Goal: Task Accomplishment & Management: Manage account settings

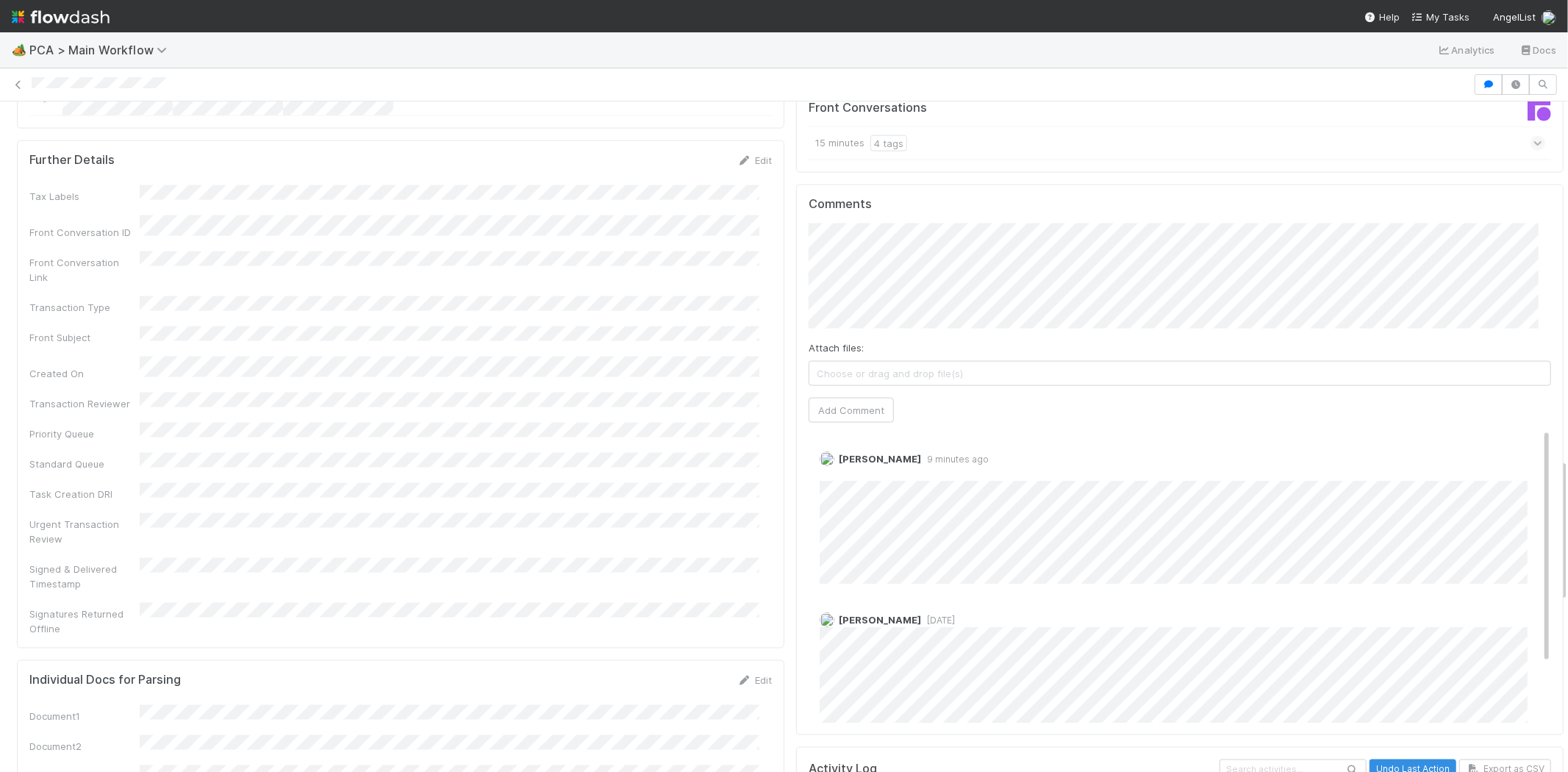
scroll to position [1698, 0]
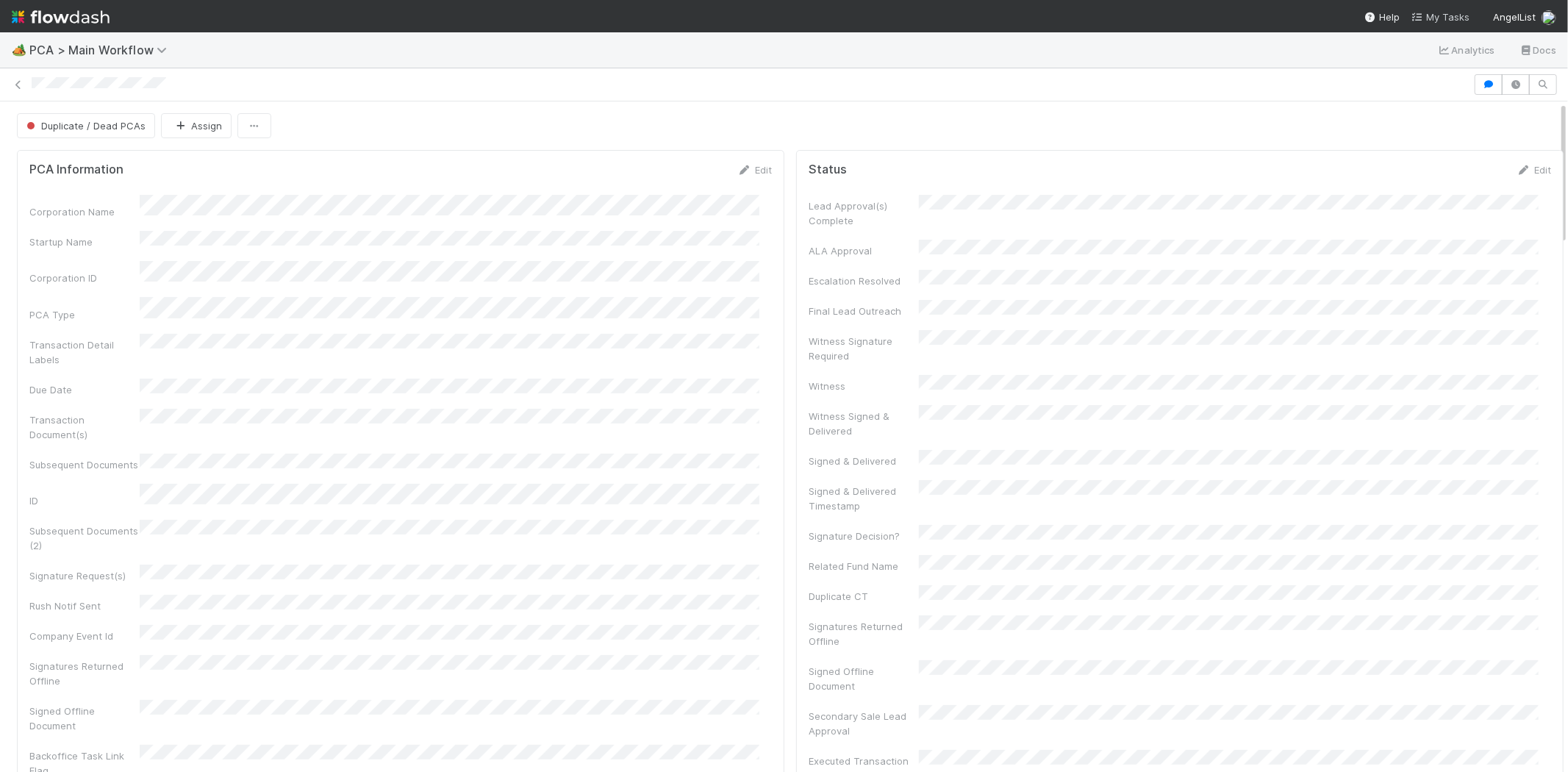
click at [1438, 23] on link "My Tasks" at bounding box center [1440, 17] width 58 height 15
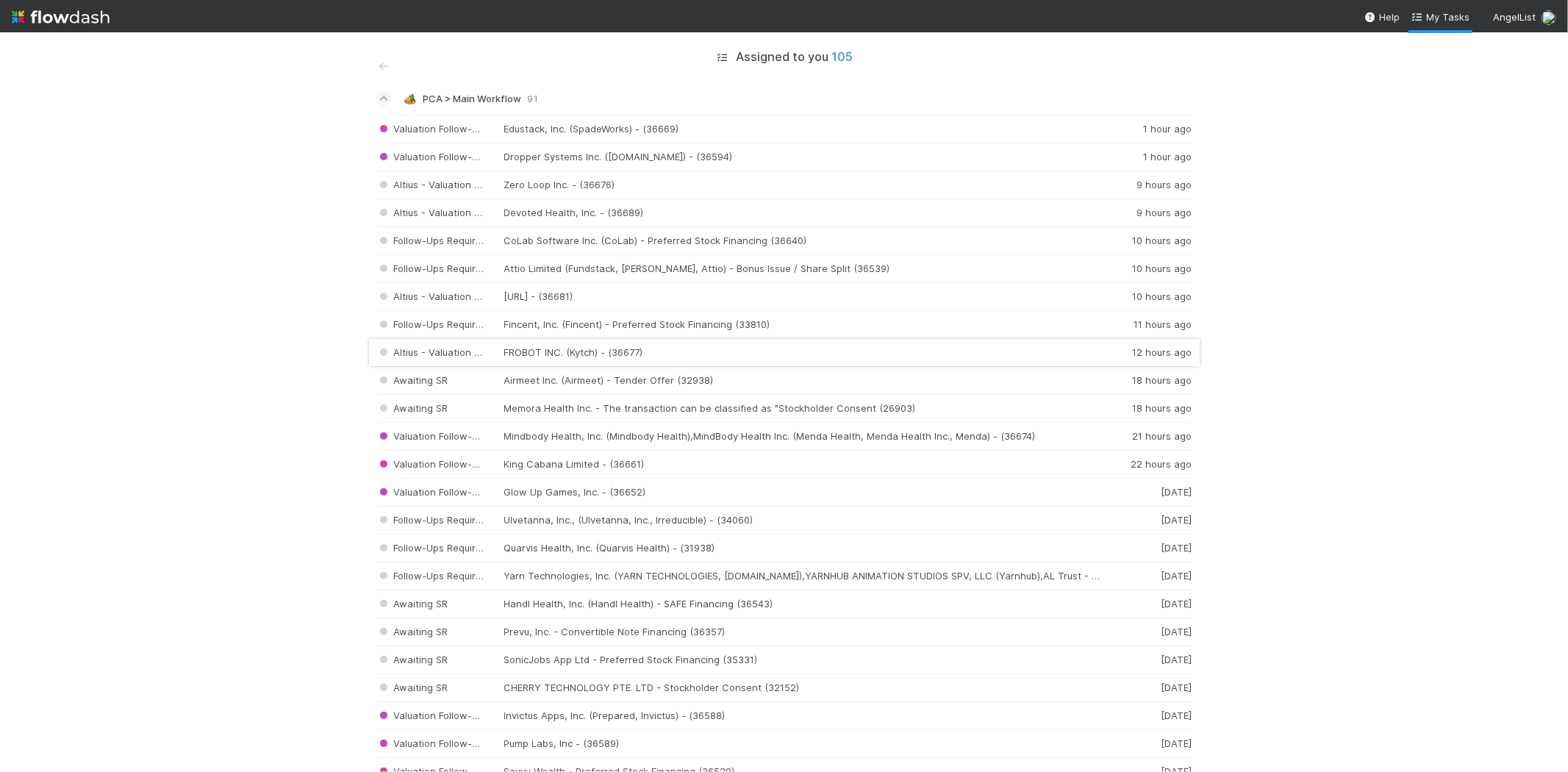
click at [516, 349] on div "Altius - Valuation Update FROBOT INC. (Kytch) - (36677) 12 hours ago" at bounding box center [784, 352] width 816 height 28
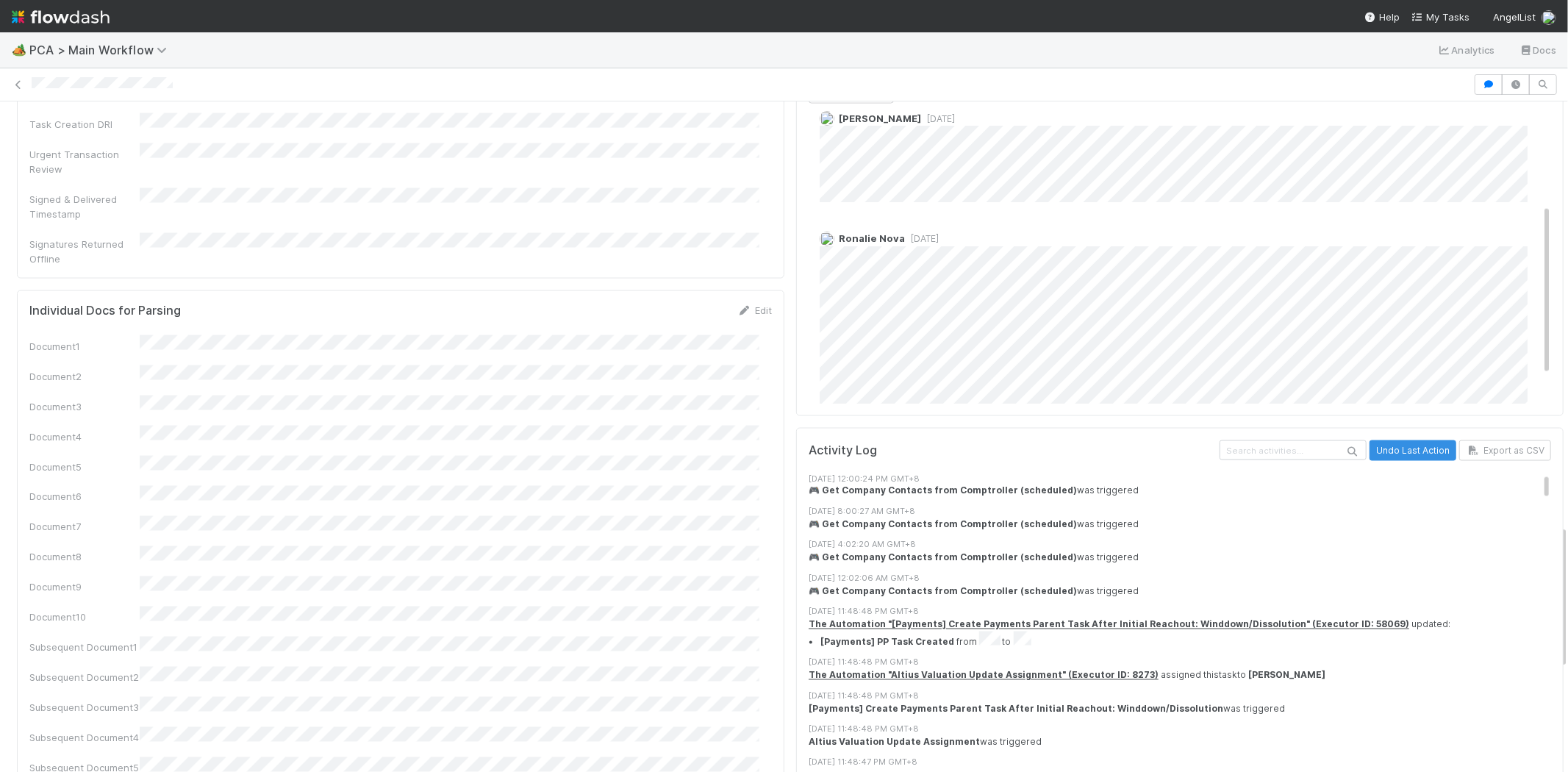
scroll to position [163, 0]
click at [147, 85] on div at bounding box center [784, 85] width 1568 height 20
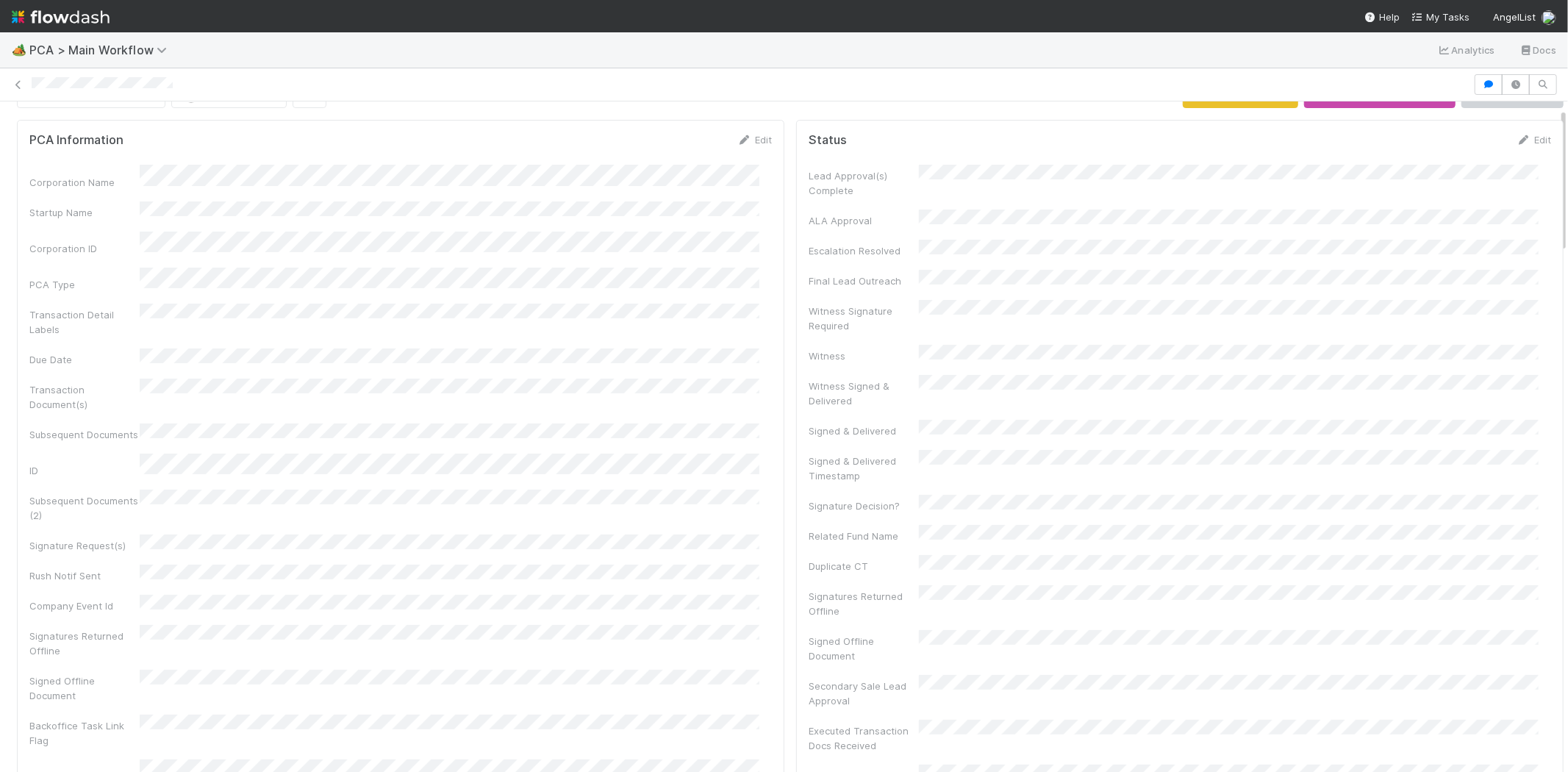
scroll to position [0, 0]
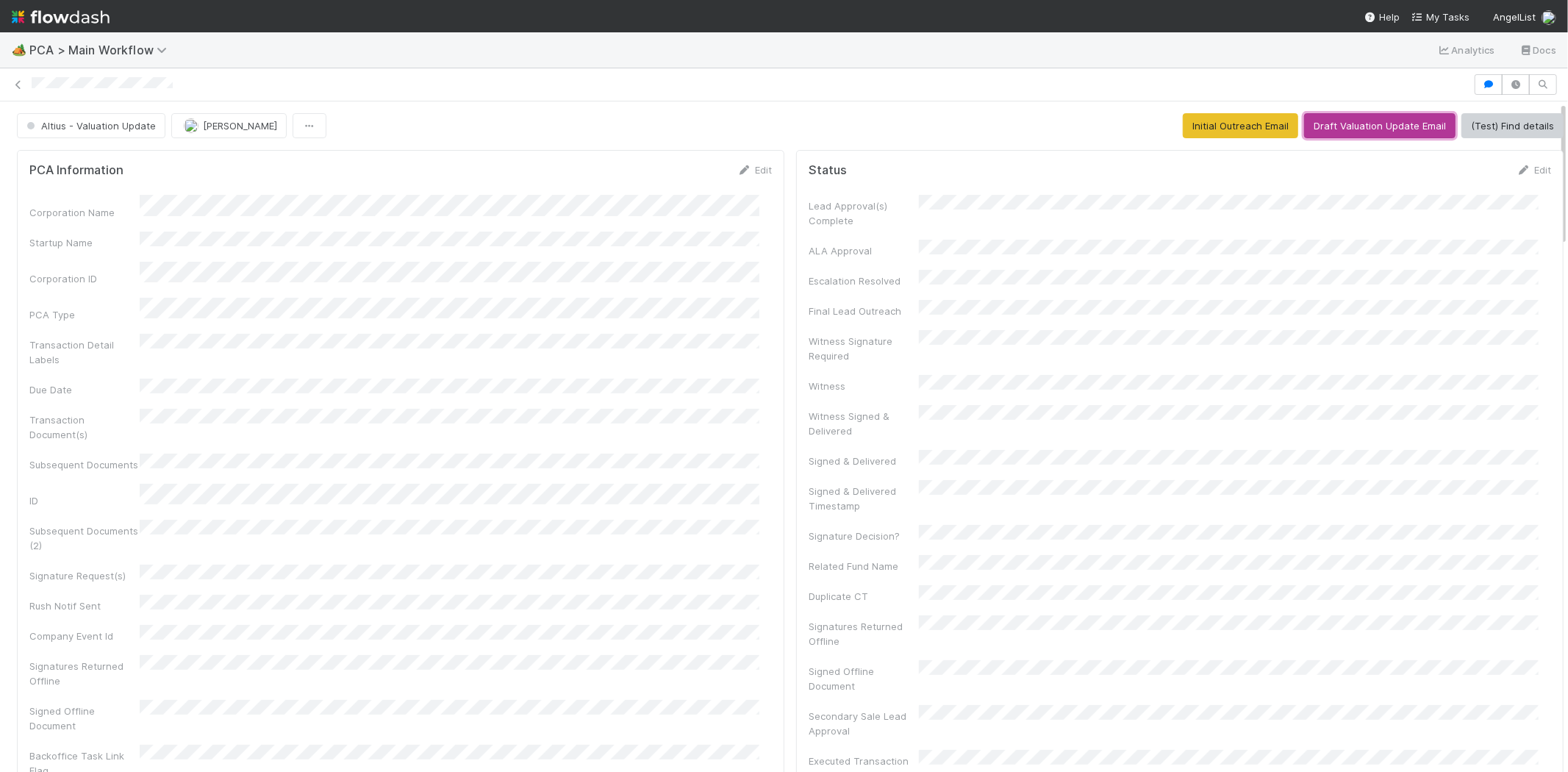
click at [1356, 129] on button "Draft Valuation Update Email" at bounding box center [1379, 125] width 152 height 25
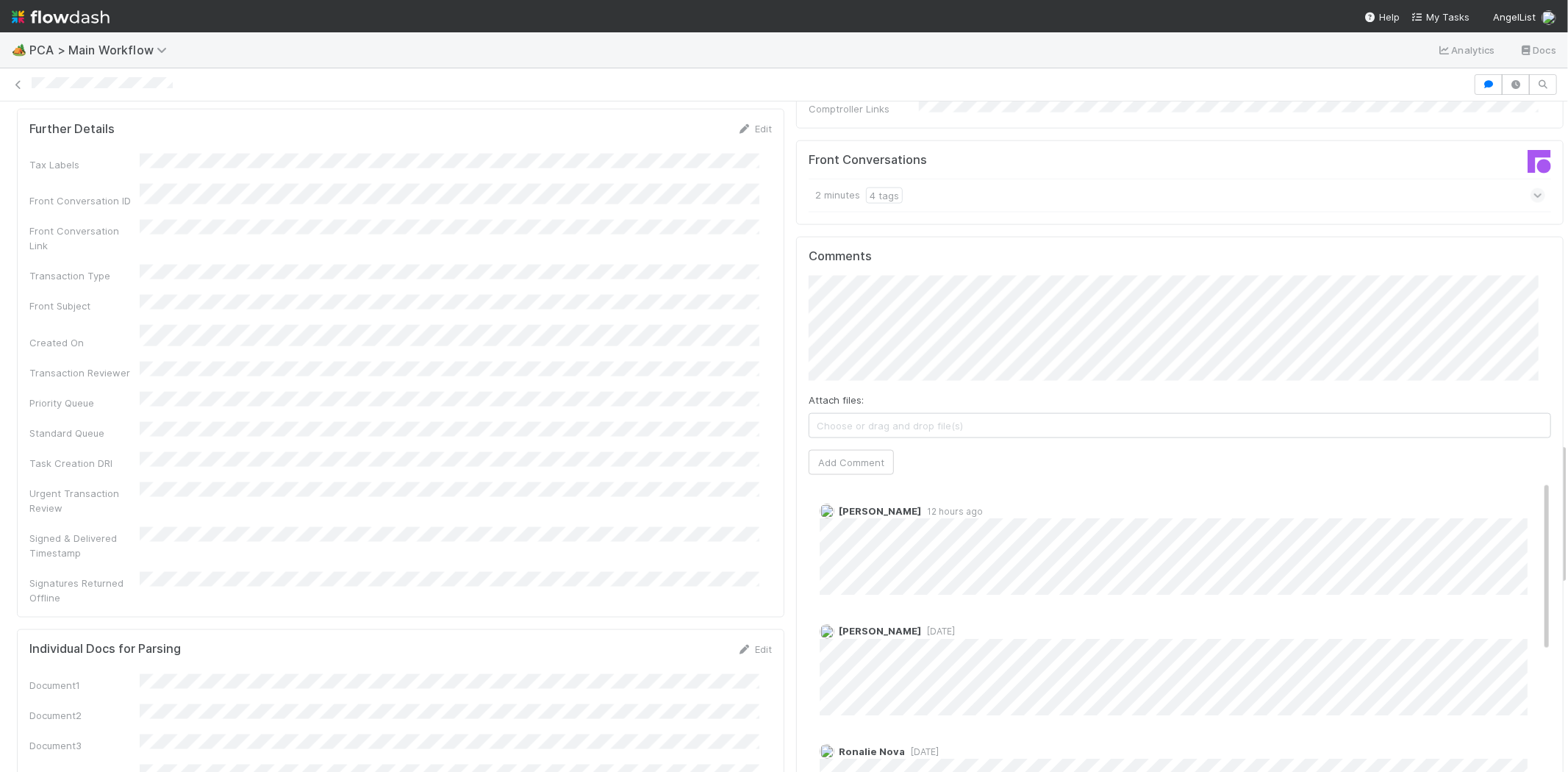
scroll to position [1552, 0]
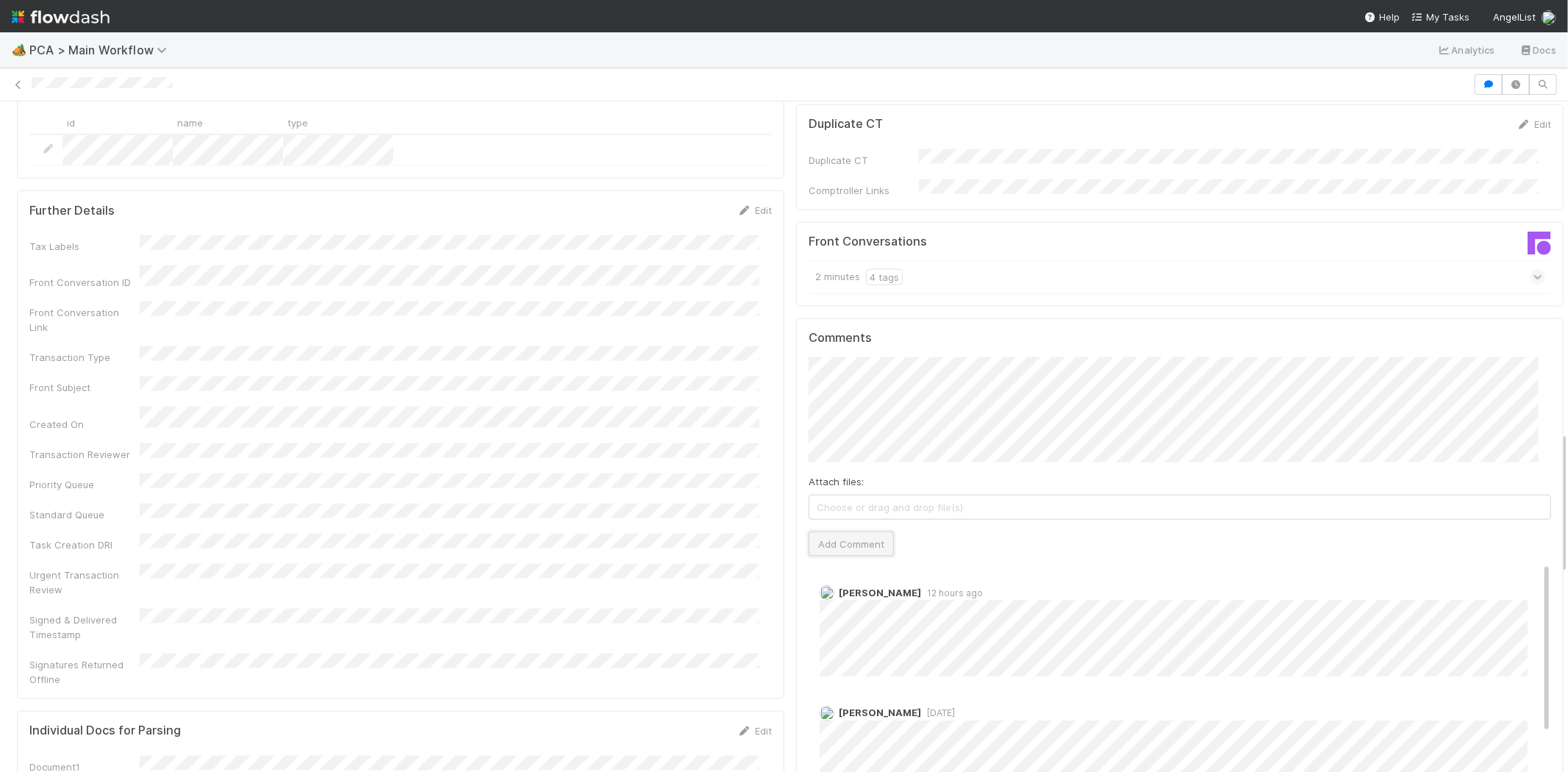
click at [857, 532] on button "Add Comment" at bounding box center [851, 544] width 86 height 25
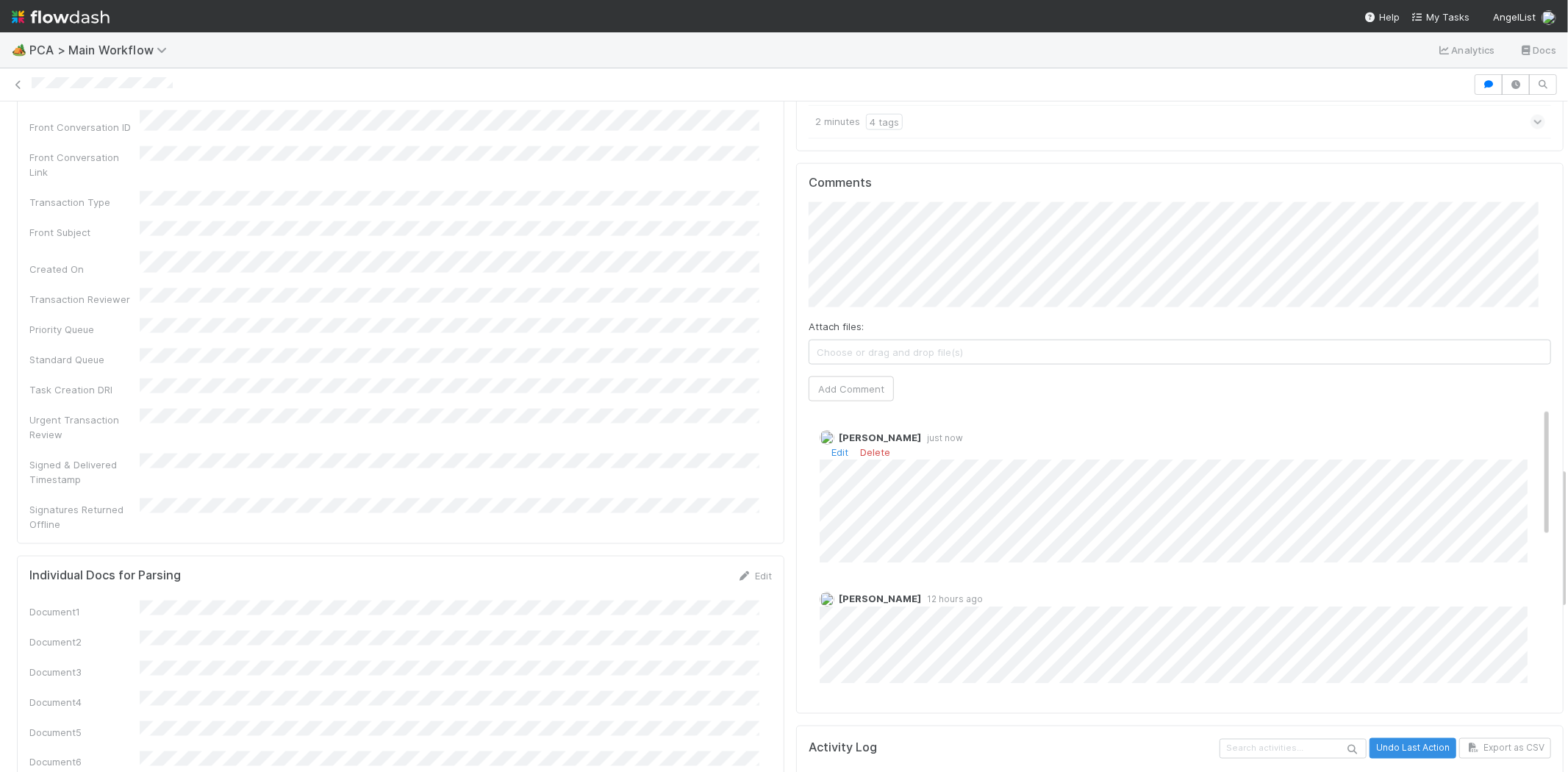
scroll to position [1716, 0]
click at [1448, 11] on span "My Tasks" at bounding box center [1440, 17] width 58 height 12
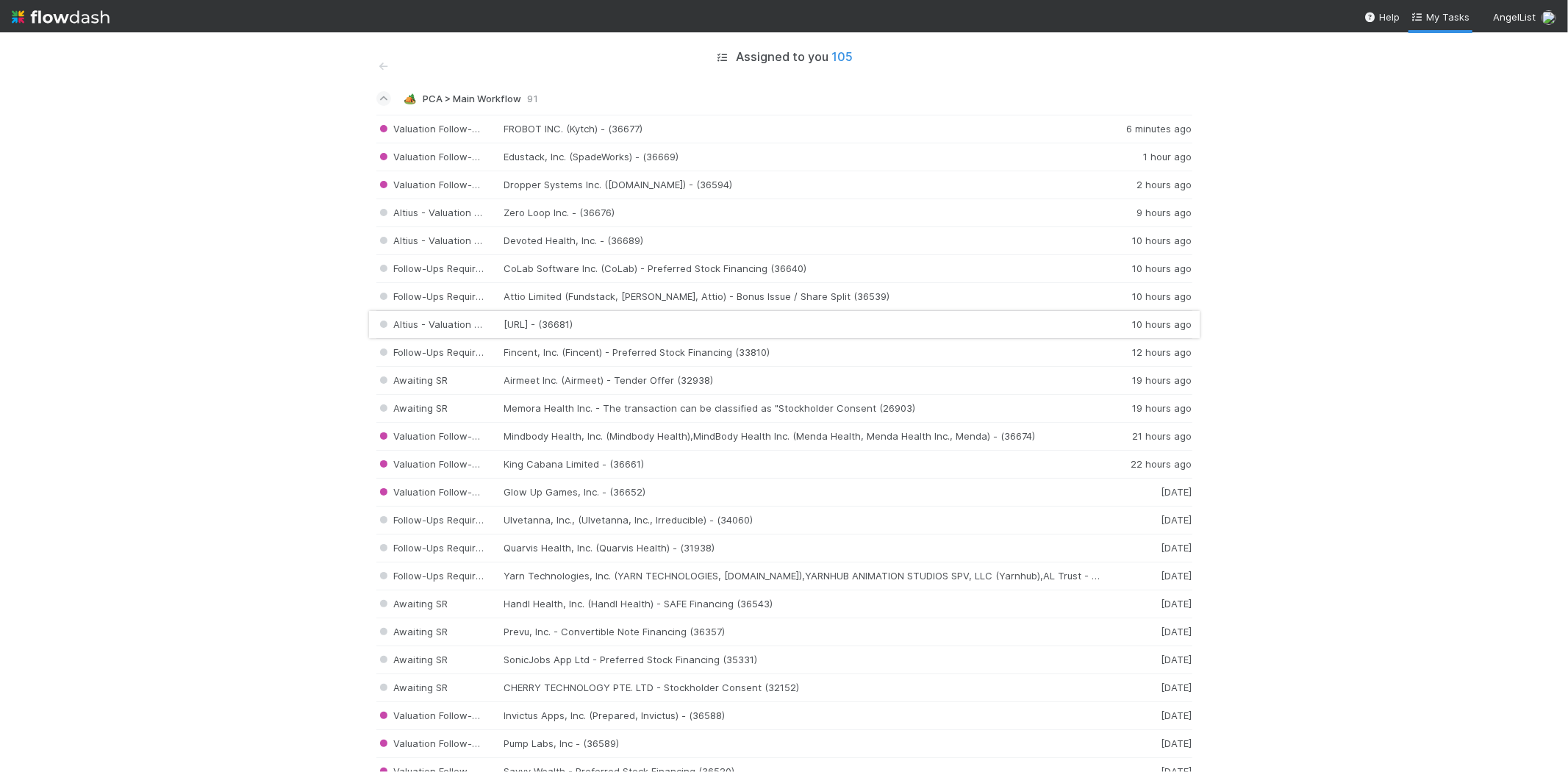
click at [551, 317] on div "Altius - Valuation Update Neuron7.ai - (36681) 10 hours ago" at bounding box center [784, 325] width 816 height 28
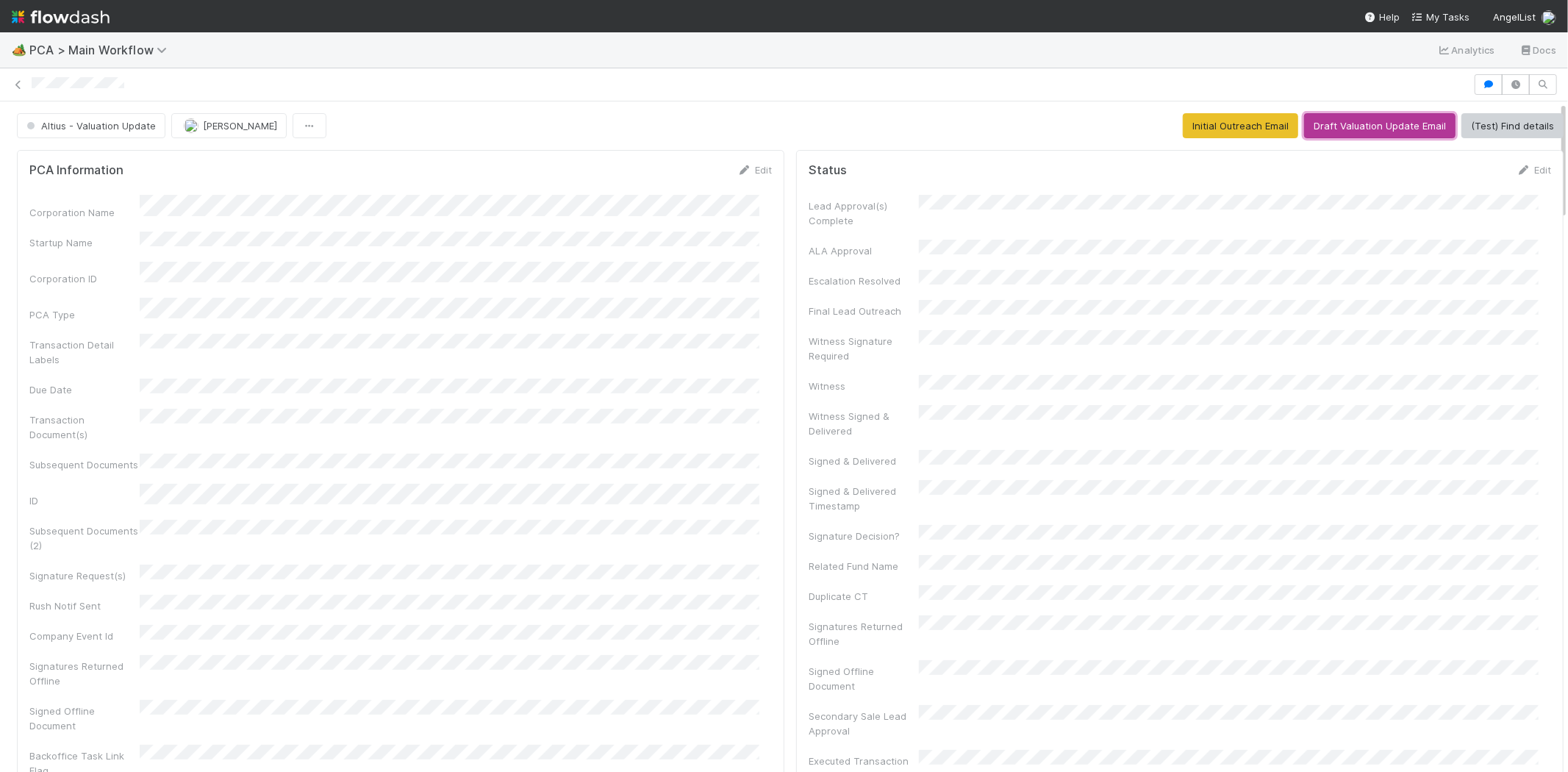
click at [1342, 129] on button "Draft Valuation Update Email" at bounding box center [1379, 125] width 152 height 25
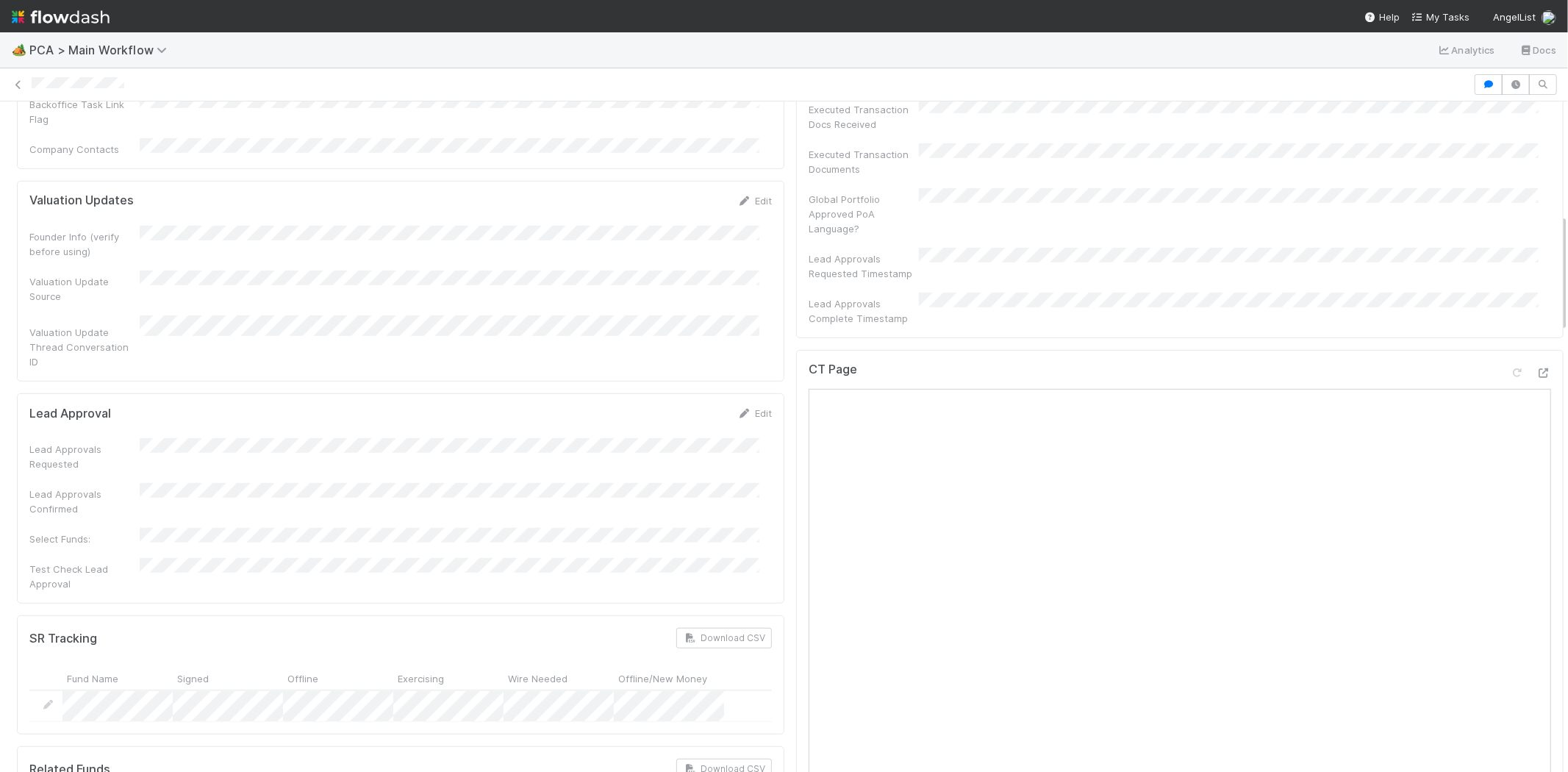
scroll to position [653, 0]
click at [24, 75] on div at bounding box center [784, 85] width 1568 height 20
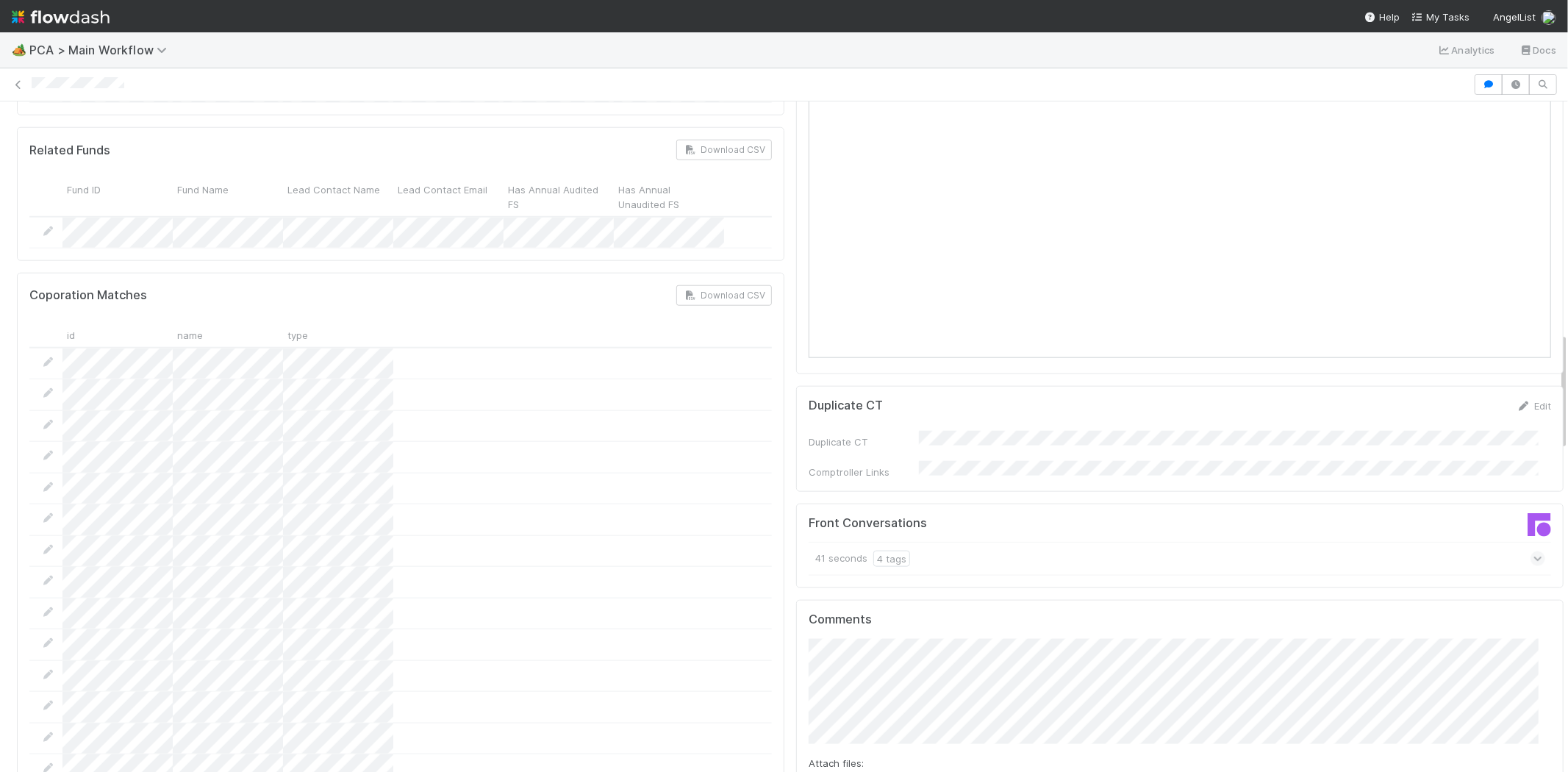
scroll to position [1388, 0]
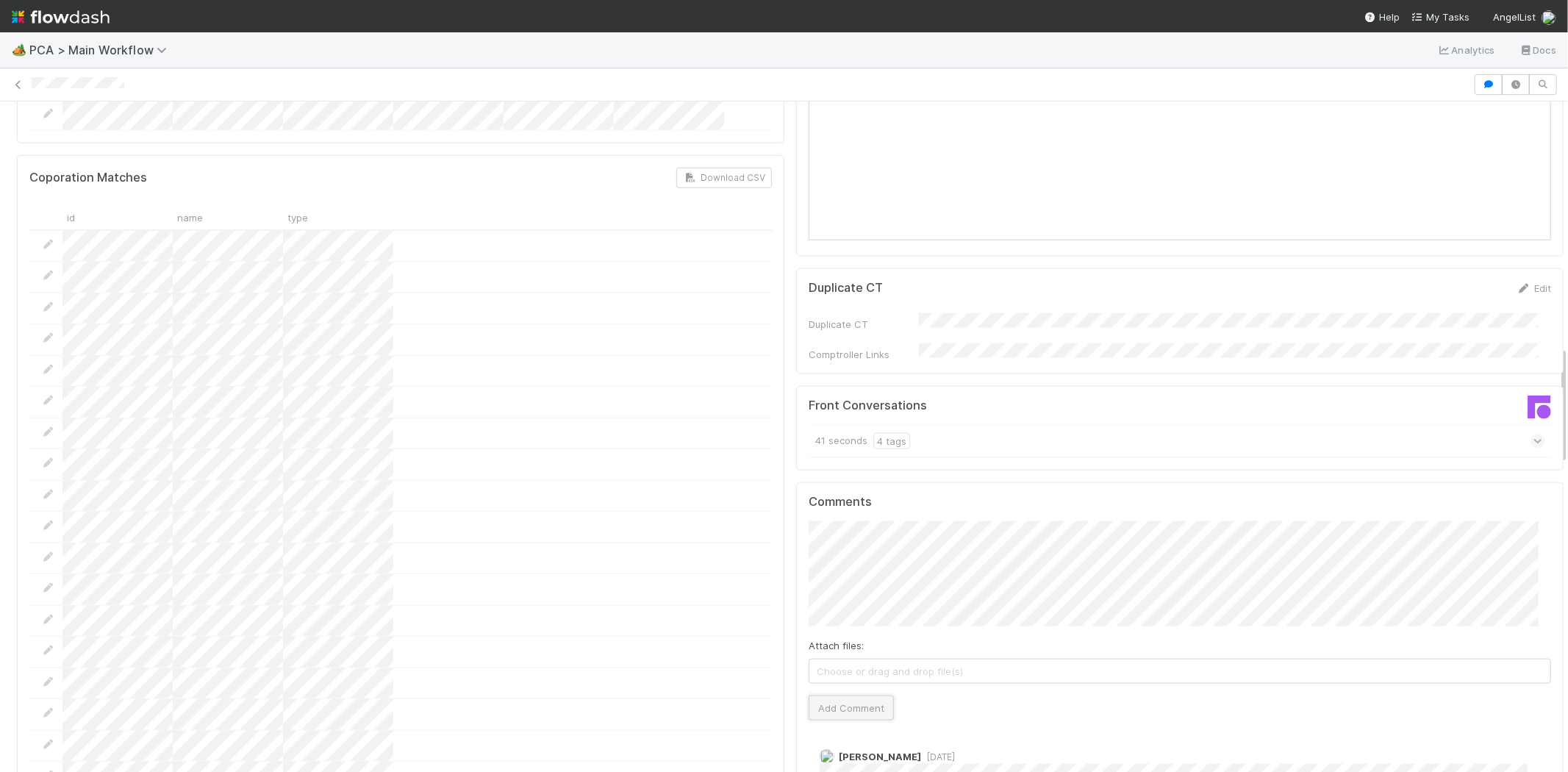
click at [844, 696] on button "Add Comment" at bounding box center [851, 708] width 86 height 25
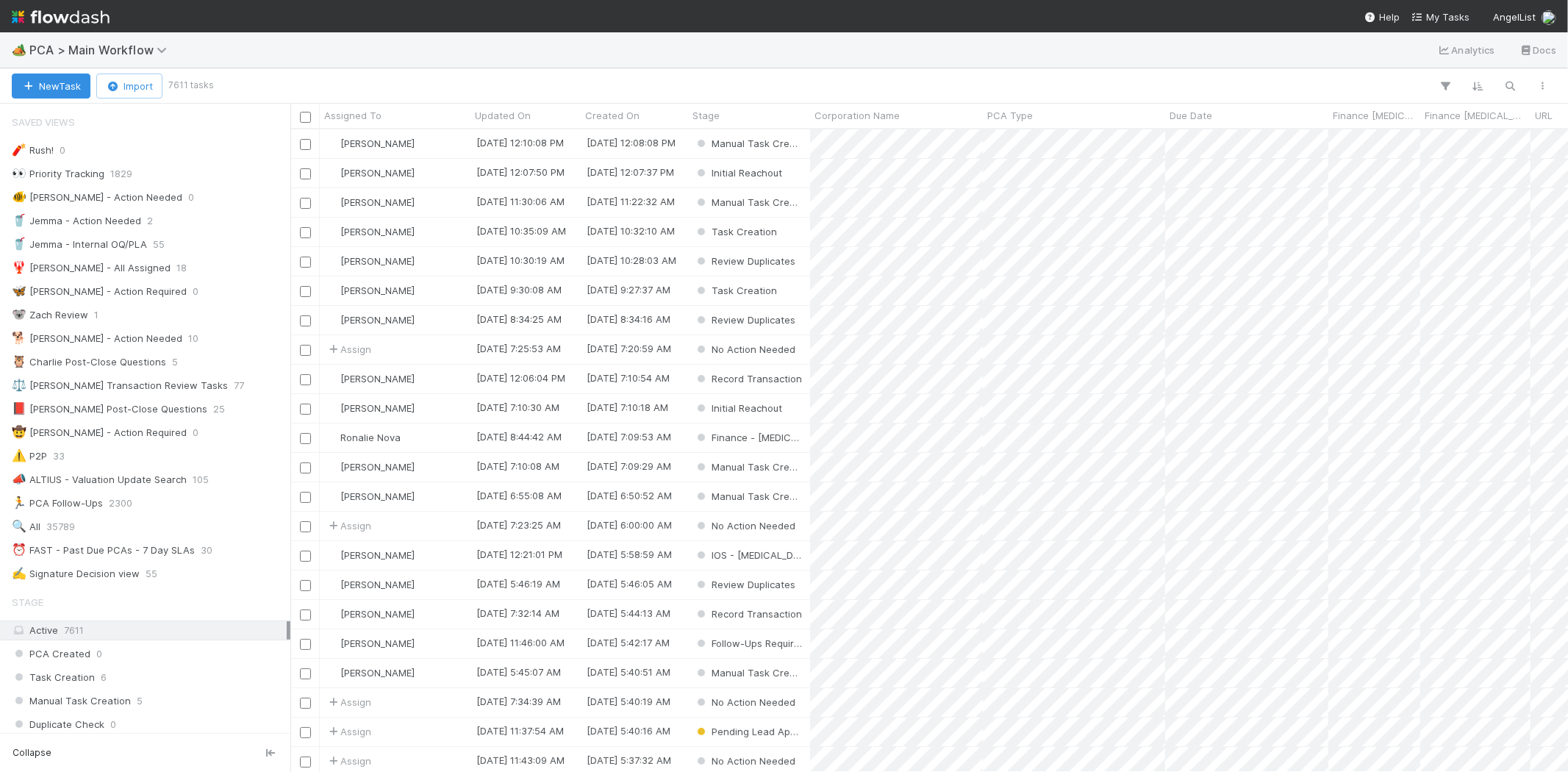
scroll to position [630, 1265]
drag, startPoint x: 1428, startPoint y: 15, endPoint x: 1371, endPoint y: 13, distance: 57.0
click at [1429, 13] on span "My Tasks" at bounding box center [1440, 17] width 58 height 12
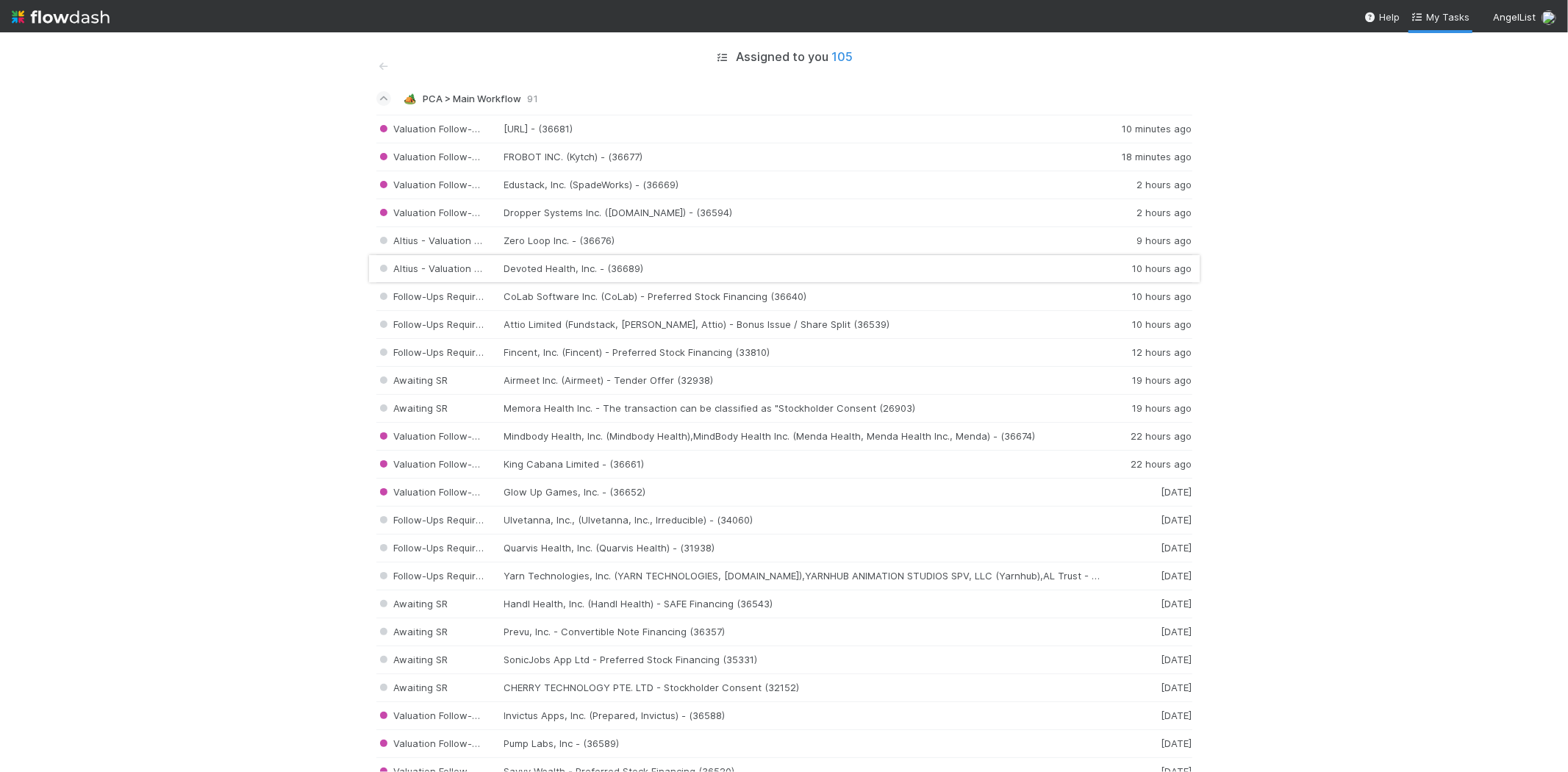
click at [579, 273] on div "Altius - Valuation Update Devoted Health, Inc. - (36689) 10 hours ago" at bounding box center [784, 269] width 816 height 28
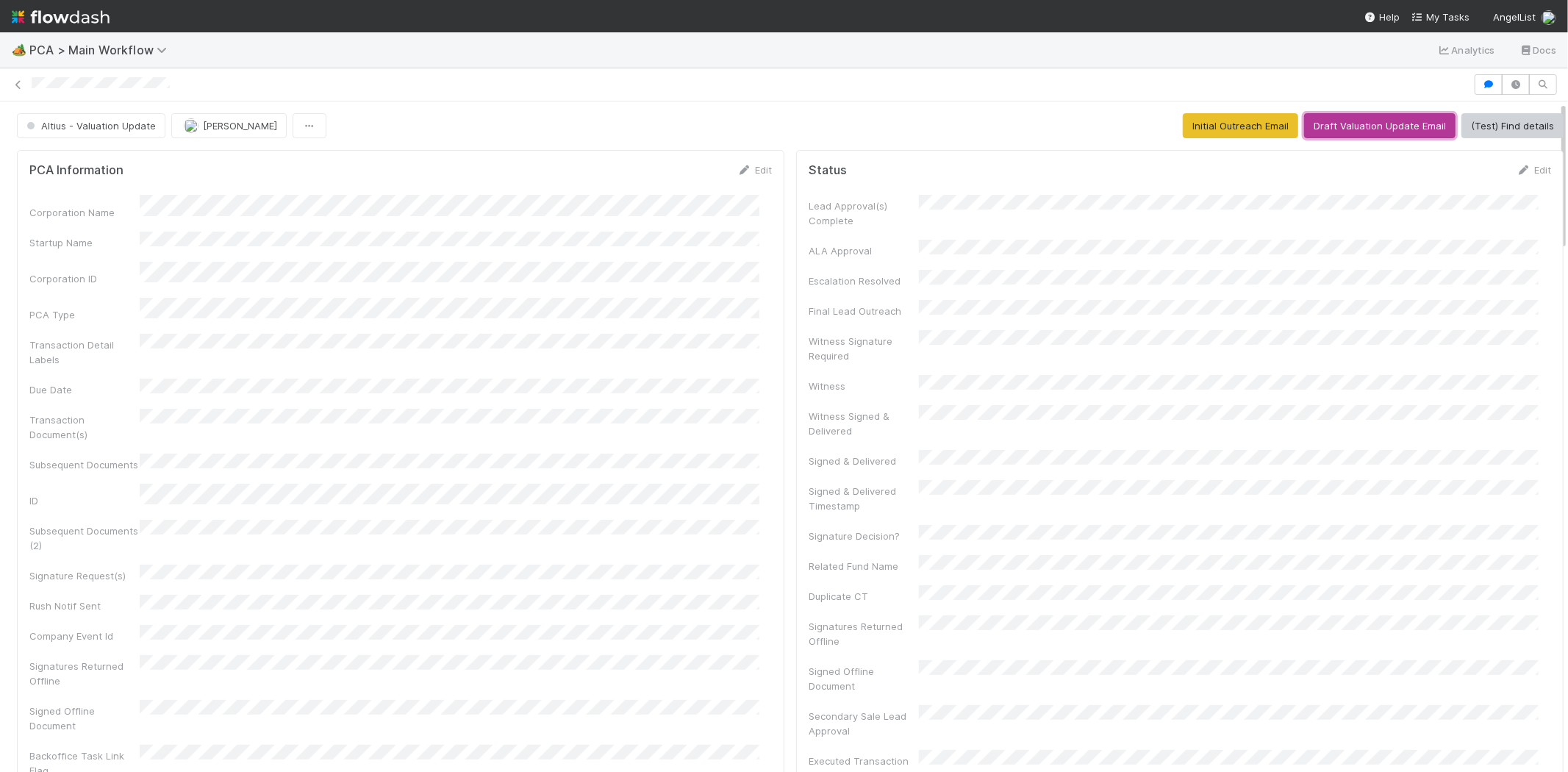
click at [1350, 122] on button "Draft Valuation Update Email" at bounding box center [1379, 125] width 152 height 25
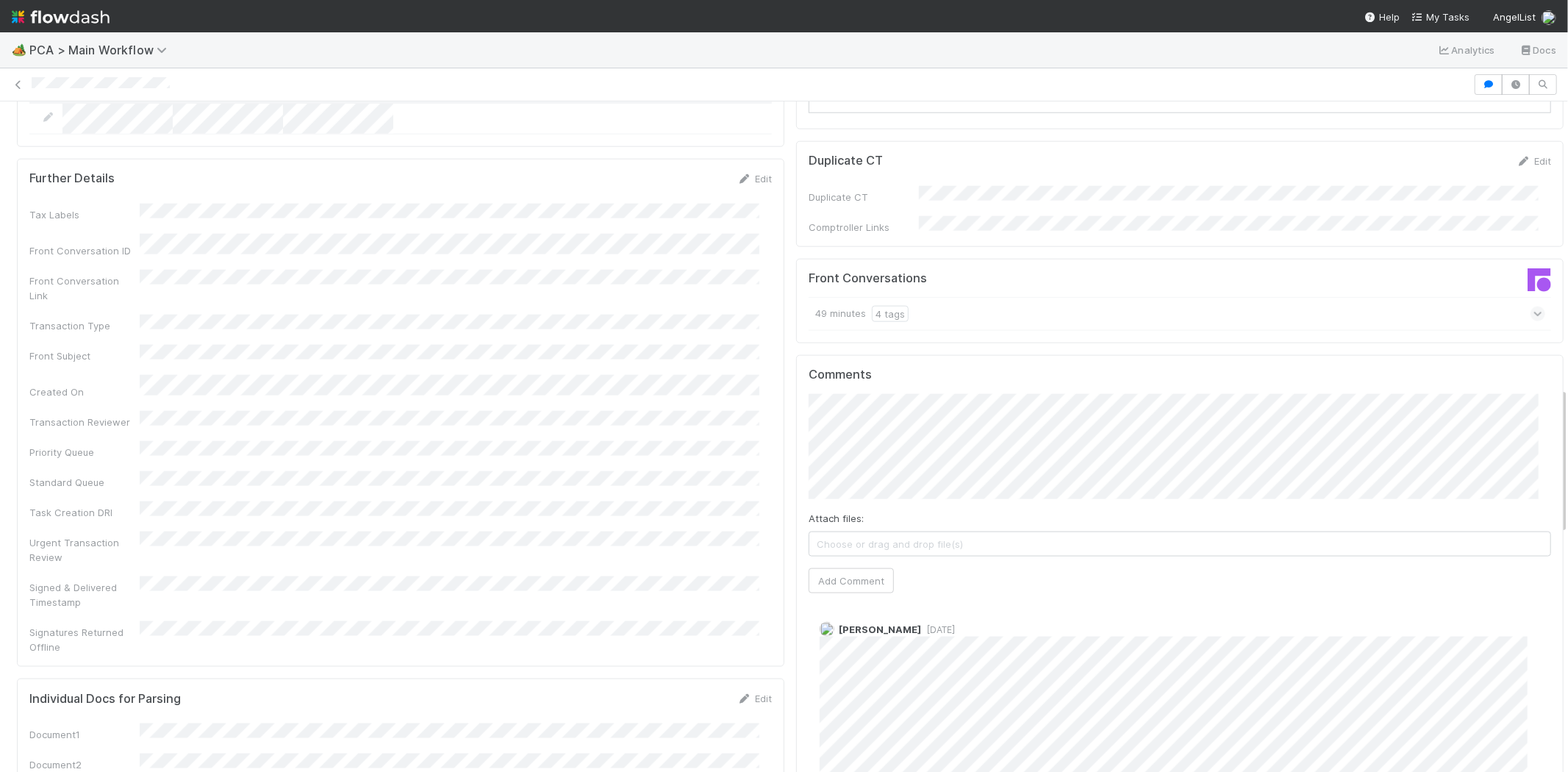
scroll to position [1634, 0]
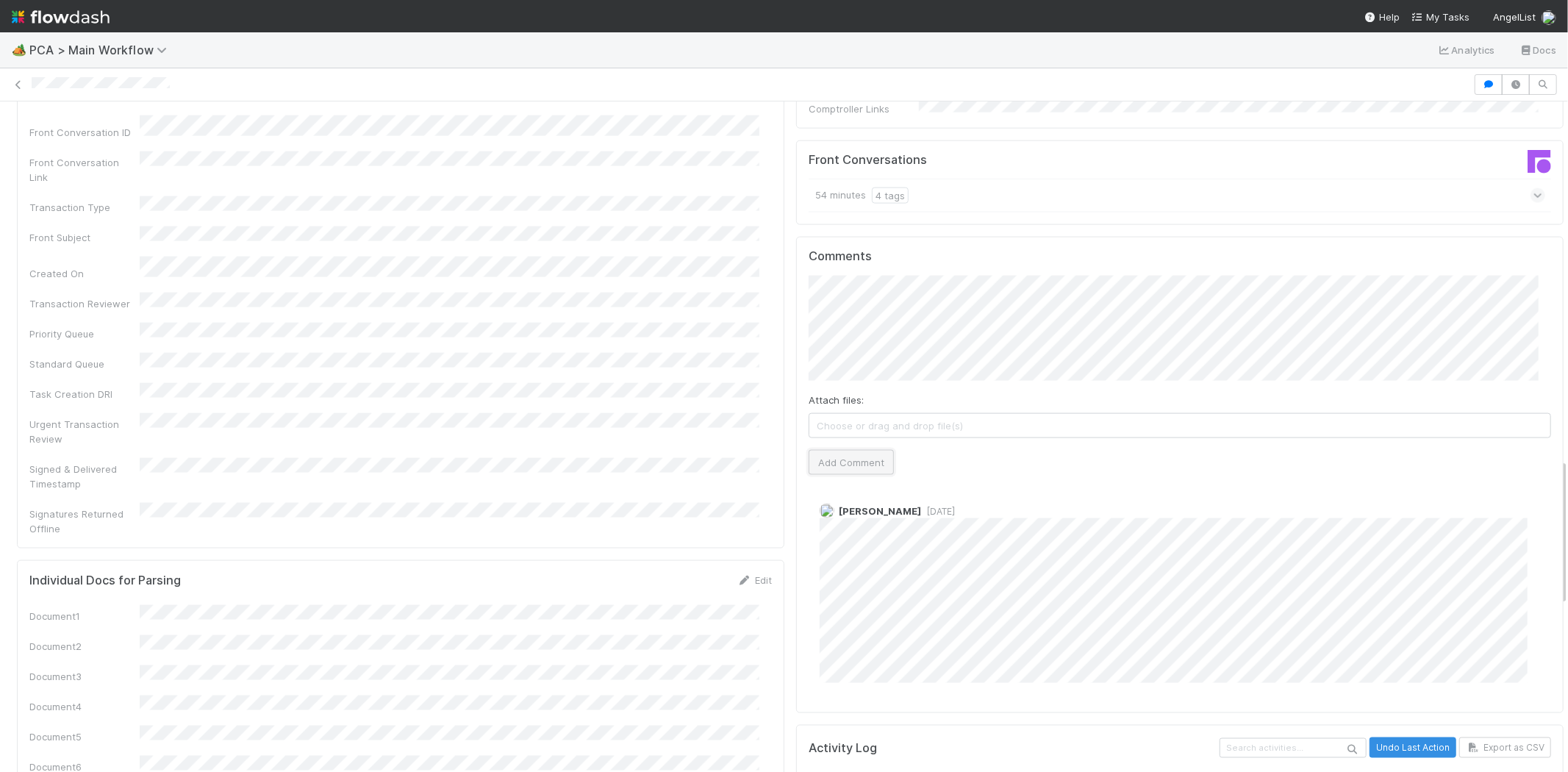
click at [863, 450] on button "Add Comment" at bounding box center [851, 462] width 86 height 25
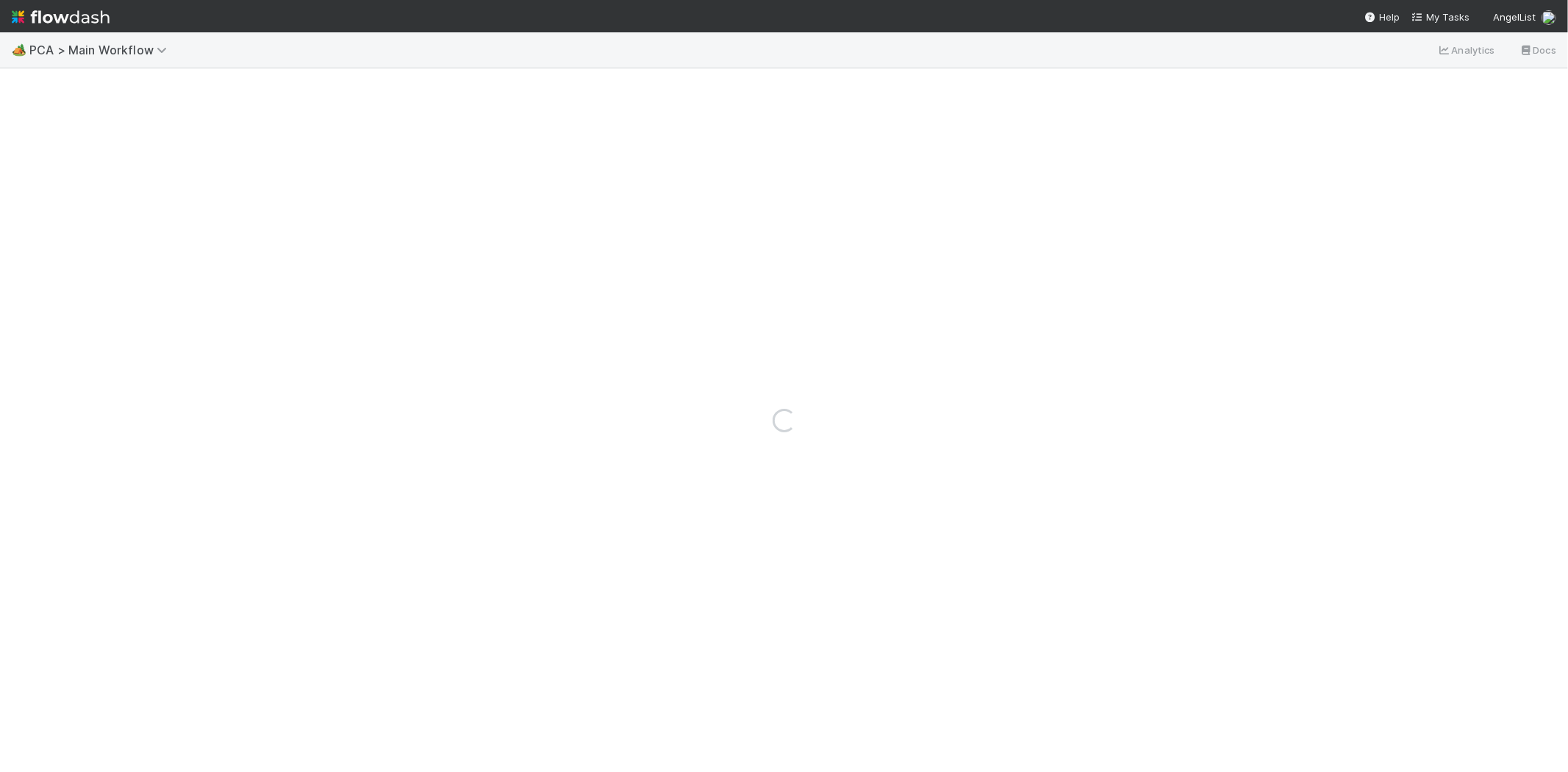
click at [66, 17] on img at bounding box center [61, 17] width 97 height 25
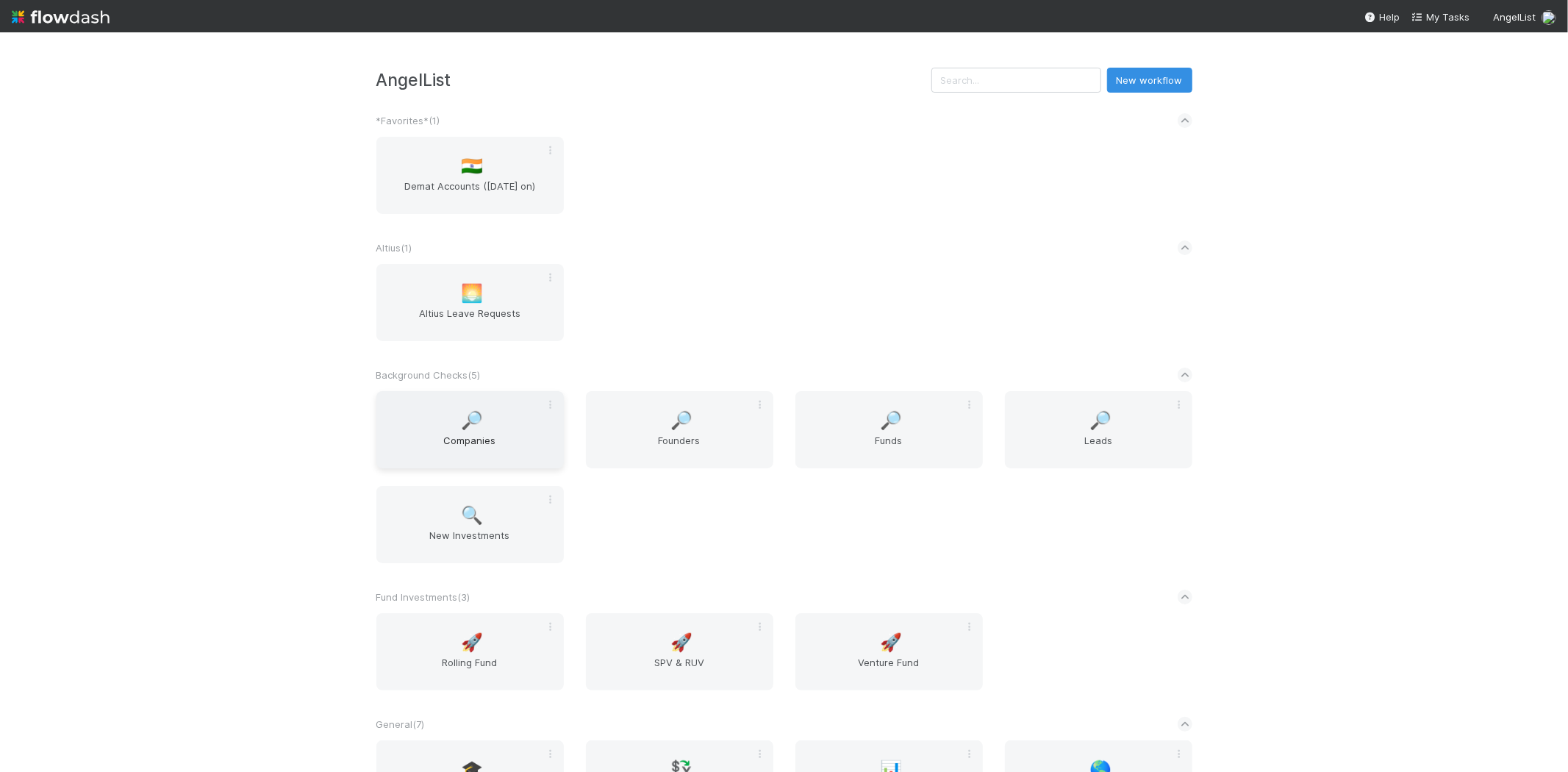
click at [461, 429] on span "🔎" at bounding box center [472, 421] width 22 height 19
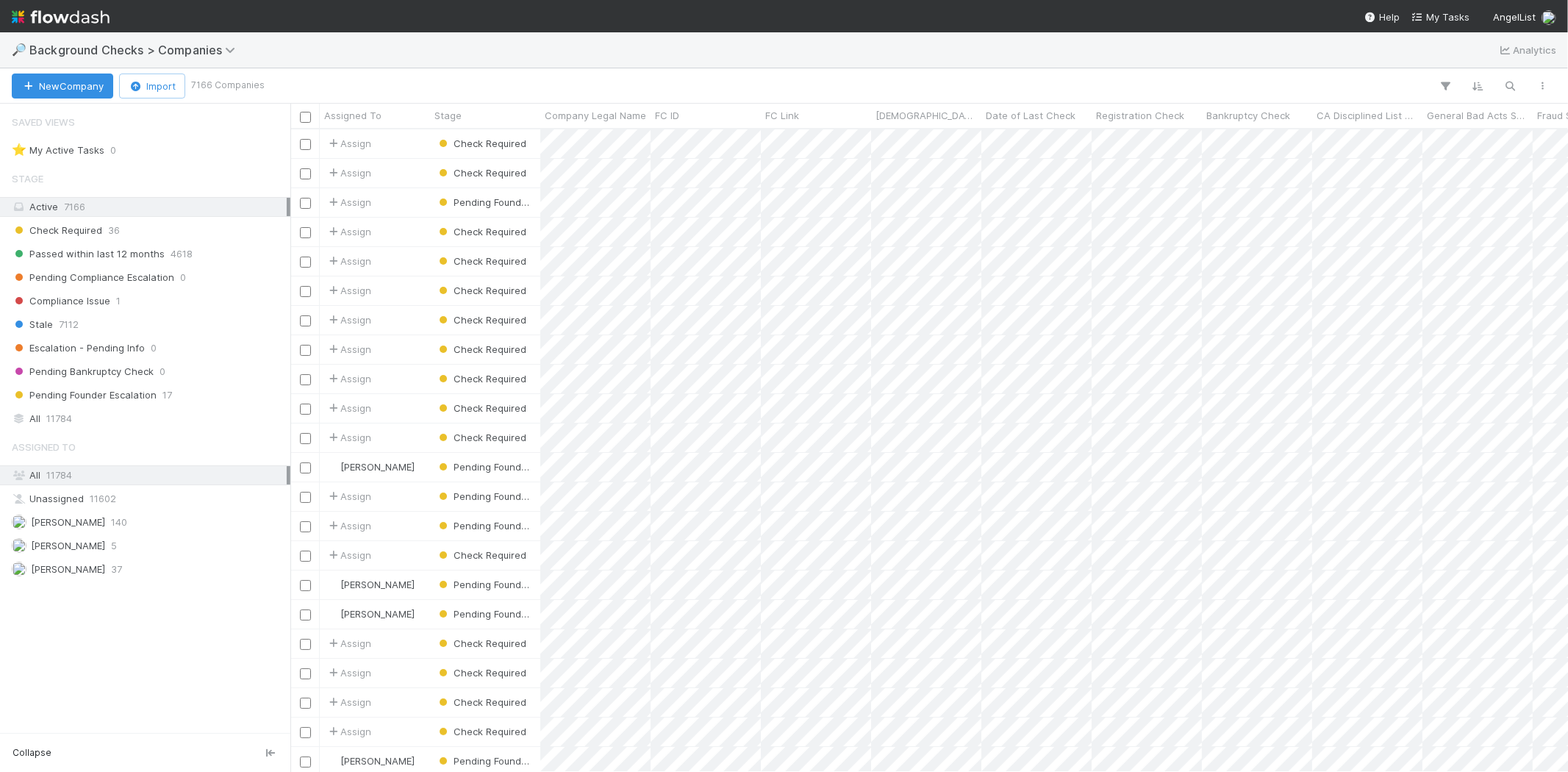
scroll to position [630, 1265]
click at [1515, 88] on icon "button" at bounding box center [1511, 86] width 15 height 13
paste input "Devoted Health, Inc."
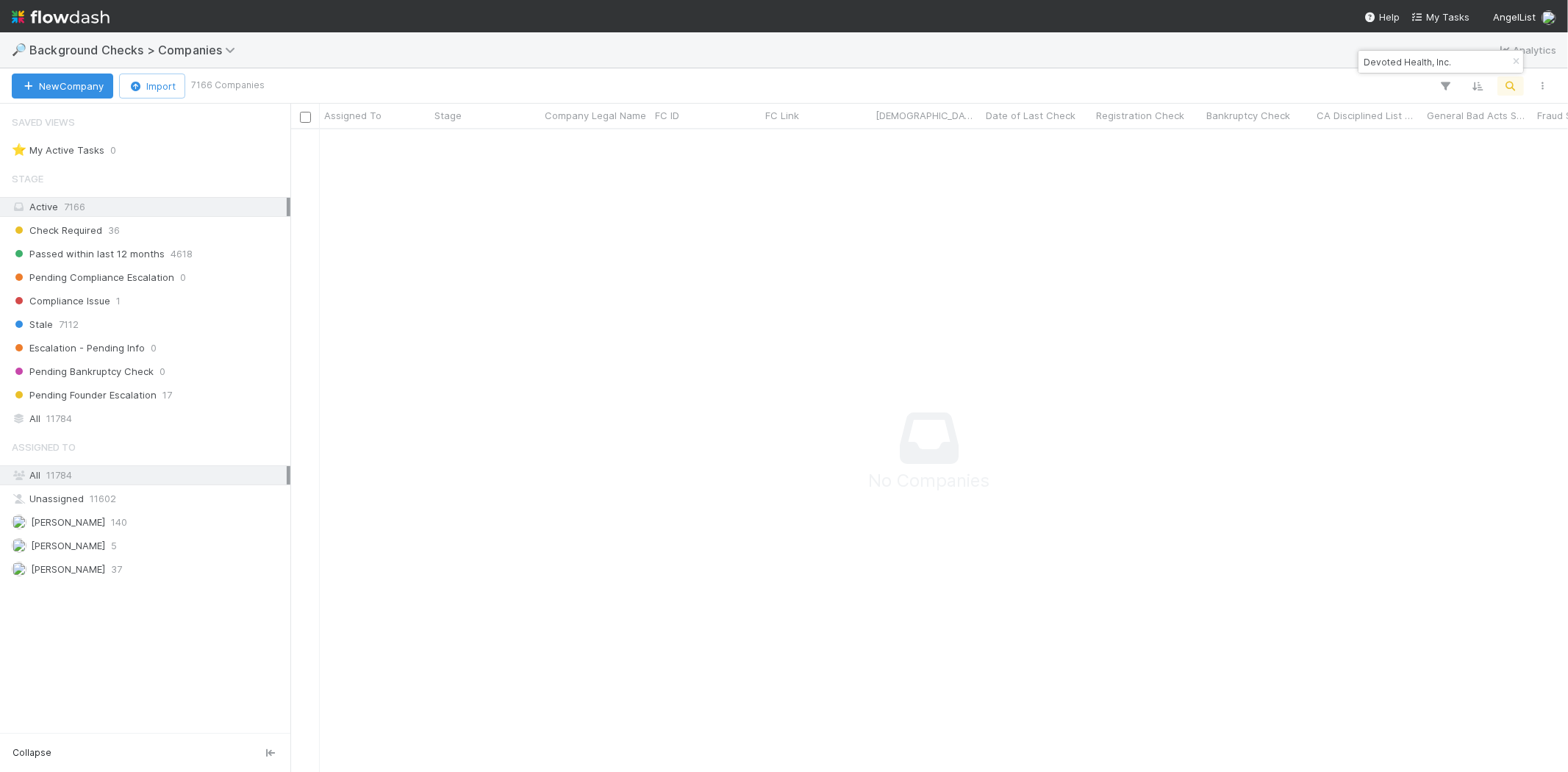
scroll to position [618, 1253]
click at [150, 259] on span "Passed within last 12 months" at bounding box center [88, 254] width 153 height 18
click at [1459, 57] on input "Devoted Health, Inc." at bounding box center [1434, 62] width 147 height 17
click at [48, 202] on div "Active 7166" at bounding box center [149, 207] width 275 height 18
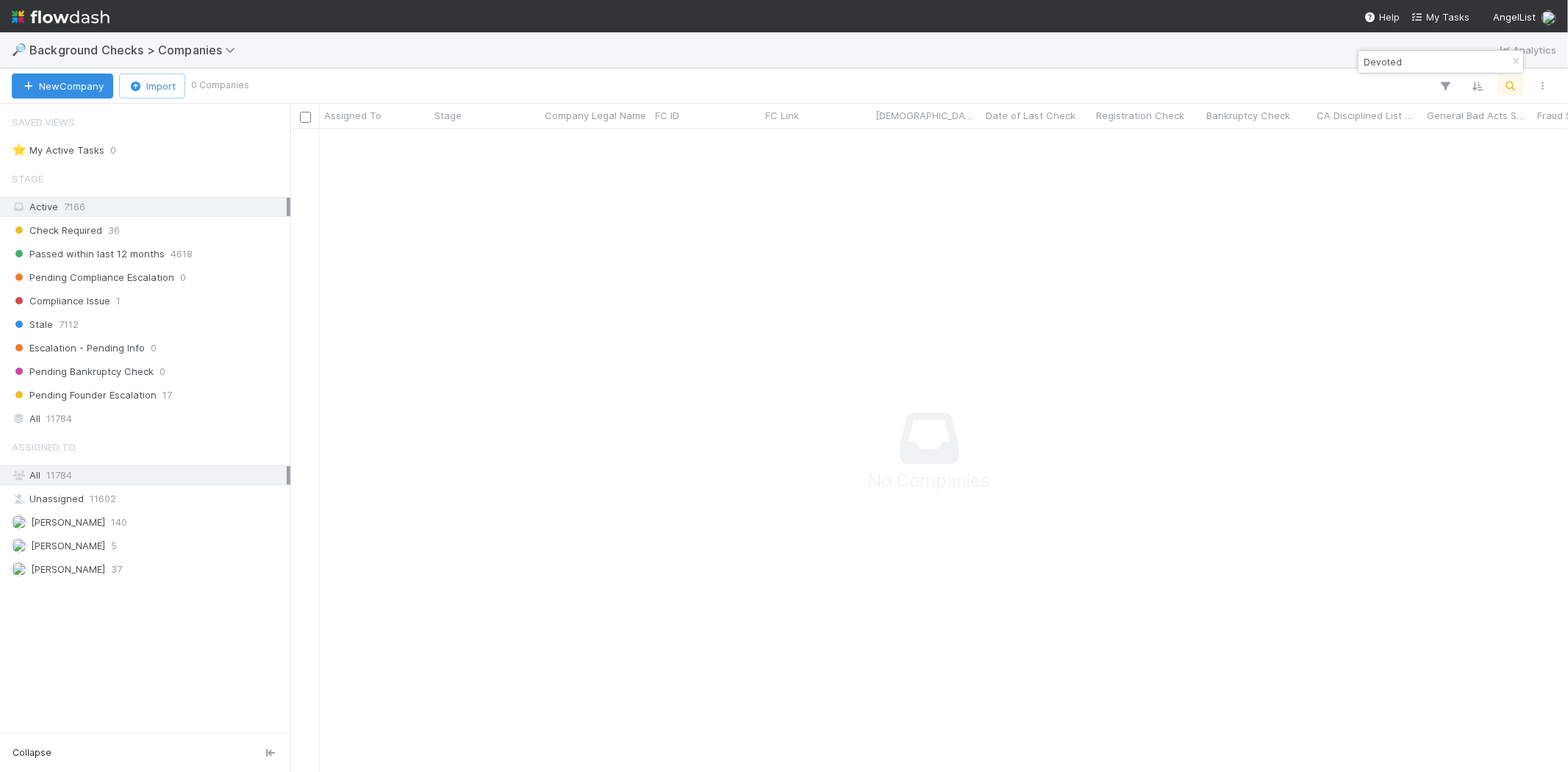
scroll to position [618, 1253]
drag, startPoint x: 1409, startPoint y: 67, endPoint x: 1430, endPoint y: 57, distance: 23.3
click at [1409, 66] on input "Devoted" at bounding box center [1434, 62] width 147 height 17
type input "D"
type input "d"
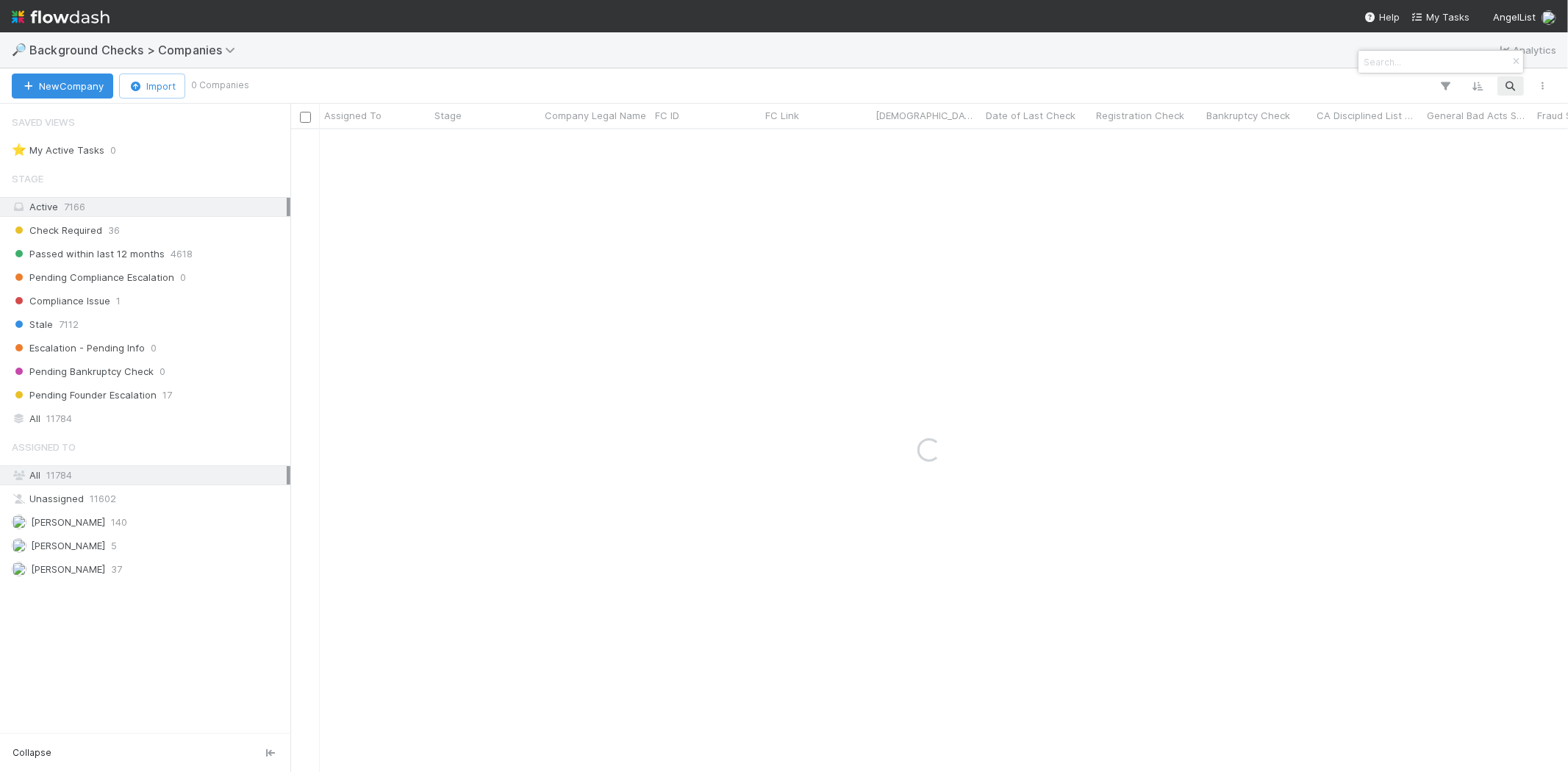
click at [122, 50] on div at bounding box center [784, 386] width 1568 height 772
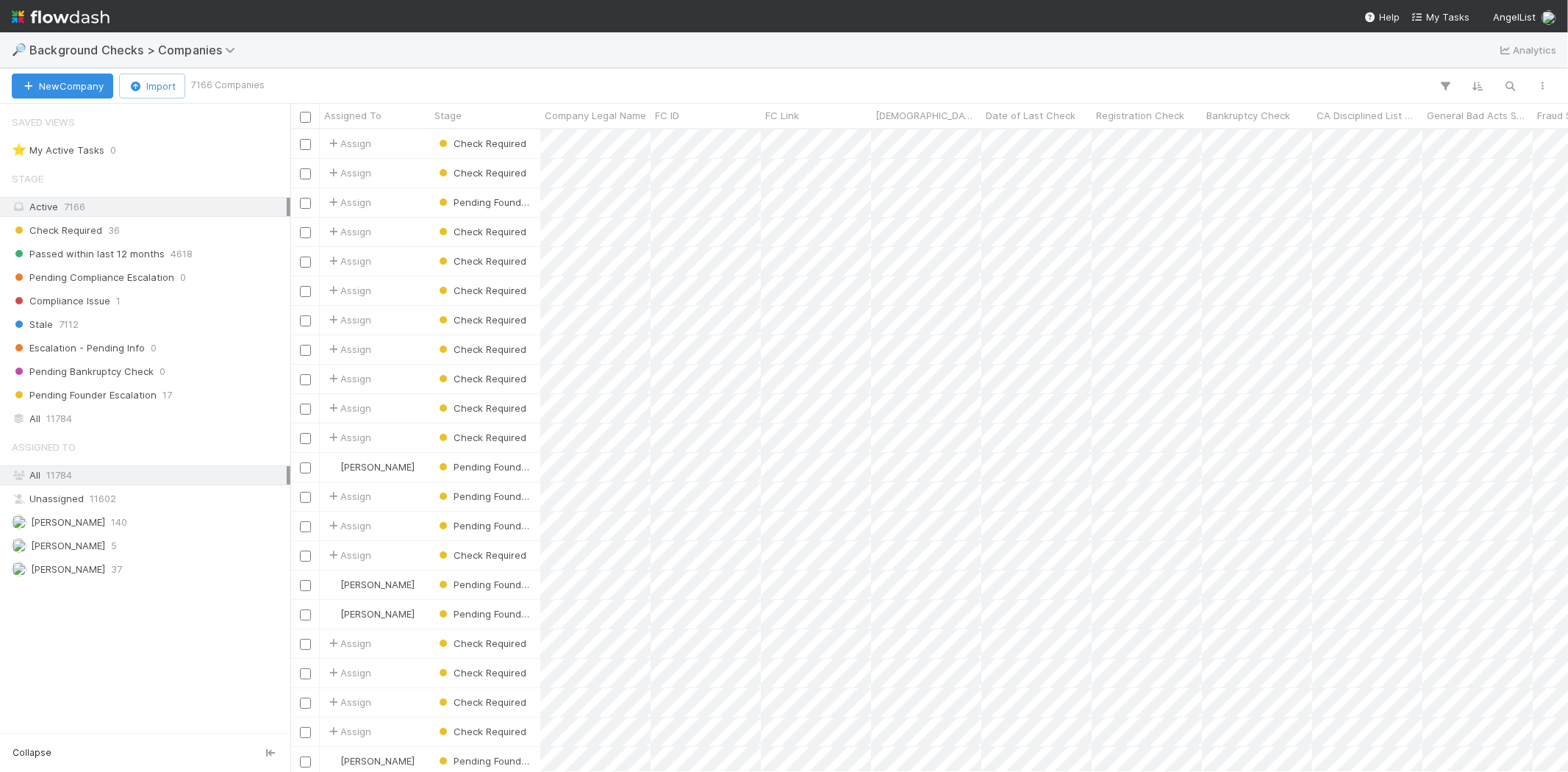
scroll to position [630, 1265]
click at [210, 56] on span "Background Checks > Companies" at bounding box center [142, 50] width 225 height 17
click at [222, 52] on span "Background Checks > Companies" at bounding box center [136, 50] width 213 height 15
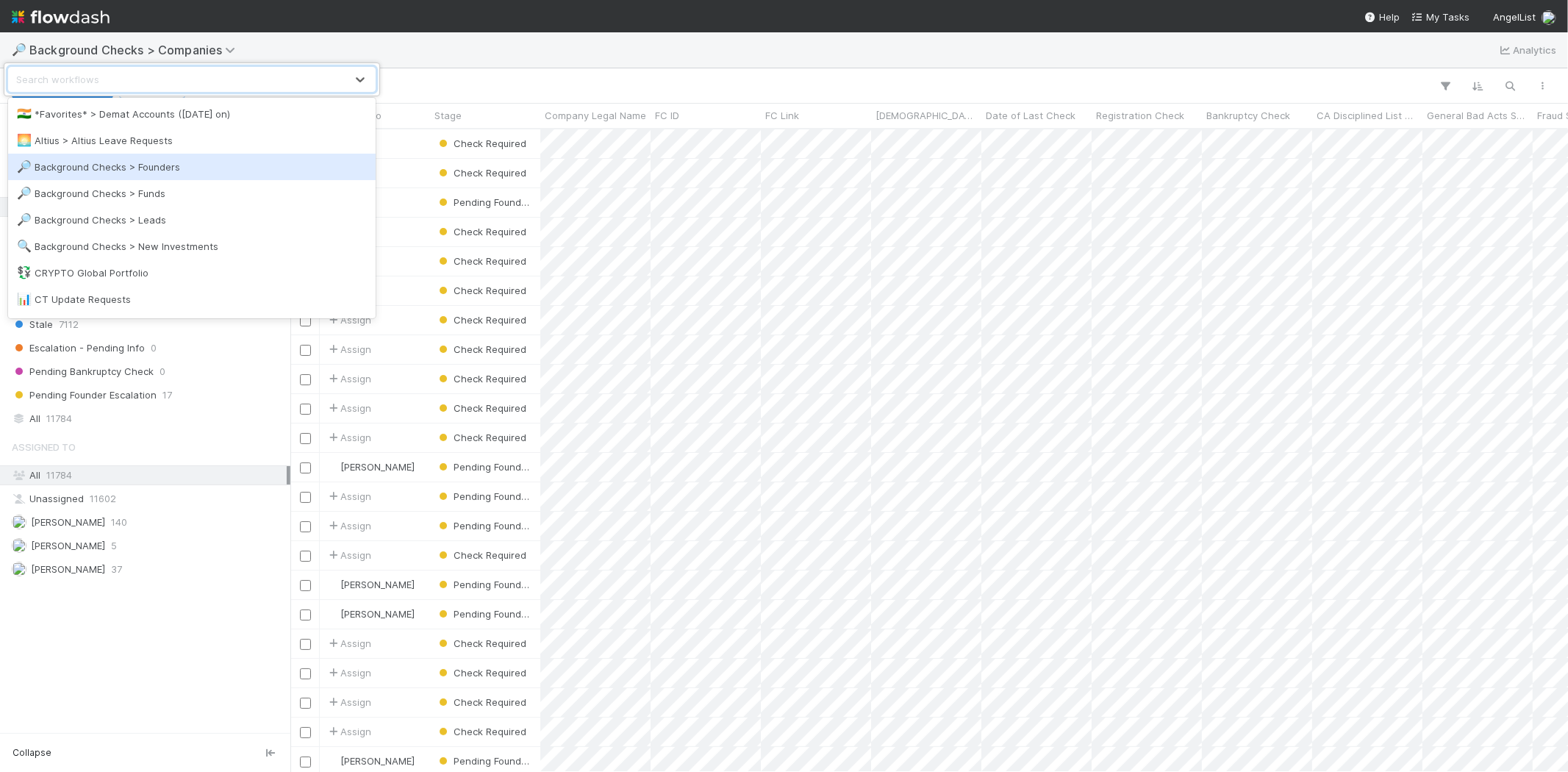
click at [177, 173] on div "🔎 Background Checks > Founders" at bounding box center [191, 167] width 349 height 15
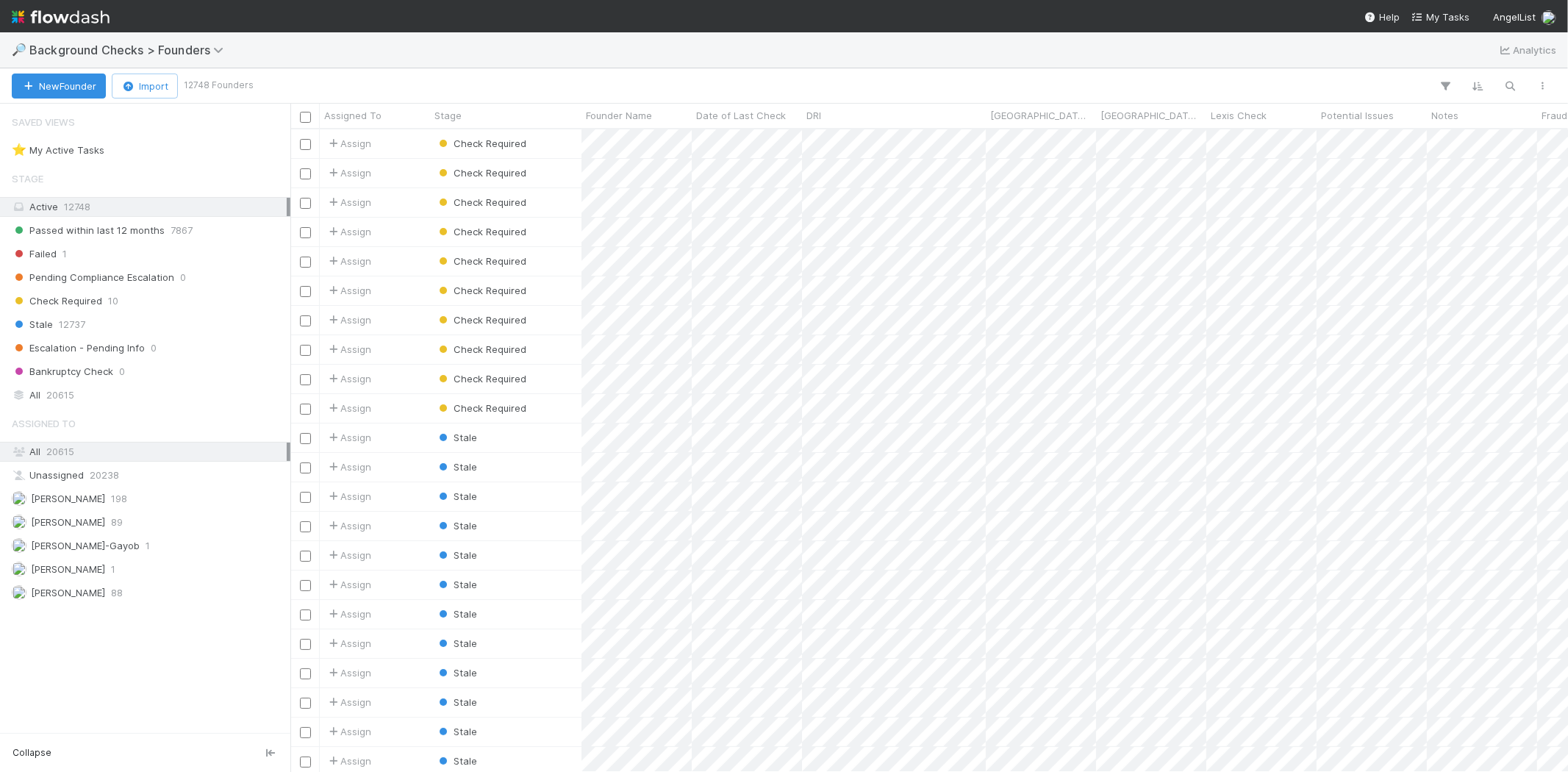
scroll to position [630, 1265]
click at [1515, 88] on icon "button" at bounding box center [1511, 86] width 15 height 13
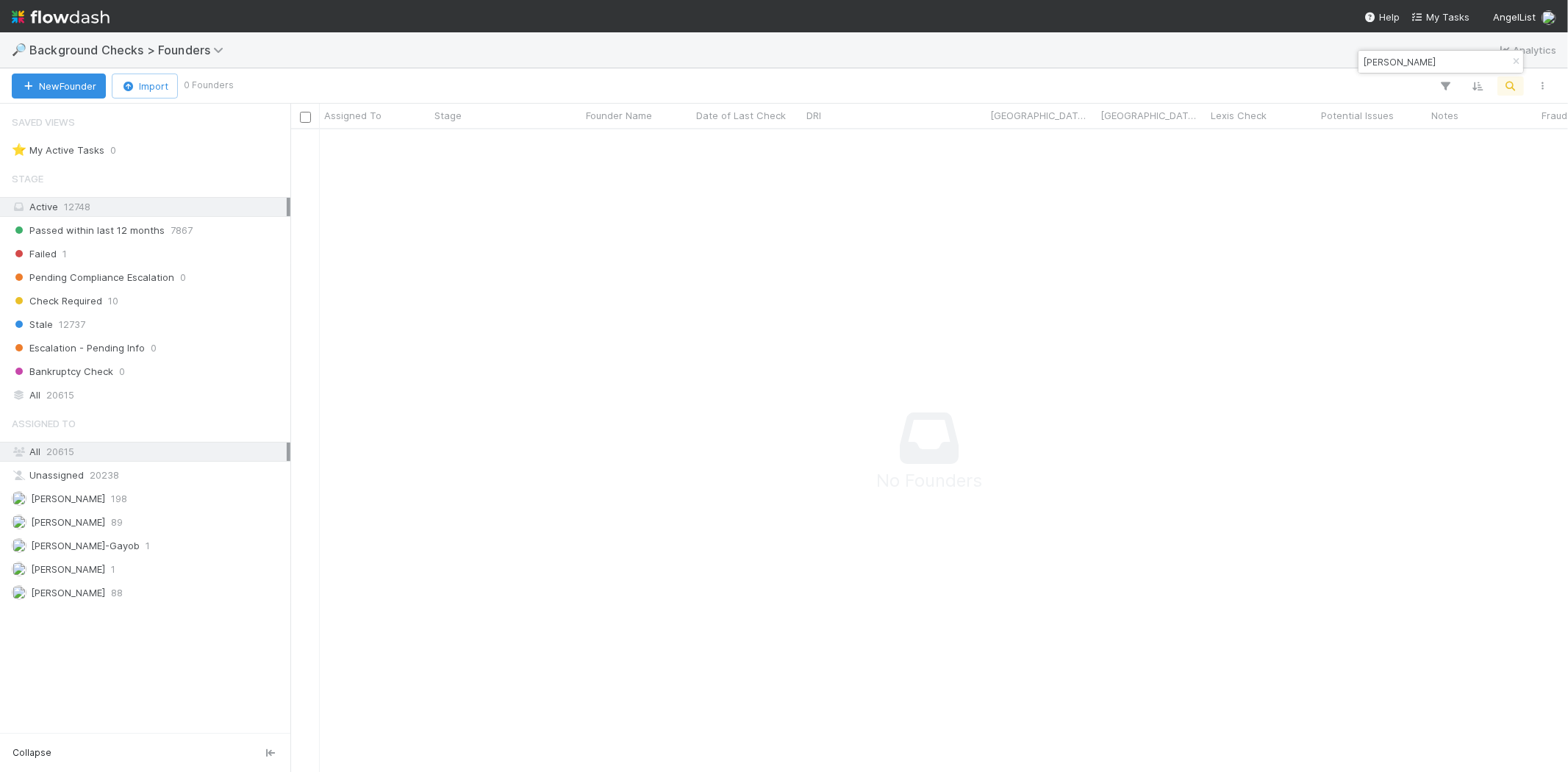
scroll to position [618, 1253]
click at [204, 218] on div "Stage Active 12748 Passed within last 12 months 7867 Failed 1 Pending Complianc…" at bounding box center [145, 284] width 291 height 241
click at [201, 223] on div "Passed within last 12 months 7867" at bounding box center [149, 231] width 275 height 18
click at [1444, 61] on input "edward park" at bounding box center [1434, 62] width 147 height 17
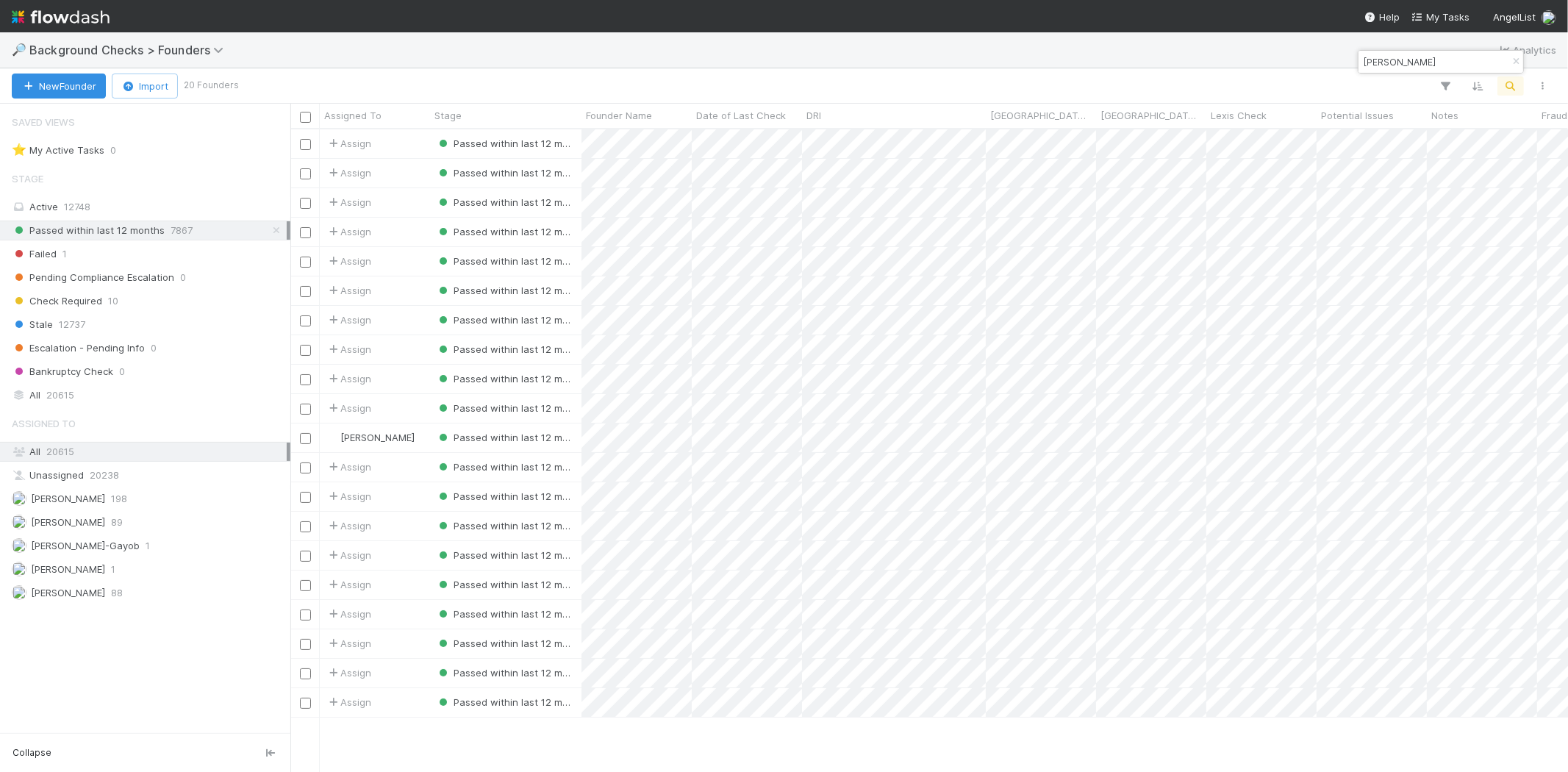
scroll to position [630, 1265]
type input "edward"
click at [1511, 60] on icon "button" at bounding box center [1516, 62] width 15 height 9
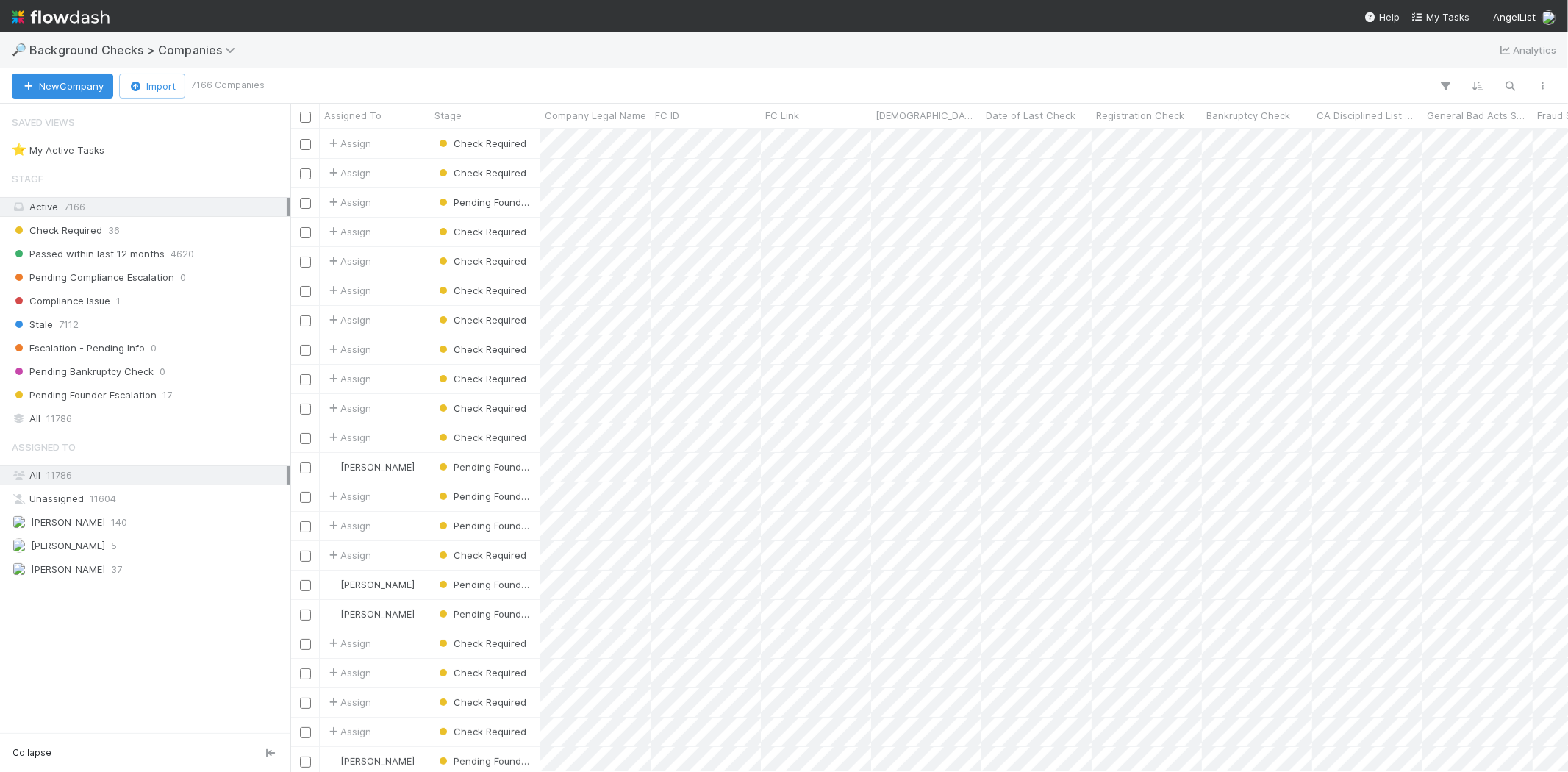
scroll to position [630, 1265]
click at [1430, 15] on span "My Tasks" at bounding box center [1440, 17] width 58 height 12
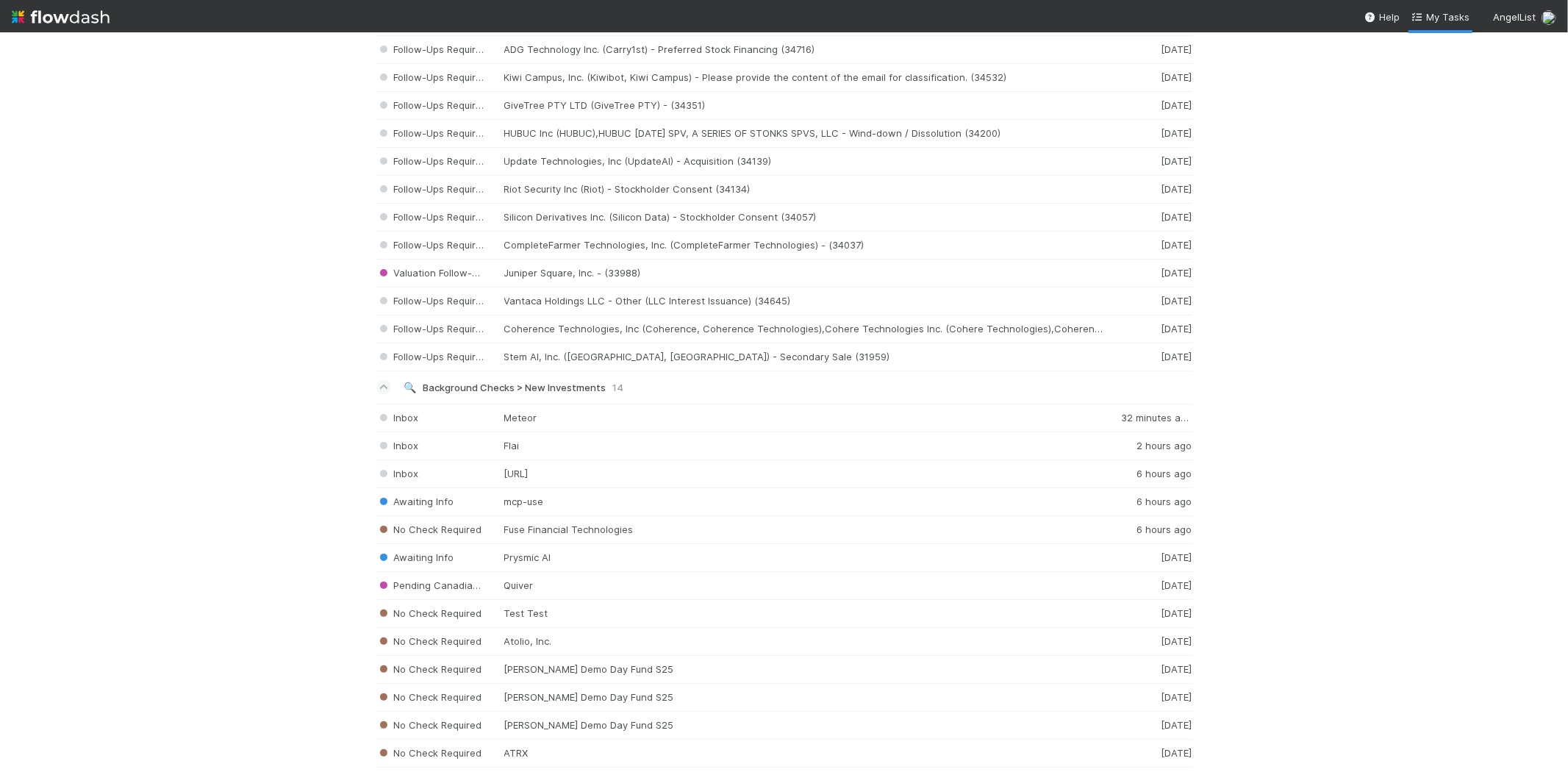
scroll to position [2354, 0]
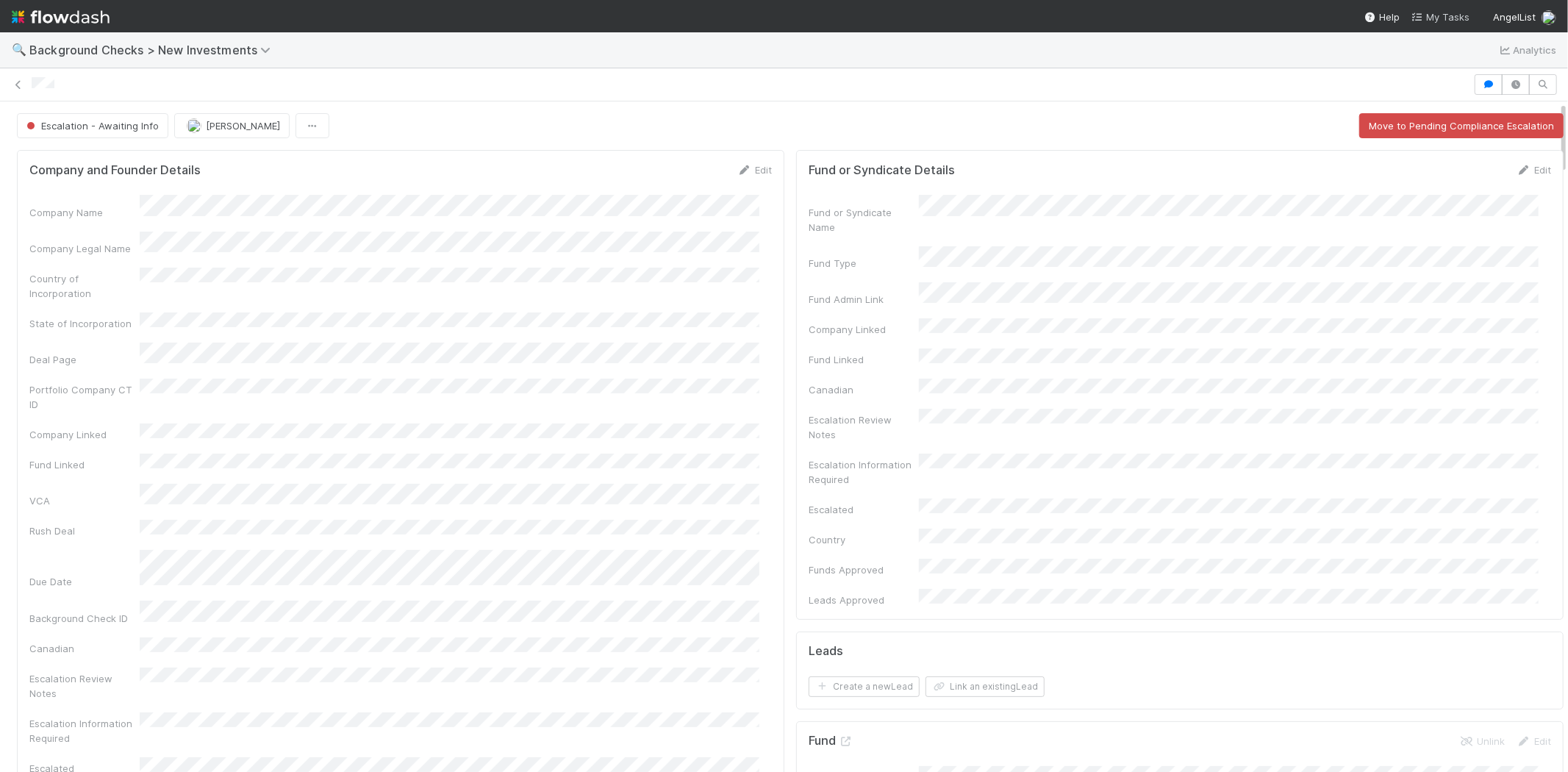
click at [1437, 15] on span "My Tasks" at bounding box center [1440, 17] width 58 height 12
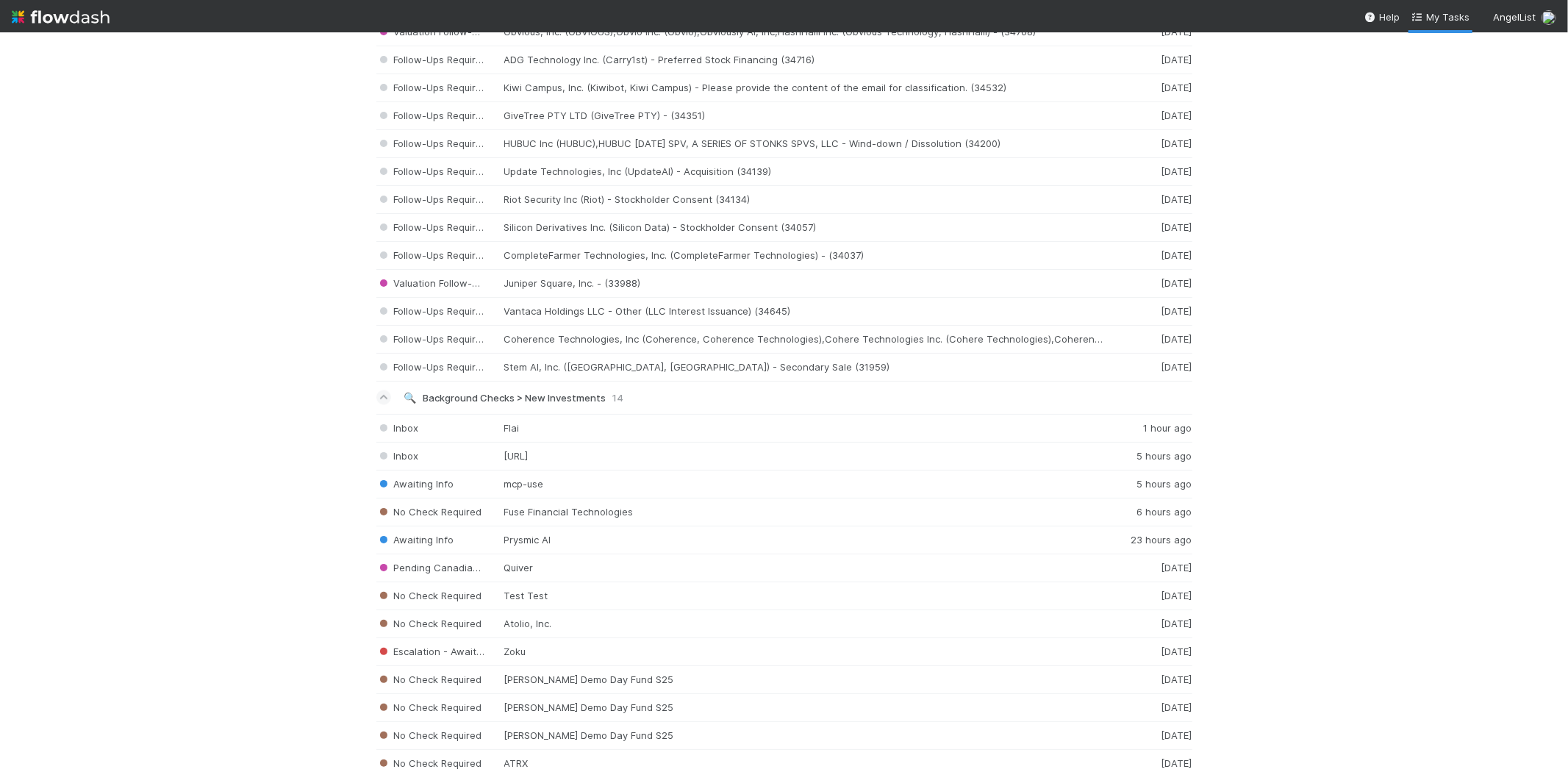
scroll to position [2354, 0]
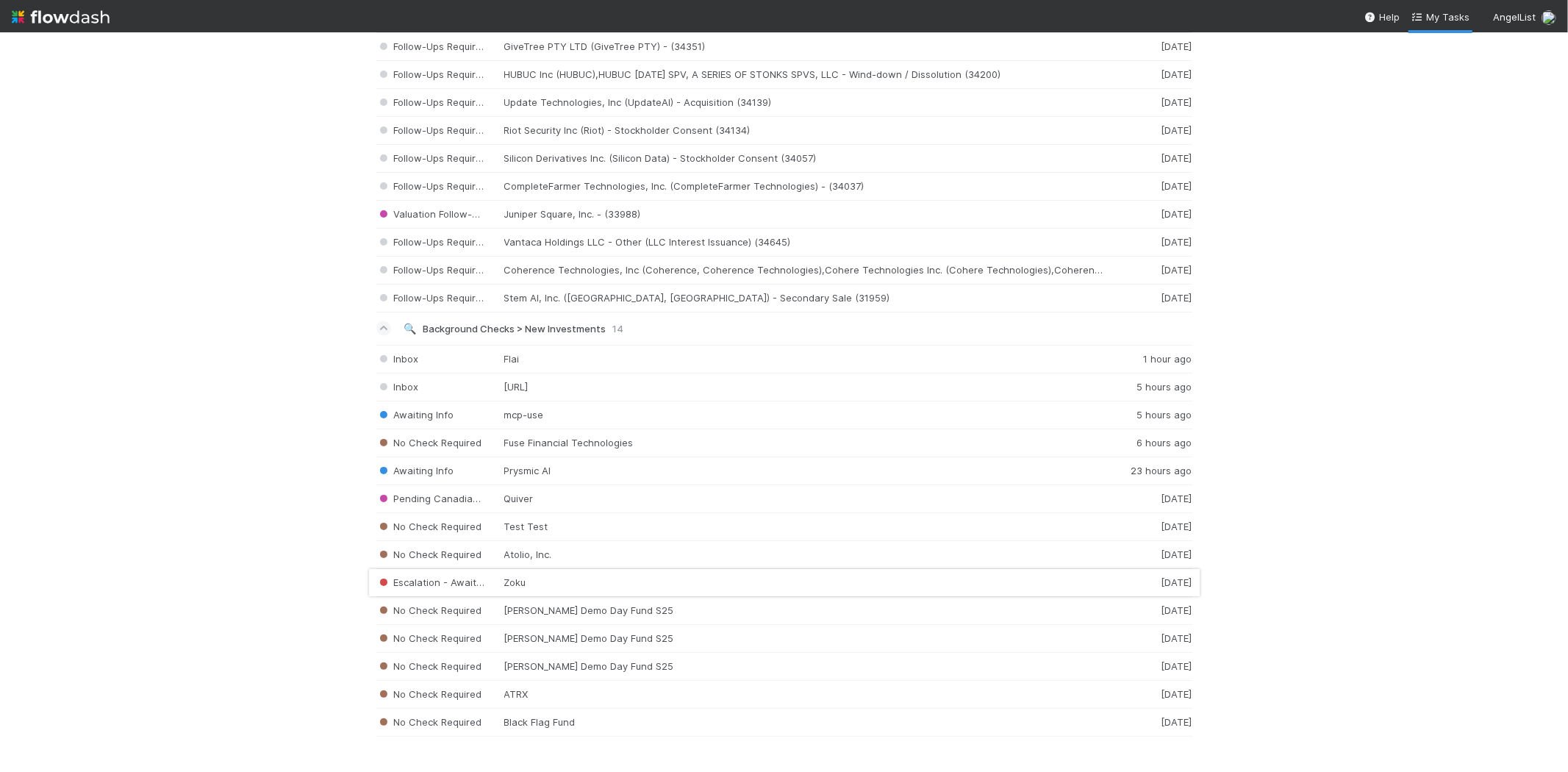
click at [546, 587] on div "Escalation - Awaiting Info Zoku [DATE]" at bounding box center [784, 583] width 816 height 28
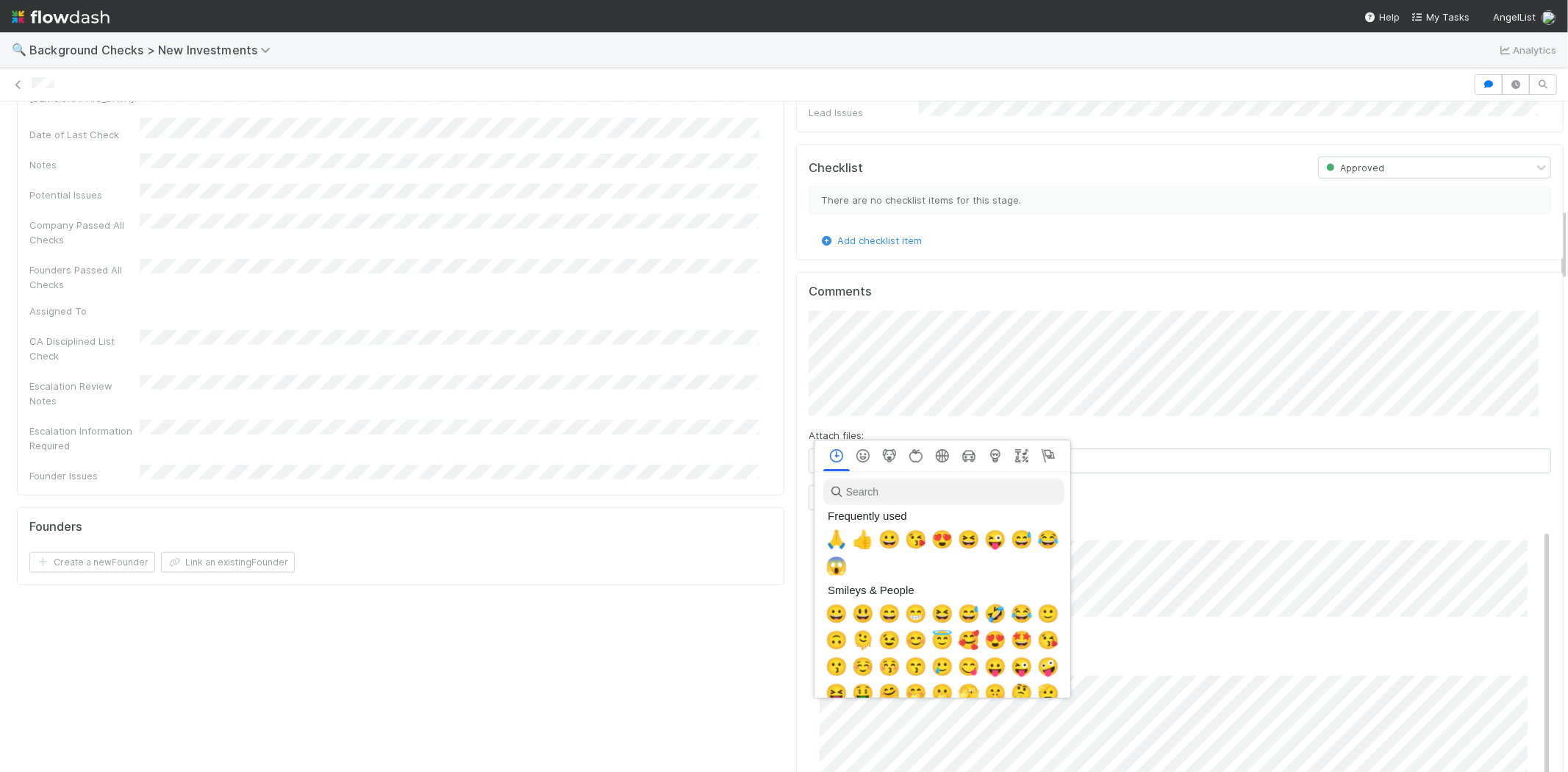
scroll to position [0, 6]
click at [838, 538] on span "🙏" at bounding box center [833, 539] width 22 height 20
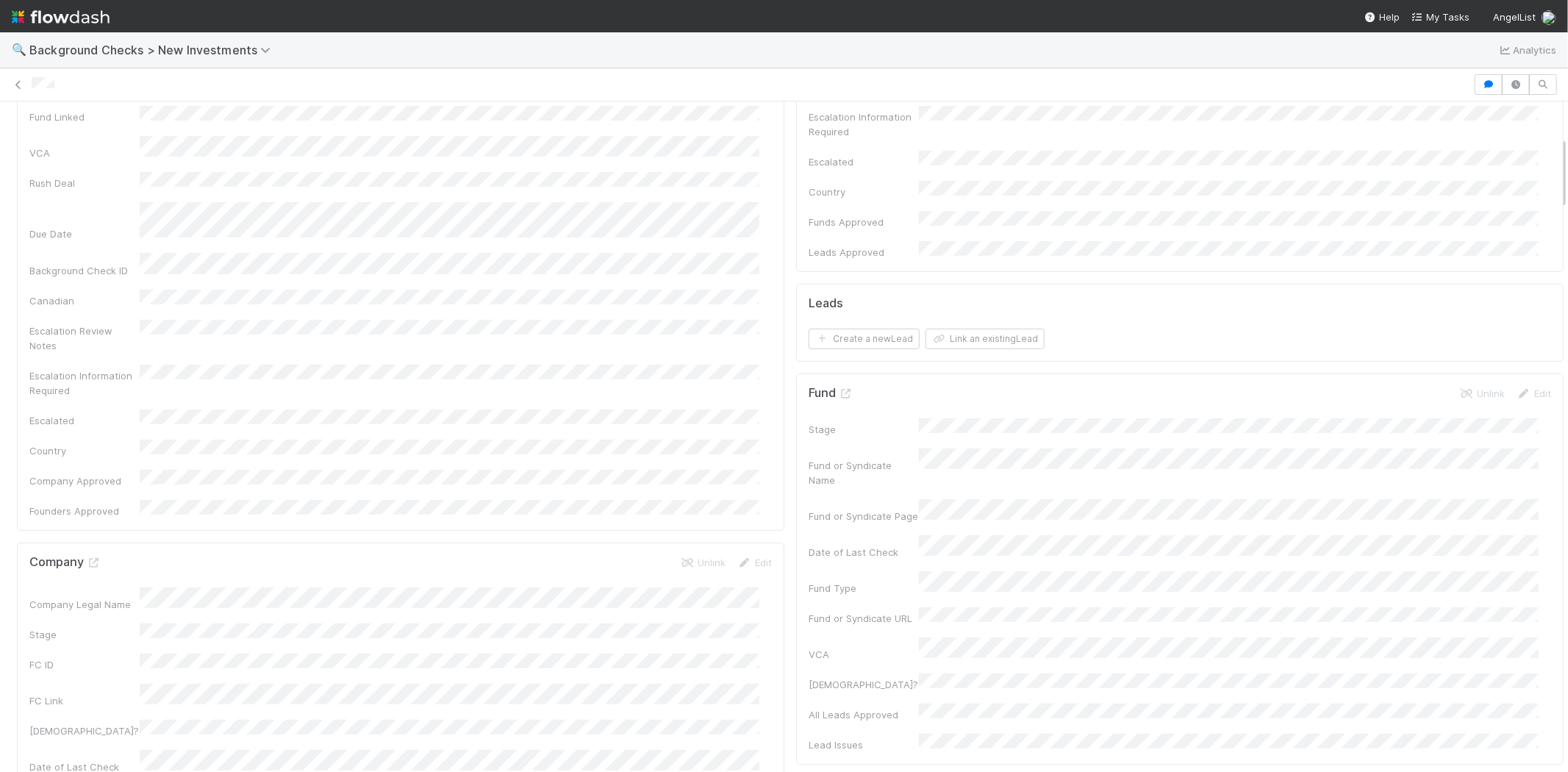
scroll to position [245, 0]
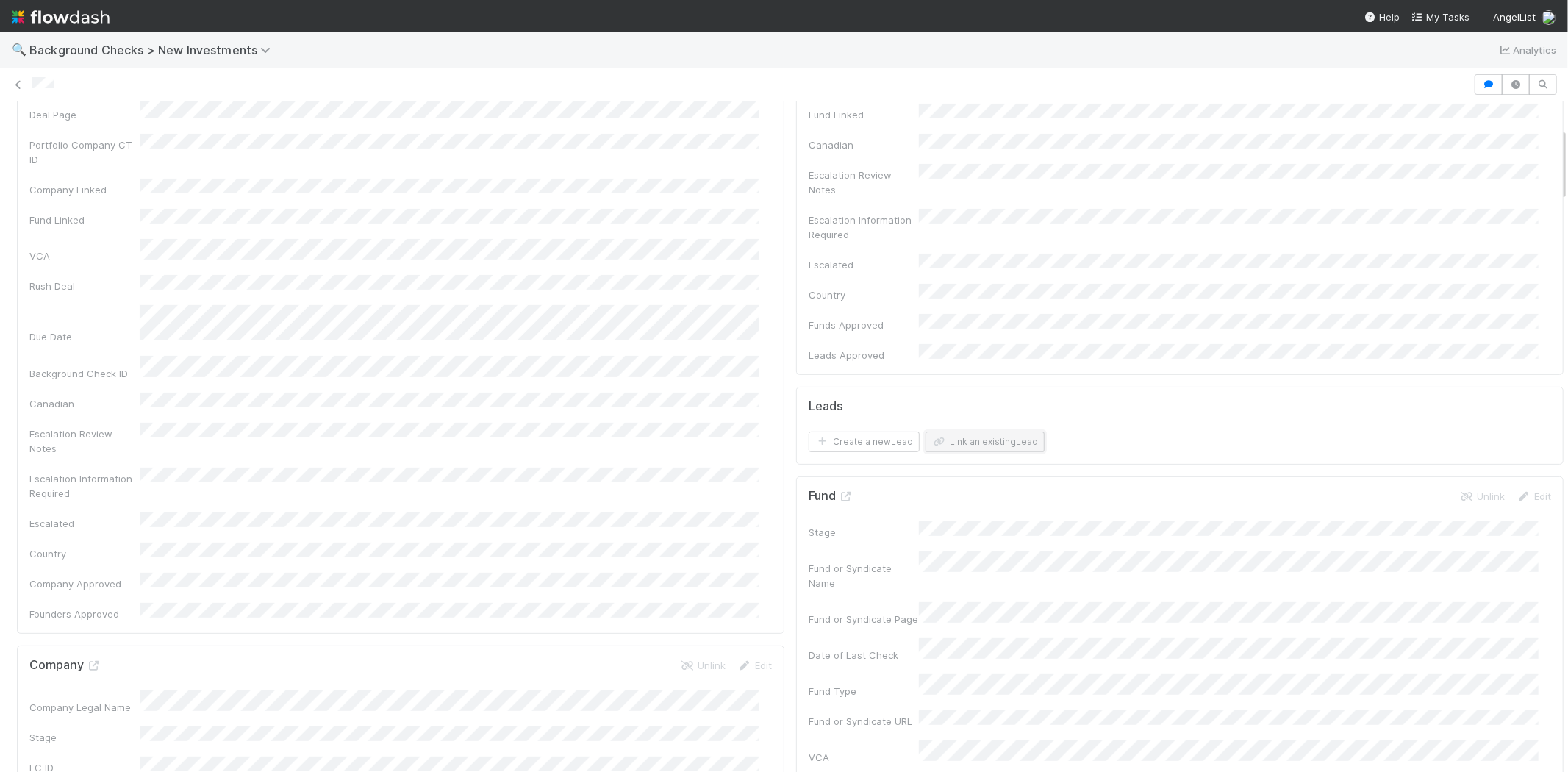
click at [953, 432] on button "Link an existing Lead" at bounding box center [984, 442] width 119 height 20
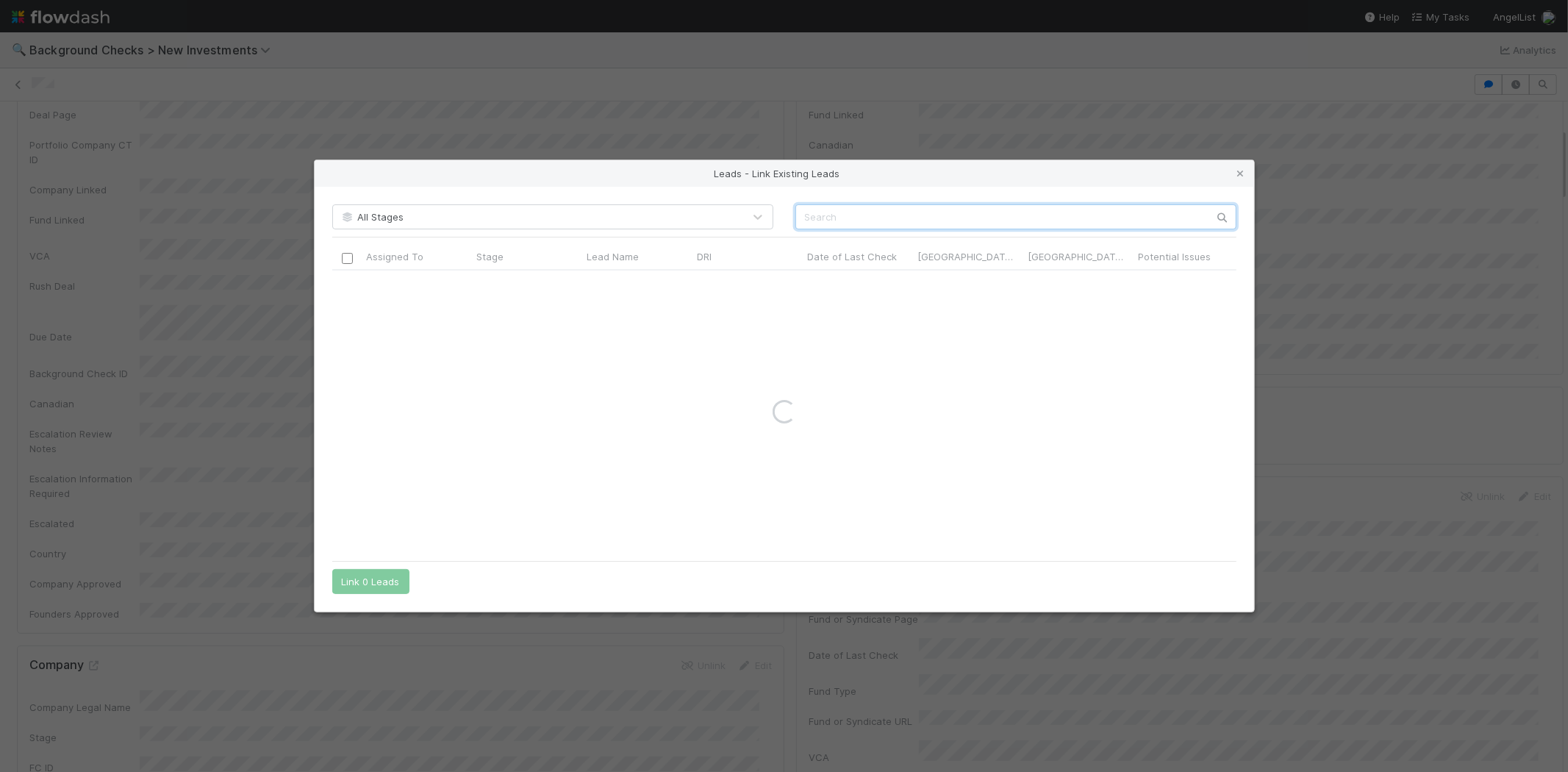
click at [809, 221] on input "text" at bounding box center [1016, 216] width 441 height 25
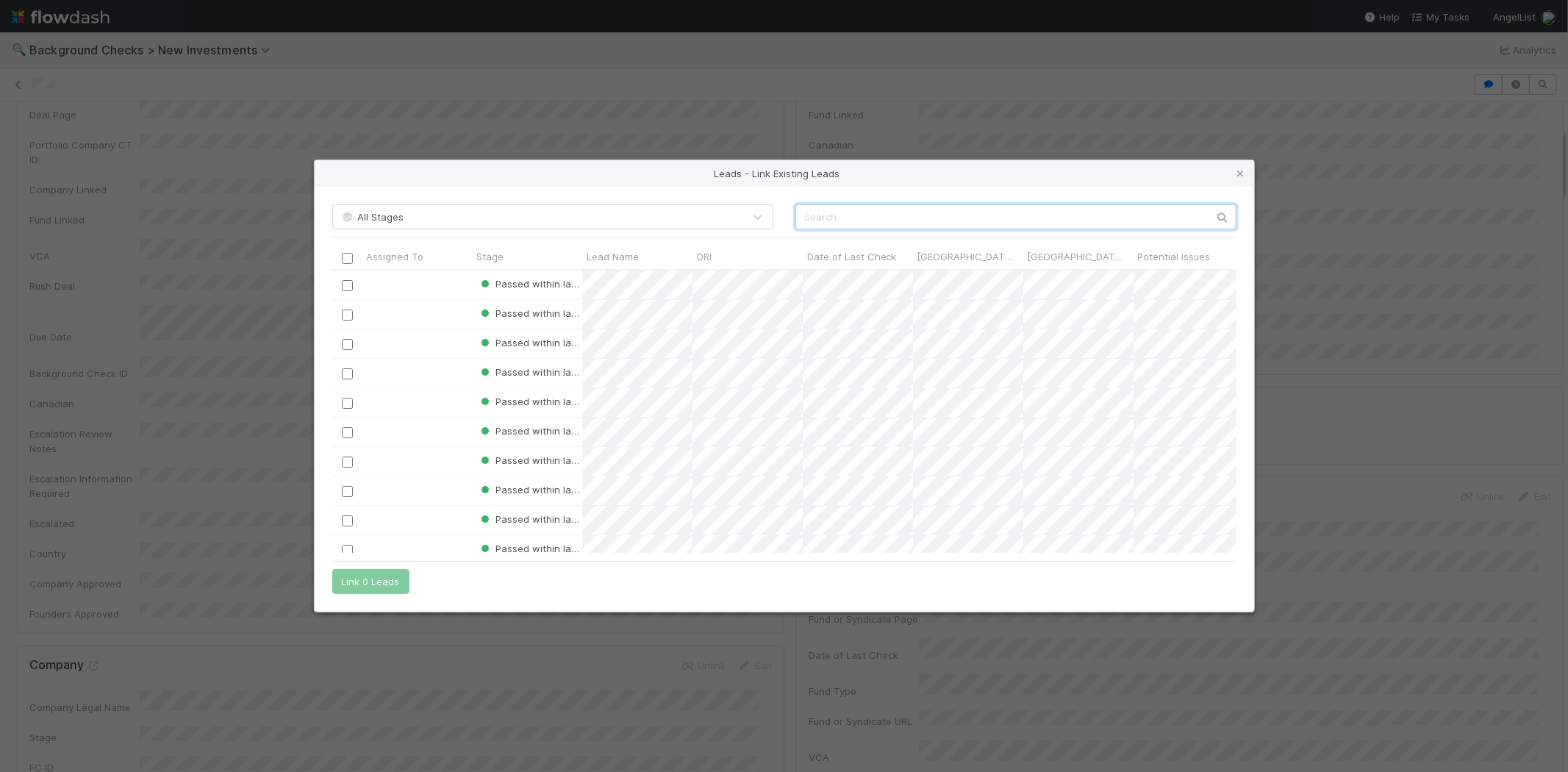
scroll to position [271, 892]
paste input "[PERSON_NAME]"
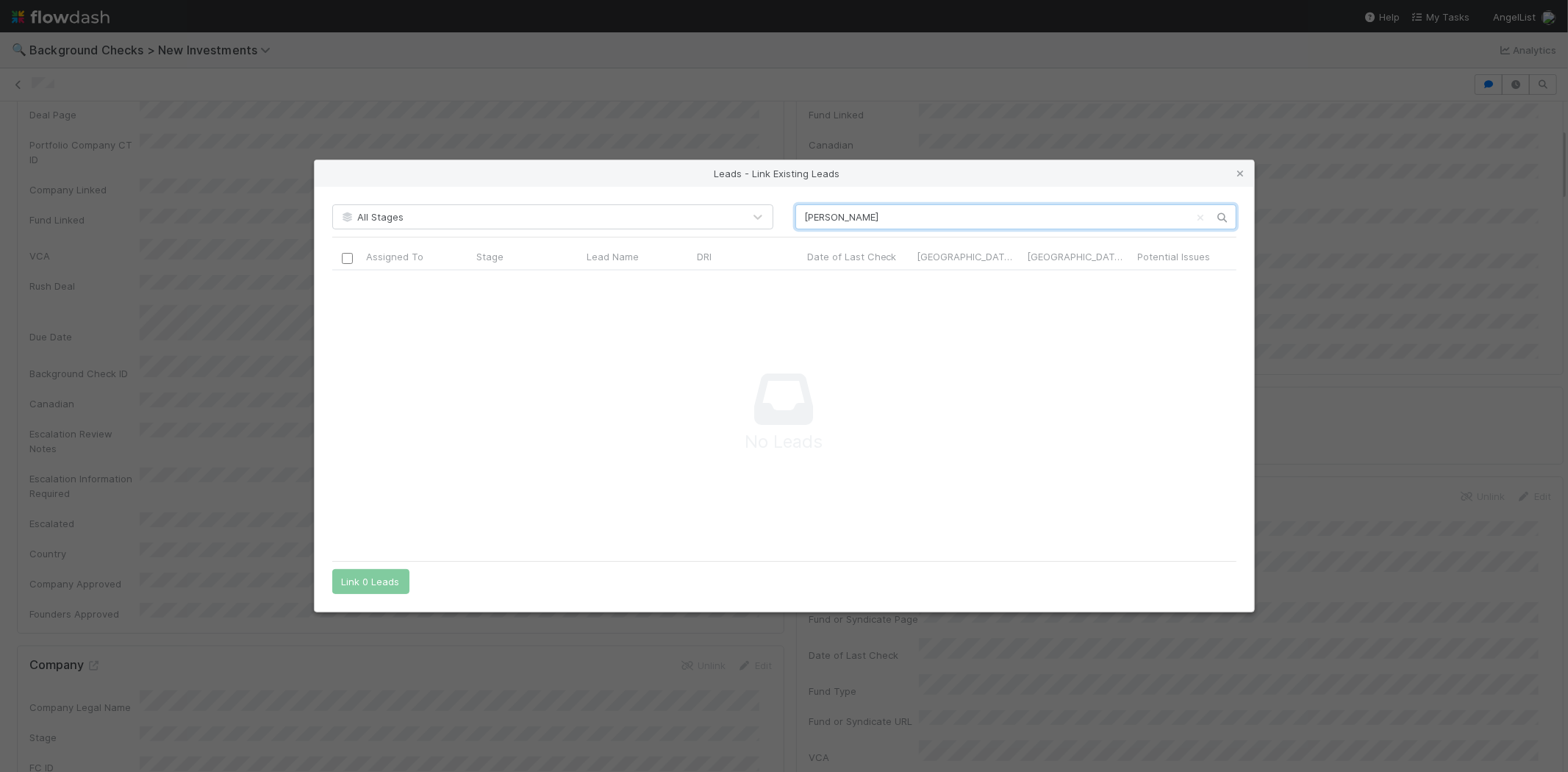
scroll to position [259, 879]
type input "[PERSON_NAME]"
click at [1241, 169] on icon at bounding box center [1241, 174] width 15 height 9
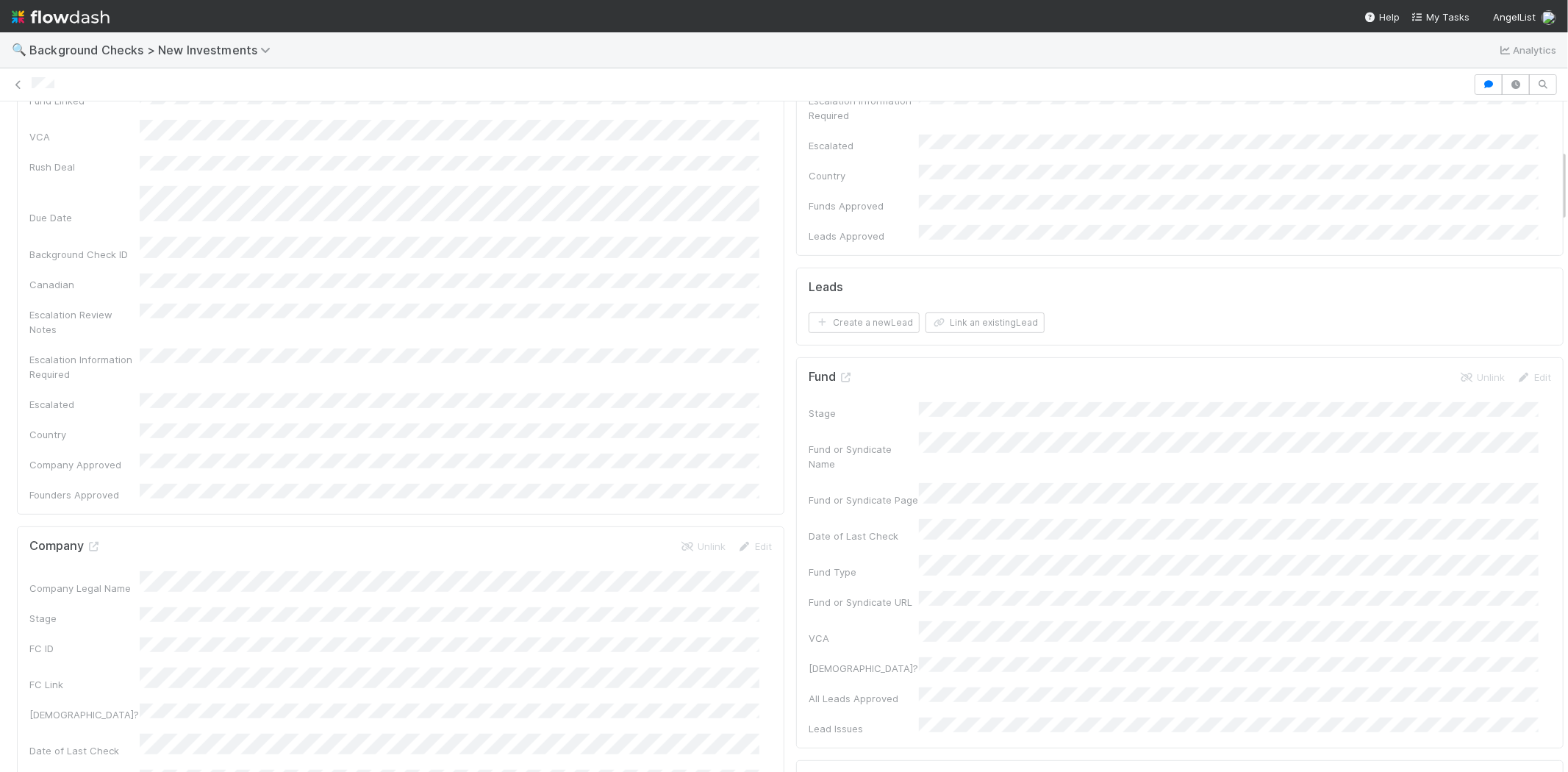
scroll to position [327, 0]
click at [957, 350] on button "Link an existing Lead" at bounding box center [984, 360] width 119 height 20
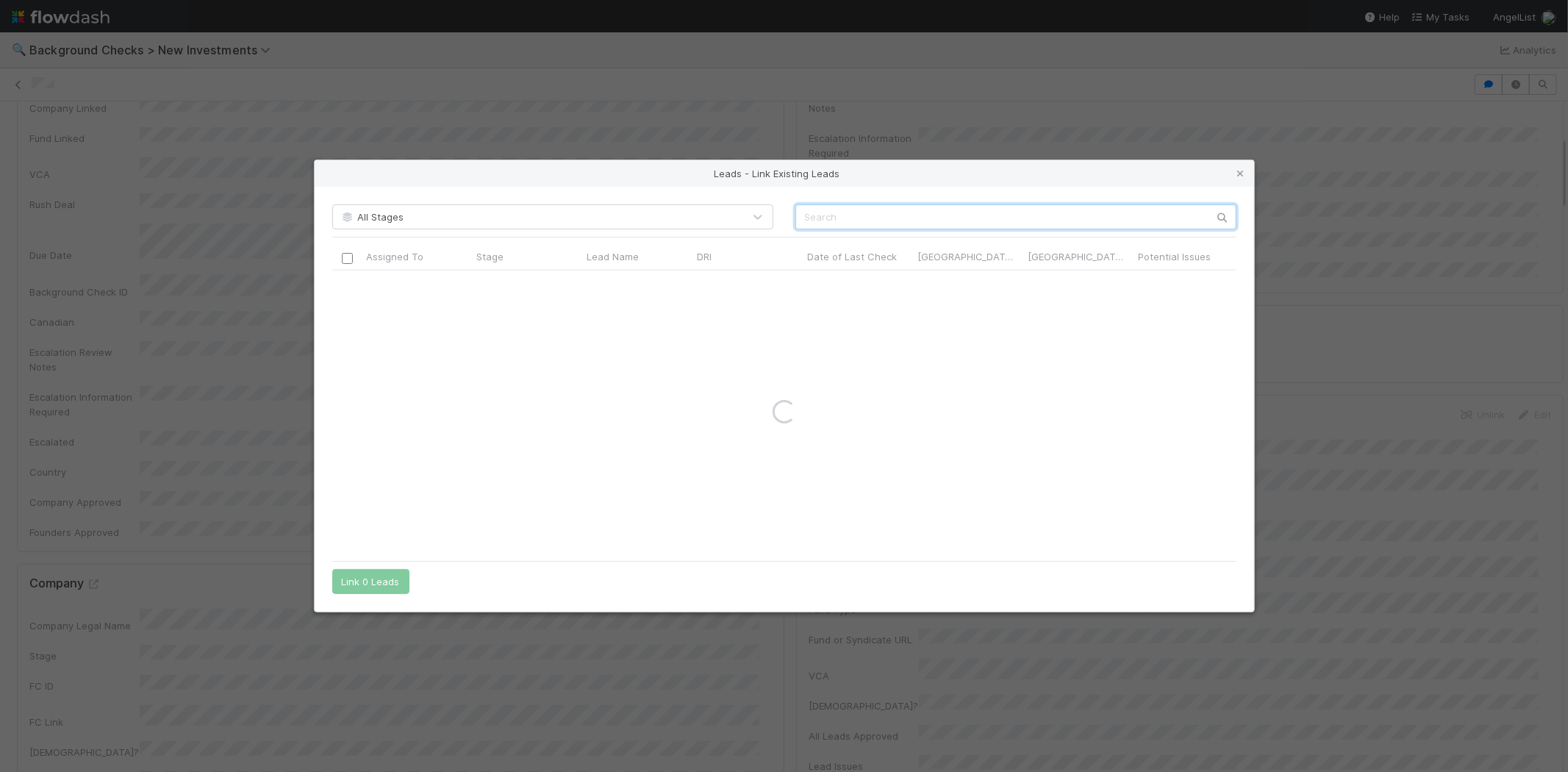
click at [878, 215] on input "text" at bounding box center [1016, 216] width 441 height 25
paste input "[PERSON_NAME]"
type input "[PERSON_NAME]"
click at [1241, 170] on icon at bounding box center [1241, 174] width 15 height 9
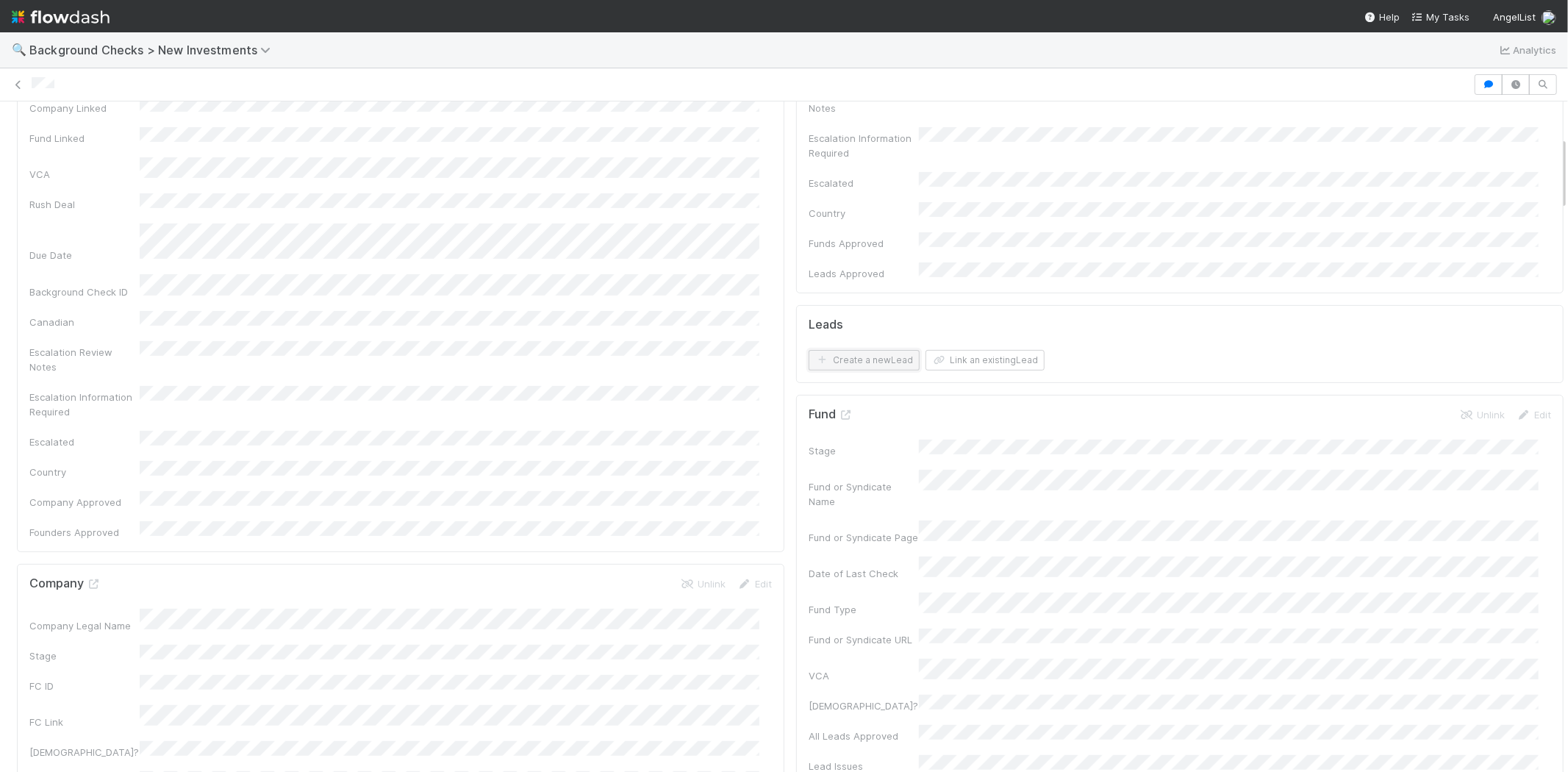
click at [854, 350] on button "Create a new Lead" at bounding box center [864, 360] width 111 height 20
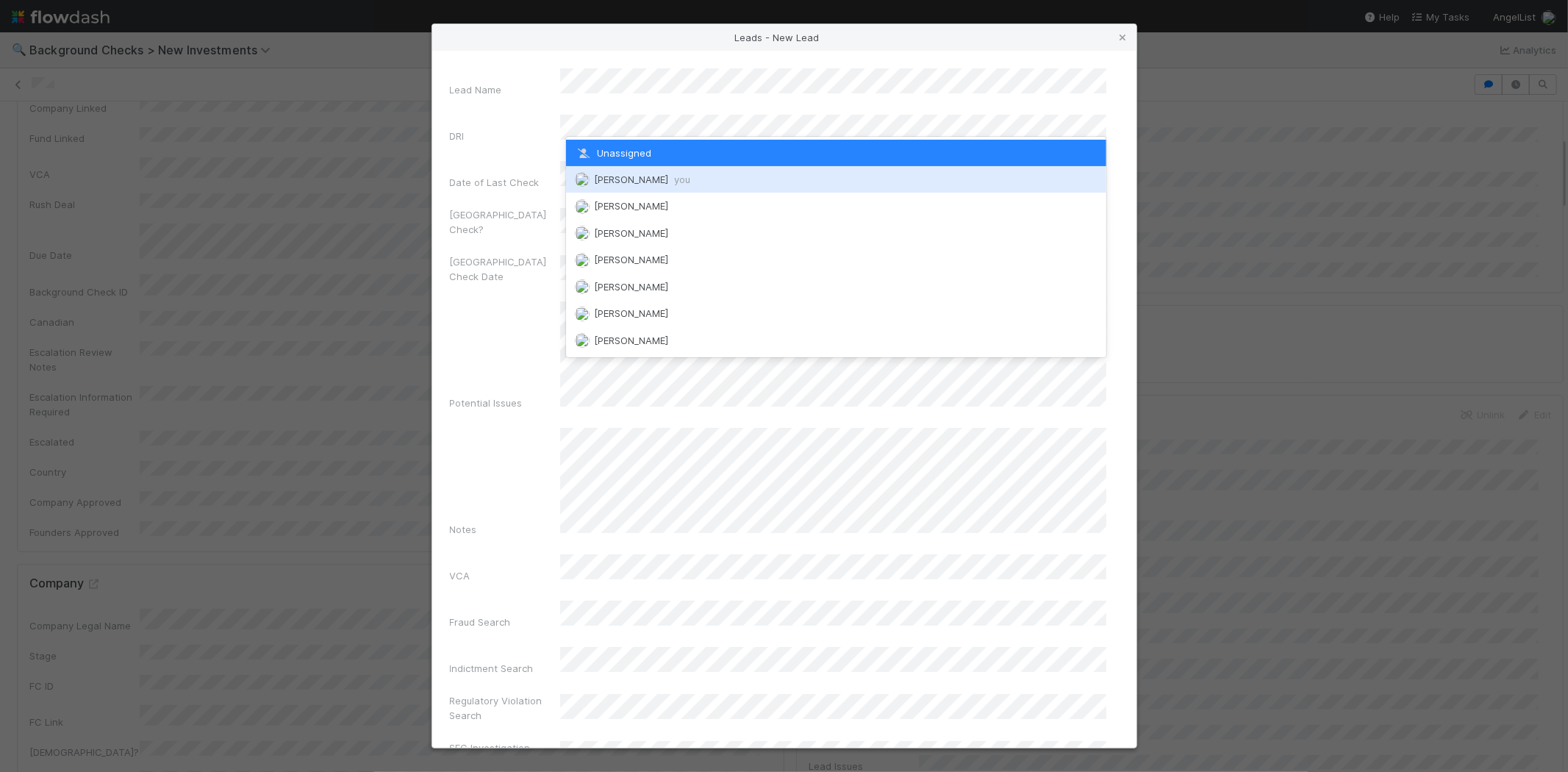
click at [652, 180] on span "[PERSON_NAME] you" at bounding box center [642, 179] width 97 height 12
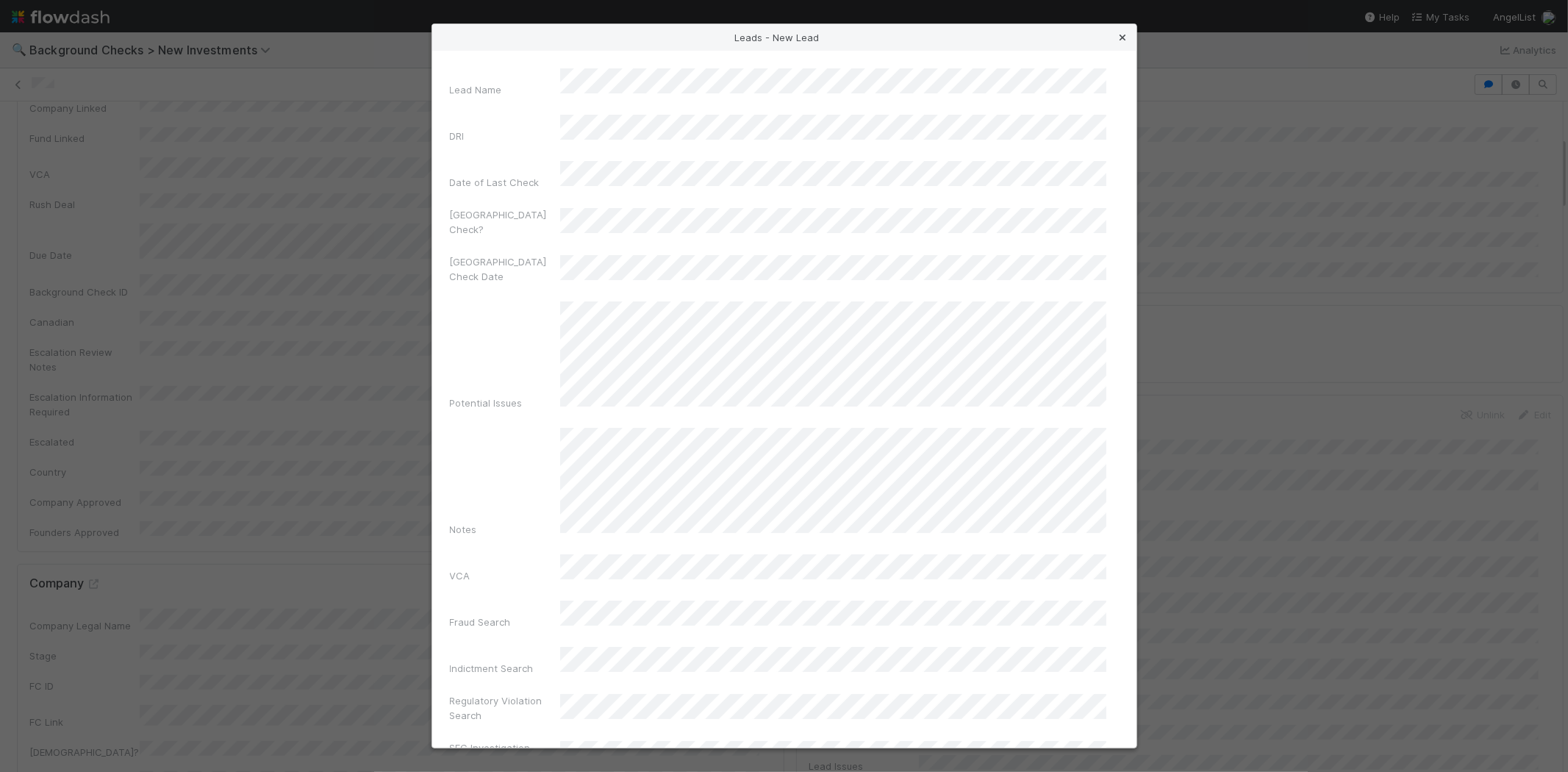
click at [1119, 34] on icon at bounding box center [1123, 38] width 15 height 9
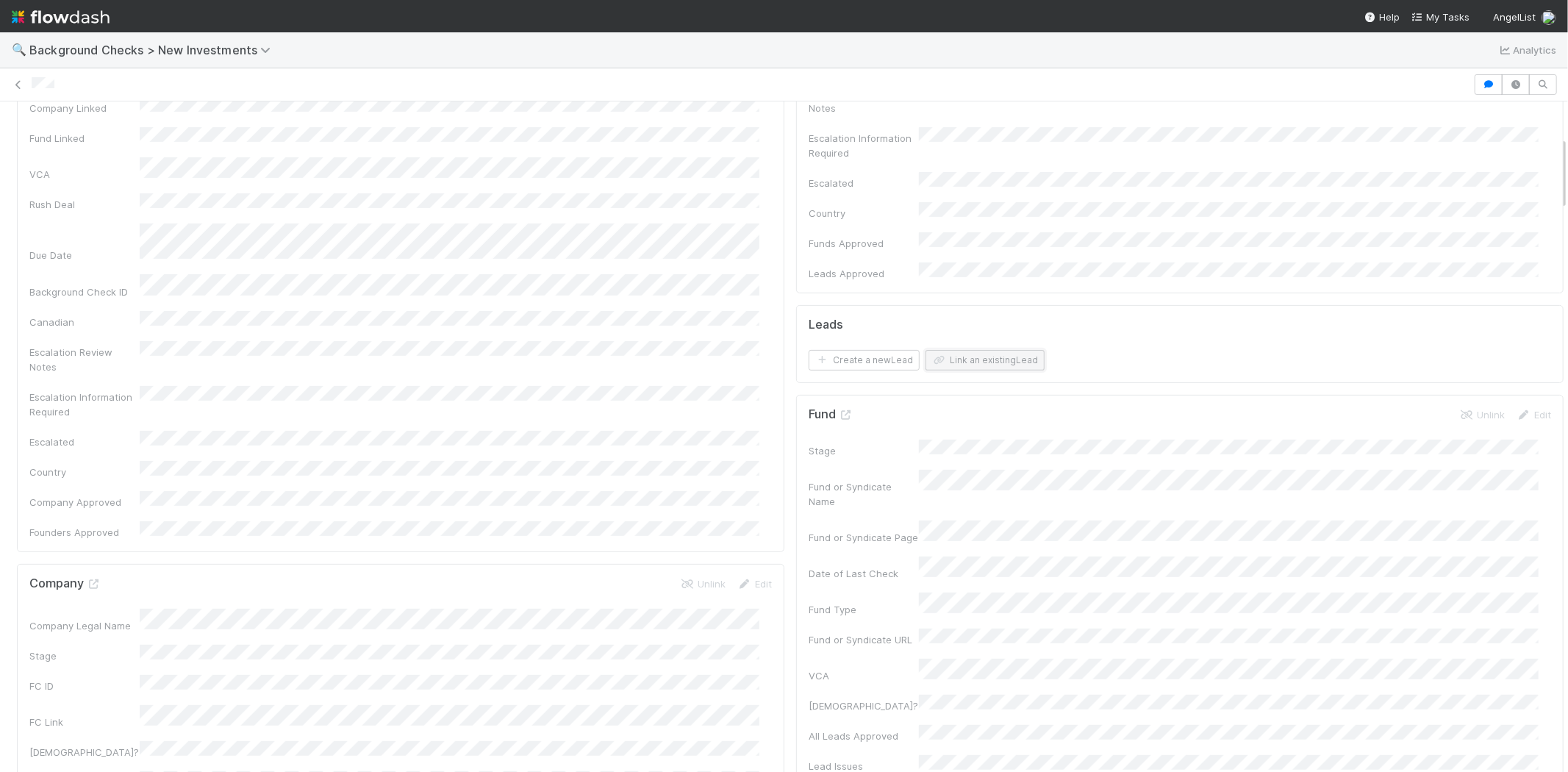
click at [976, 350] on button "Link an existing Lead" at bounding box center [984, 360] width 119 height 20
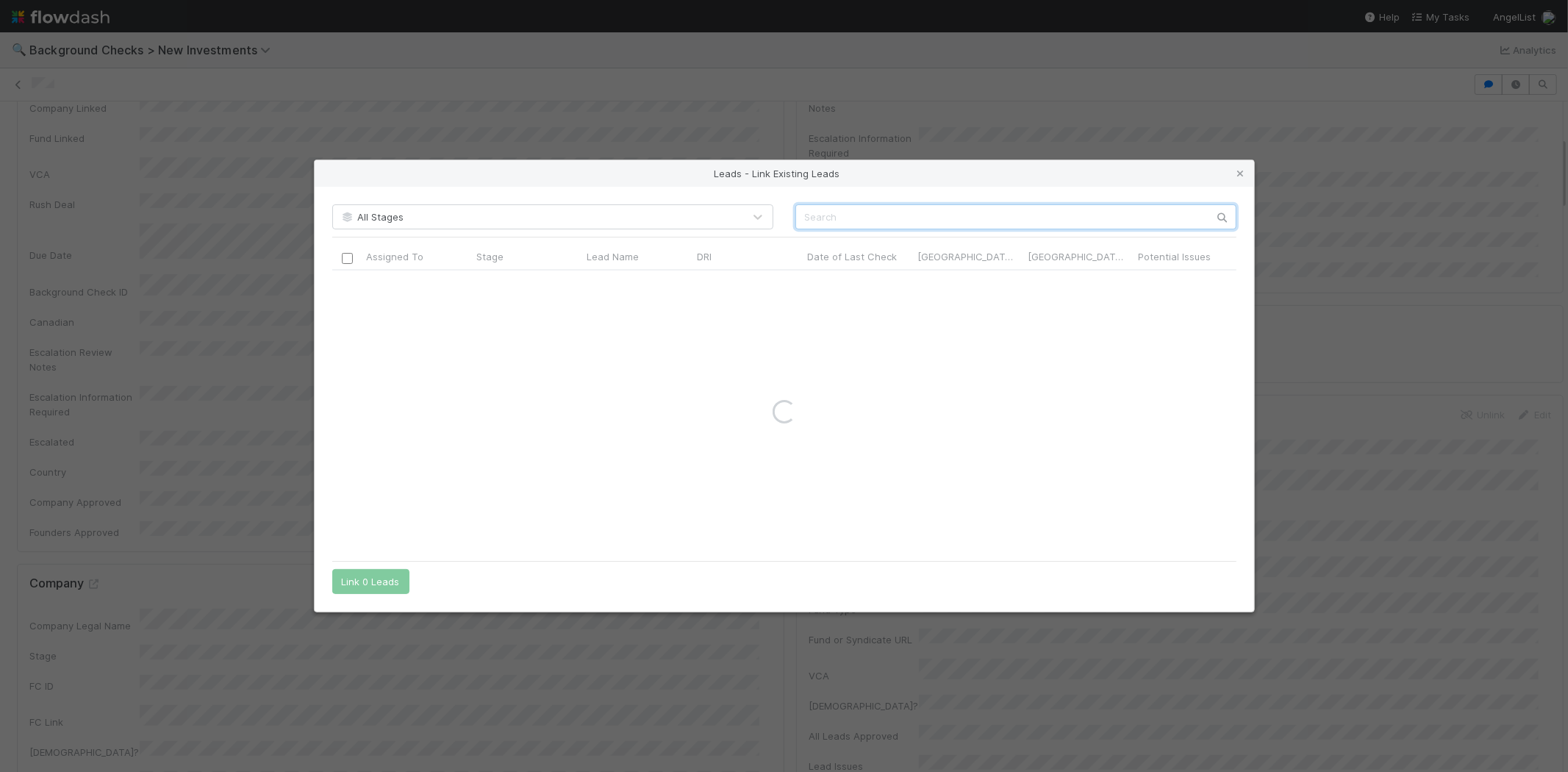
click at [935, 218] on input "text" at bounding box center [1016, 216] width 441 height 25
type input "n"
paste input "Namik Muduroglu"
type input "Muduroglu"
click at [1233, 171] on icon at bounding box center [1241, 174] width 15 height 9
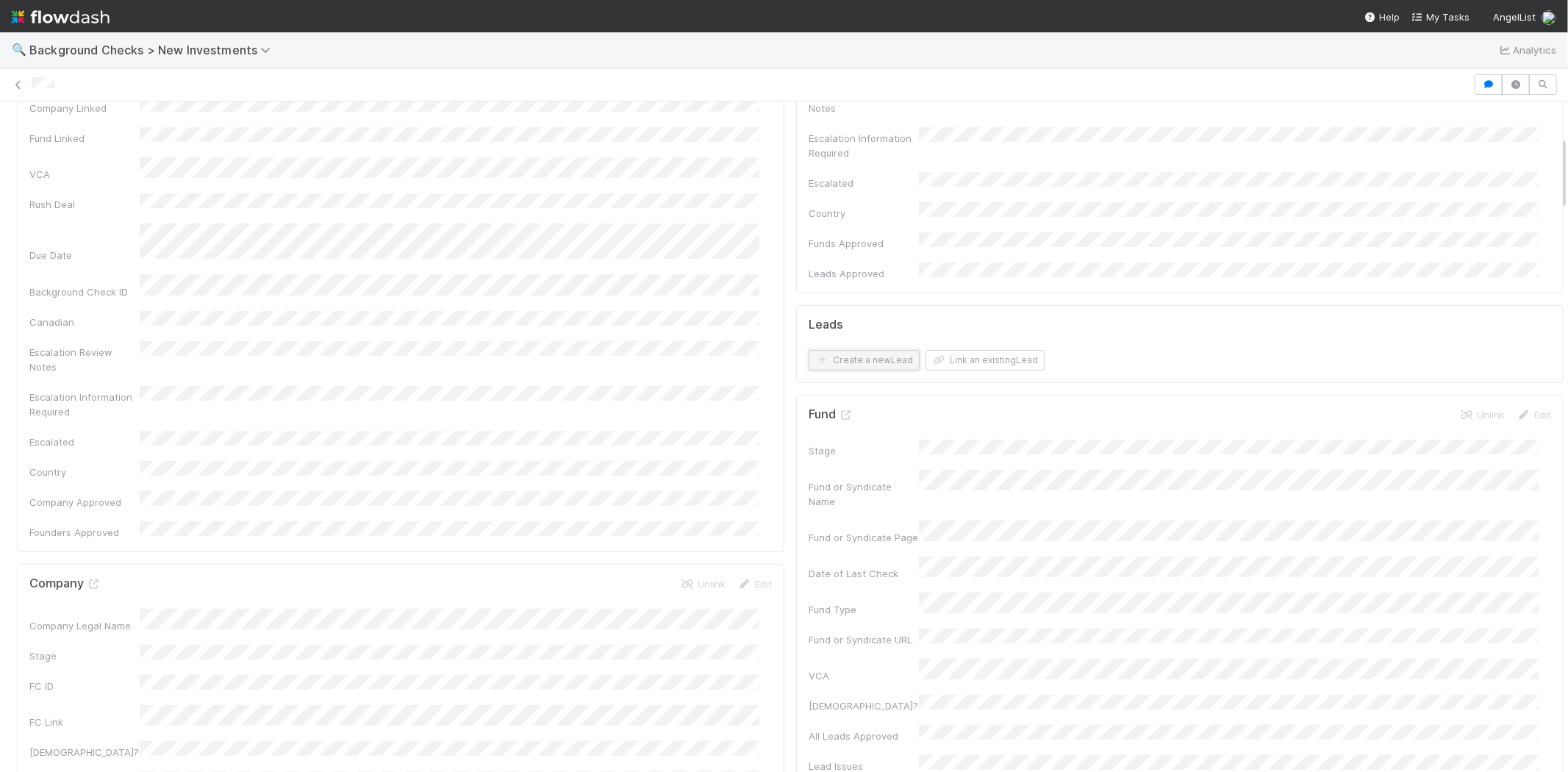
click at [858, 350] on button "Create a new Lead" at bounding box center [864, 360] width 111 height 20
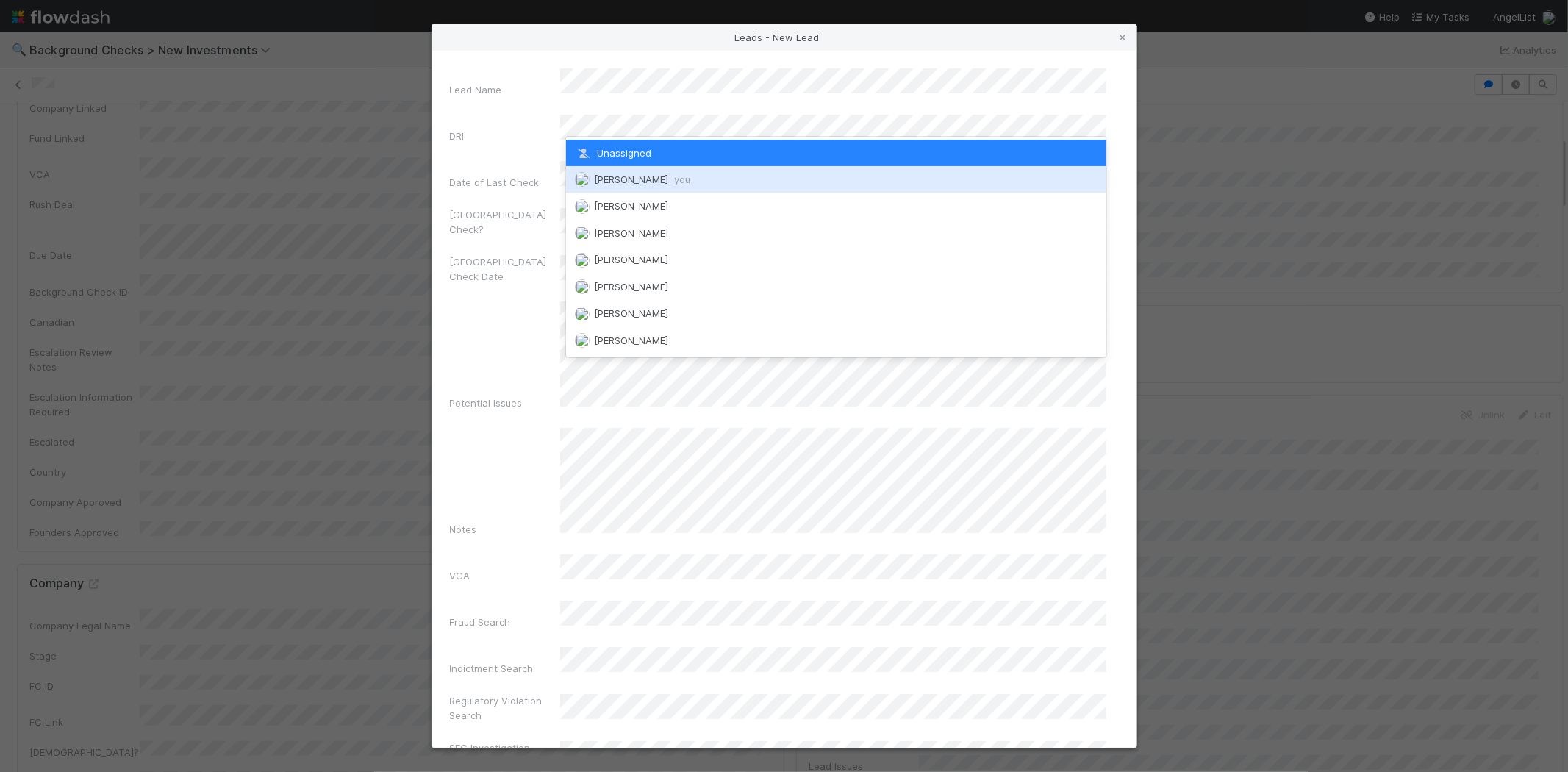
click at [658, 178] on span "[PERSON_NAME] you" at bounding box center [642, 179] width 97 height 12
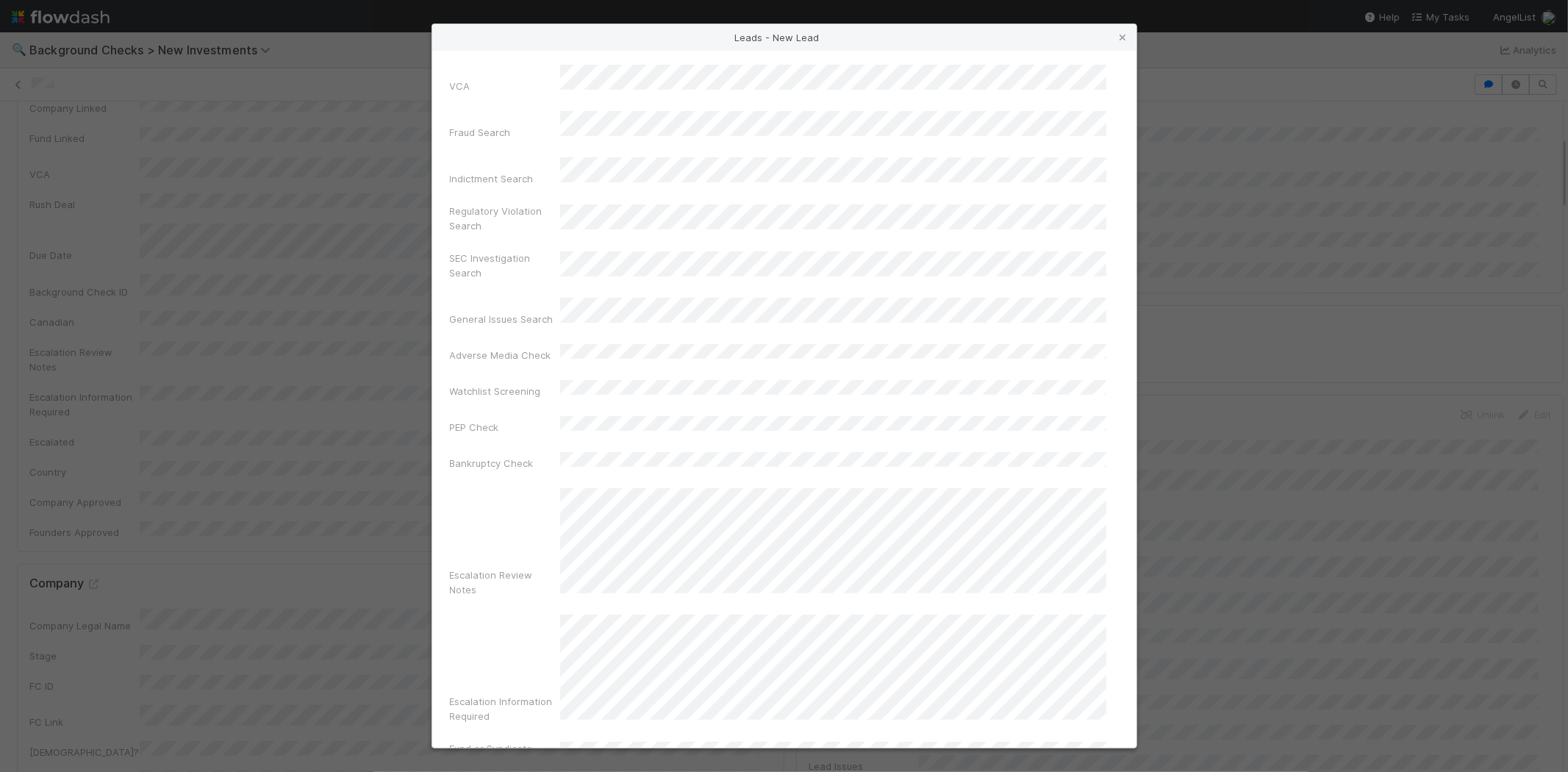
scroll to position [508, 0]
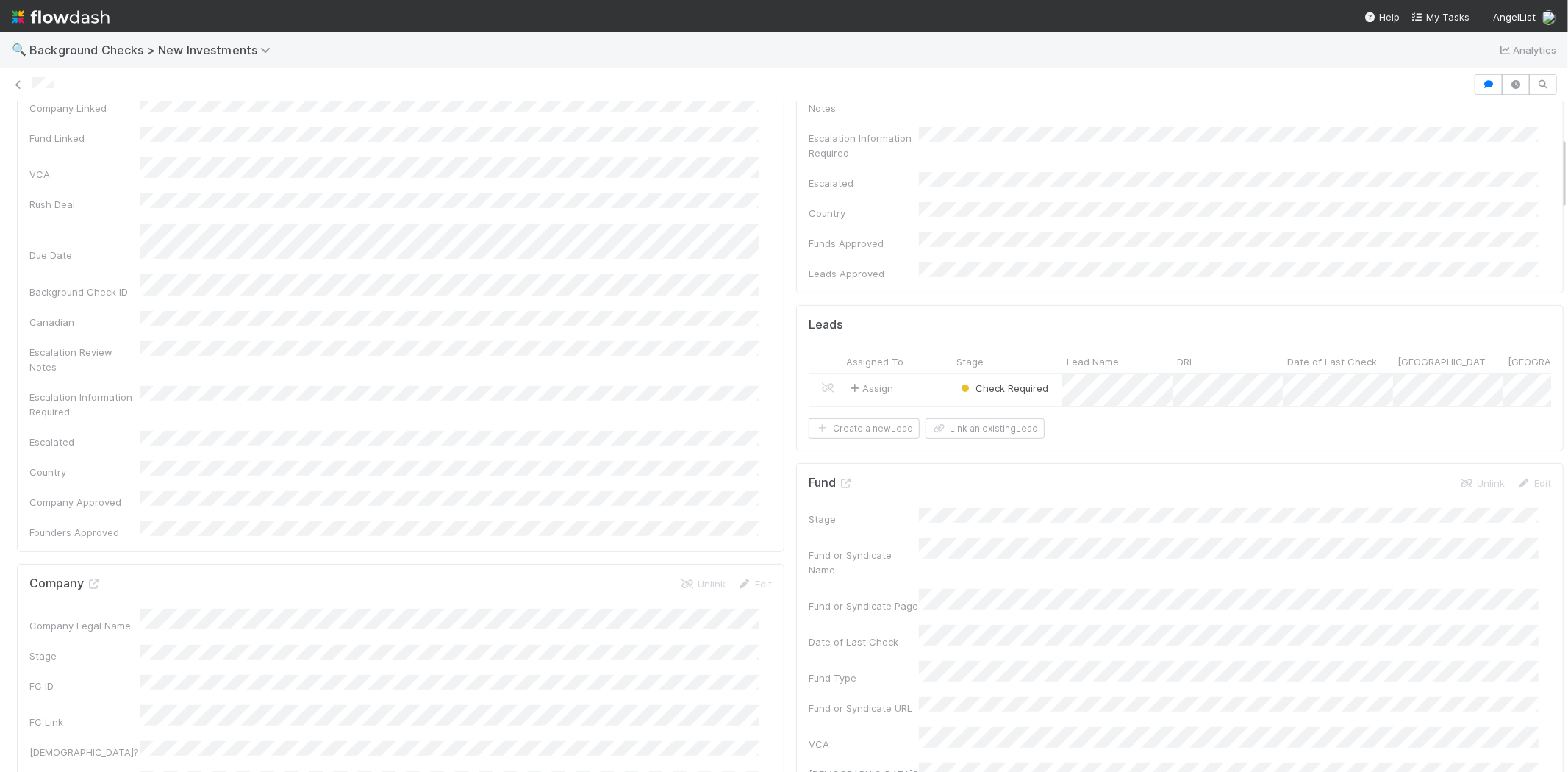
click at [900, 374] on div "Assign" at bounding box center [897, 390] width 110 height 31
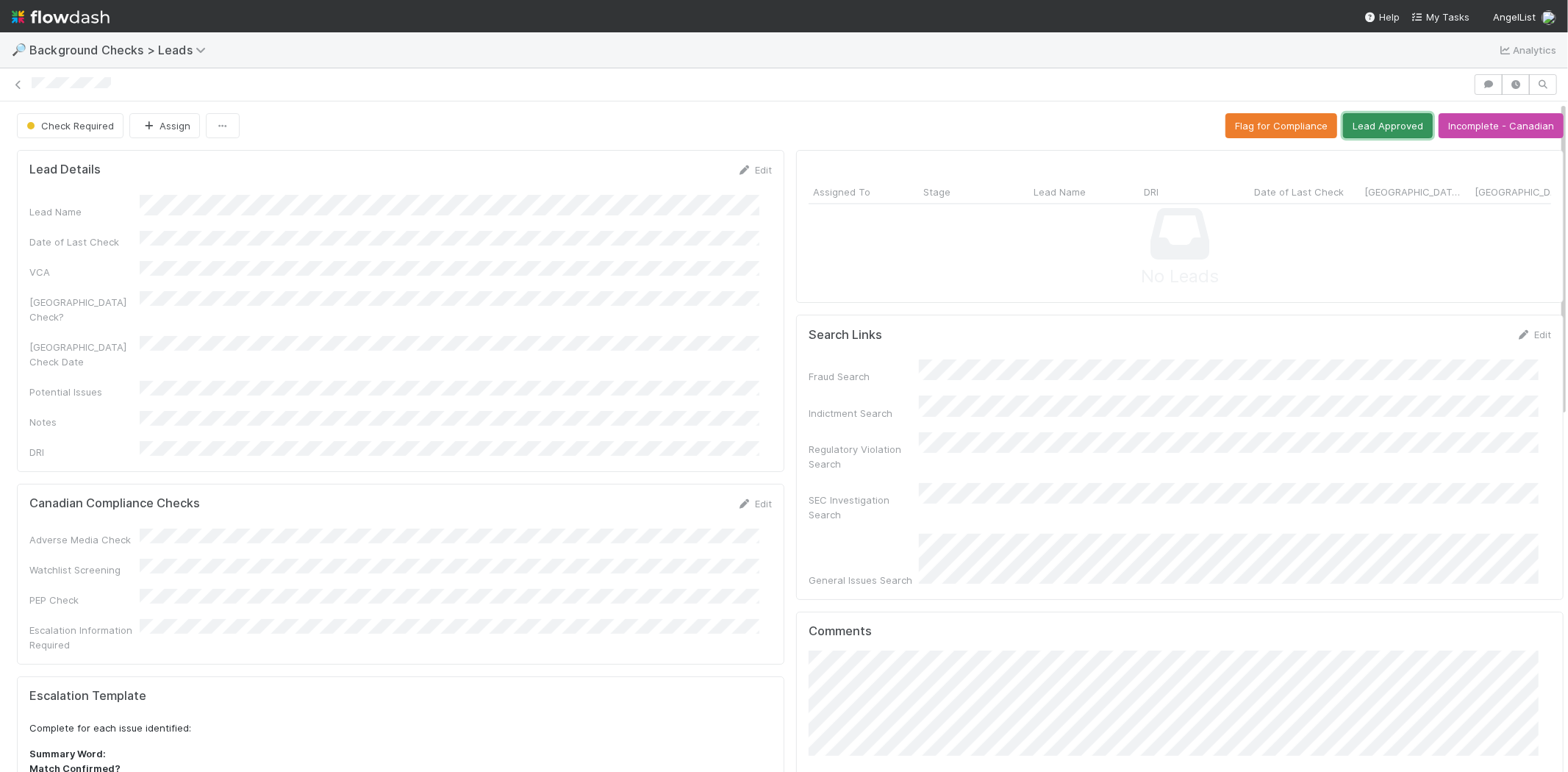
click at [1363, 123] on button "Lead Approved" at bounding box center [1388, 125] width 90 height 25
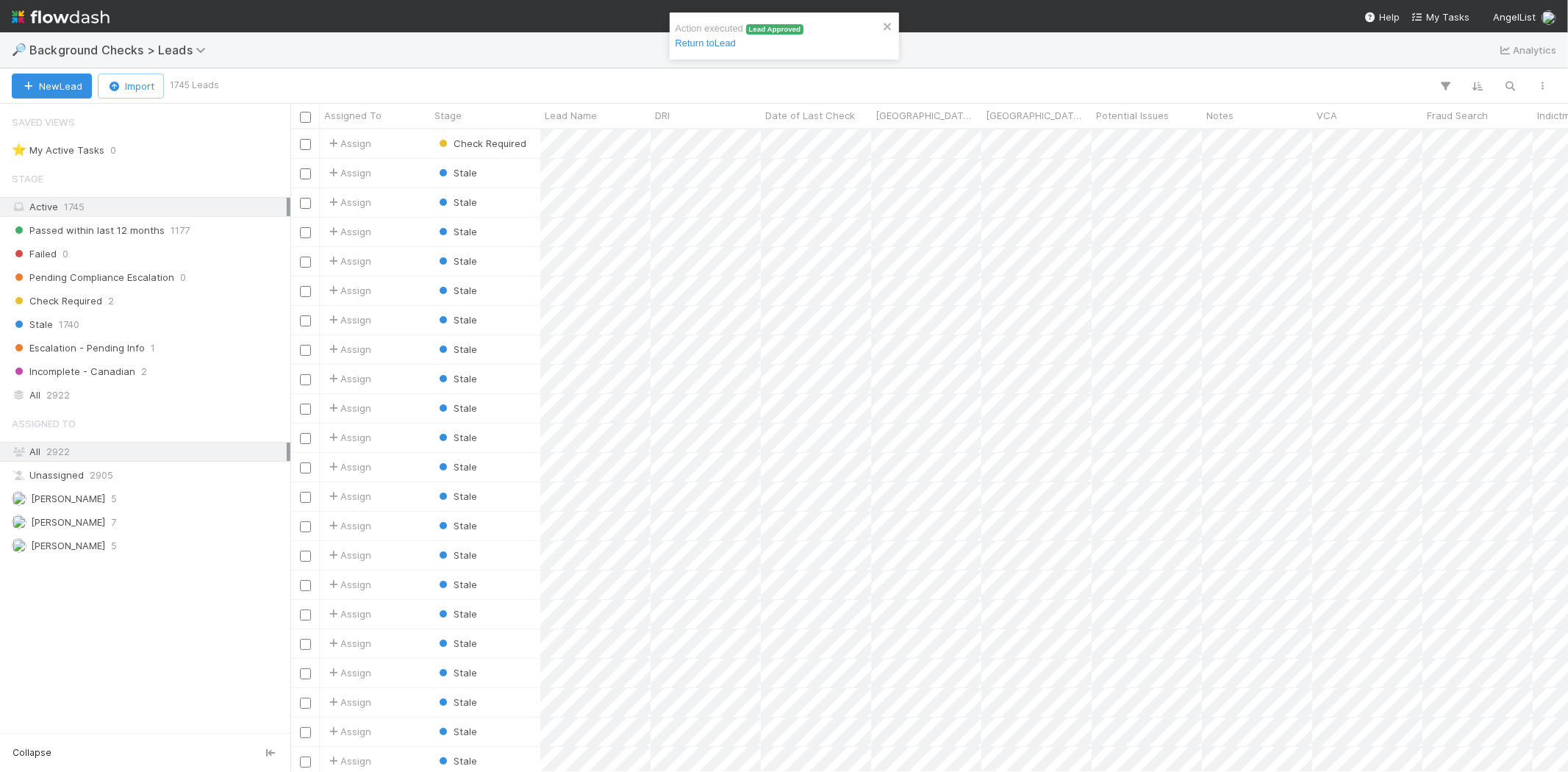
scroll to position [630, 1265]
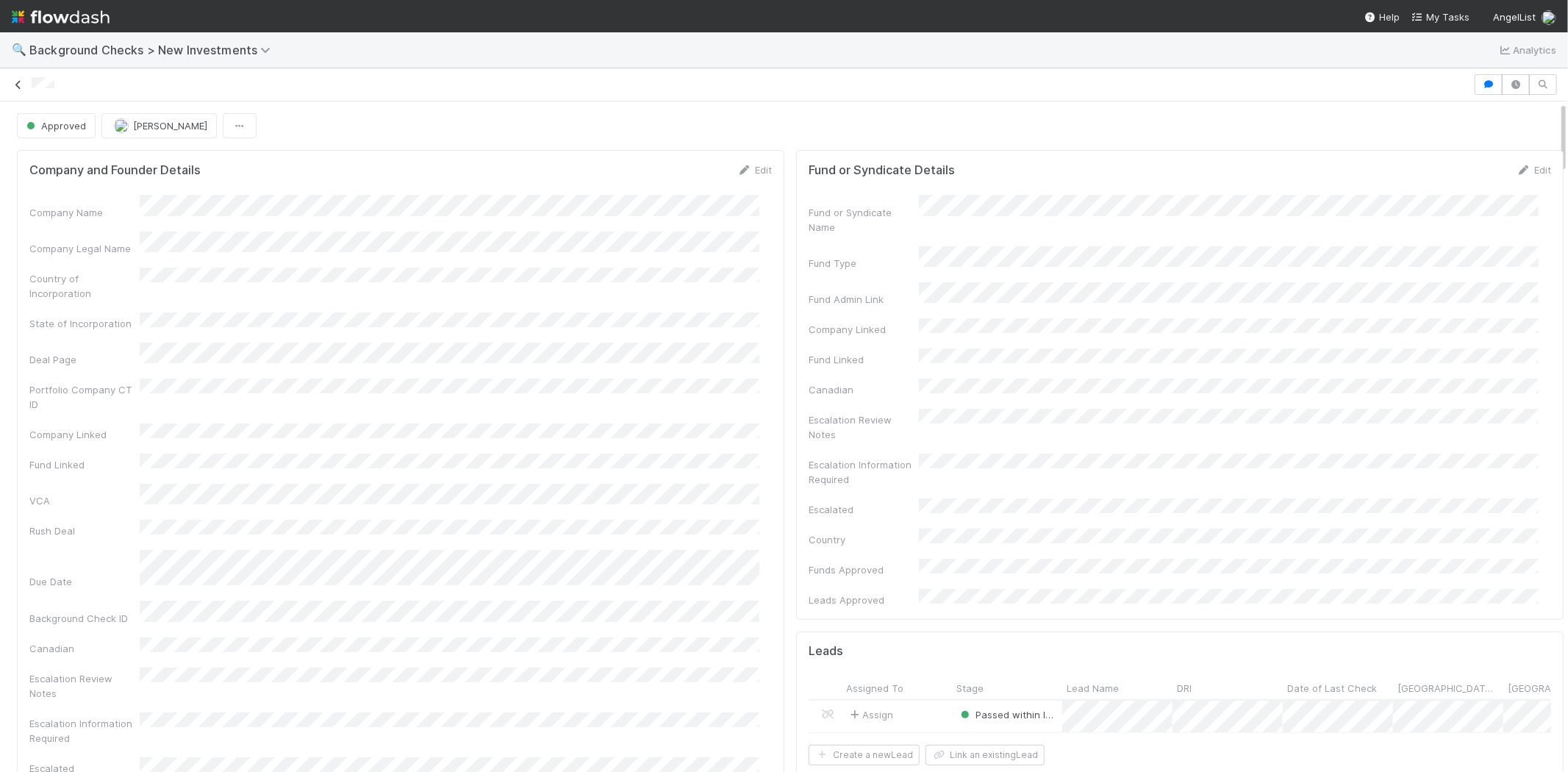
drag, startPoint x: 59, startPoint y: 92, endPoint x: 23, endPoint y: 89, distance: 36.1
click at [23, 89] on div at bounding box center [784, 85] width 1568 height 20
click at [1447, 16] on span "My Tasks" at bounding box center [1440, 17] width 58 height 12
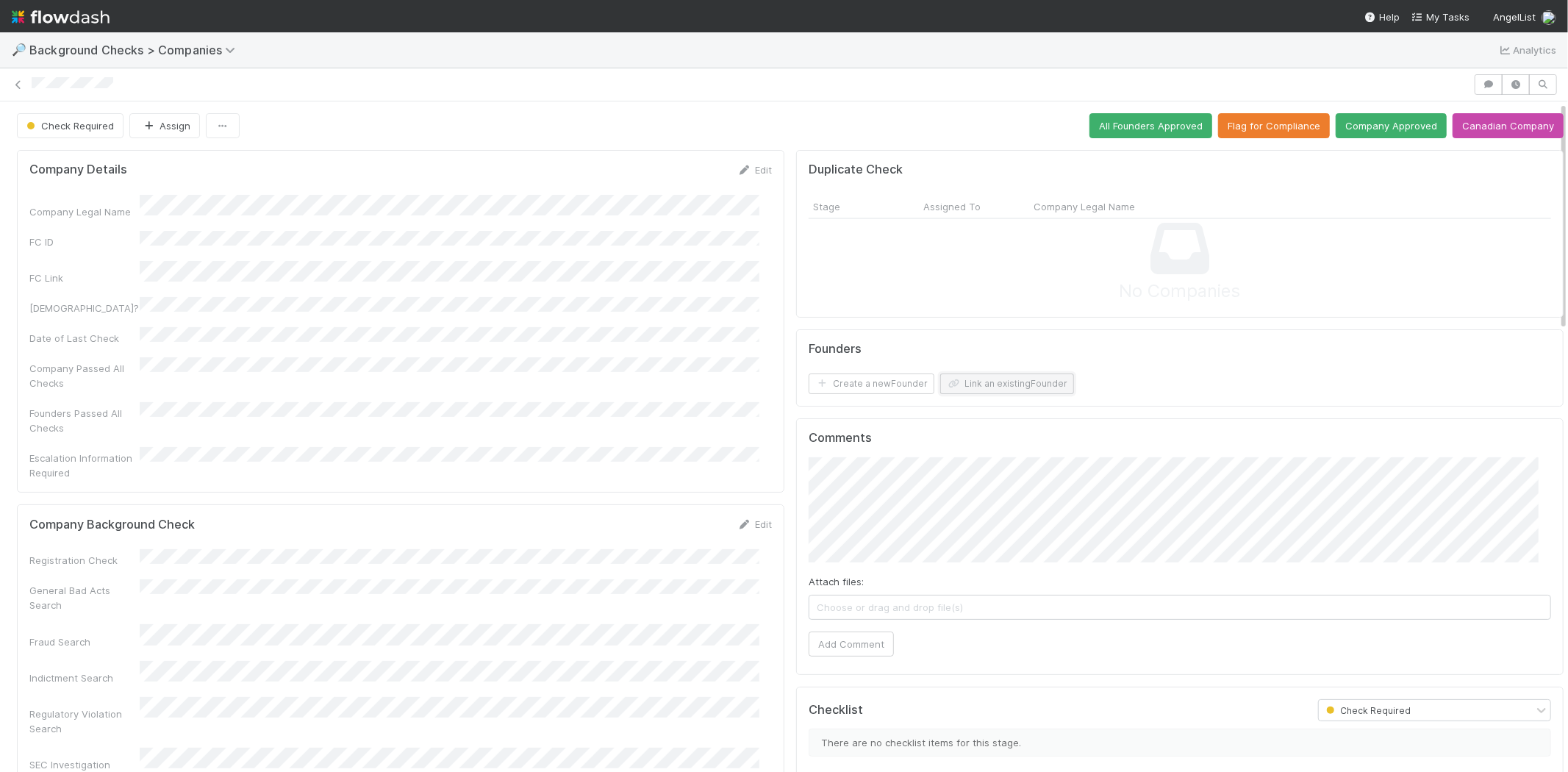
click at [1029, 383] on button "Link an existing Founder" at bounding box center [1006, 384] width 133 height 20
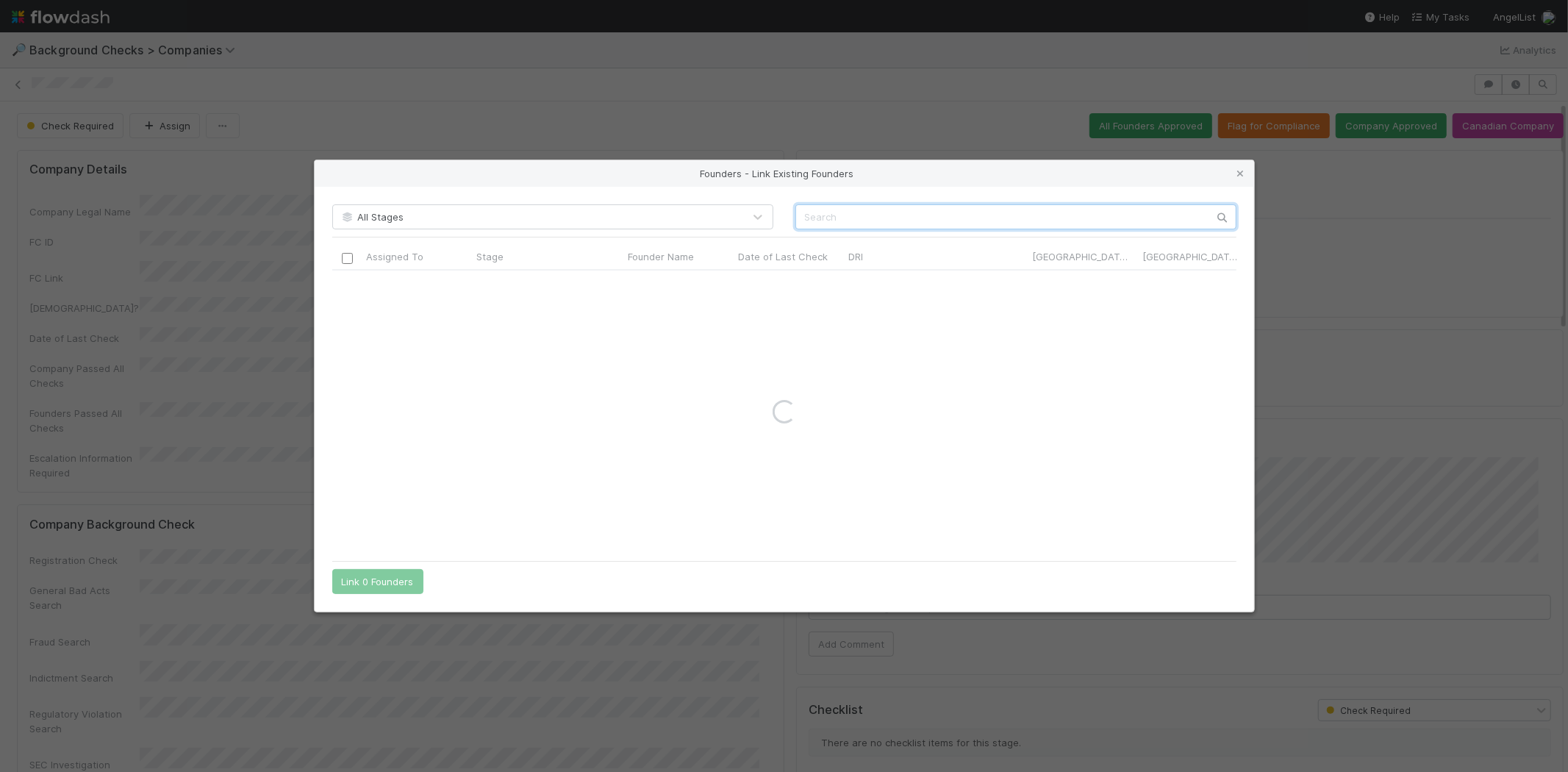
drag, startPoint x: 989, startPoint y: 206, endPoint x: 985, endPoint y: 226, distance: 20.4
click at [987, 207] on input "text" at bounding box center [1016, 216] width 441 height 25
paste input "[PERSON_NAME]"
drag, startPoint x: 832, startPoint y: 214, endPoint x: 752, endPoint y: 214, distance: 80.0
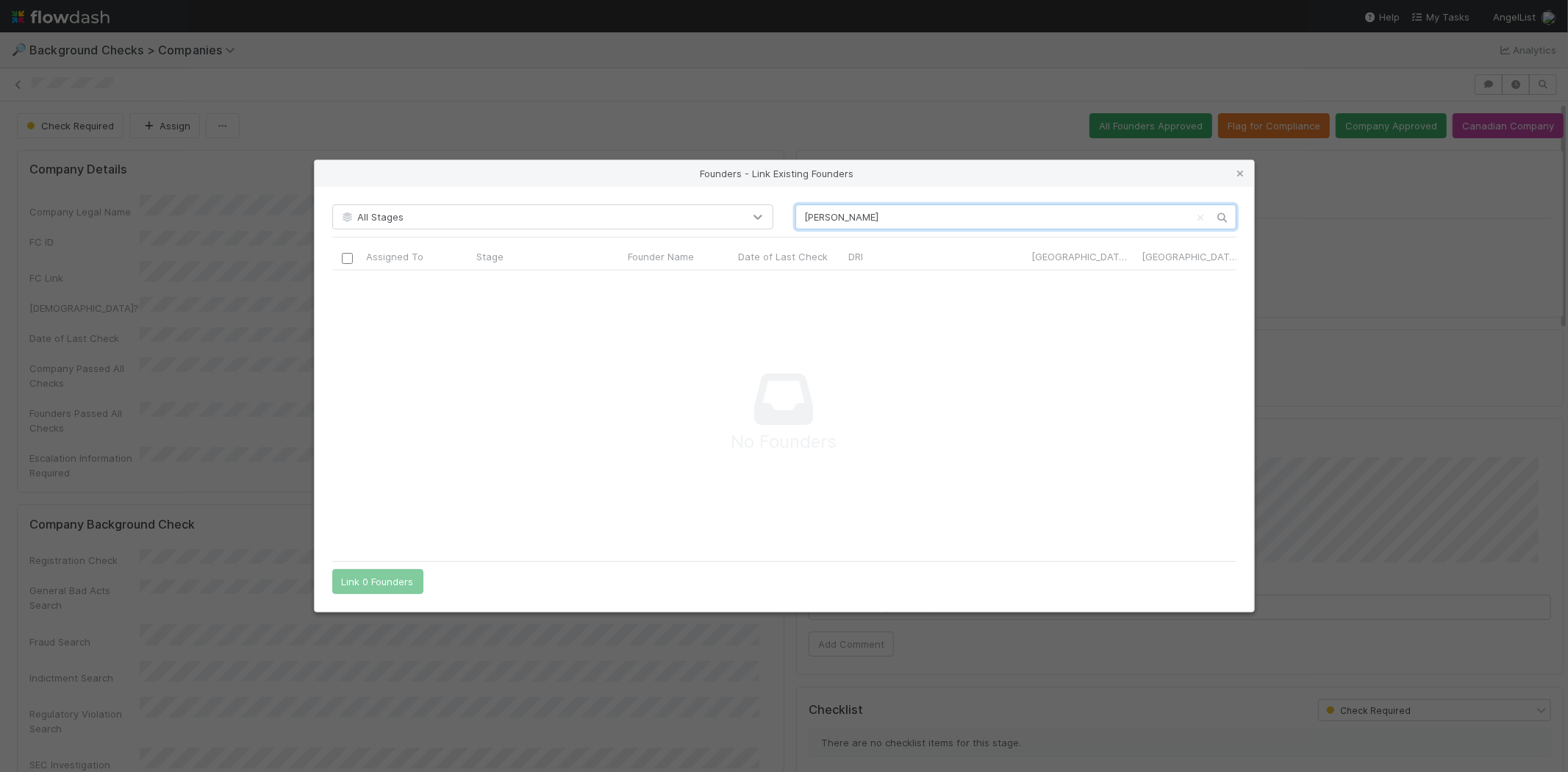
click at [752, 214] on div "All Stages [PERSON_NAME]" at bounding box center [784, 216] width 926 height 25
type input "[PERSON_NAME]"
click at [1235, 171] on icon at bounding box center [1241, 174] width 15 height 9
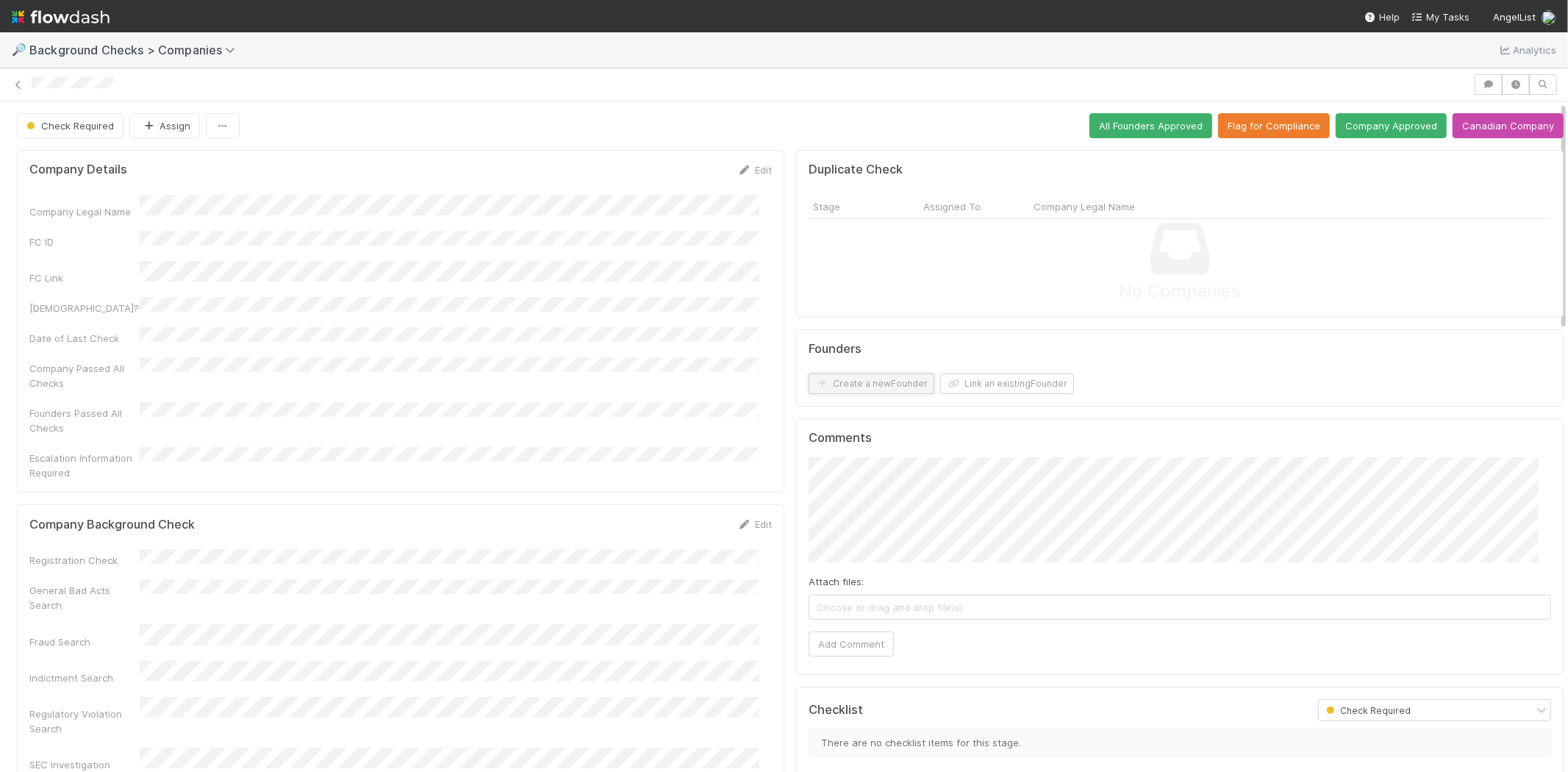
click at [864, 386] on button "Create a new Founder" at bounding box center [871, 384] width 126 height 20
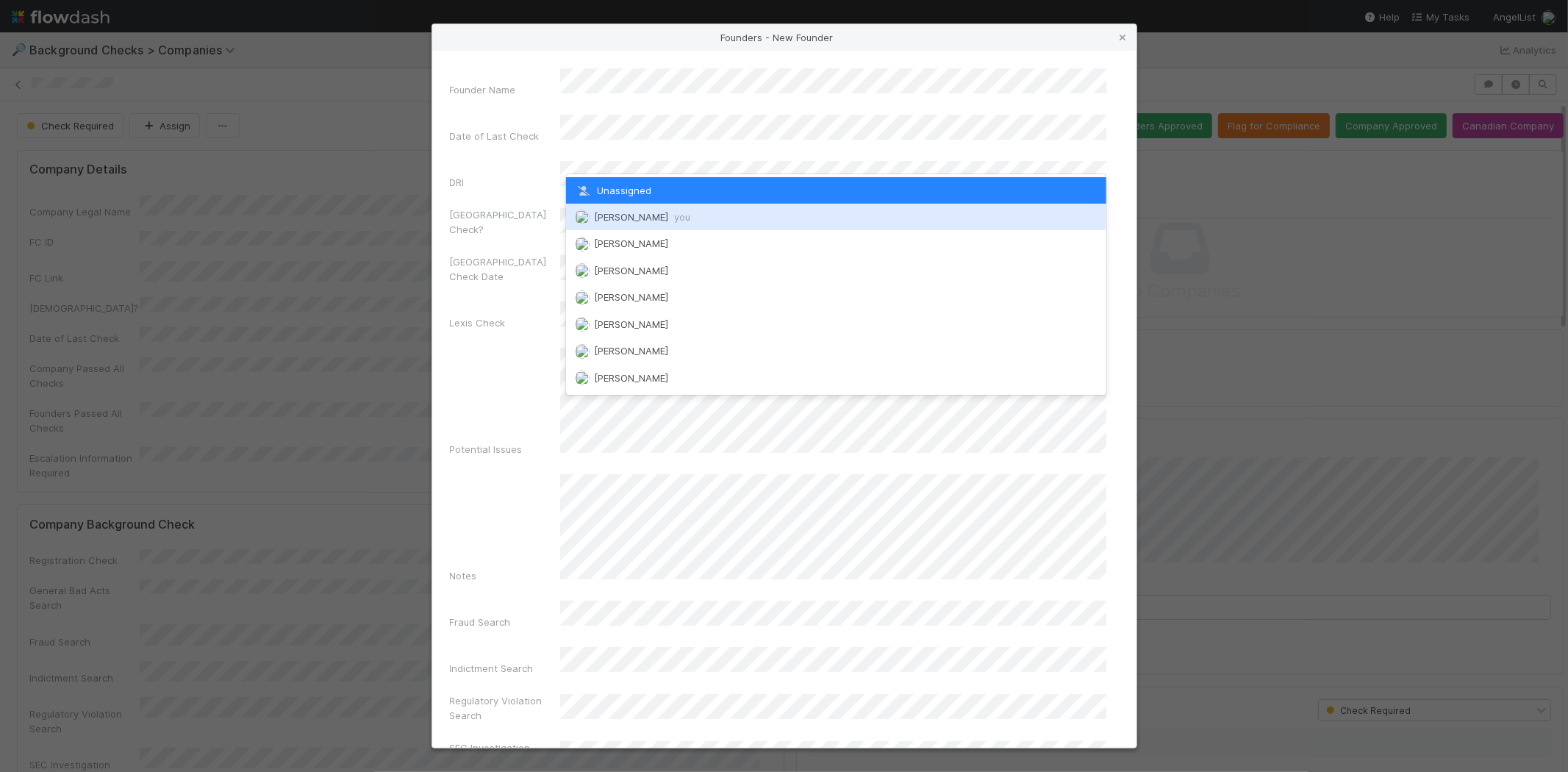
click at [674, 211] on span "[PERSON_NAME] you" at bounding box center [642, 216] width 97 height 12
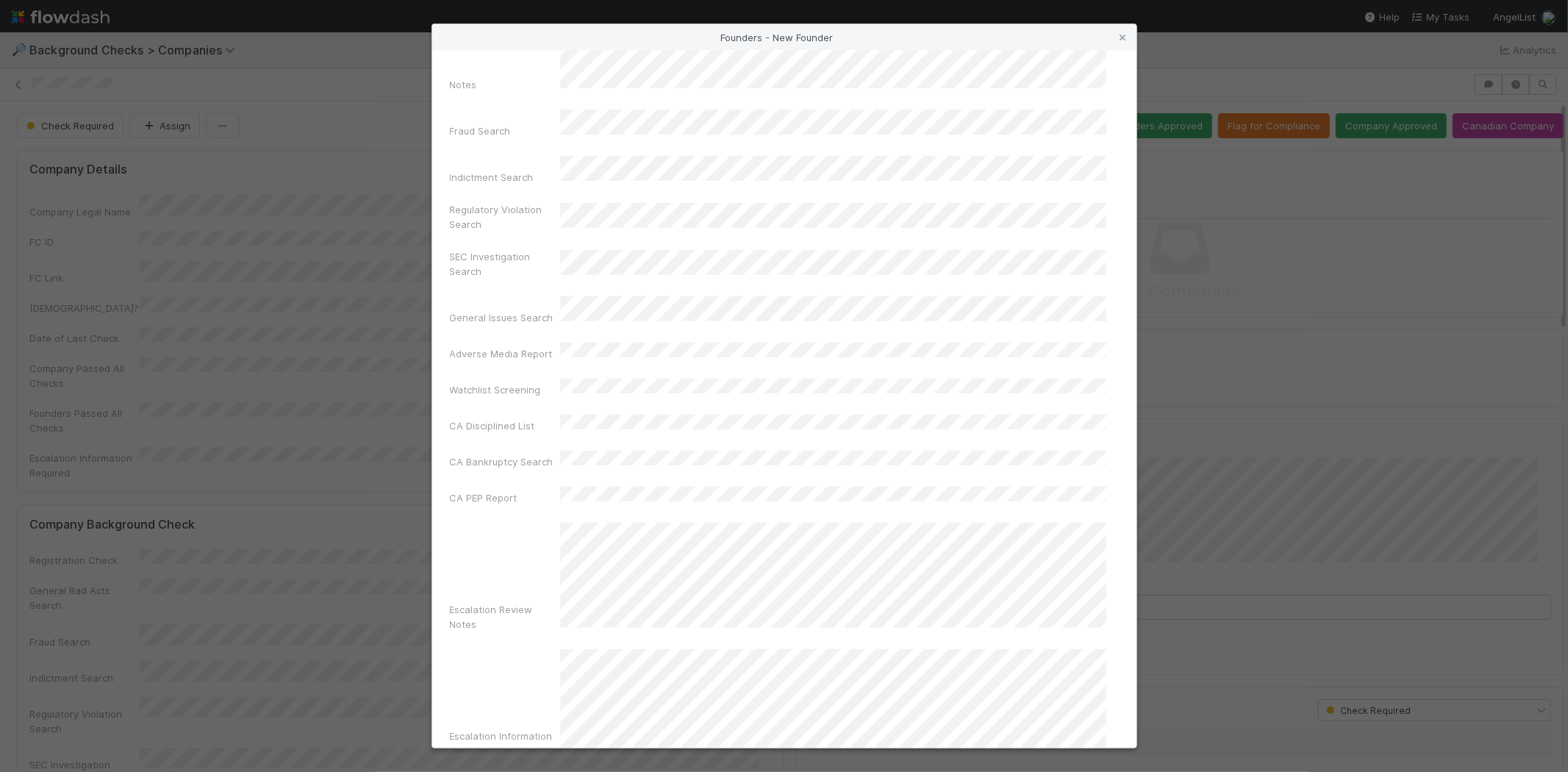
scroll to position [493, 0]
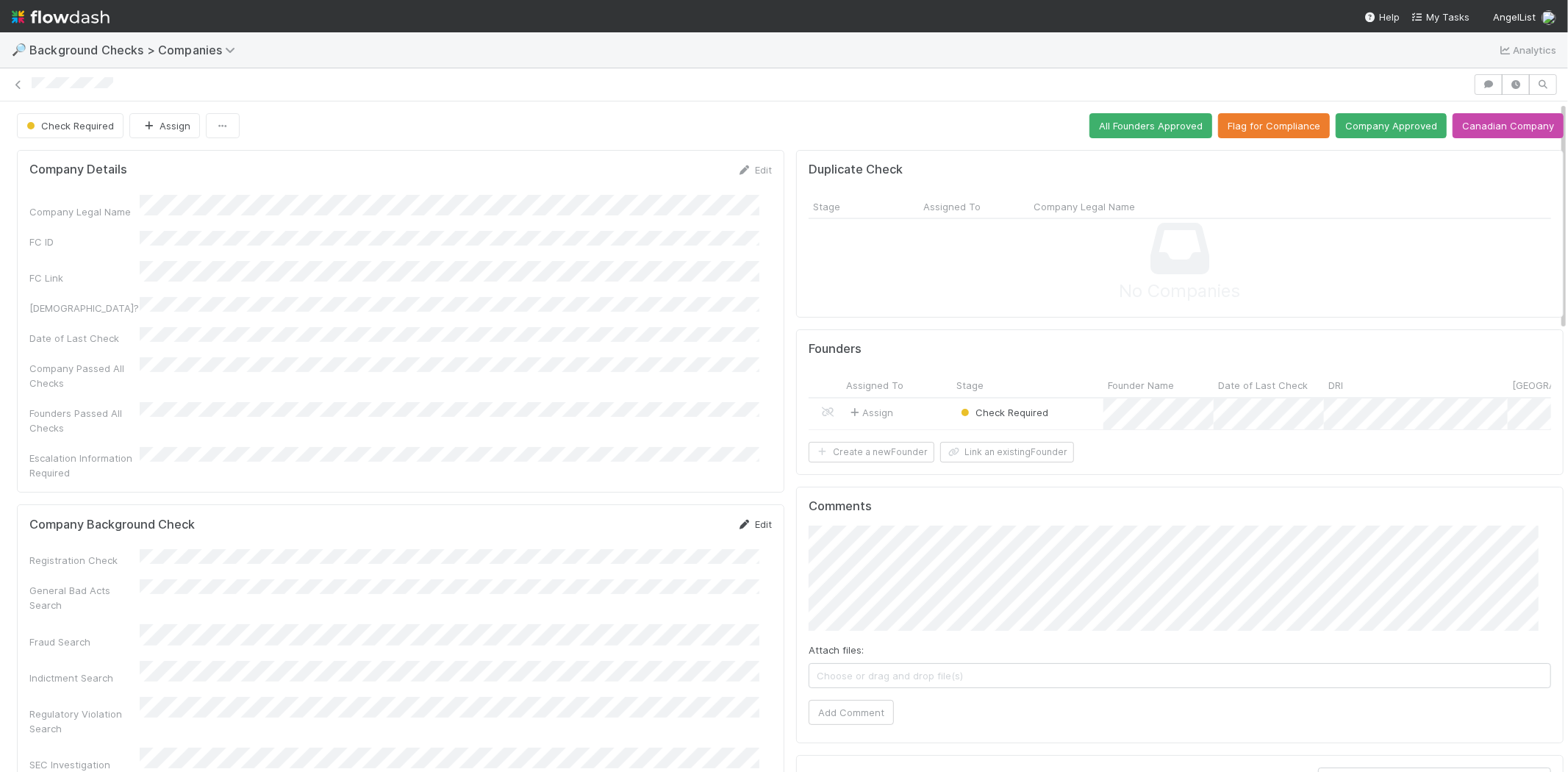
click at [743, 518] on link "Edit" at bounding box center [755, 524] width 35 height 12
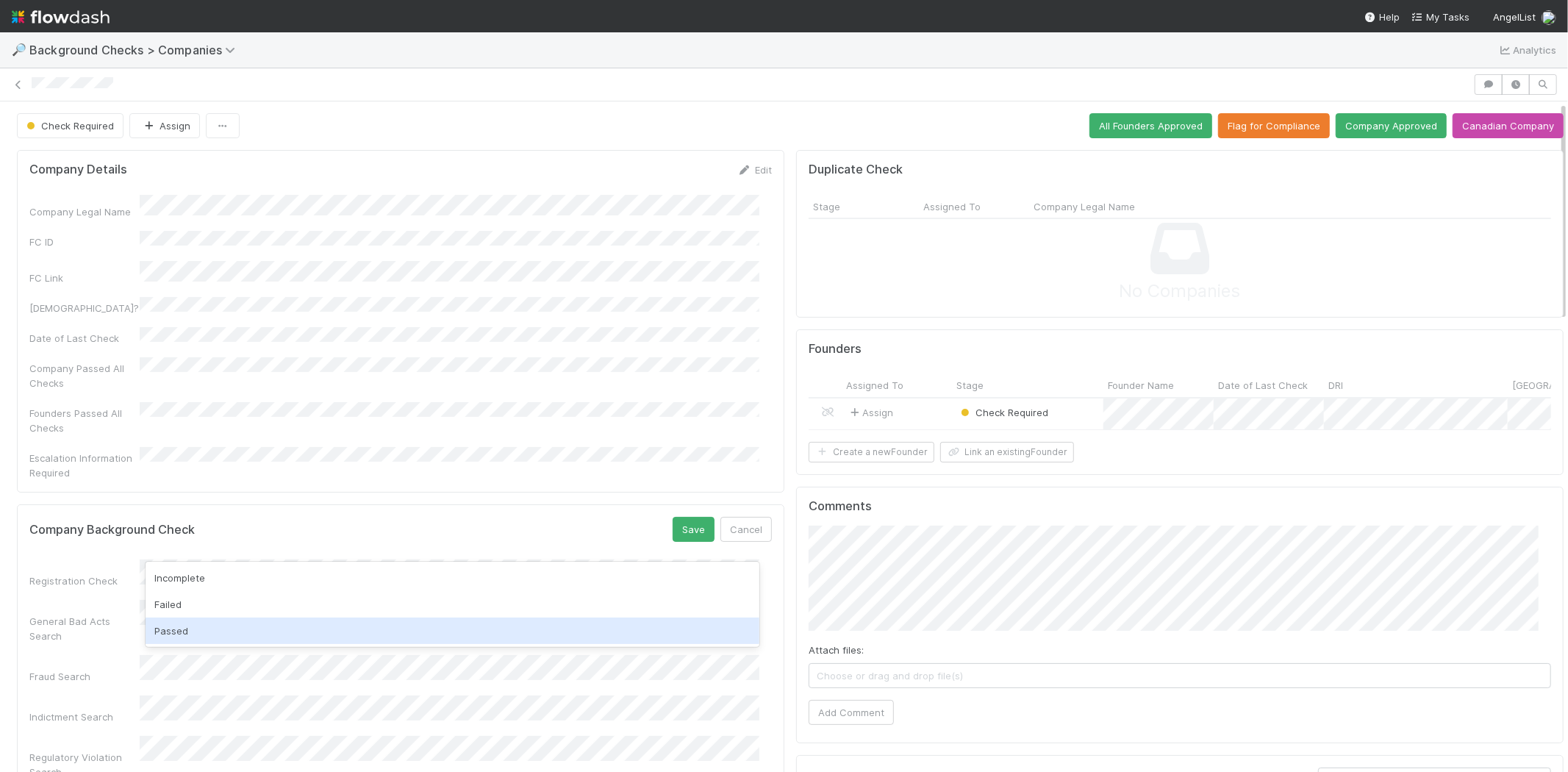
click at [564, 628] on div "Passed" at bounding box center [452, 630] width 613 height 27
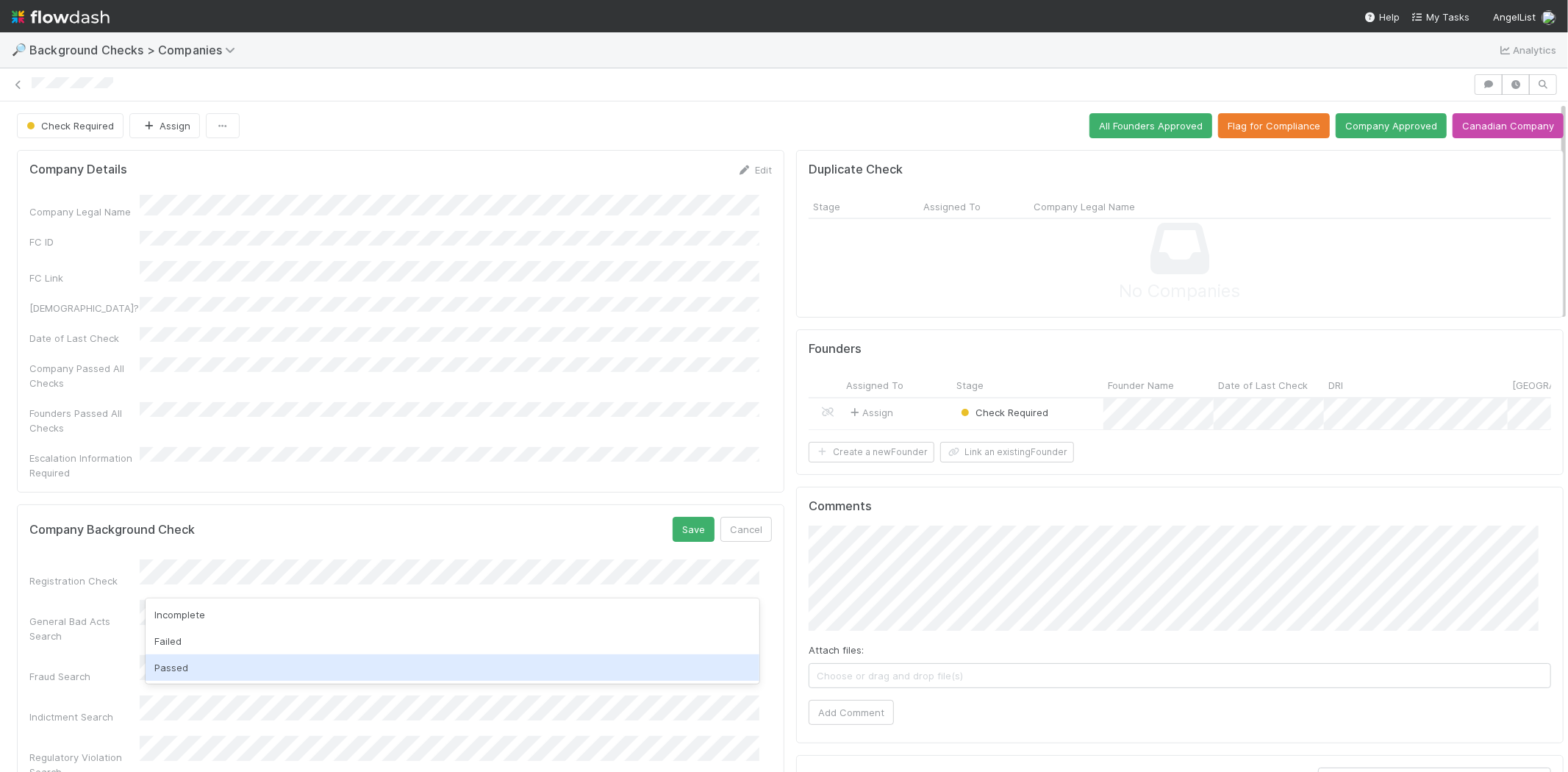
click at [549, 667] on div "Passed" at bounding box center [452, 667] width 613 height 27
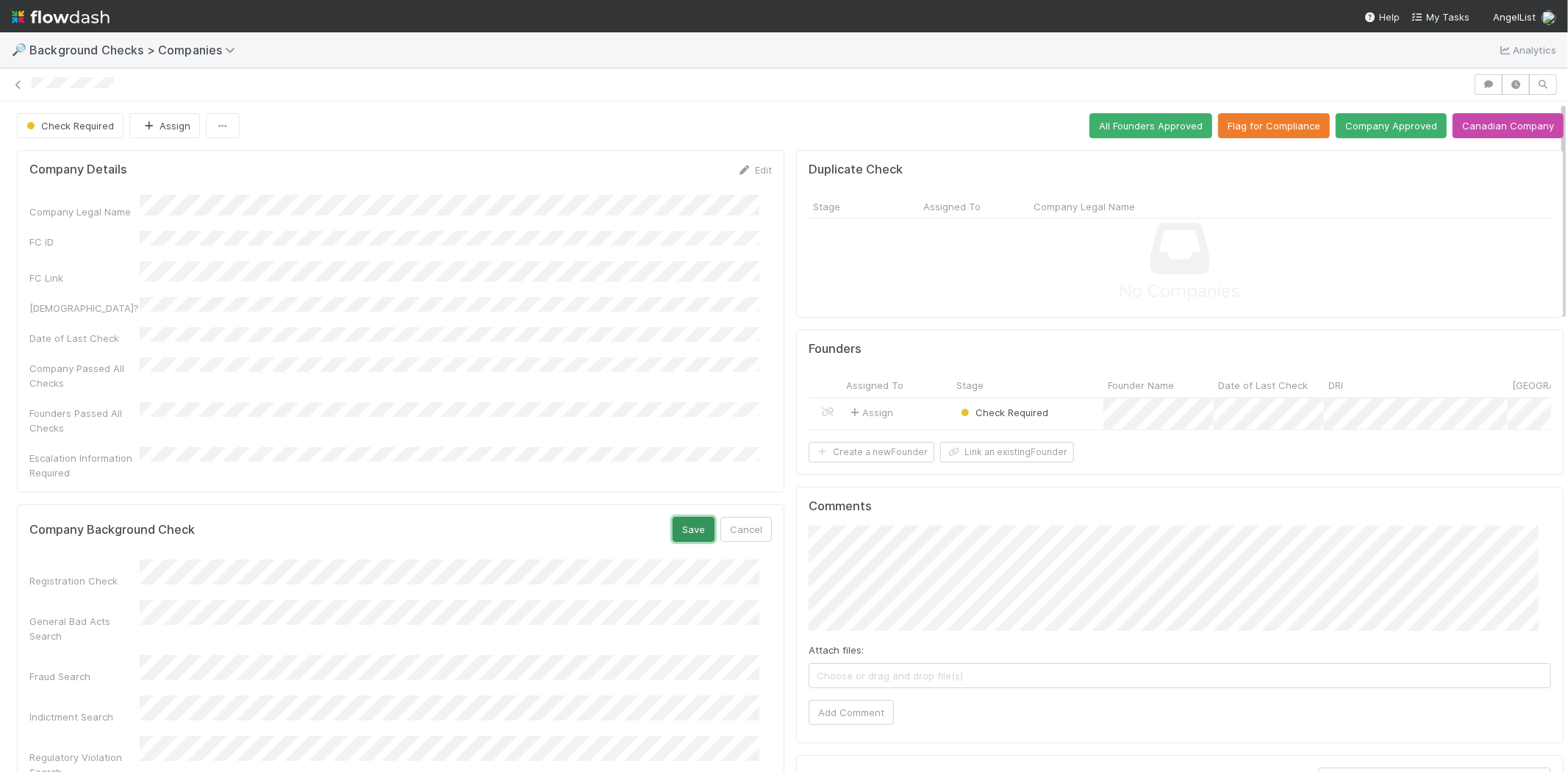
click at [675, 517] on button "Save" at bounding box center [693, 529] width 42 height 25
click at [910, 408] on div "Assign" at bounding box center [897, 414] width 110 height 31
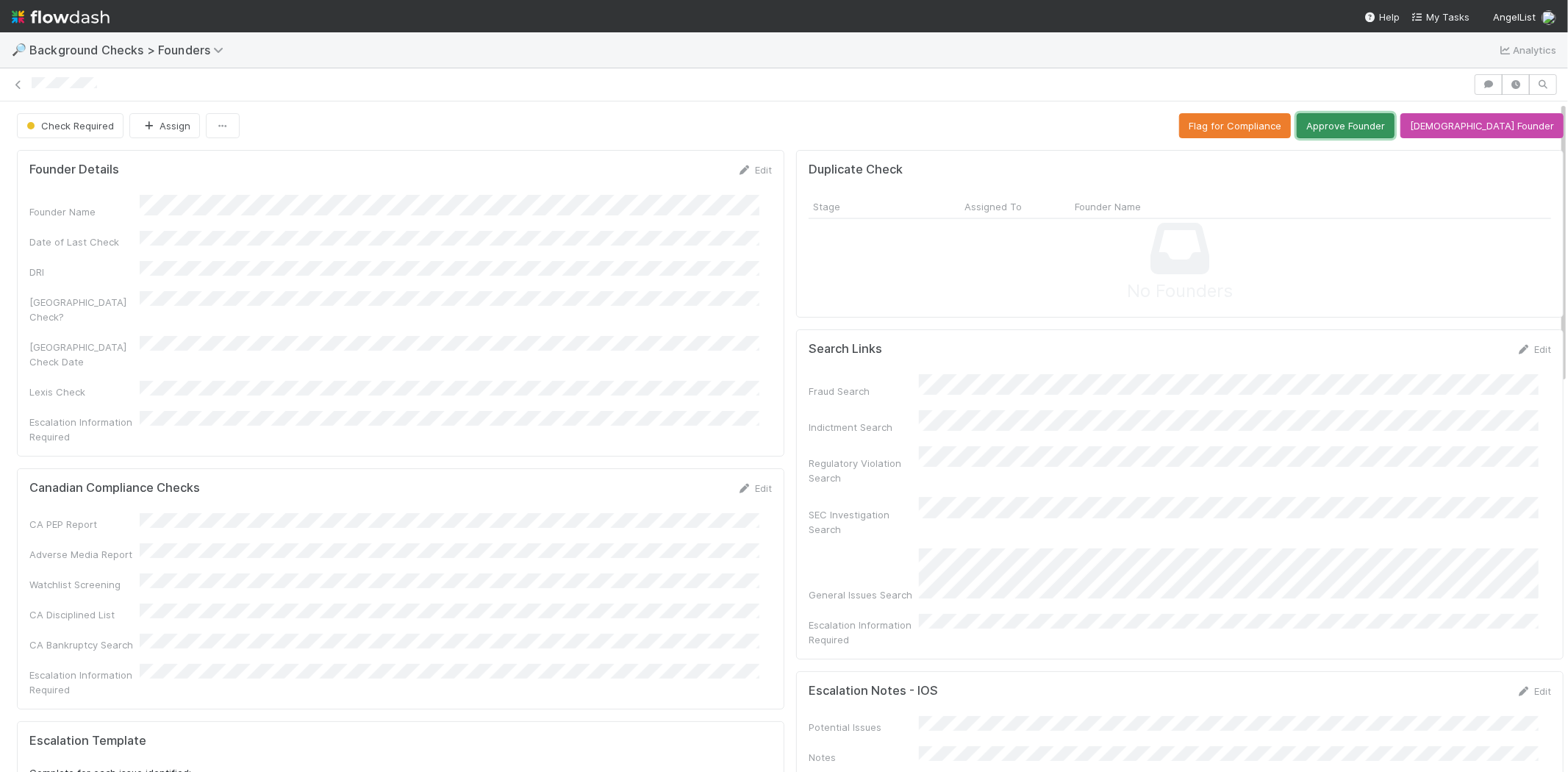
click at [1386, 123] on button "Approve Founder" at bounding box center [1345, 125] width 97 height 25
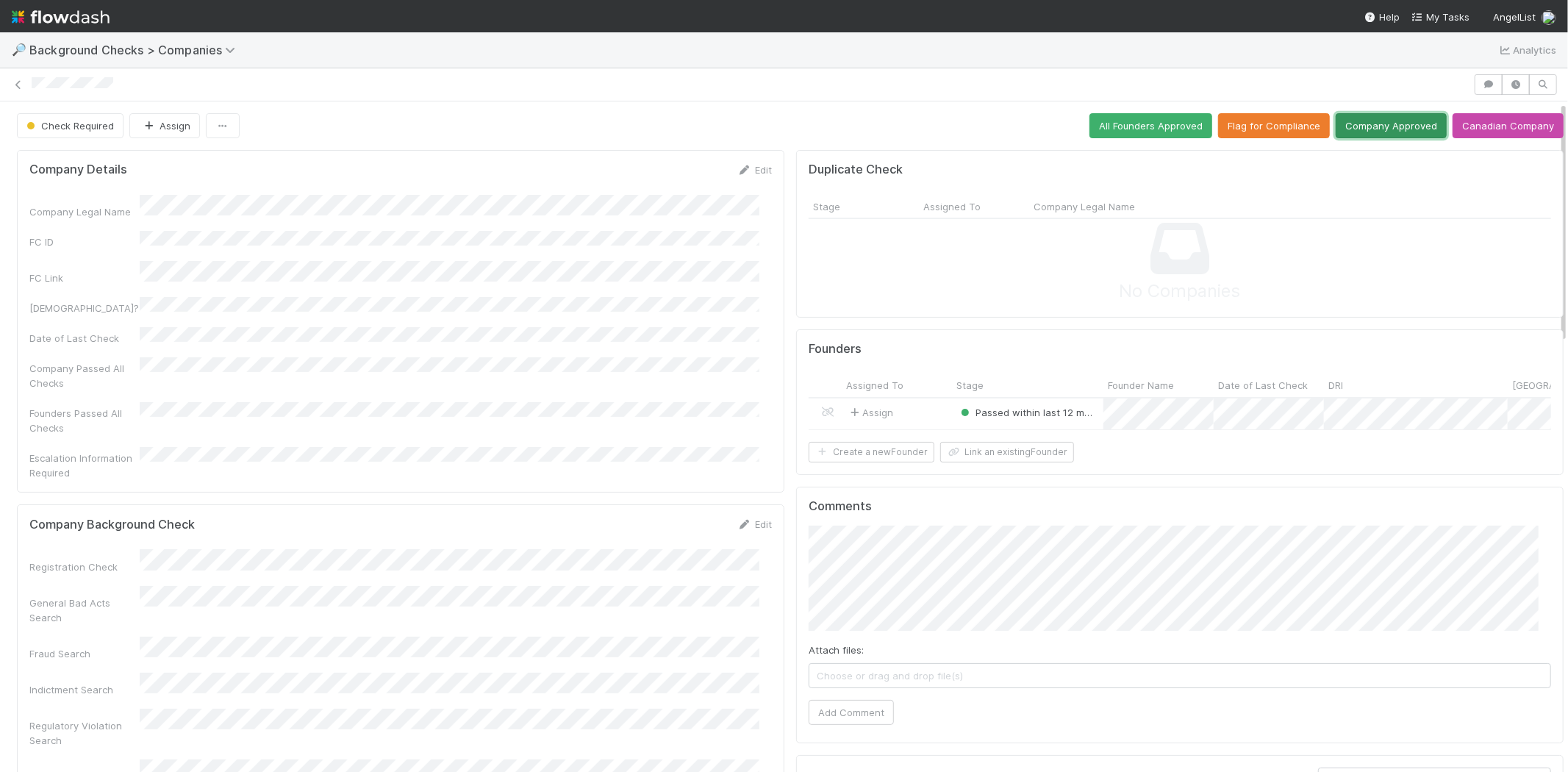
click at [1360, 122] on button "Company Approved" at bounding box center [1391, 125] width 111 height 25
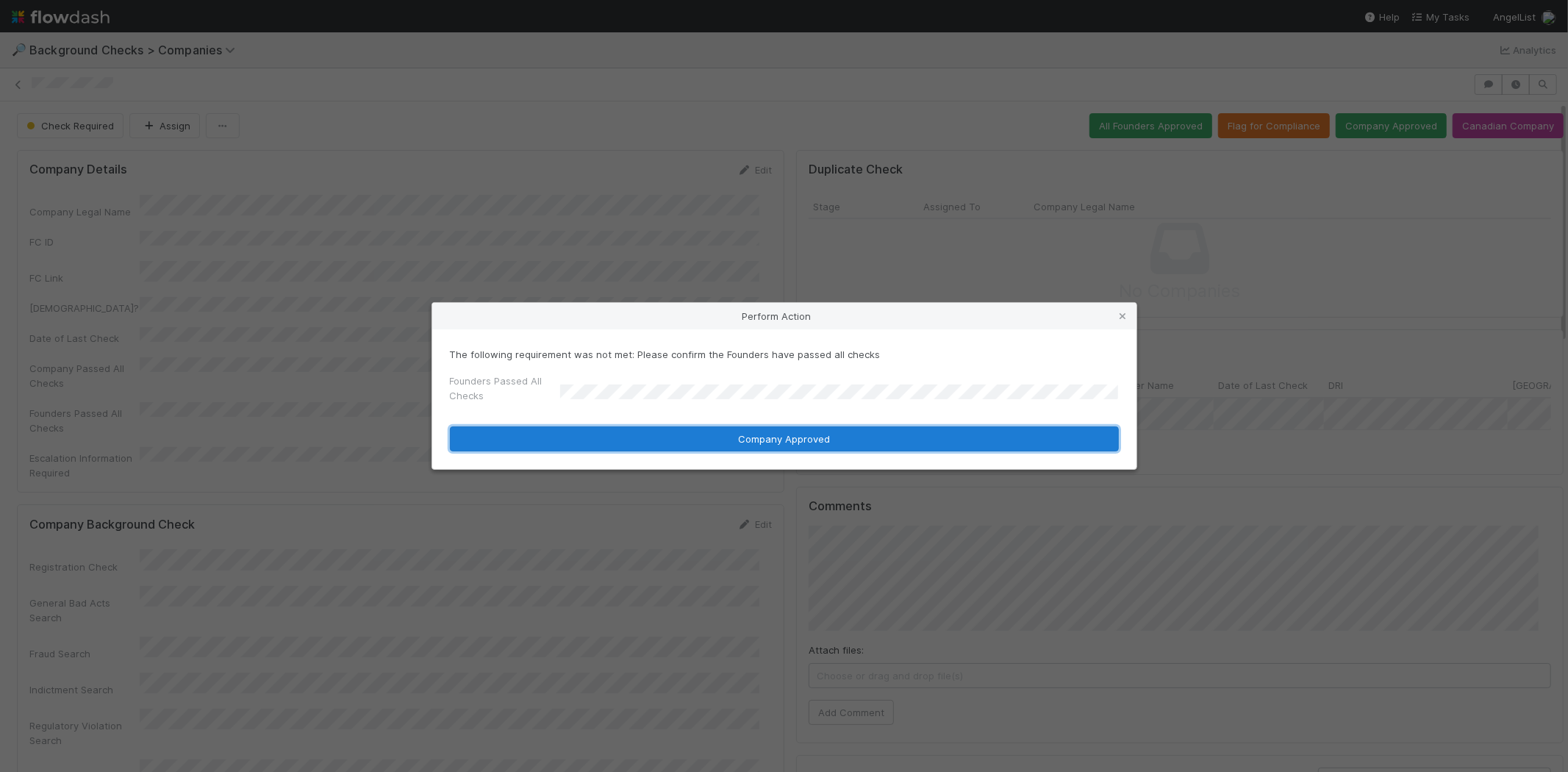
click at [660, 442] on button "Company Approved" at bounding box center [784, 439] width 669 height 25
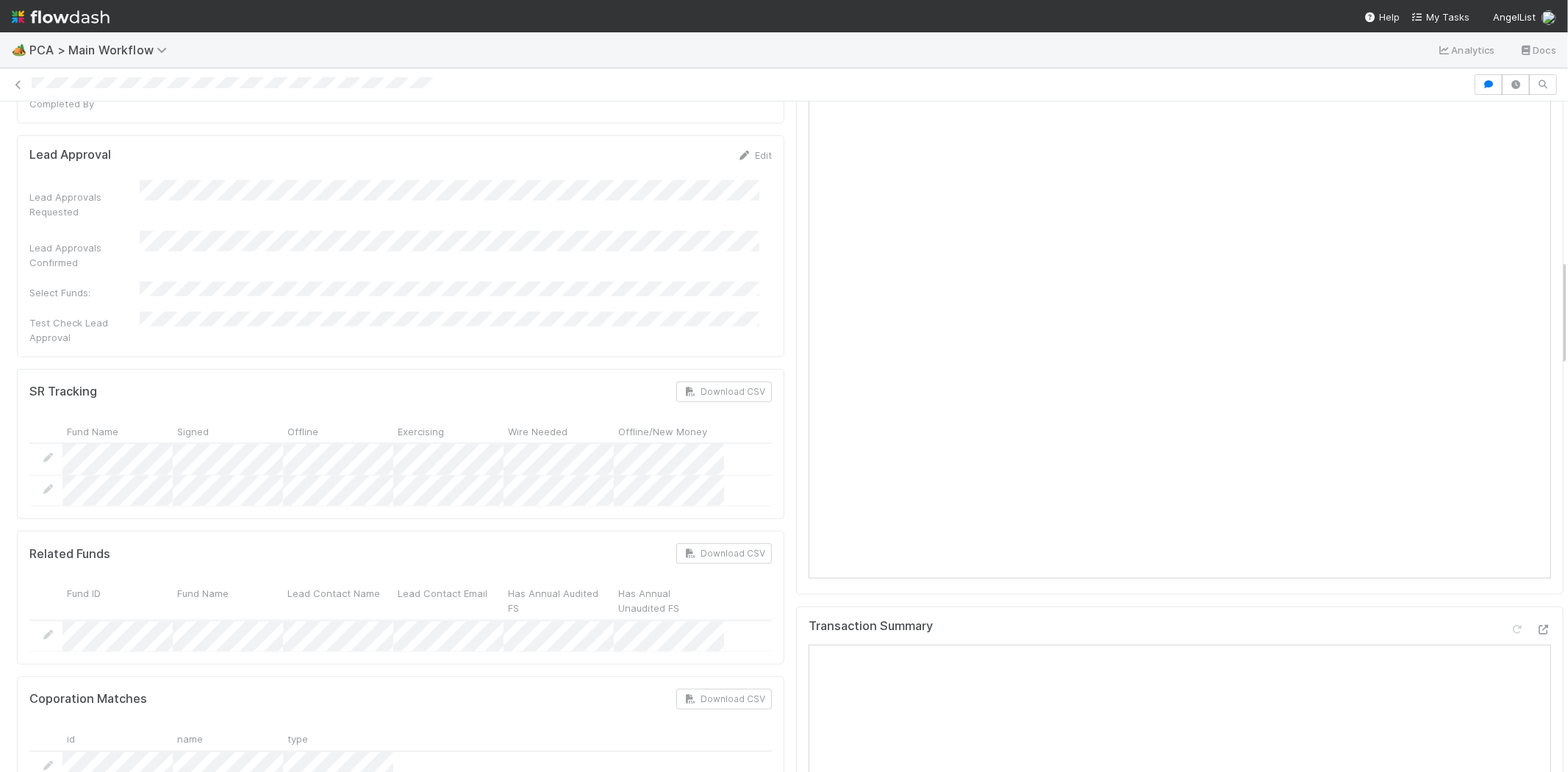
scroll to position [817, 0]
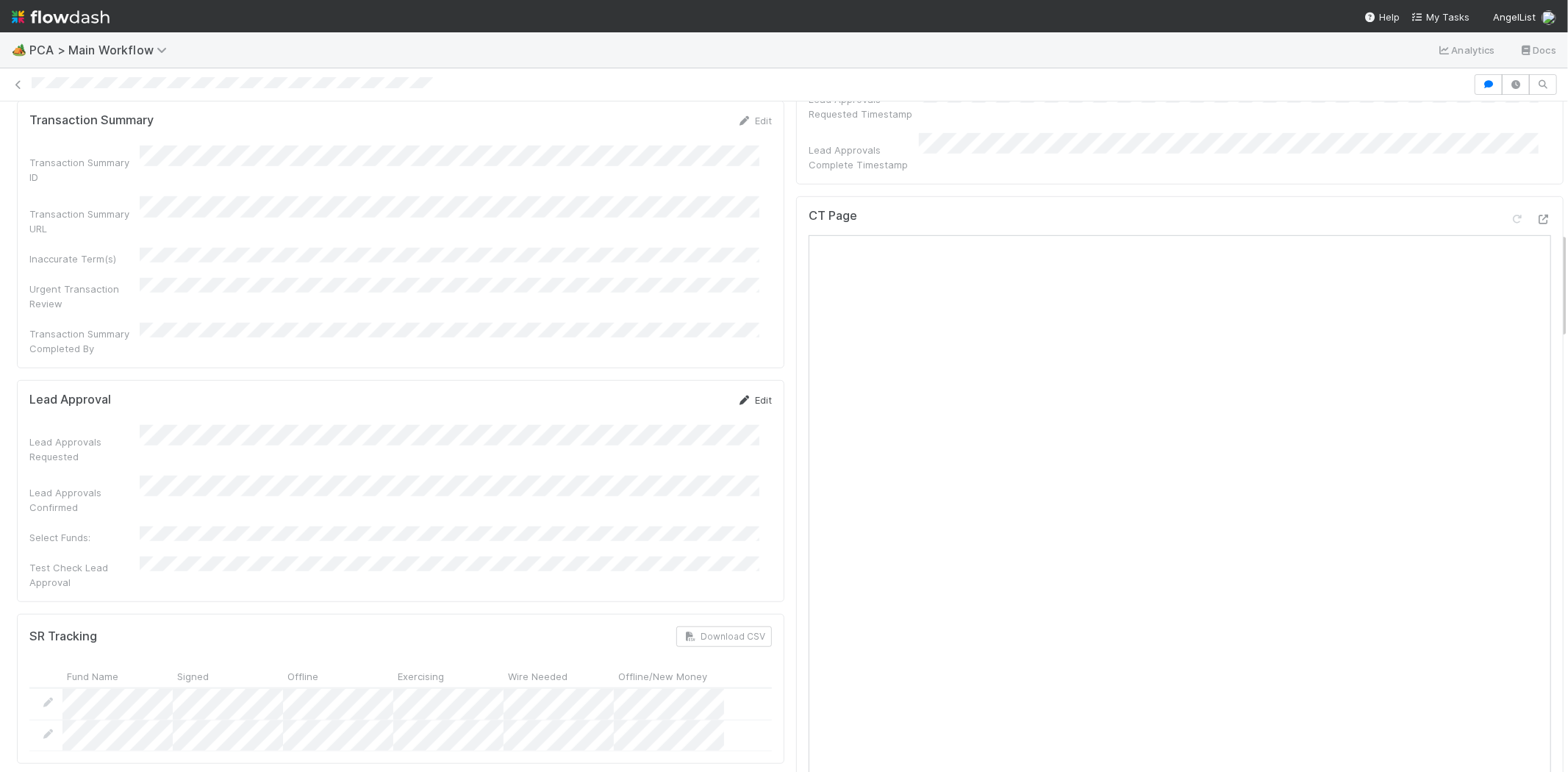
click at [752, 394] on link "Edit" at bounding box center [755, 399] width 35 height 12
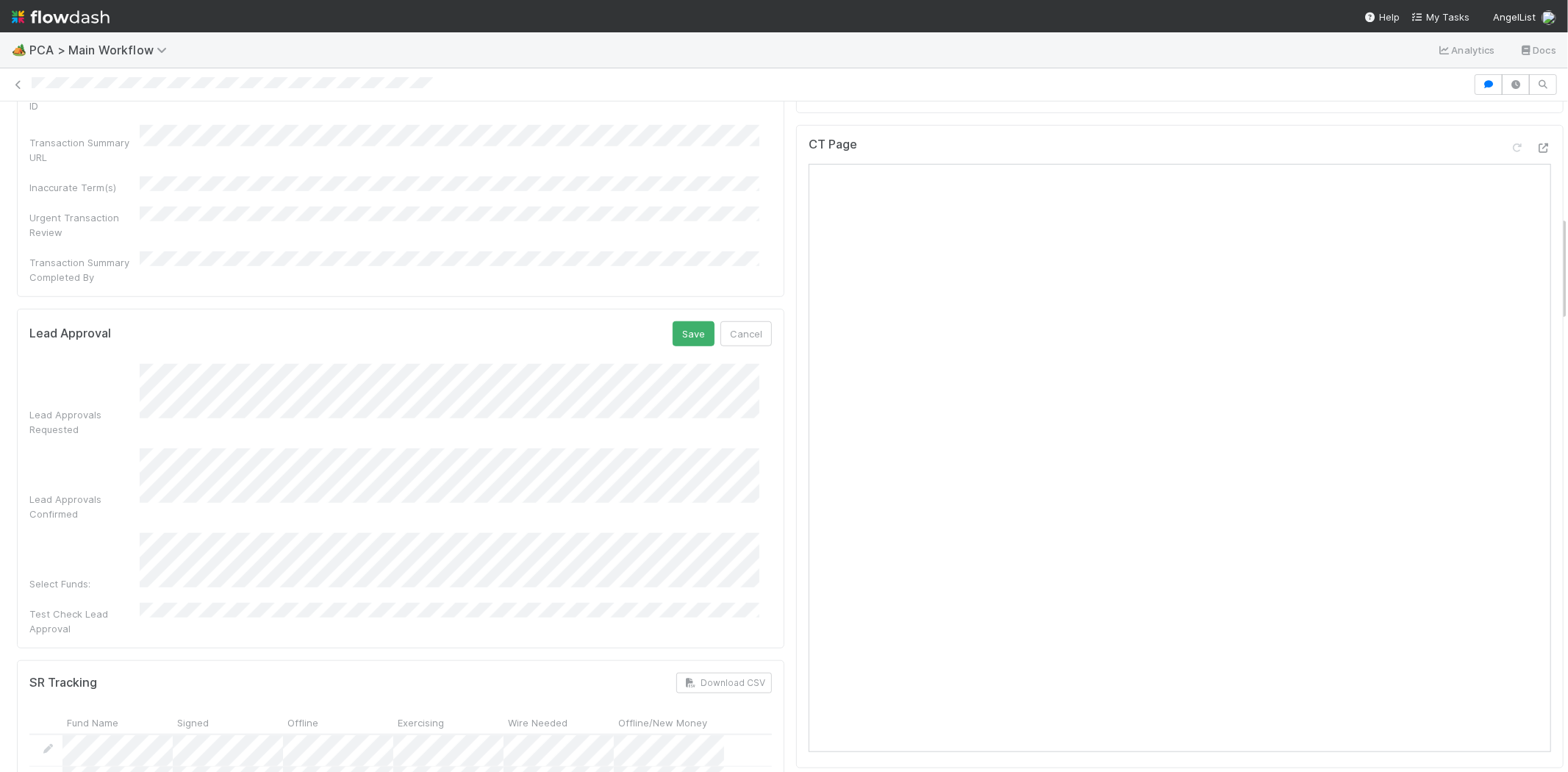
scroll to position [735, 0]
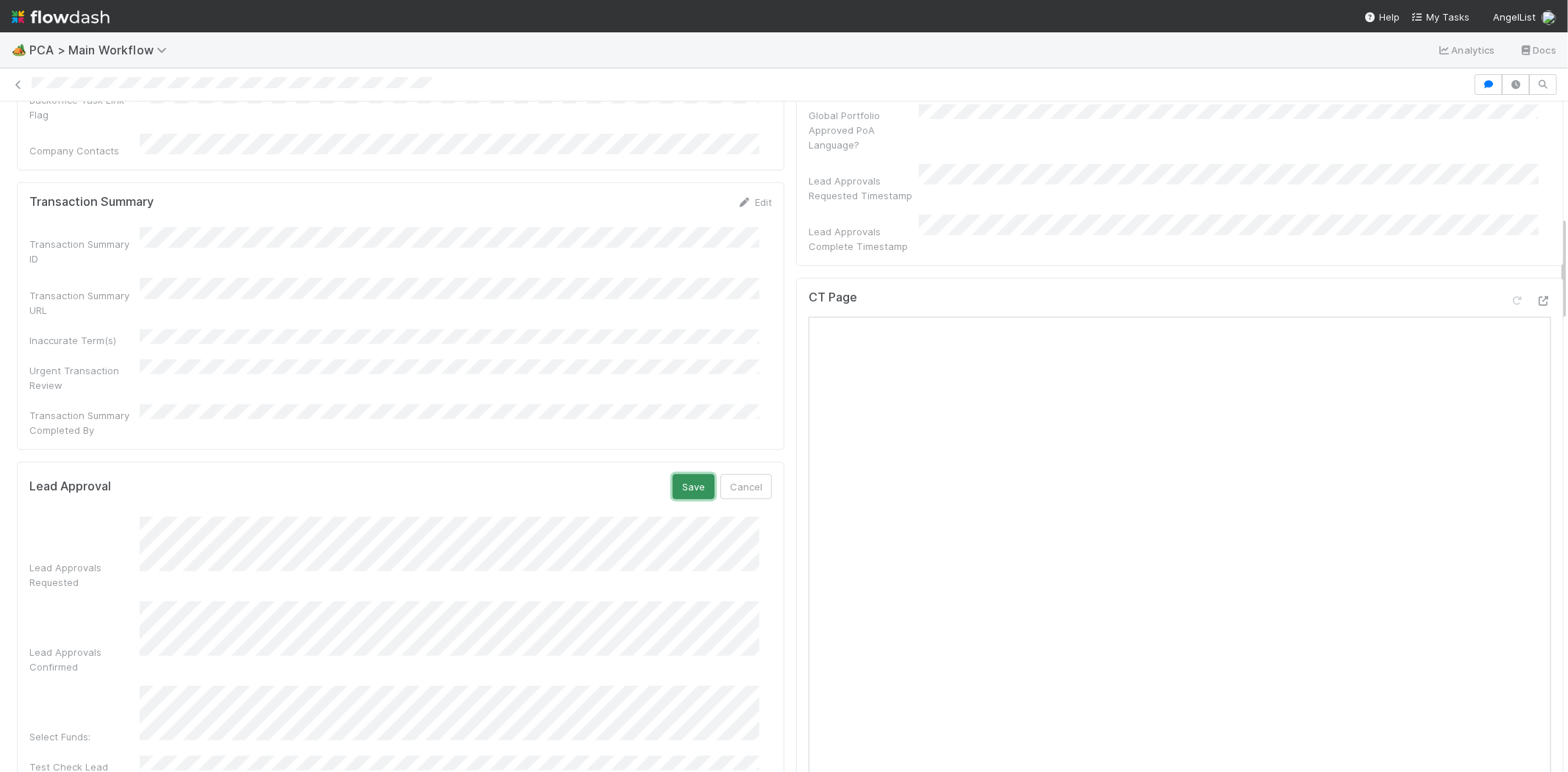
click at [678, 475] on button "Save" at bounding box center [693, 487] width 42 height 25
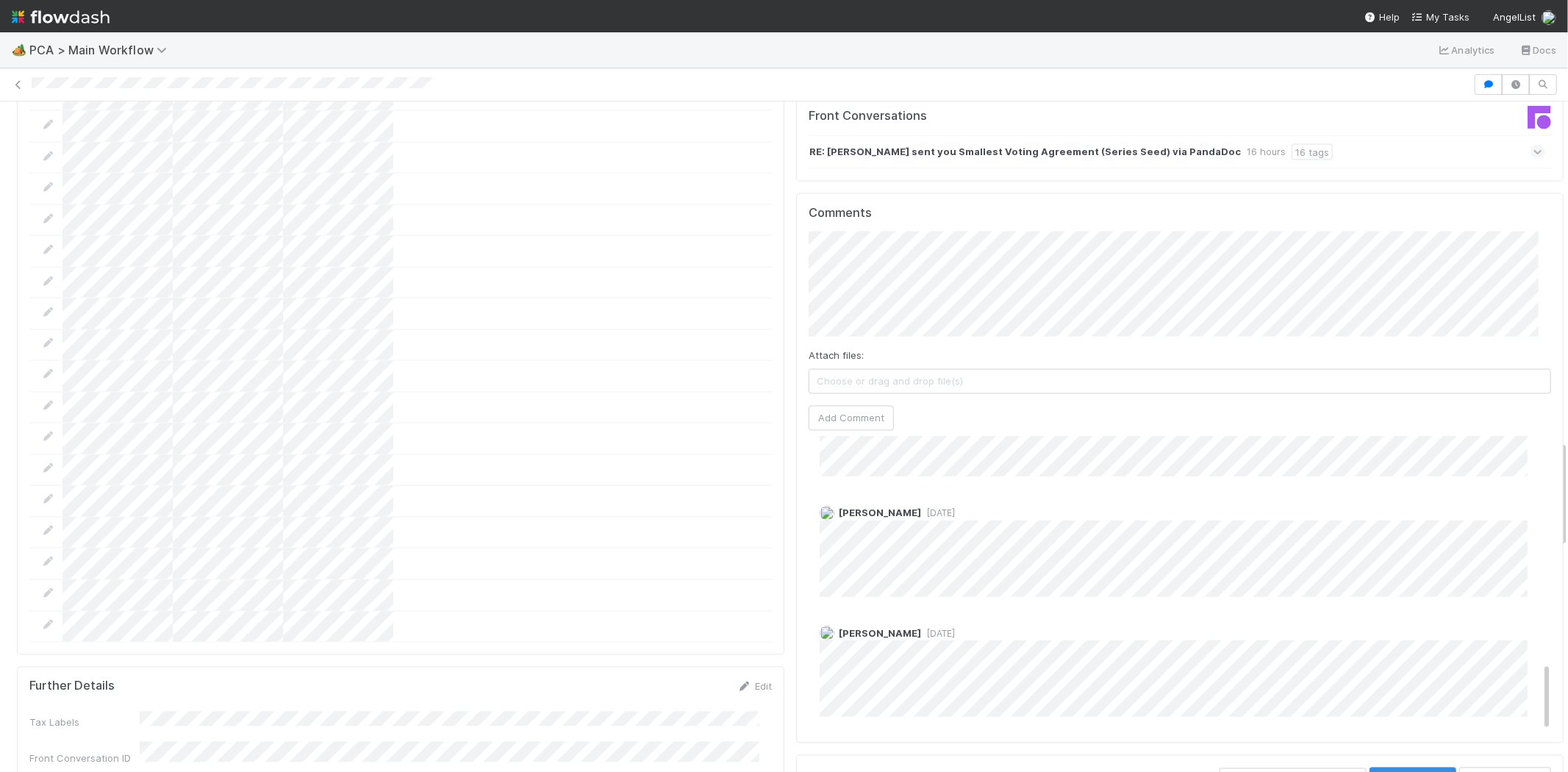
scroll to position [959, 0]
drag, startPoint x: 1522, startPoint y: 381, endPoint x: 1519, endPoint y: 615, distance: 234.0
click at [1519, 615] on div "Zachary Conley 13 hours ago A API 15 hours ago A API 15 hours ago A API 23 hour…" at bounding box center [1185, 104] width 754 height 1252
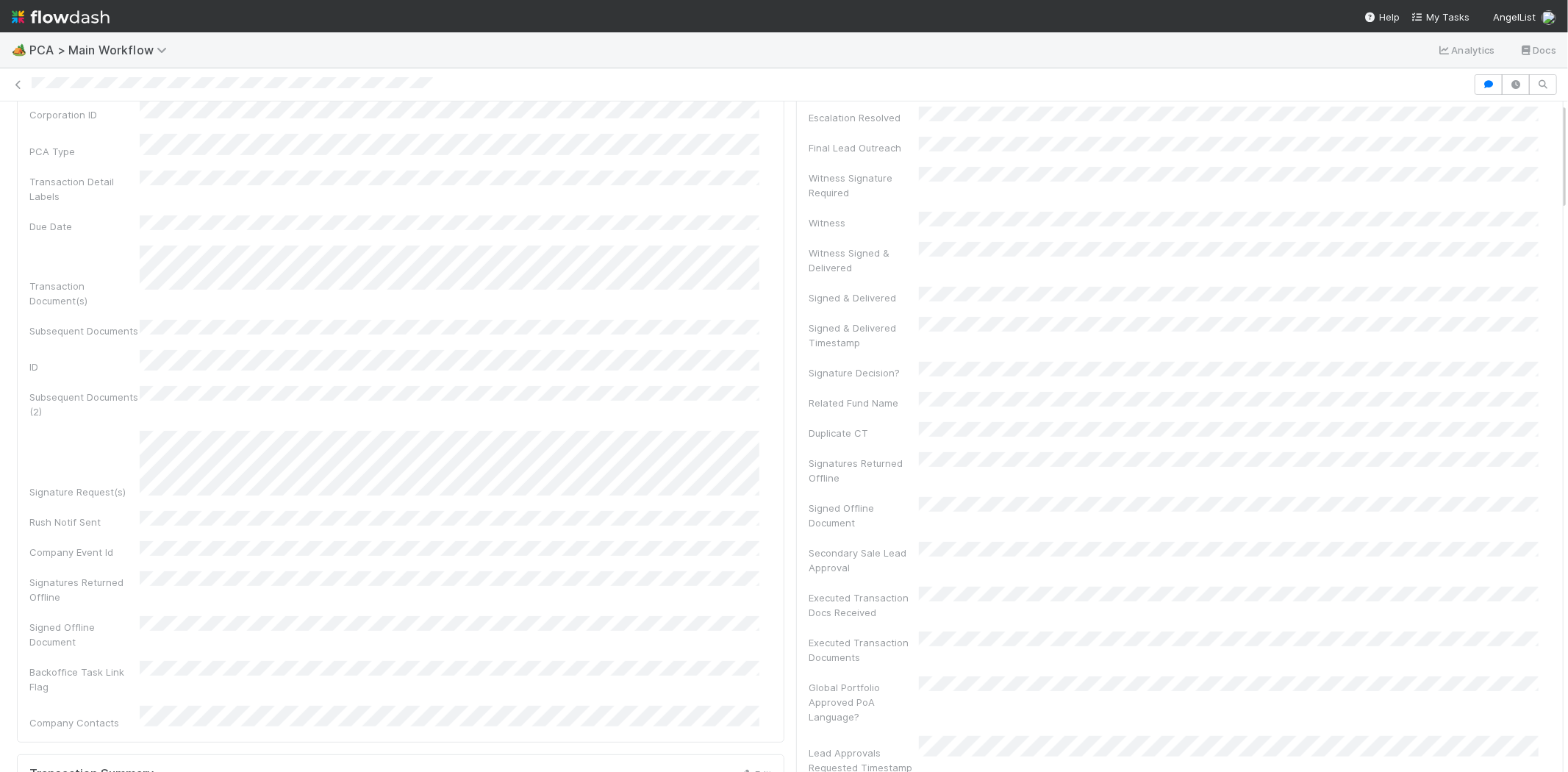
scroll to position [0, 0]
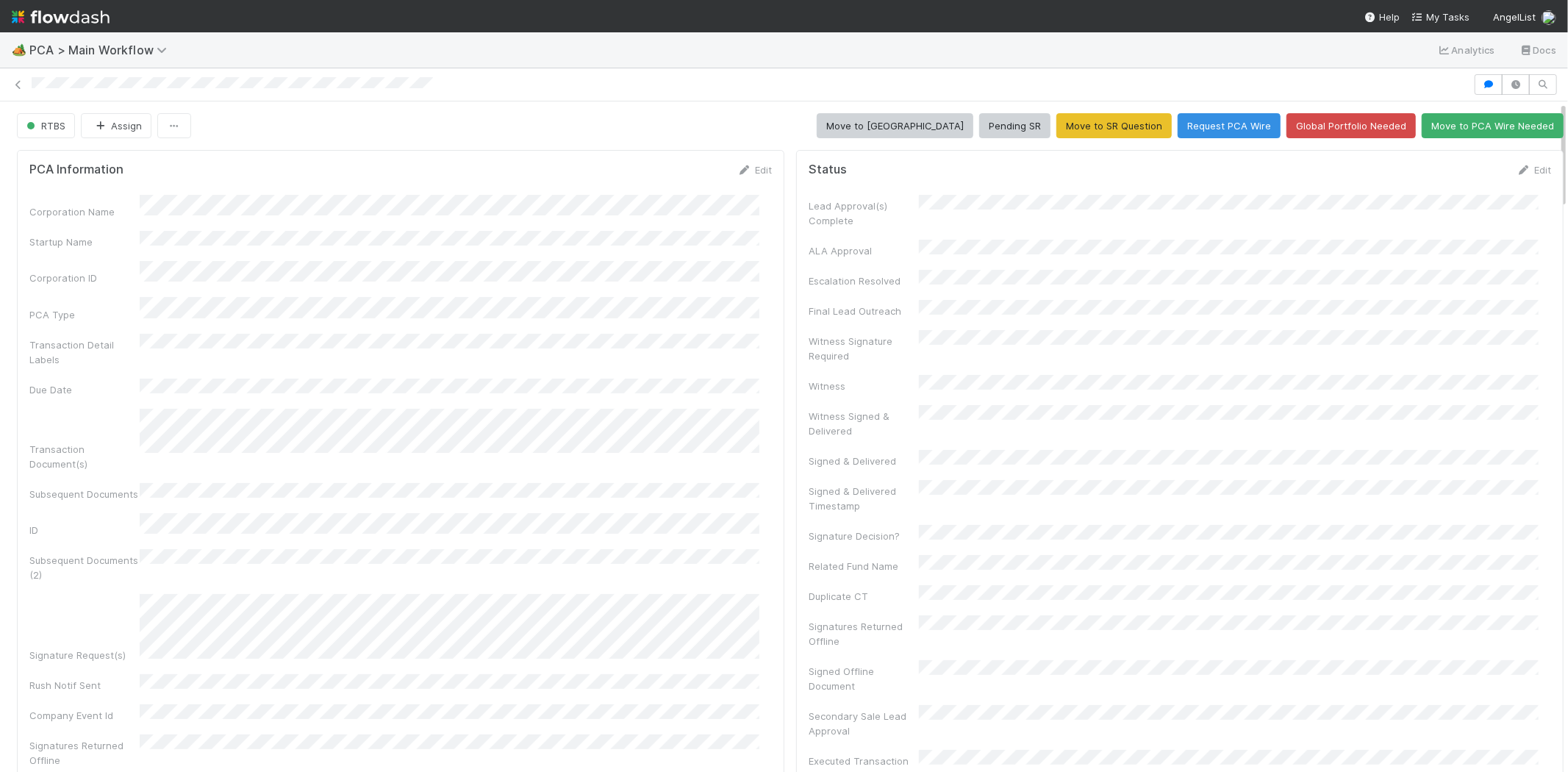
click at [90, 86] on div at bounding box center [784, 85] width 1568 height 20
click at [752, 167] on link "Edit" at bounding box center [755, 169] width 35 height 12
click at [672, 180] on button "Save" at bounding box center [693, 175] width 42 height 25
click at [750, 170] on link "Edit" at bounding box center [755, 169] width 35 height 12
click at [676, 175] on button "Save" at bounding box center [693, 175] width 42 height 25
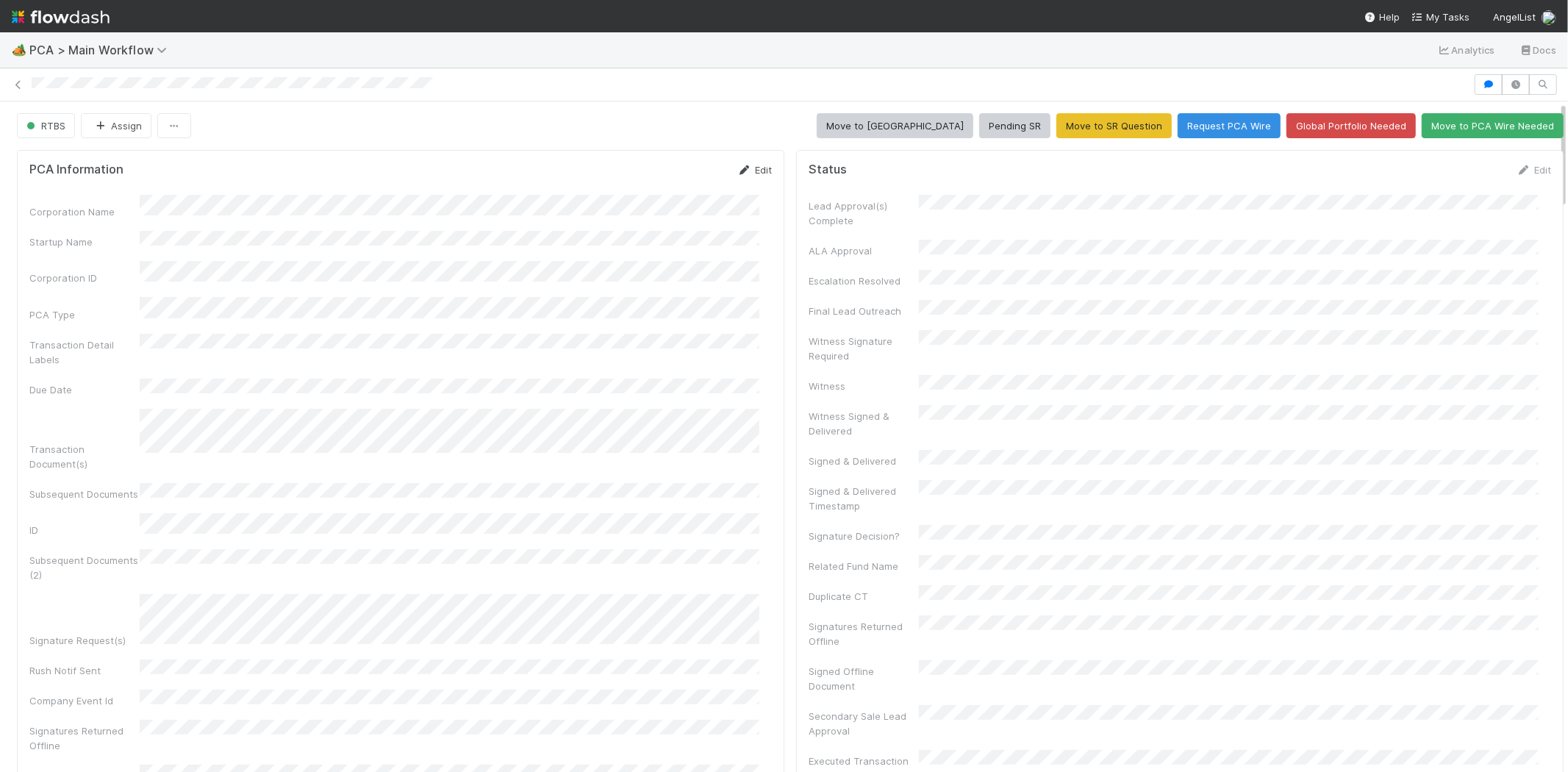
click at [747, 167] on link "Edit" at bounding box center [755, 169] width 35 height 12
click at [678, 174] on button "Save" at bounding box center [693, 175] width 42 height 25
click at [46, 126] on span "RTBS" at bounding box center [45, 125] width 42 height 12
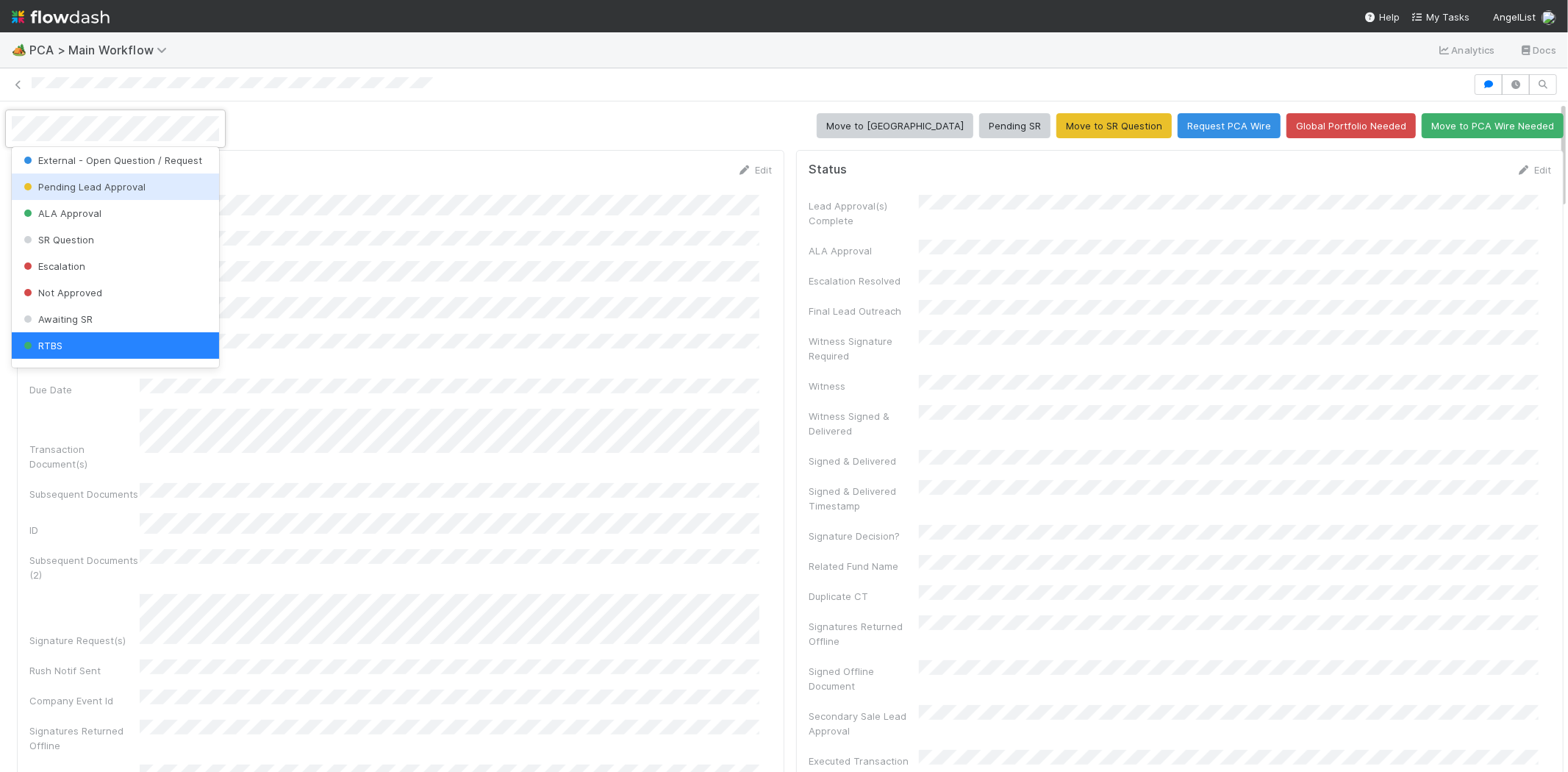
click at [303, 179] on div at bounding box center [784, 386] width 1568 height 772
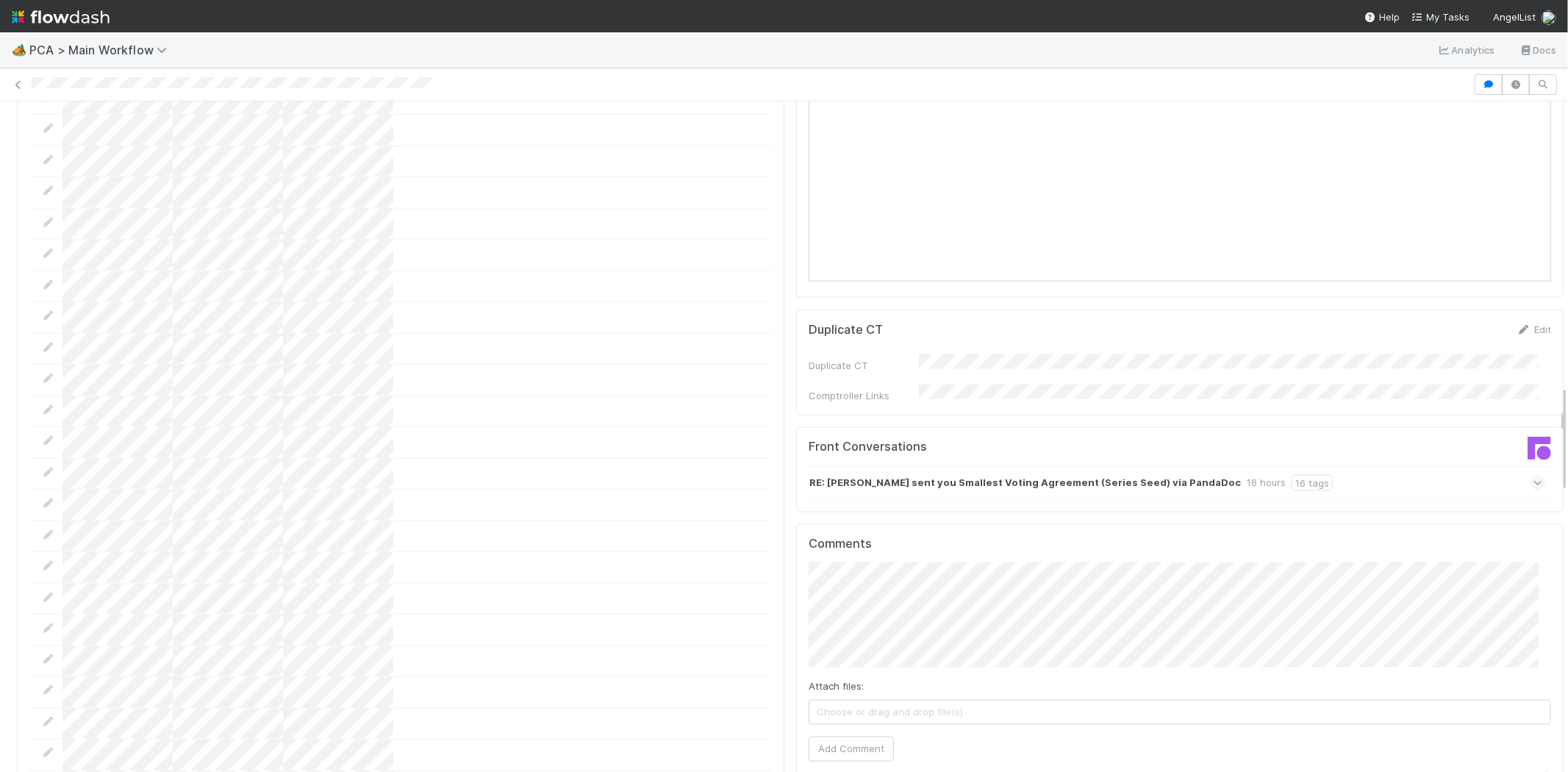
scroll to position [1879, 0]
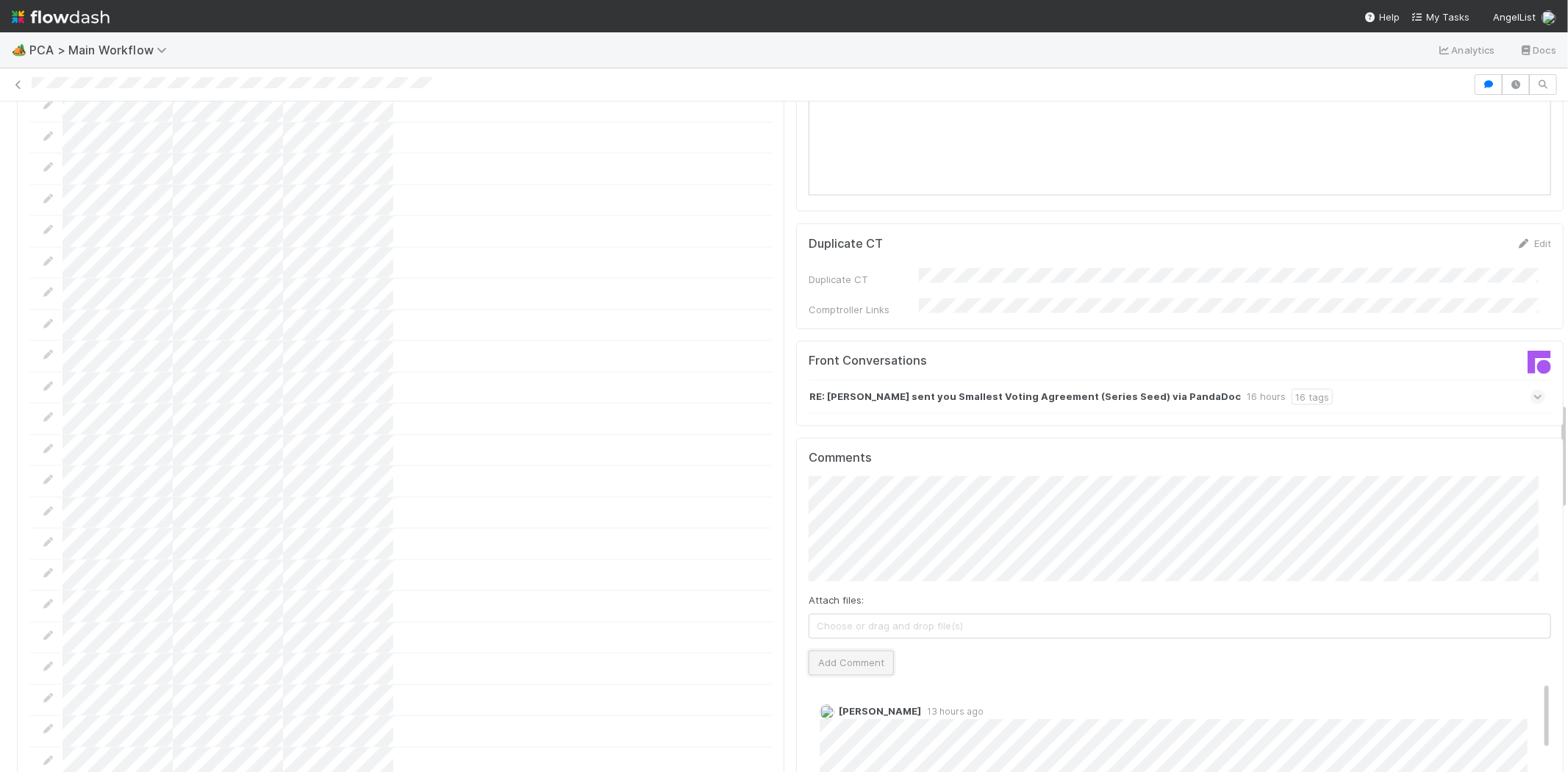
click at [859, 651] on button "Add Comment" at bounding box center [851, 663] width 86 height 25
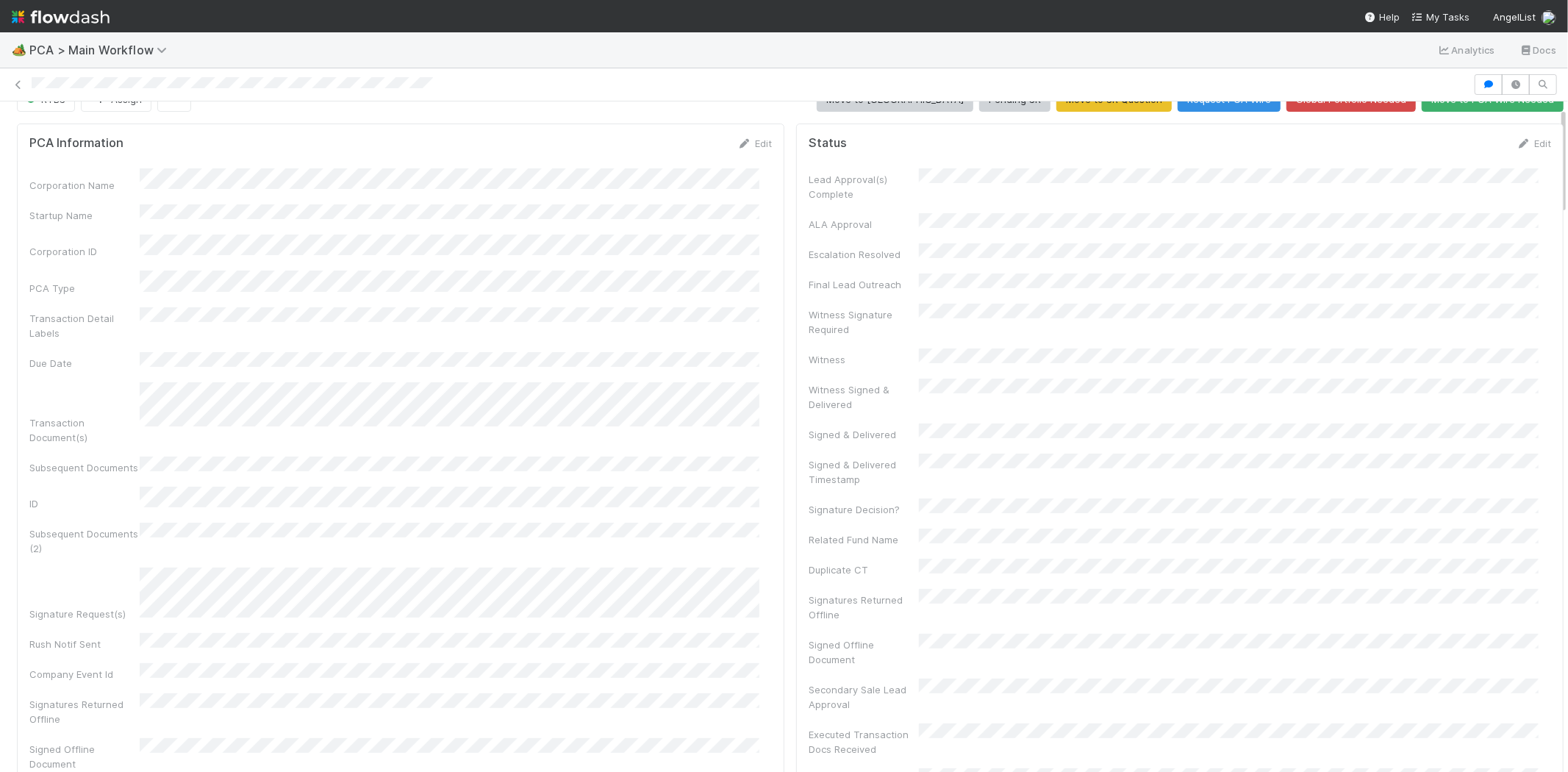
scroll to position [0, 0]
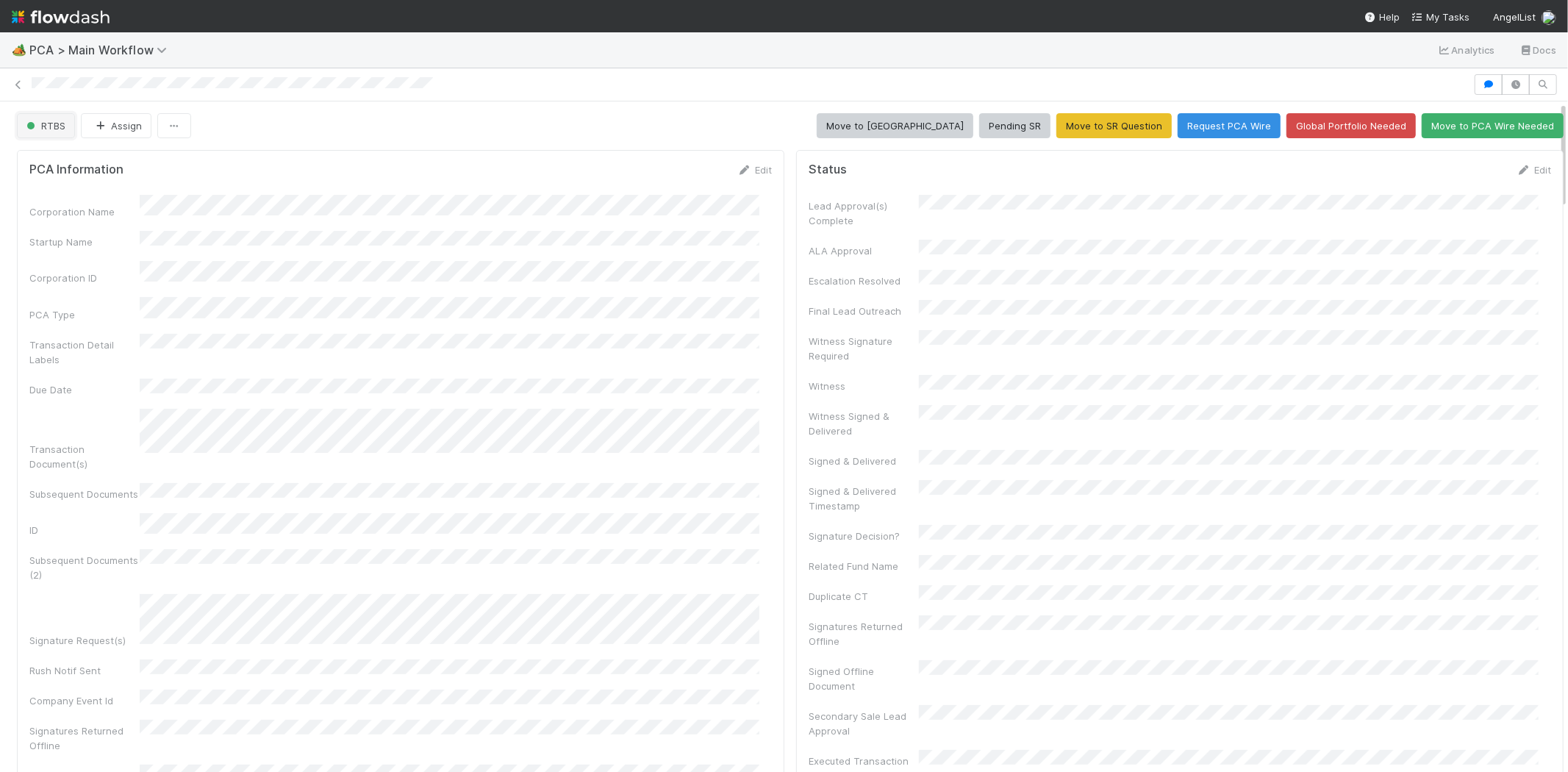
click at [63, 123] on span "RTBS" at bounding box center [45, 125] width 42 height 12
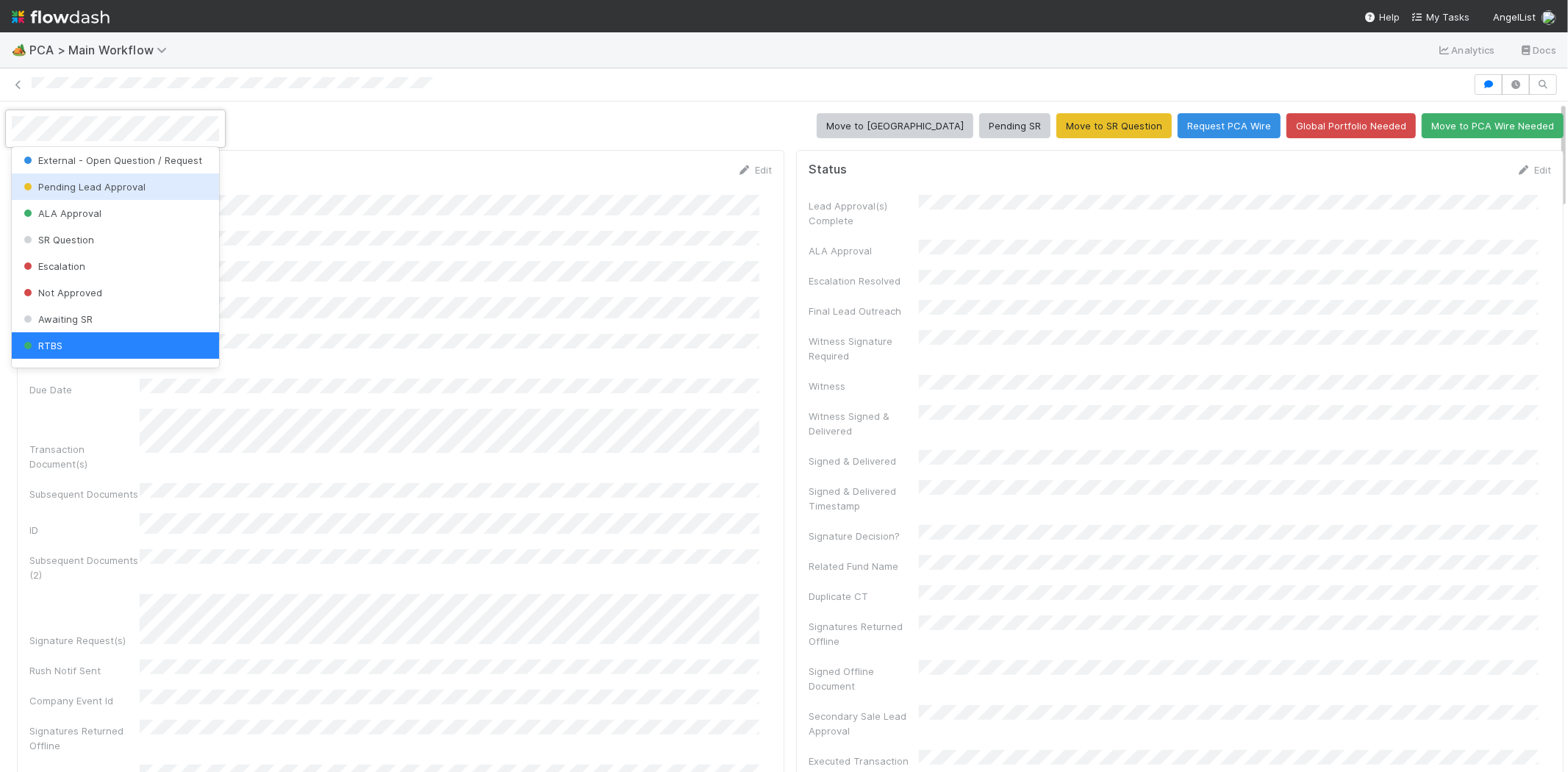
click at [112, 179] on div "Pending Lead Approval" at bounding box center [115, 187] width 207 height 27
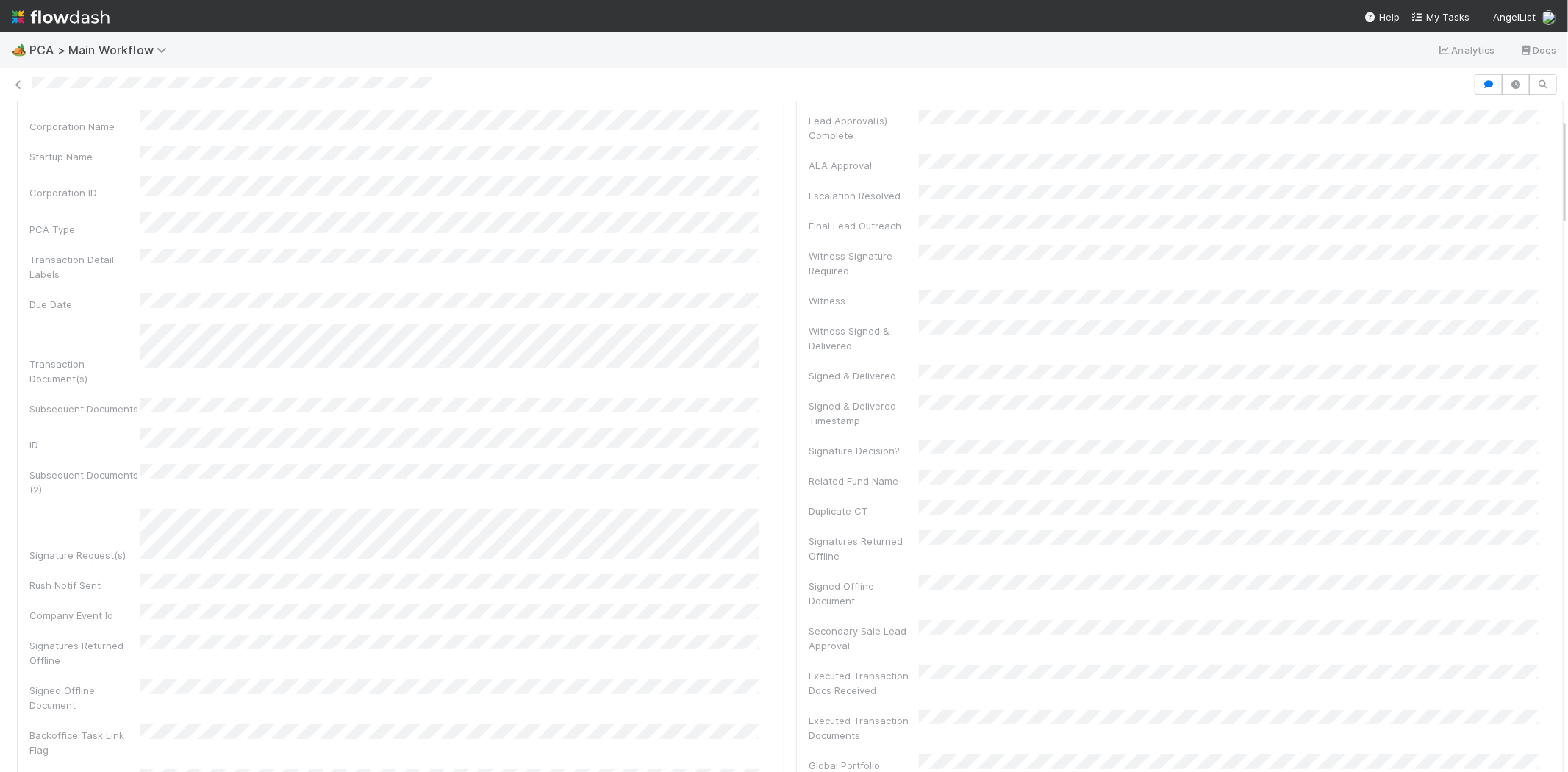
scroll to position [0, 0]
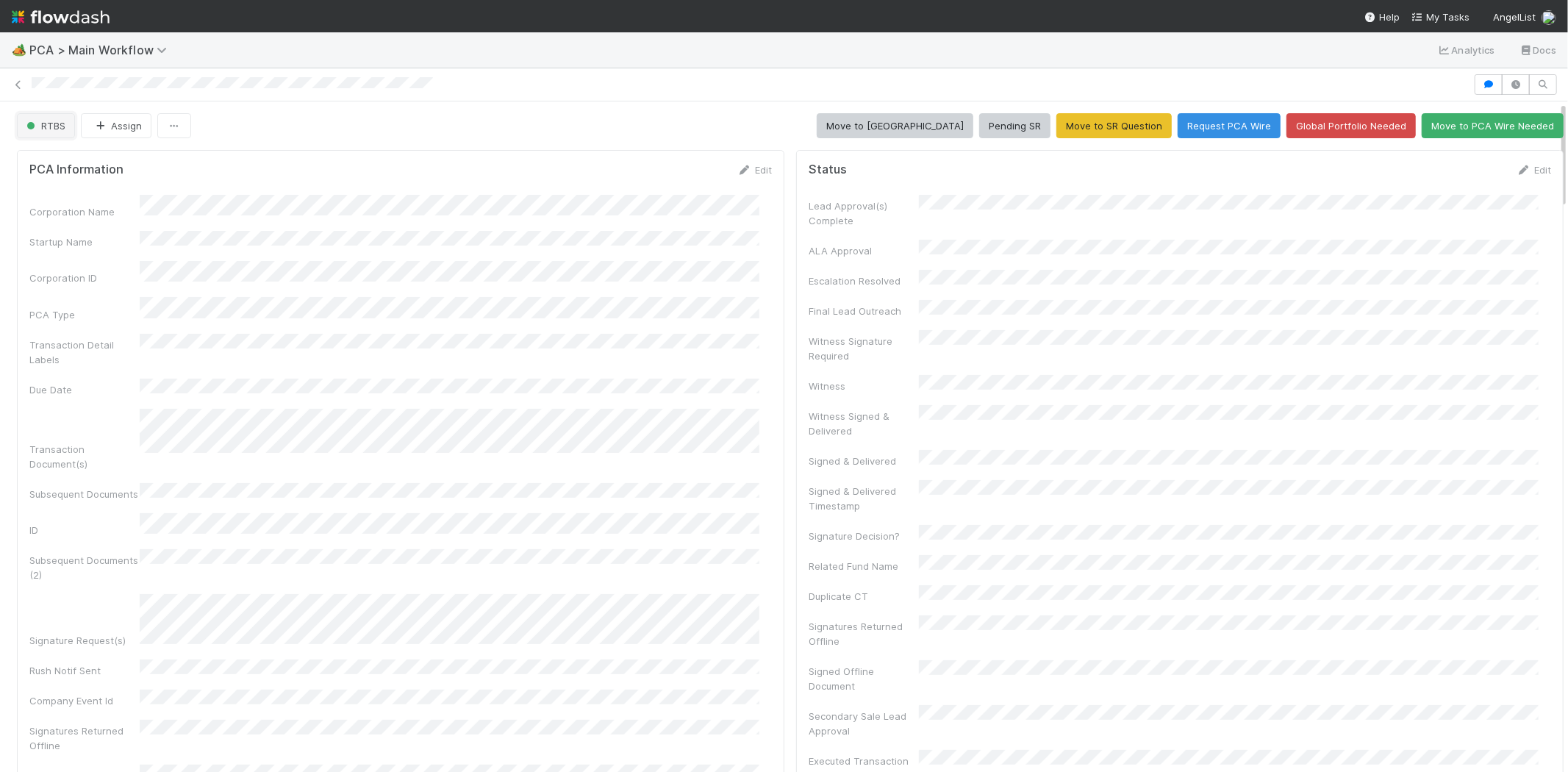
click at [40, 126] on span "RTBS" at bounding box center [45, 125] width 42 height 12
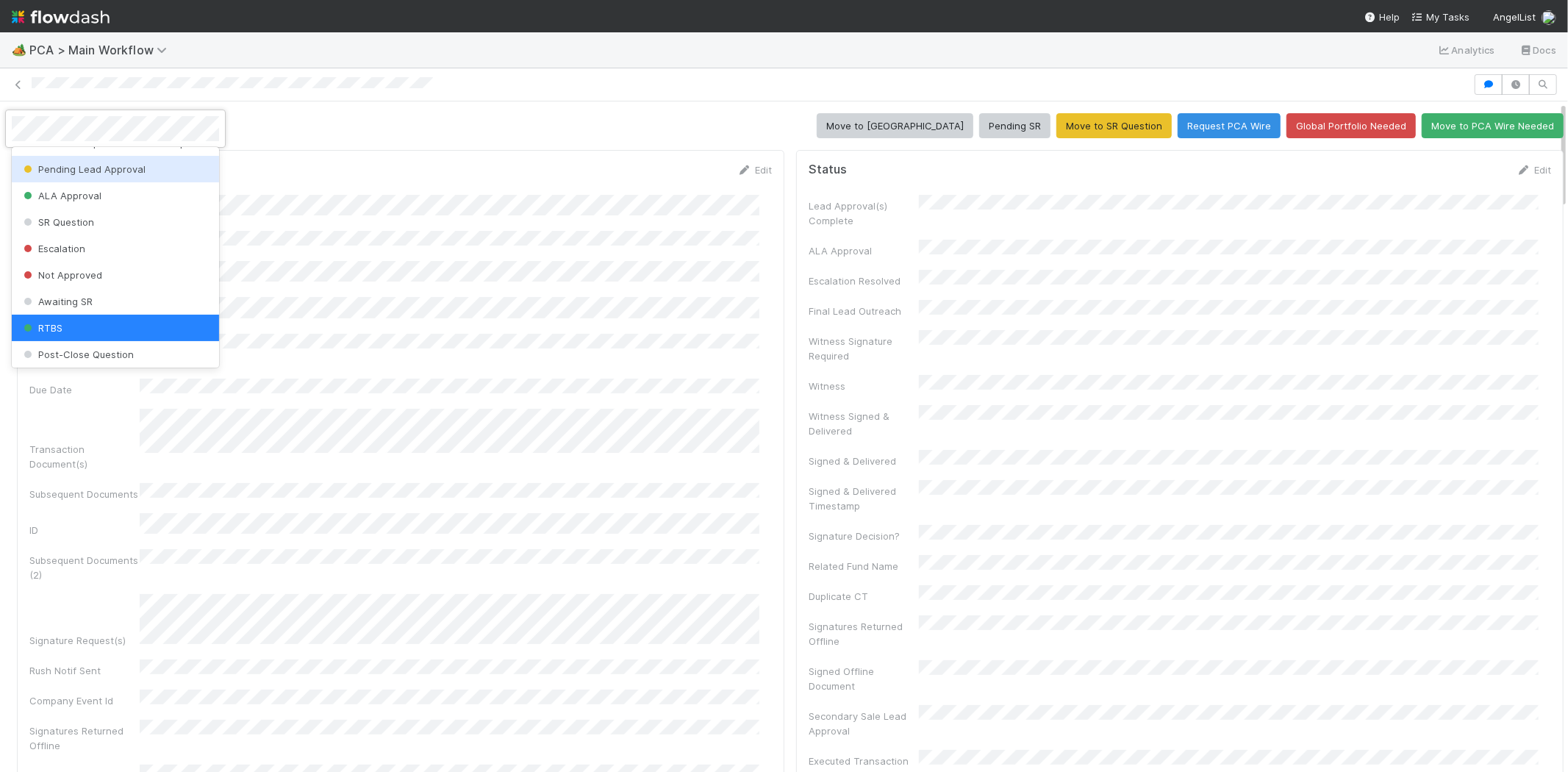
scroll to position [281, 0]
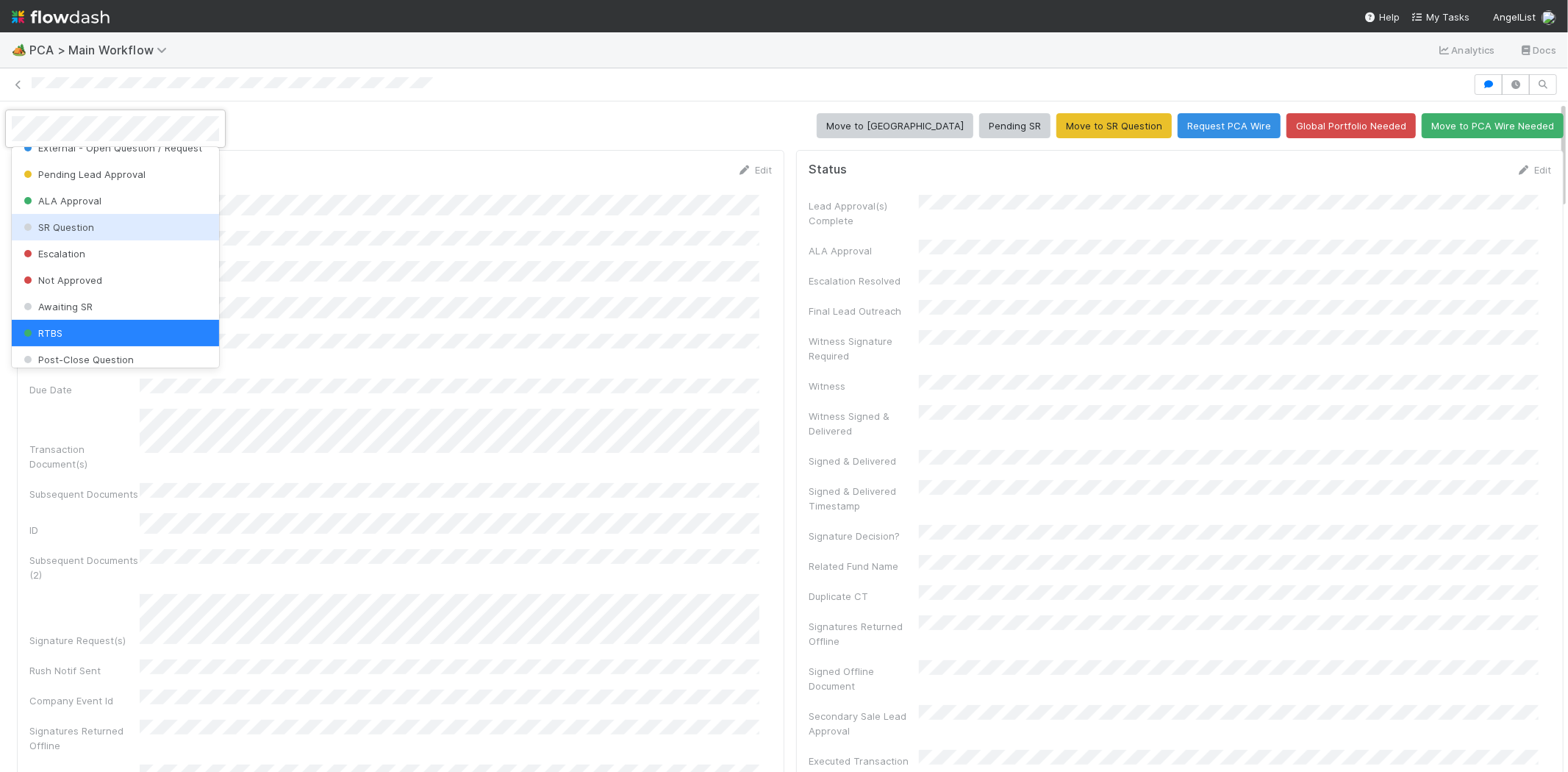
click at [134, 222] on div "SR Question" at bounding box center [115, 227] width 207 height 27
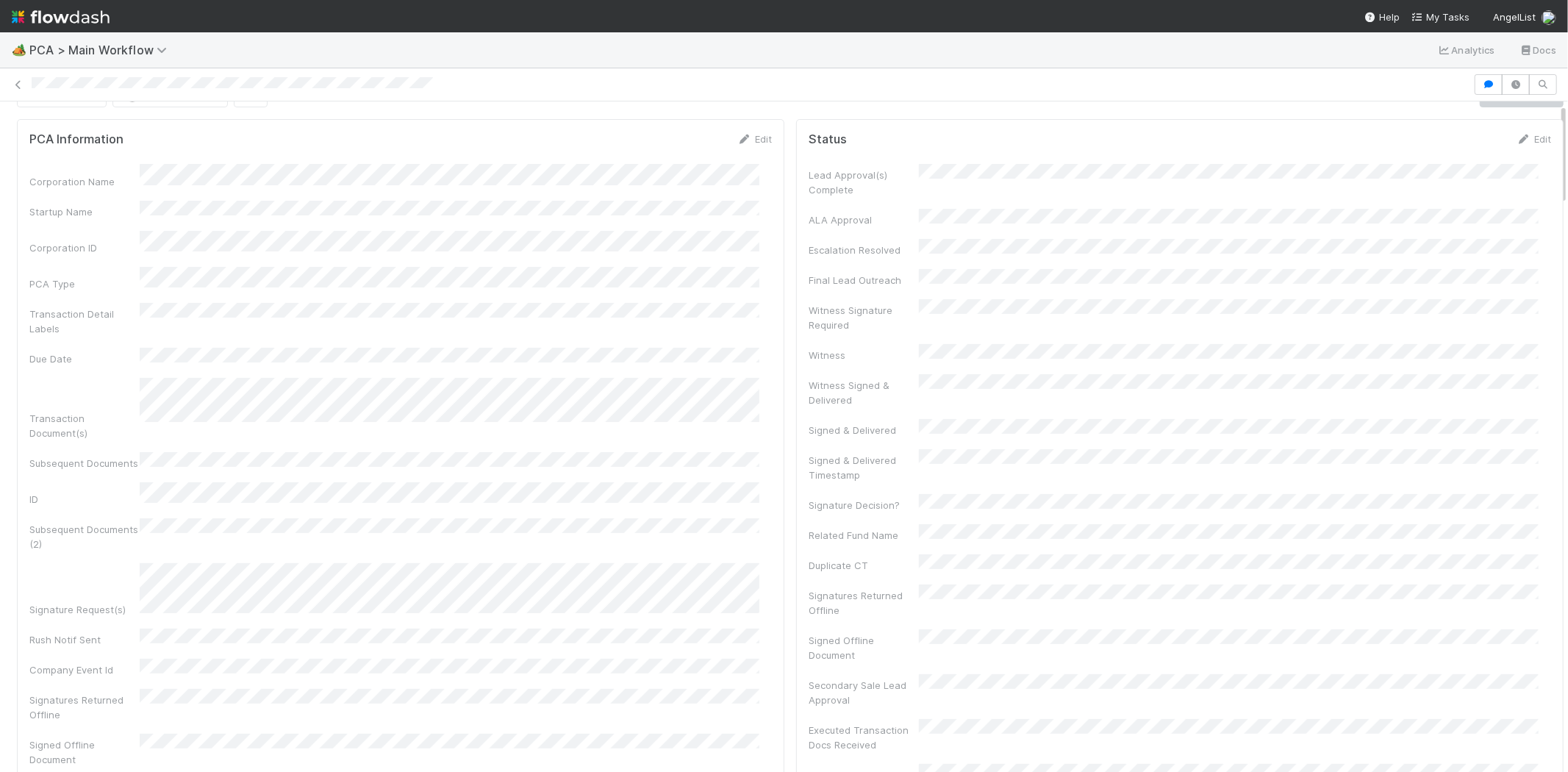
scroll to position [0, 0]
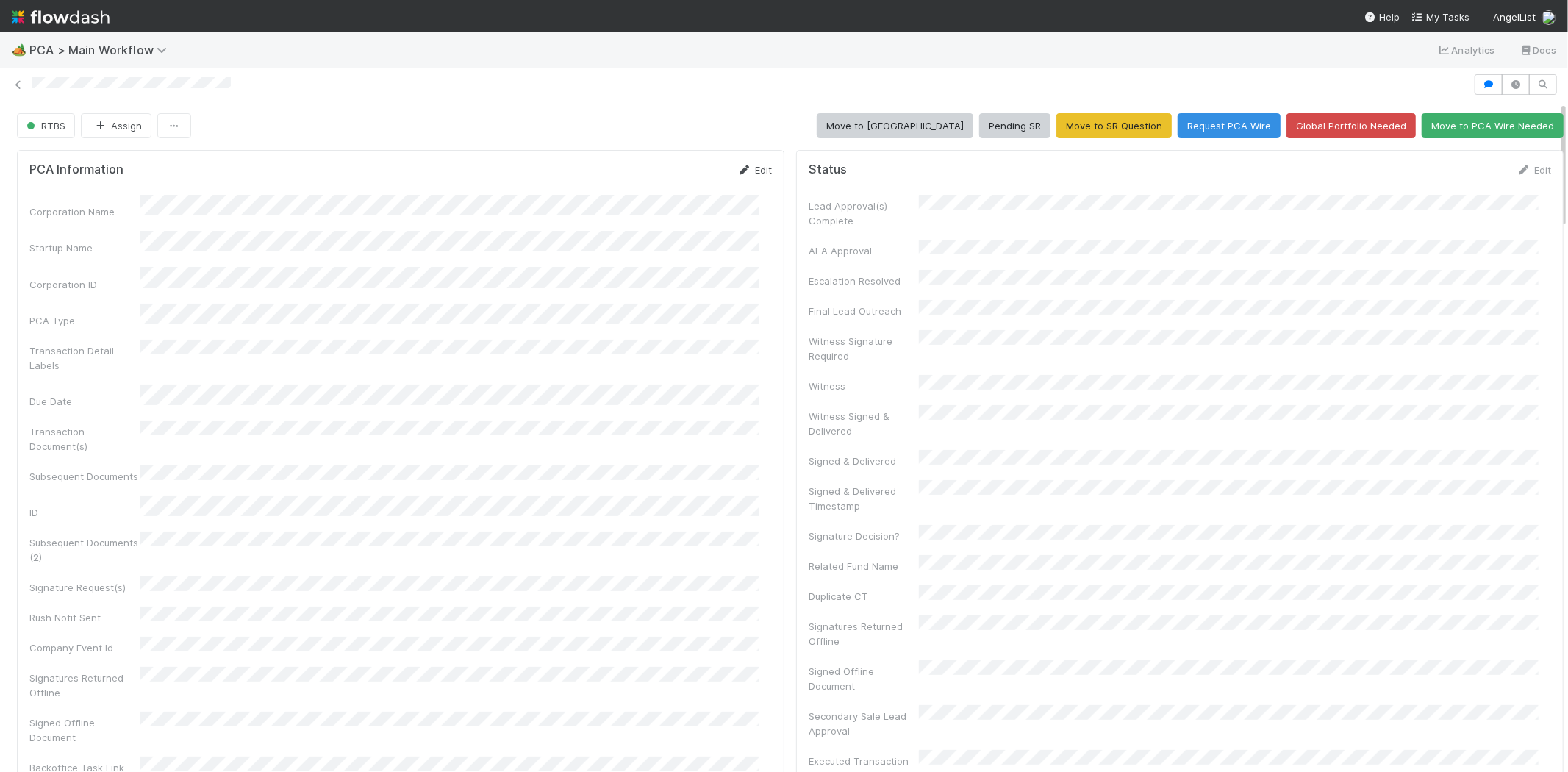
click at [751, 170] on link "Edit" at bounding box center [755, 169] width 35 height 12
click at [680, 167] on button "Save" at bounding box center [693, 175] width 42 height 25
click at [1516, 169] on link "Edit" at bounding box center [1534, 169] width 35 height 12
click at [1452, 174] on button "Save" at bounding box center [1473, 175] width 42 height 25
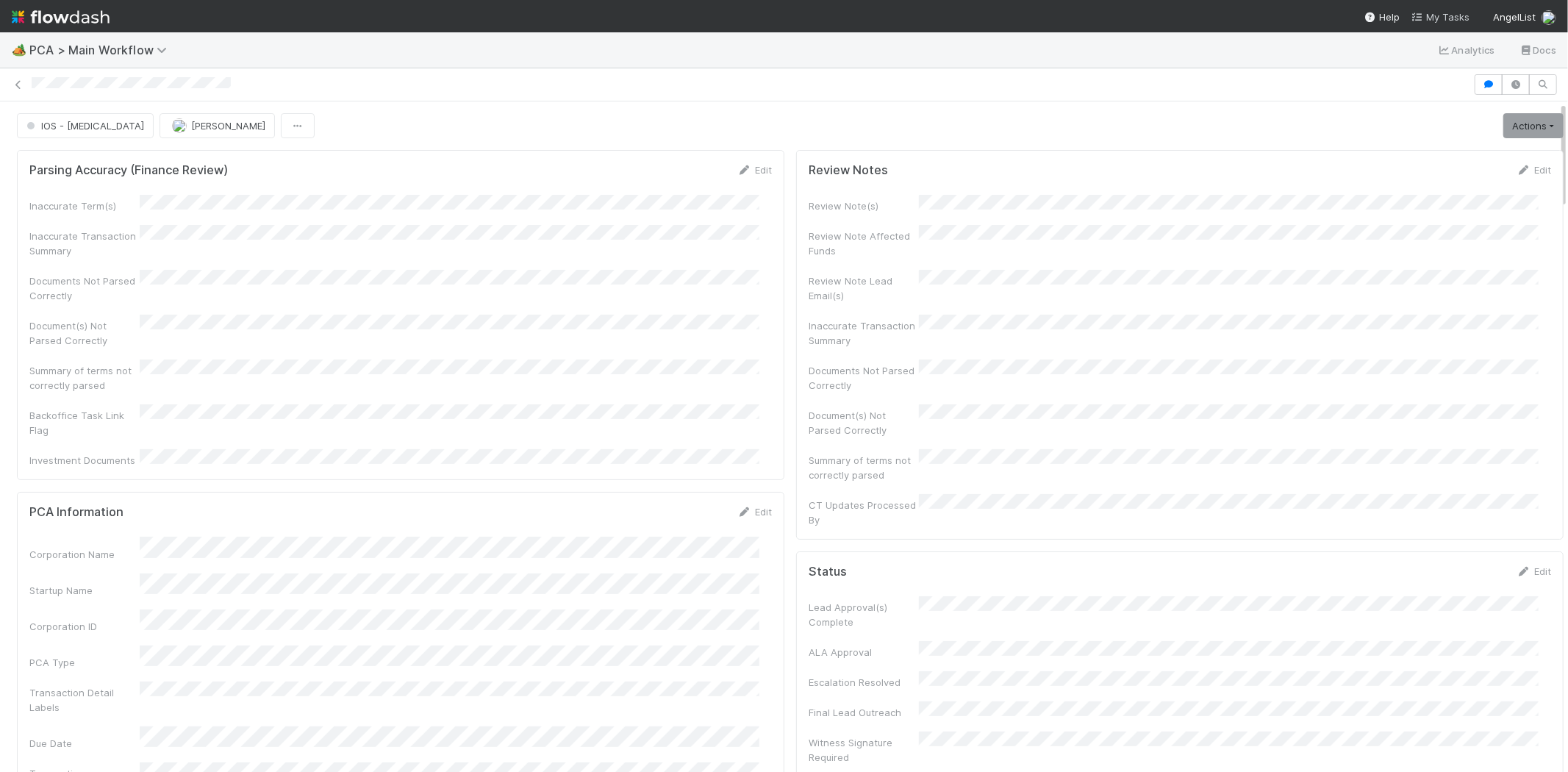
click at [1452, 17] on span "My Tasks" at bounding box center [1440, 17] width 58 height 12
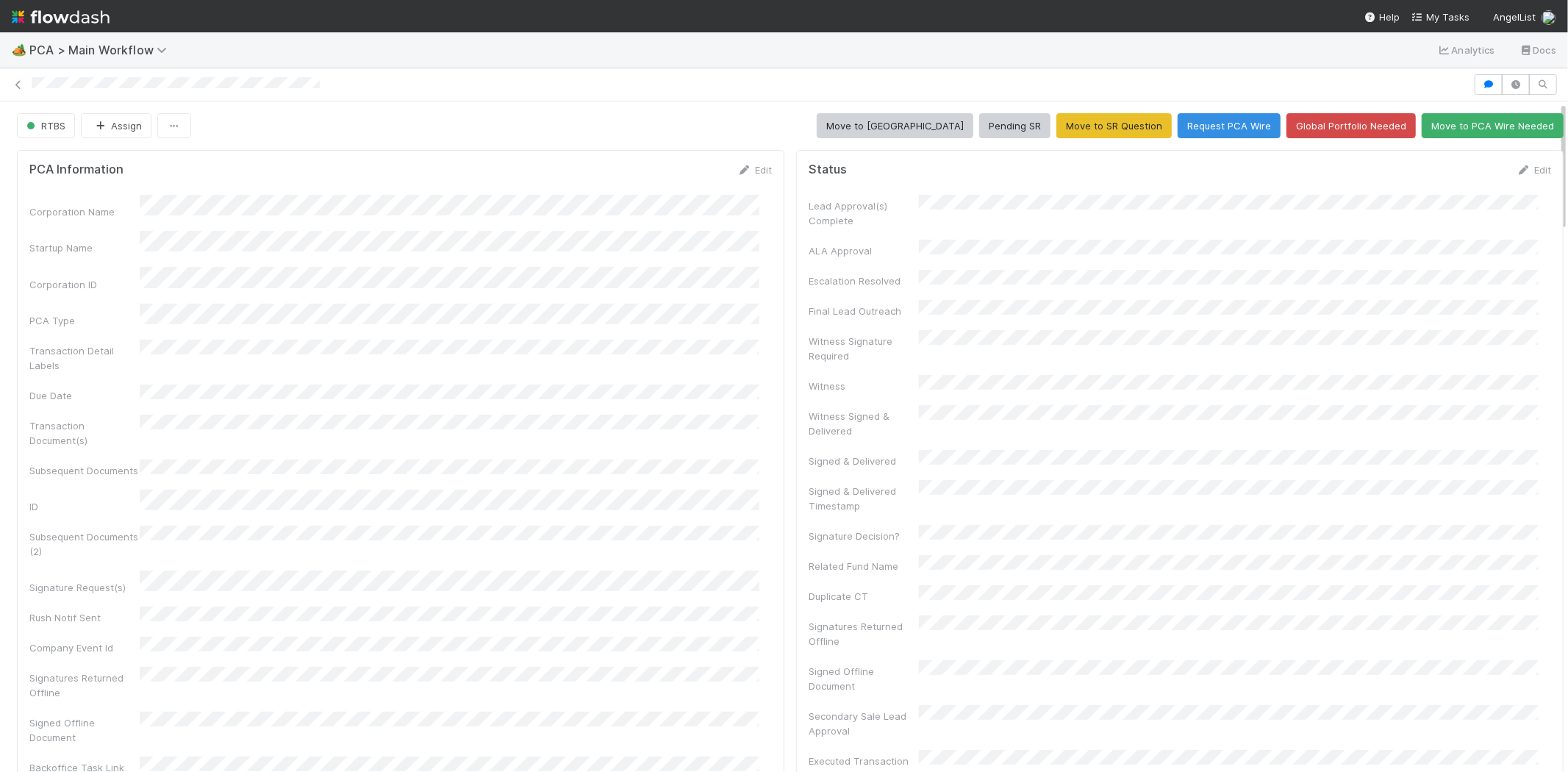
click at [754, 163] on div "Edit" at bounding box center [755, 170] width 35 height 15
click at [748, 166] on link "Edit" at bounding box center [755, 169] width 35 height 12
click at [672, 175] on button "Save" at bounding box center [693, 175] width 42 height 25
click at [1516, 163] on div "Edit" at bounding box center [1534, 170] width 35 height 15
click at [1518, 167] on link "Edit" at bounding box center [1534, 169] width 35 height 12
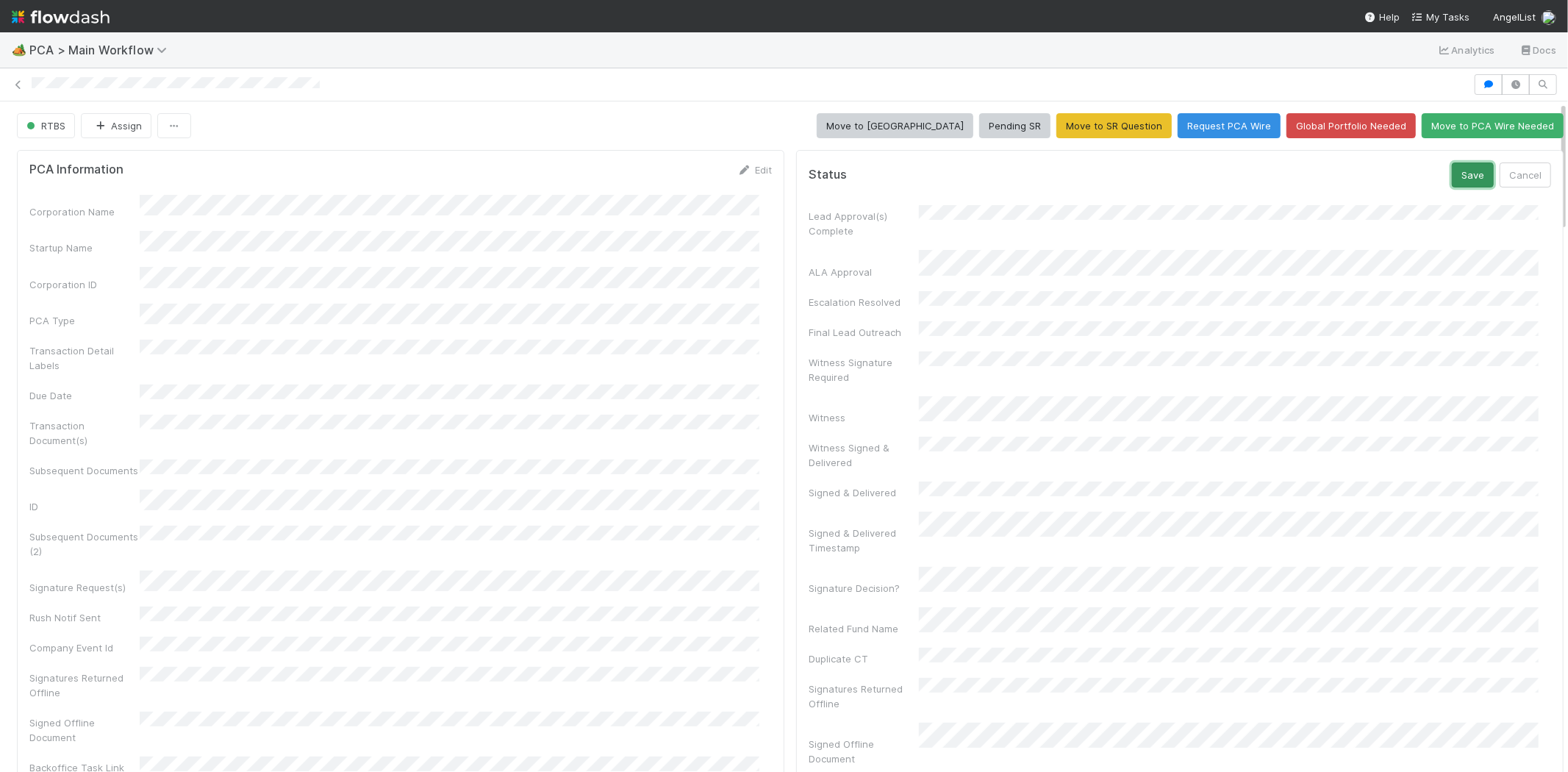
click at [1452, 174] on button "Save" at bounding box center [1473, 175] width 42 height 25
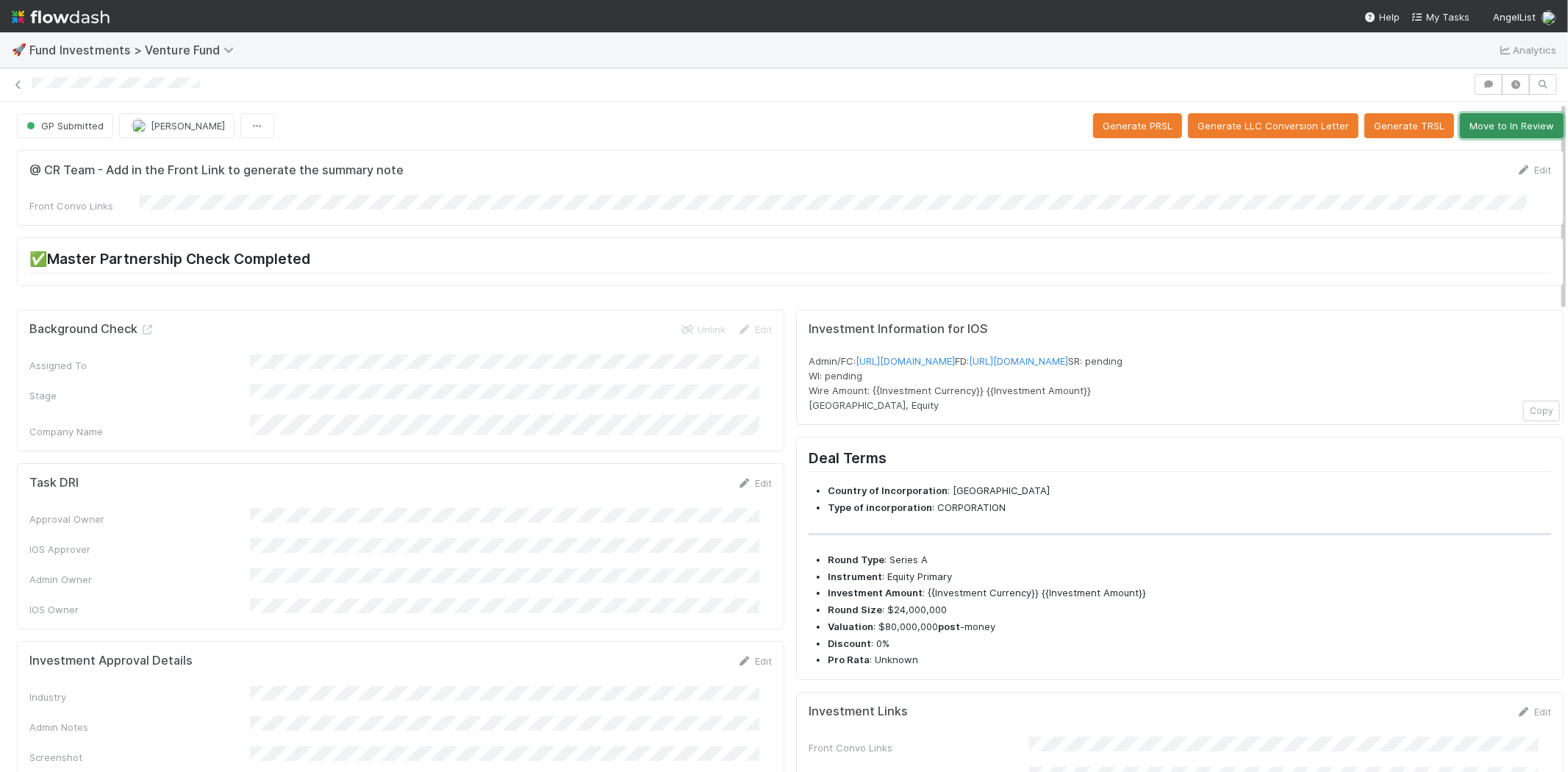
click at [1472, 133] on button "Move to In Review" at bounding box center [1511, 125] width 104 height 25
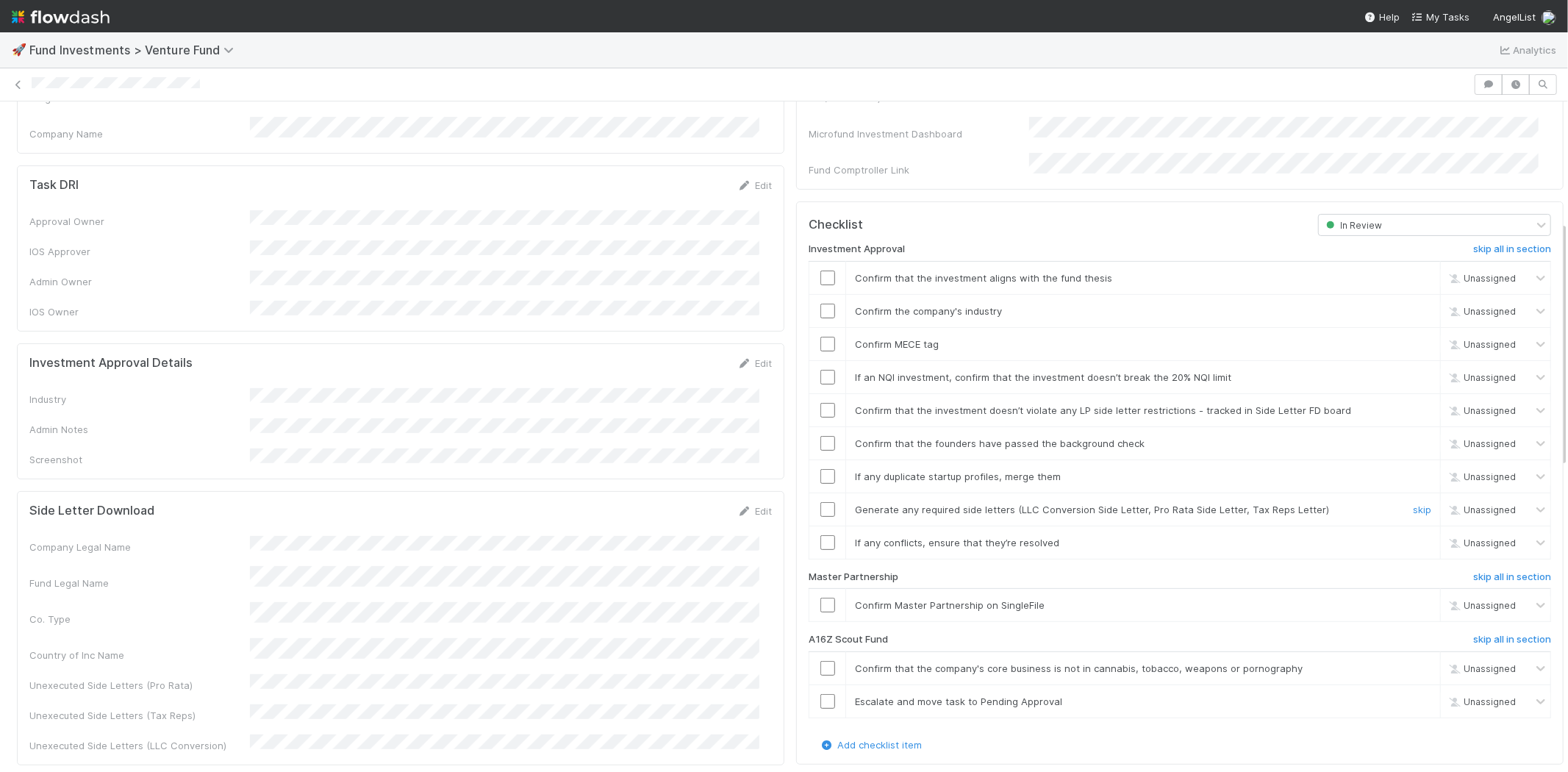
scroll to position [327, 0]
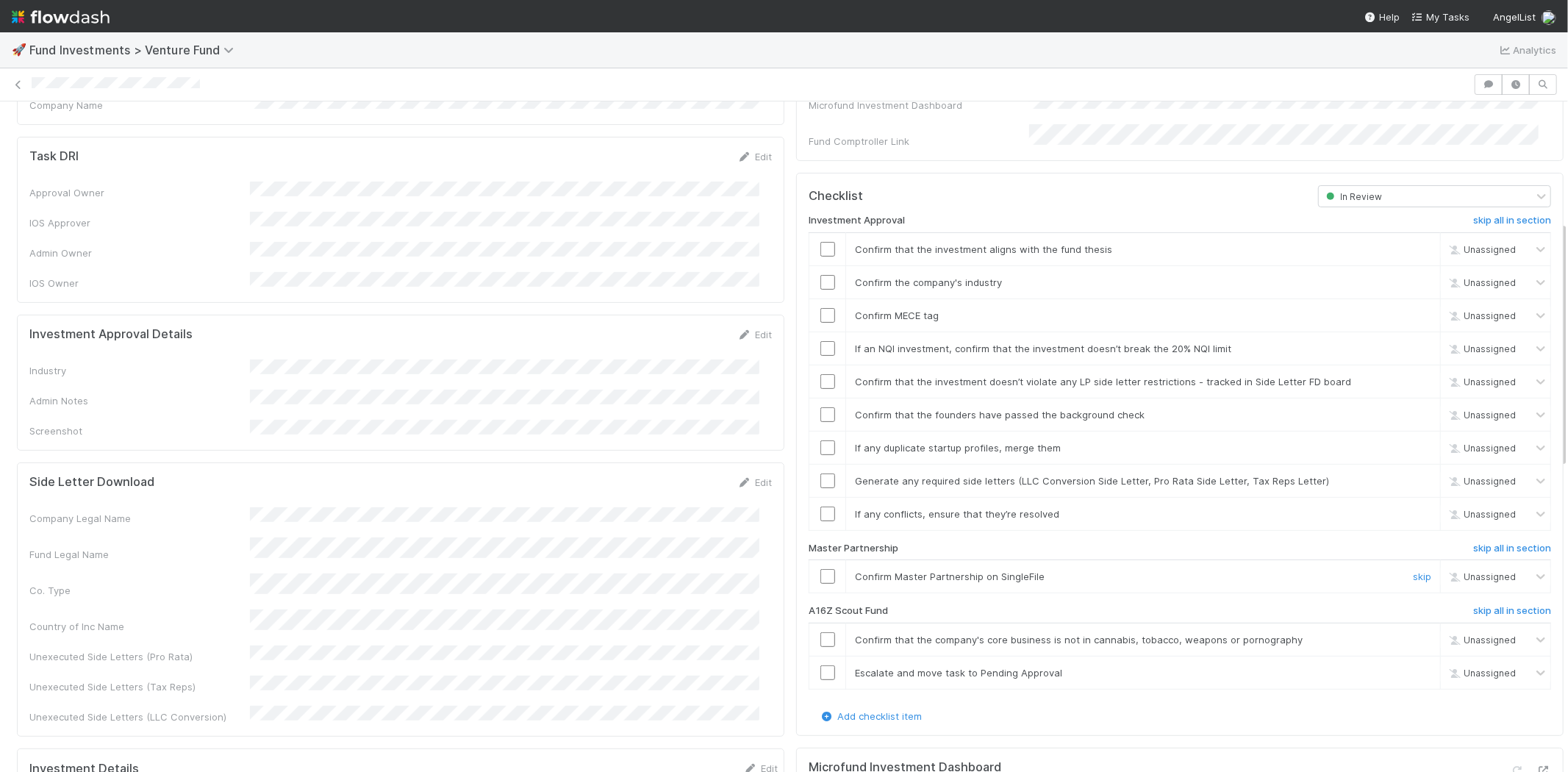
click at [820, 570] on input "checkbox" at bounding box center [828, 577] width 15 height 15
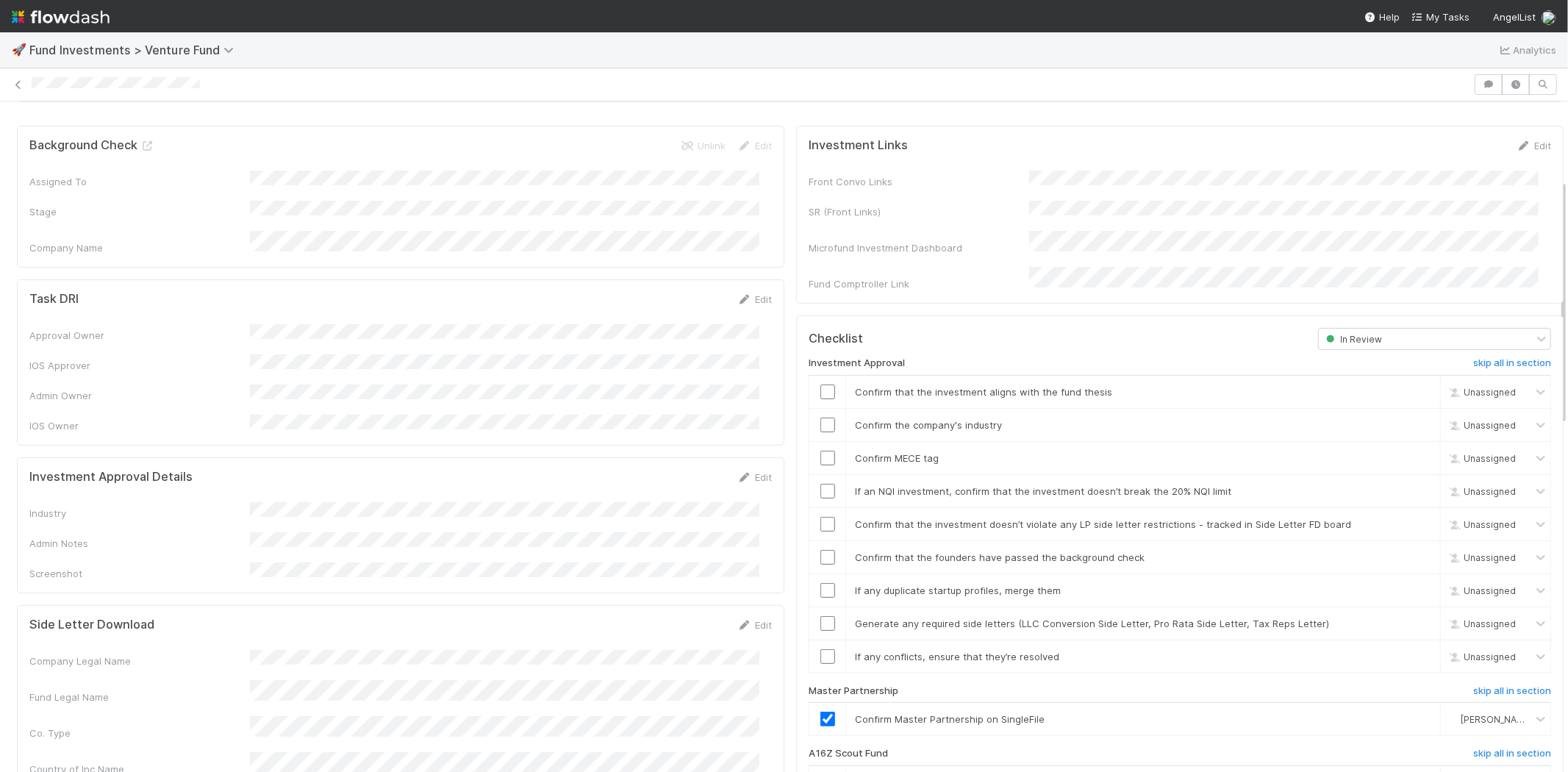
scroll to position [163, 0]
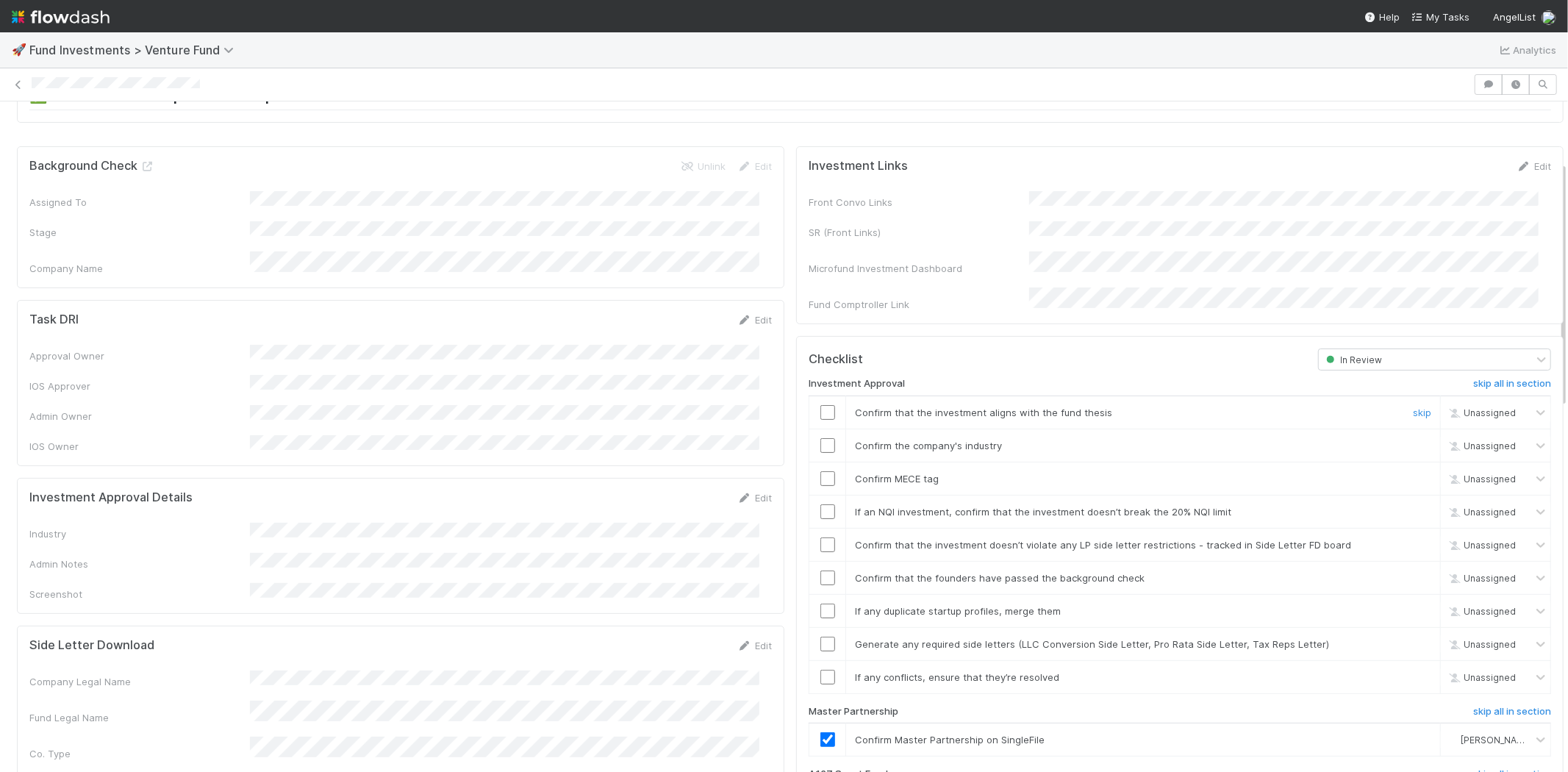
click at [820, 405] on input "checkbox" at bounding box center [828, 412] width 15 height 15
click at [820, 471] on input "checkbox" at bounding box center [828, 478] width 15 height 15
click at [741, 492] on link "Edit" at bounding box center [755, 498] width 35 height 12
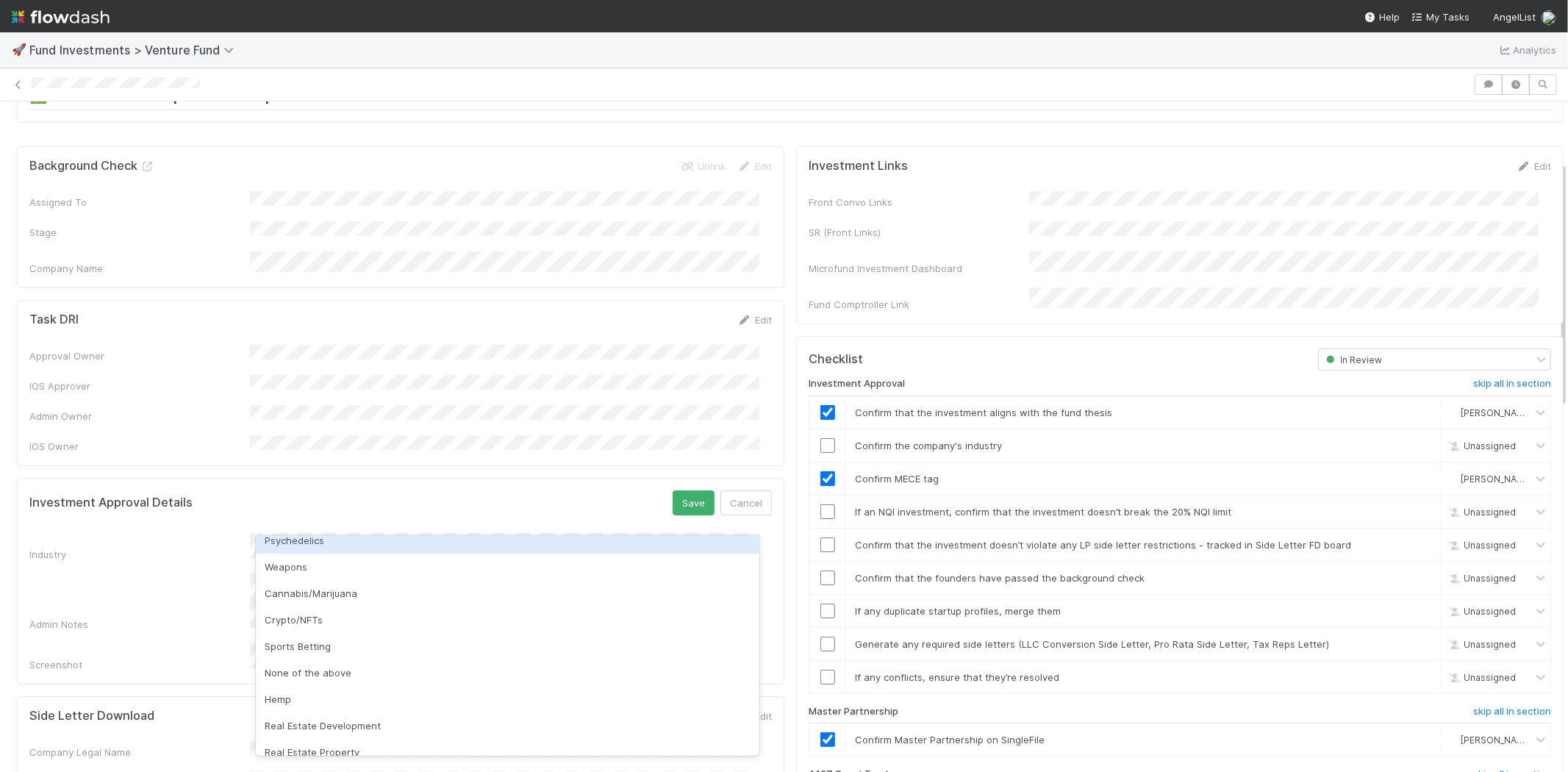
scroll to position [420, 0]
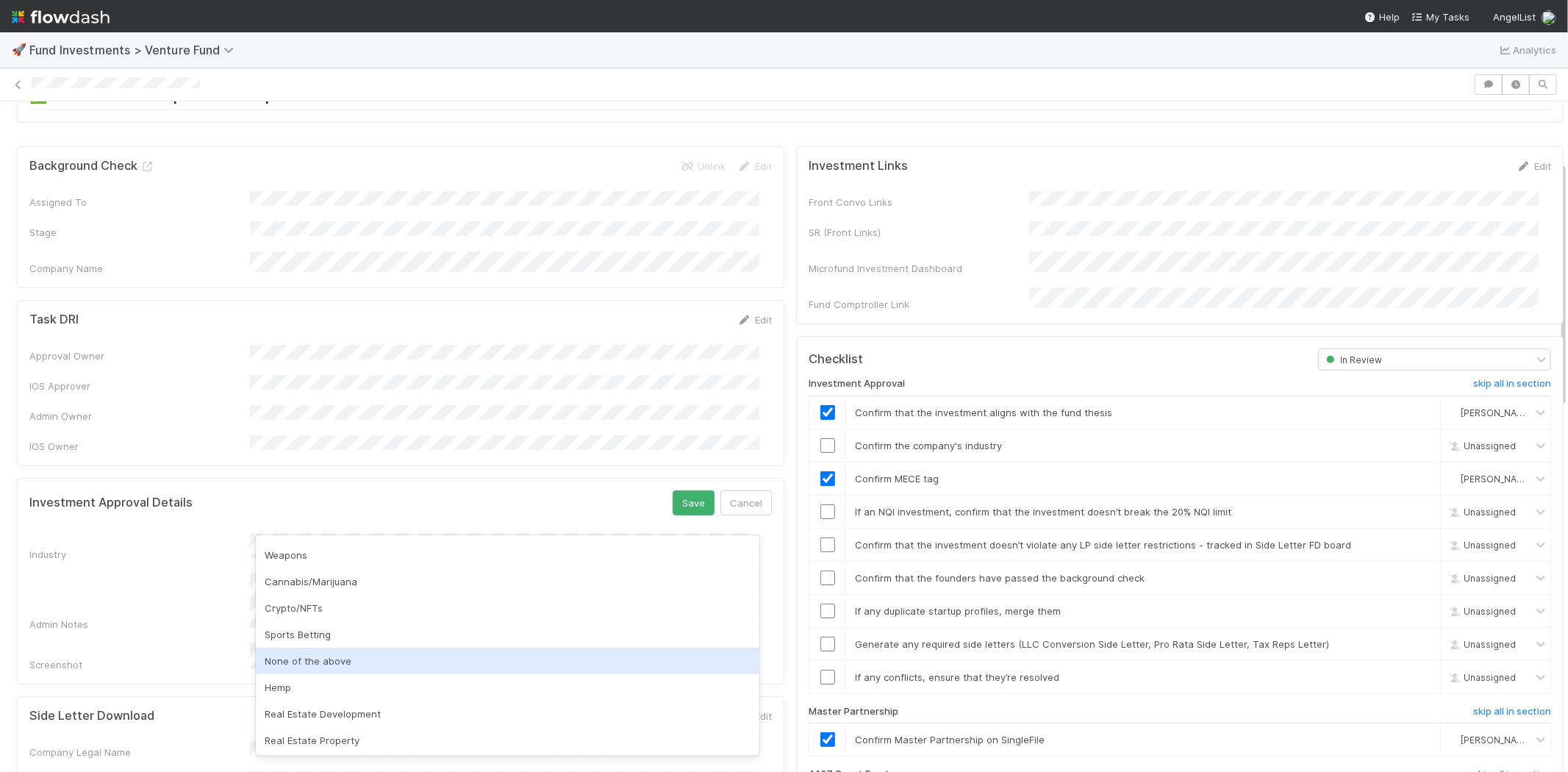
drag, startPoint x: 412, startPoint y: 653, endPoint x: 434, endPoint y: 639, distance: 26.1
click at [412, 654] on div "None of the above" at bounding box center [508, 661] width 504 height 27
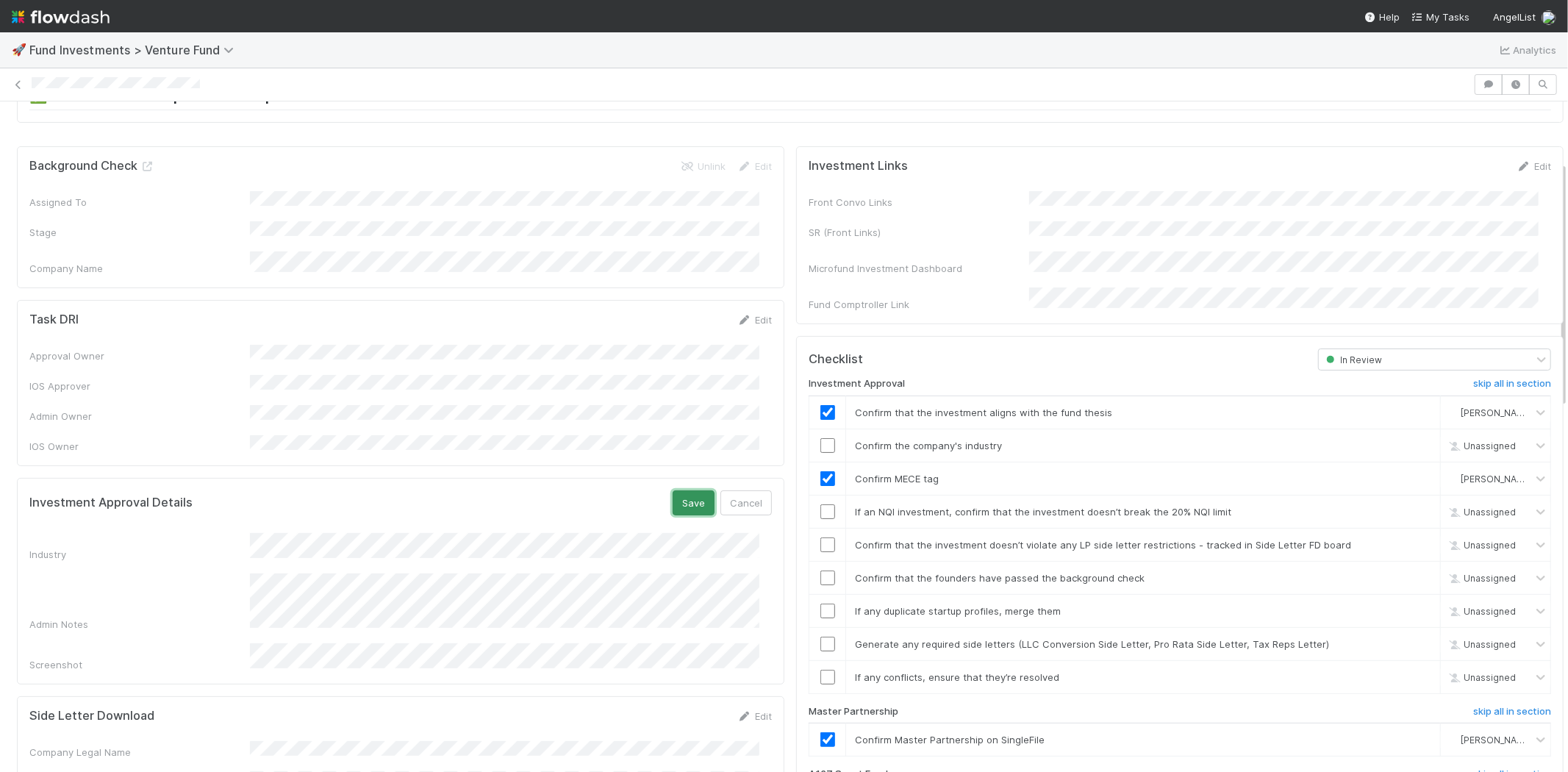
click at [672, 490] on button "Save" at bounding box center [693, 502] width 42 height 25
click at [820, 438] on input "checkbox" at bounding box center [828, 445] width 15 height 15
click at [820, 504] on input "checkbox" at bounding box center [828, 512] width 15 height 15
click at [820, 537] on input "checkbox" at bounding box center [828, 545] width 15 height 15
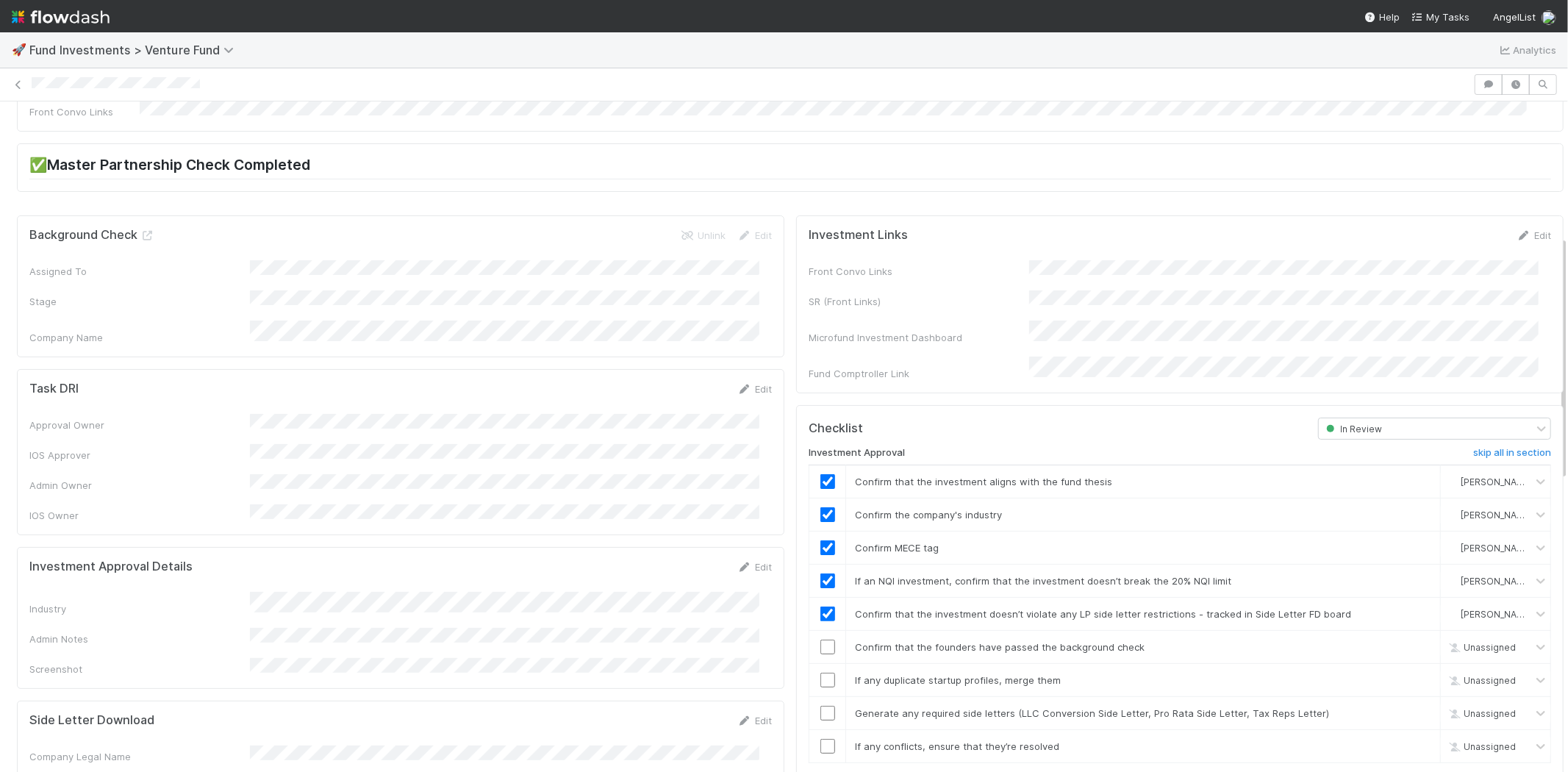
scroll to position [409, 0]
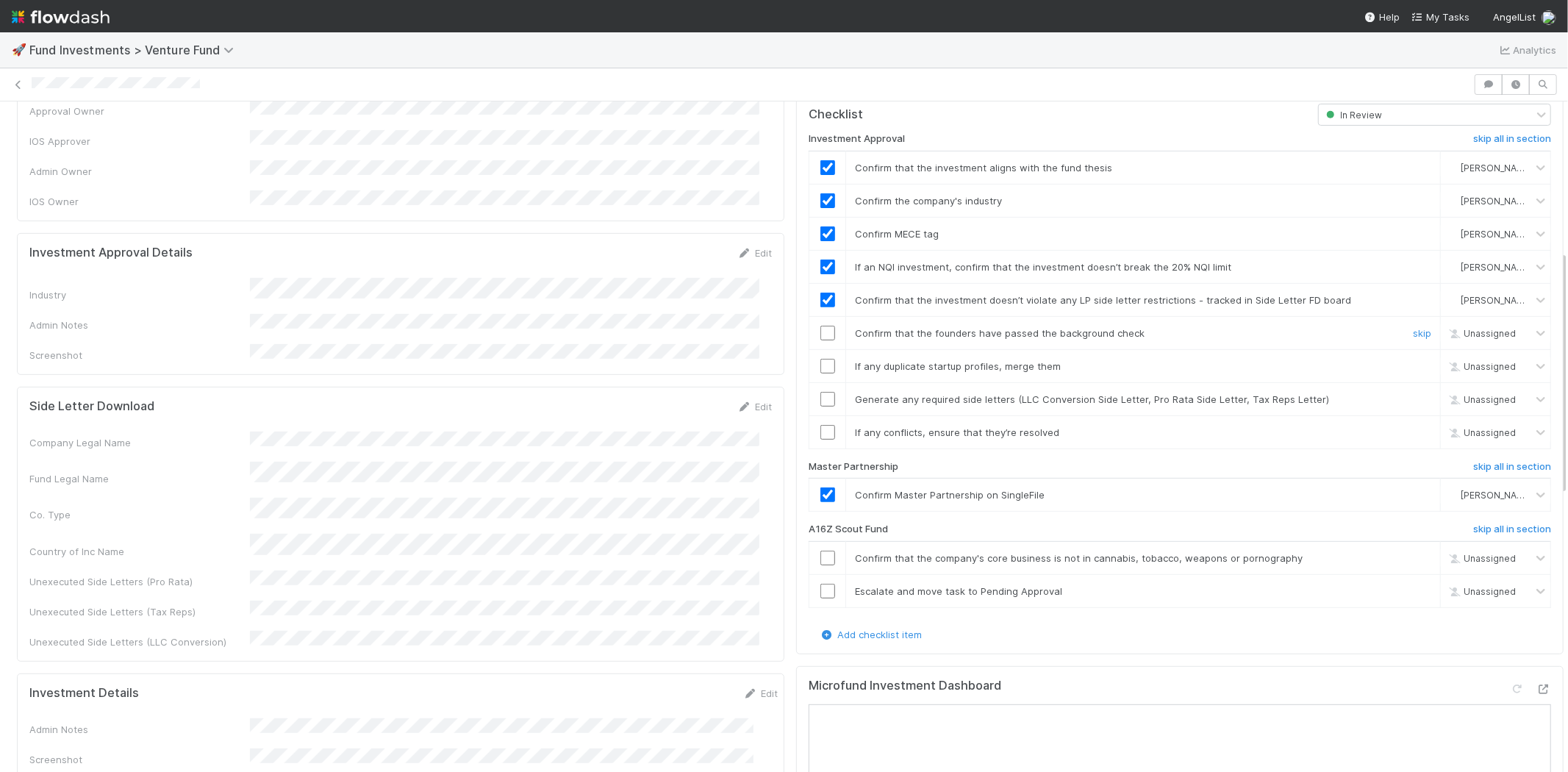
click at [820, 326] on input "checkbox" at bounding box center [828, 333] width 15 height 15
click at [820, 359] on input "checkbox" at bounding box center [828, 366] width 15 height 15
click at [820, 392] on input "checkbox" at bounding box center [828, 399] width 15 height 15
click at [820, 425] on input "checkbox" at bounding box center [828, 432] width 15 height 15
click at [820, 551] on input "checkbox" at bounding box center [828, 559] width 15 height 15
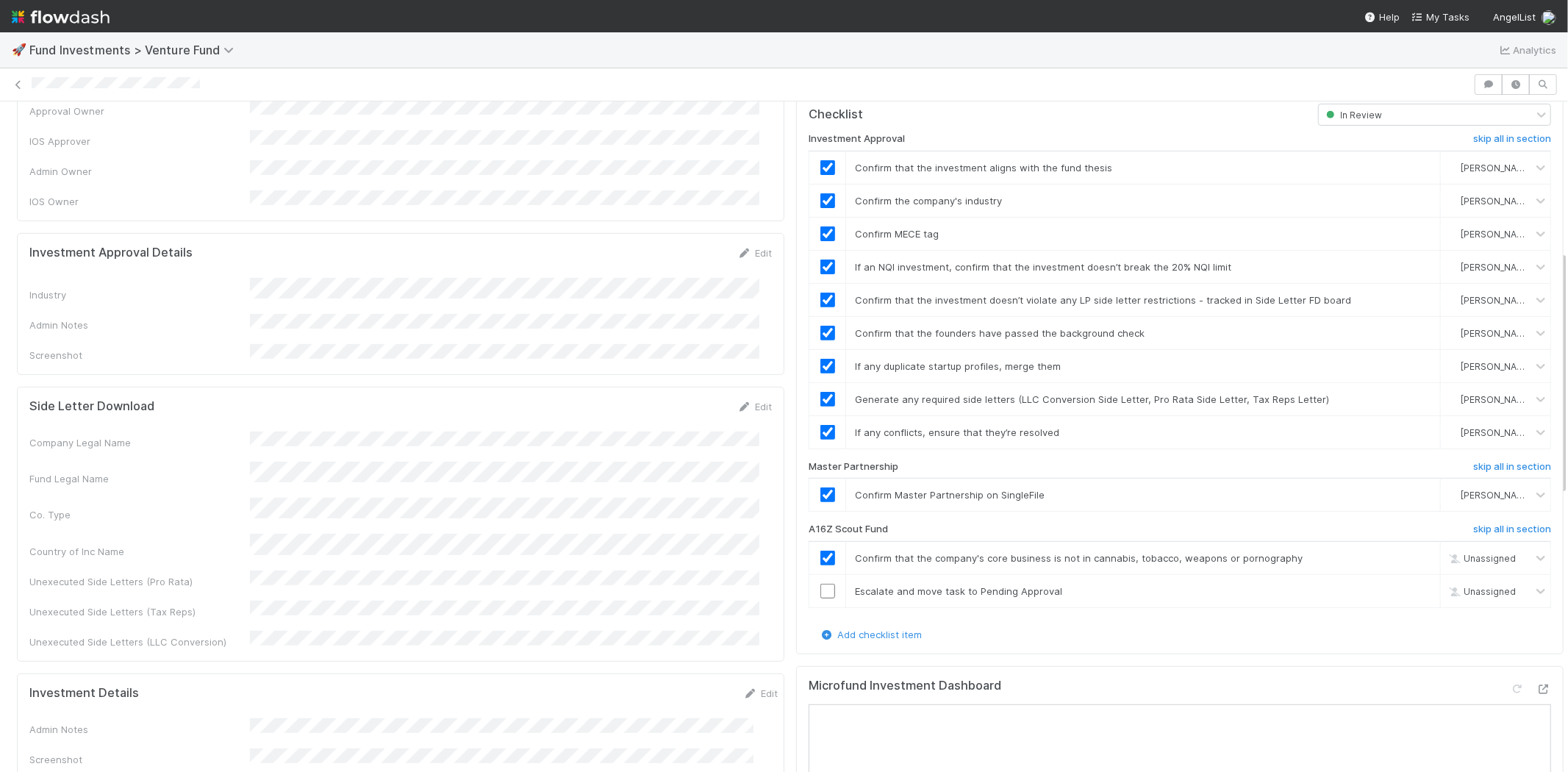
checkbox input "true"
drag, startPoint x: 885, startPoint y: 514, endPoint x: 796, endPoint y: 511, distance: 89.1
click at [797, 524] on div "A16Z Scout Fund" at bounding box center [1052, 532] width 509 height 17
copy h6 "A16Z Scout Fund"
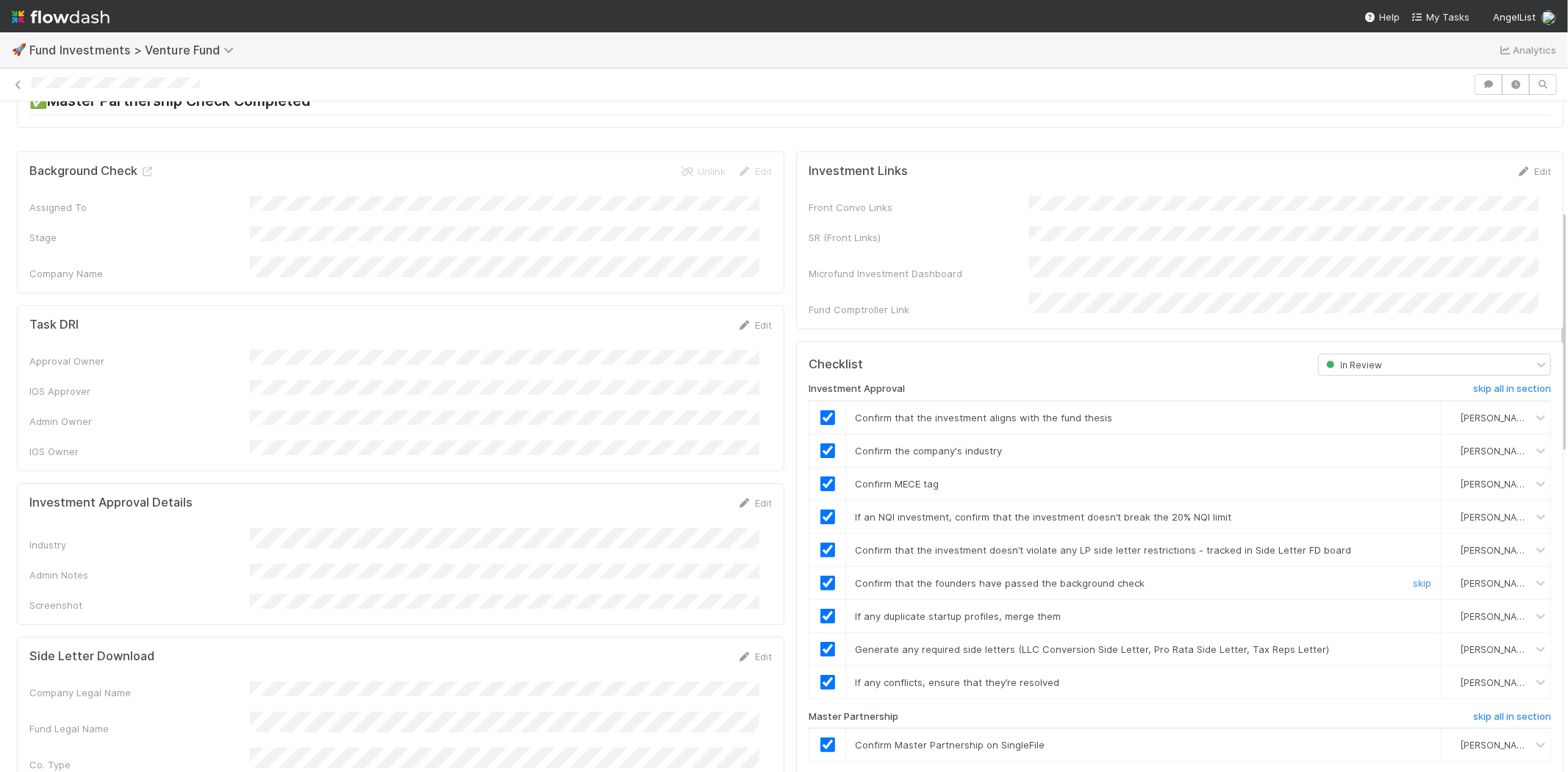
scroll to position [0, 0]
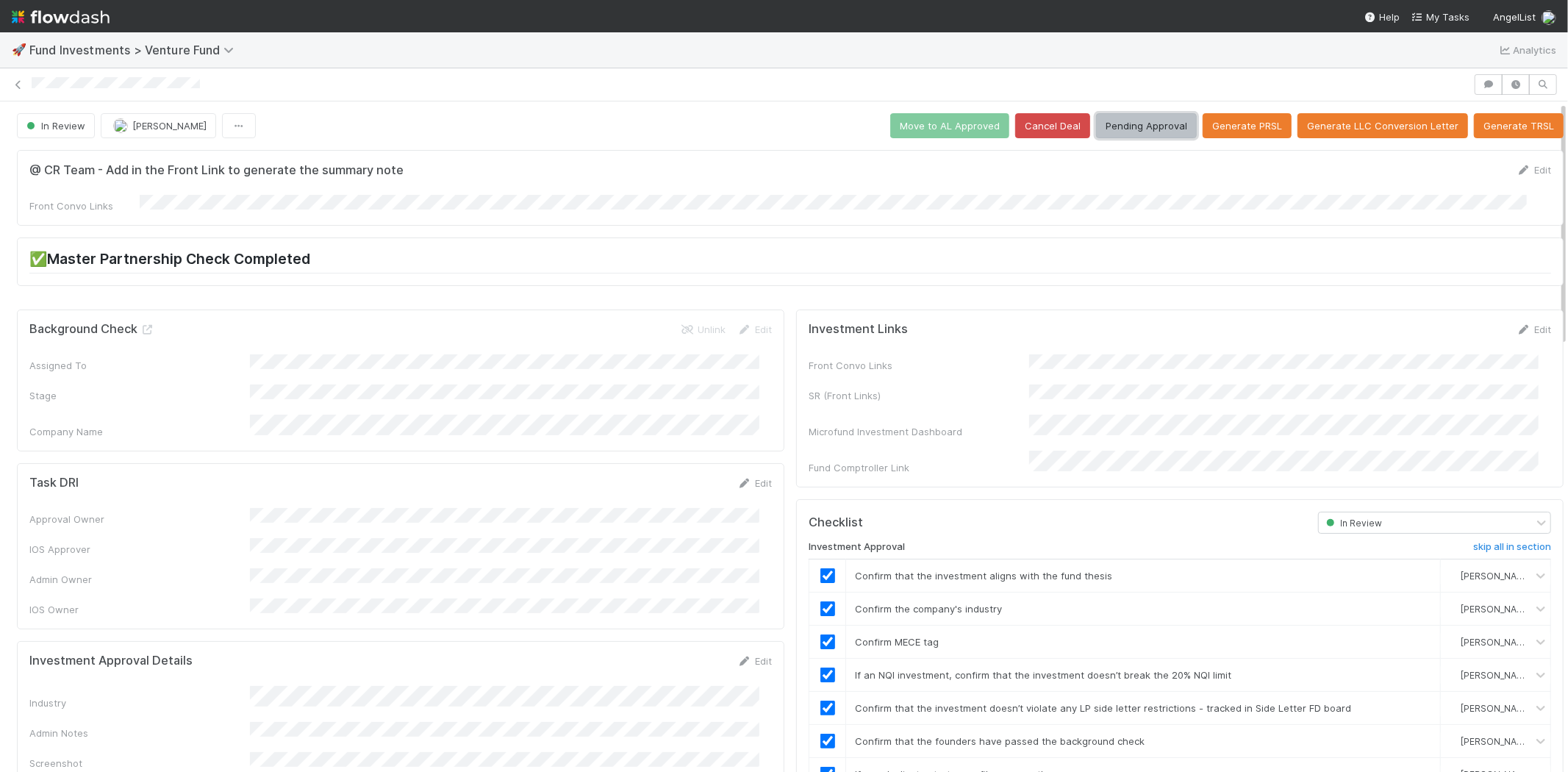
click at [1144, 133] on button "Pending Approval" at bounding box center [1147, 125] width 101 height 25
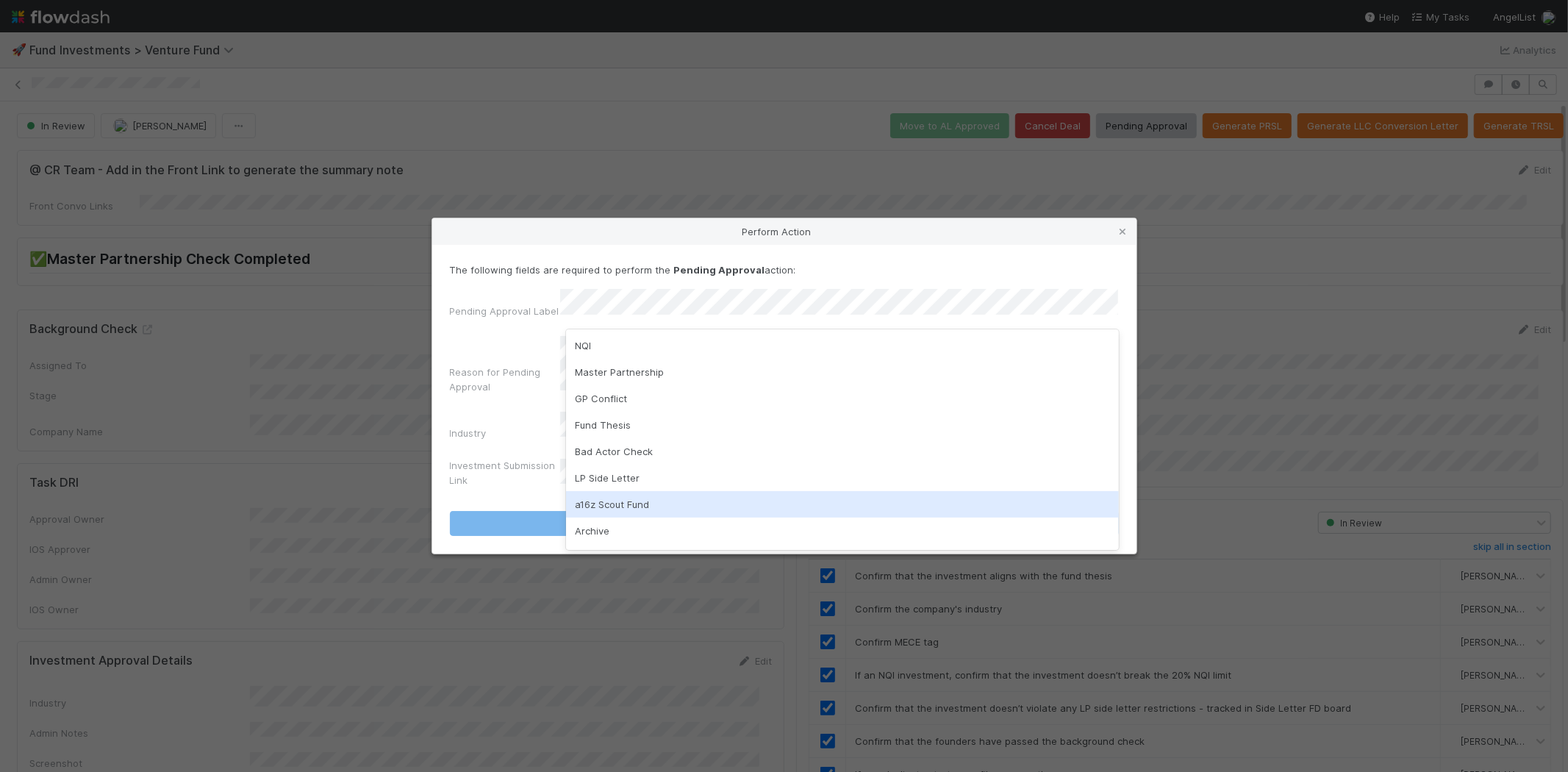
click at [629, 506] on div "a16z Scout Fund" at bounding box center [841, 504] width 553 height 27
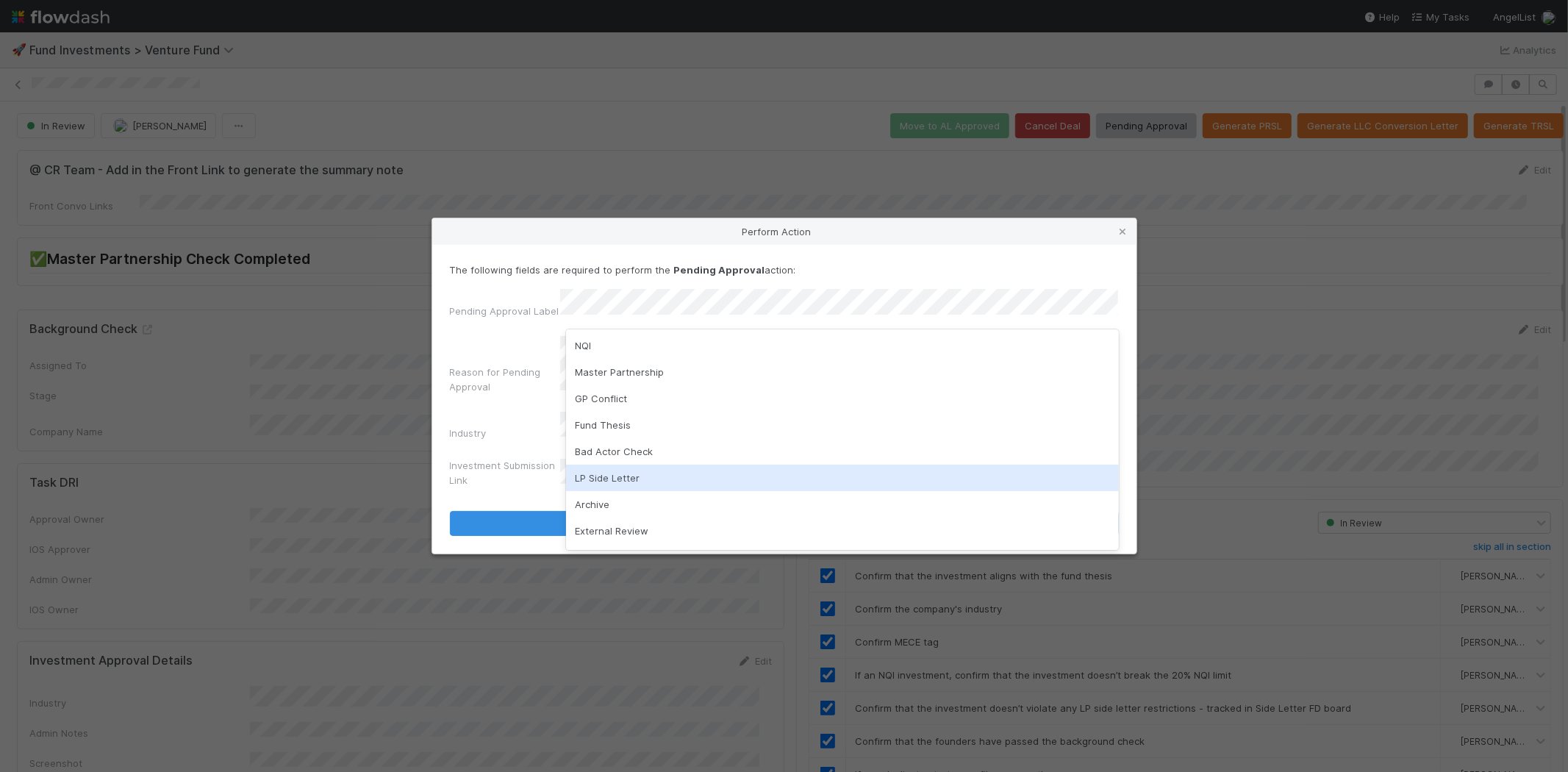
scroll to position [75, 0]
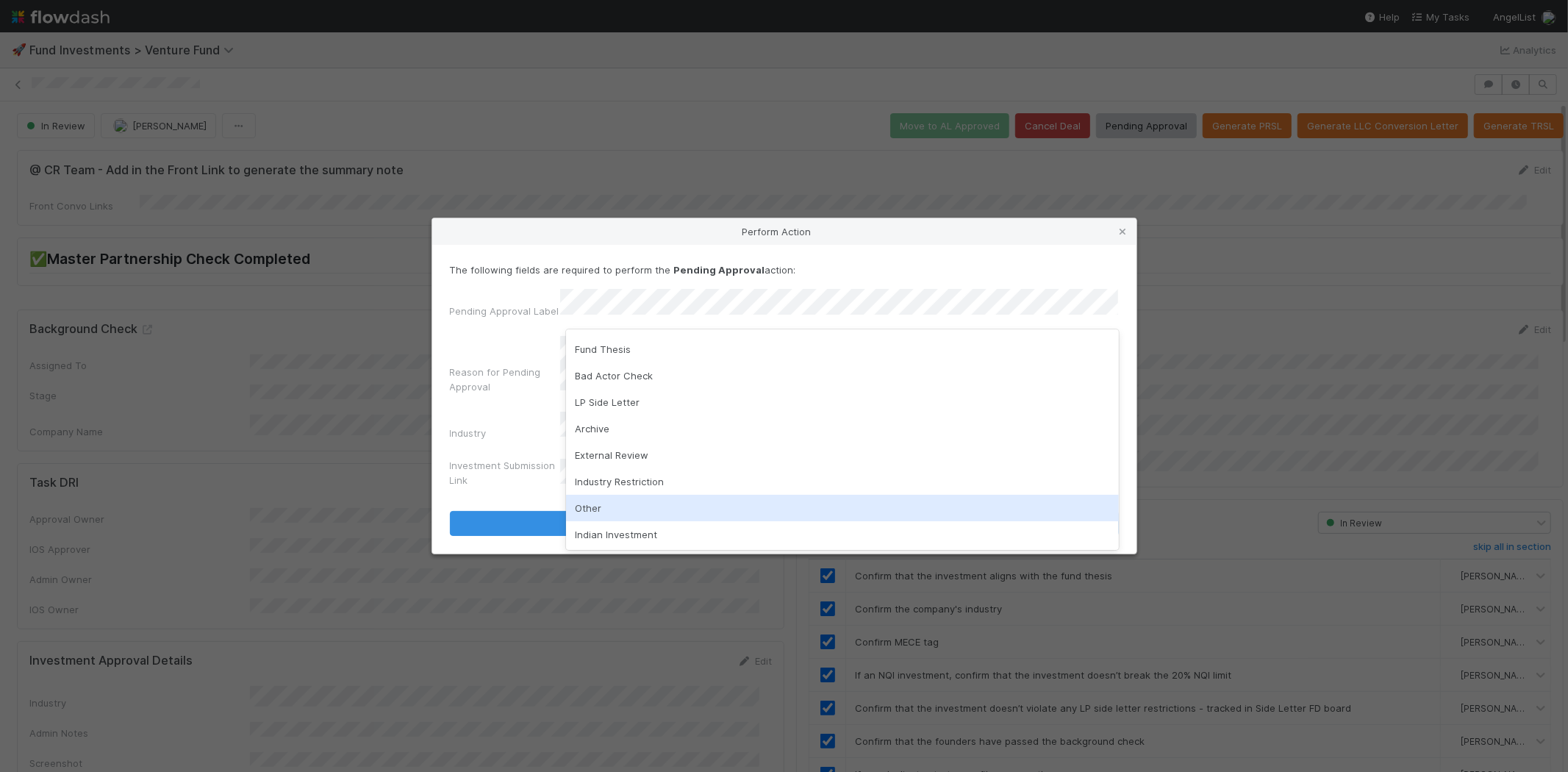
click at [681, 511] on div "Other" at bounding box center [841, 508] width 553 height 27
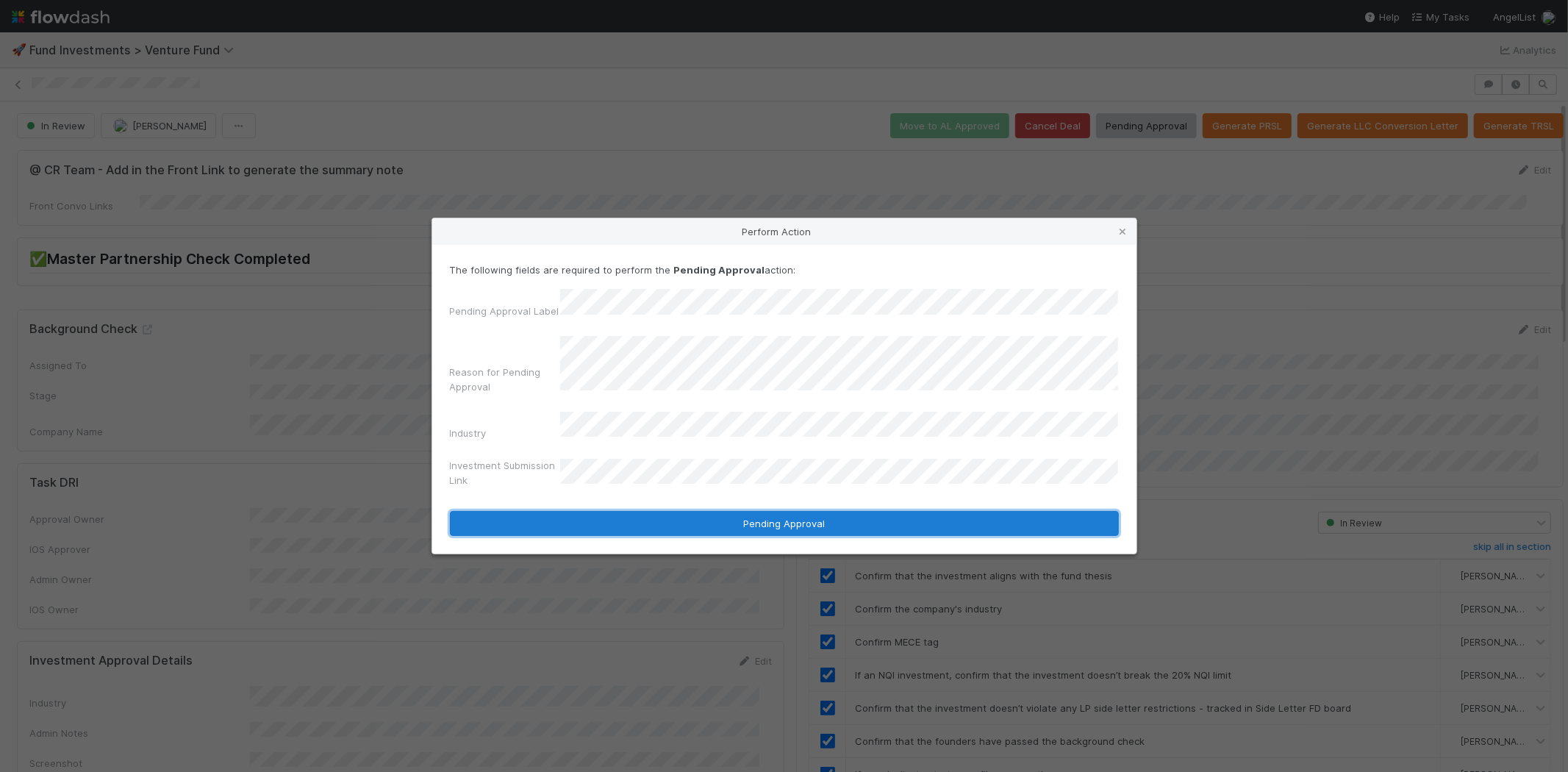
click at [755, 520] on button "Pending Approval" at bounding box center [784, 523] width 669 height 25
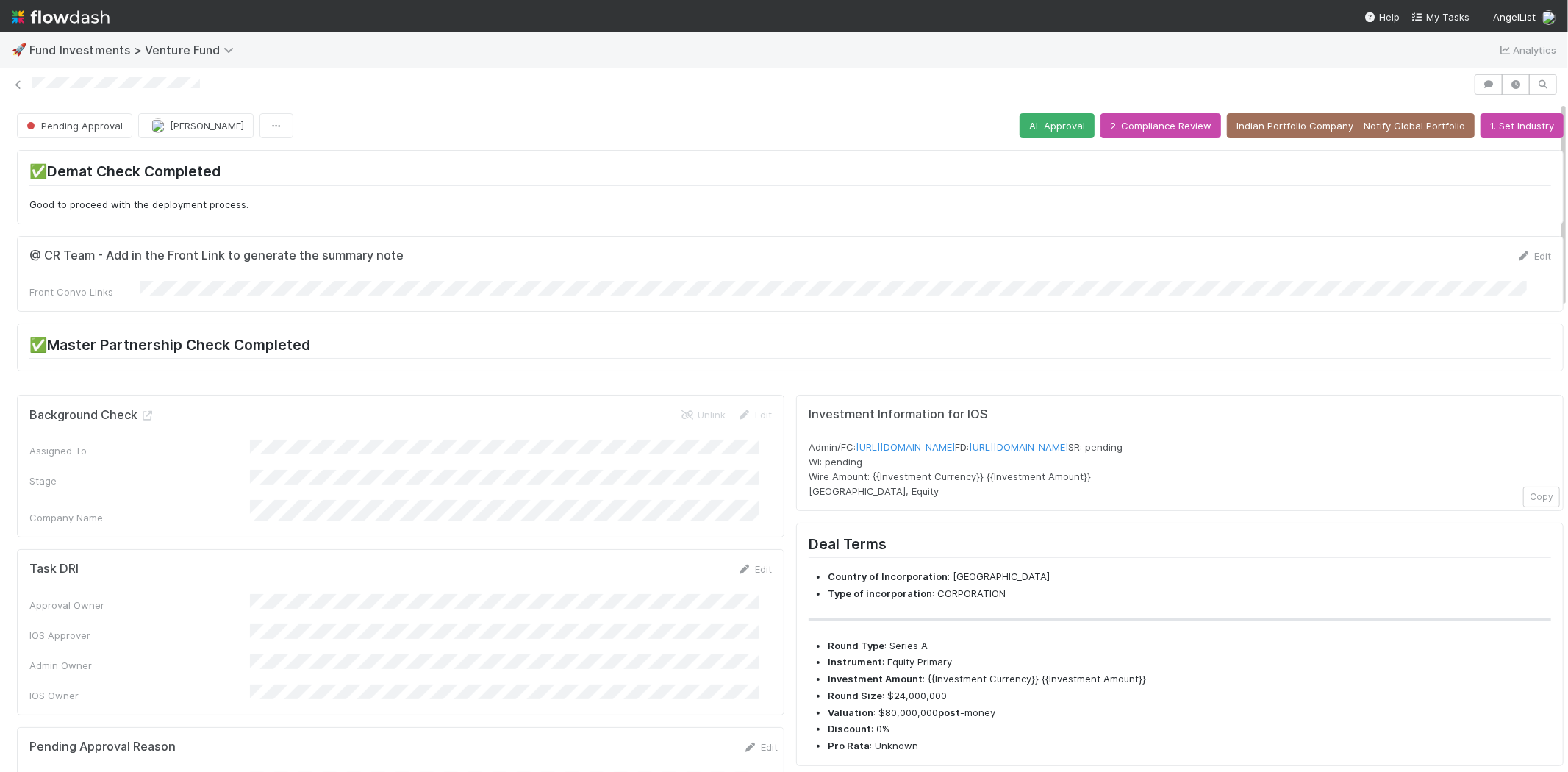
drag, startPoint x: 30, startPoint y: 86, endPoint x: 223, endPoint y: 83, distance: 193.0
click at [223, 83] on div at bounding box center [784, 85] width 1568 height 20
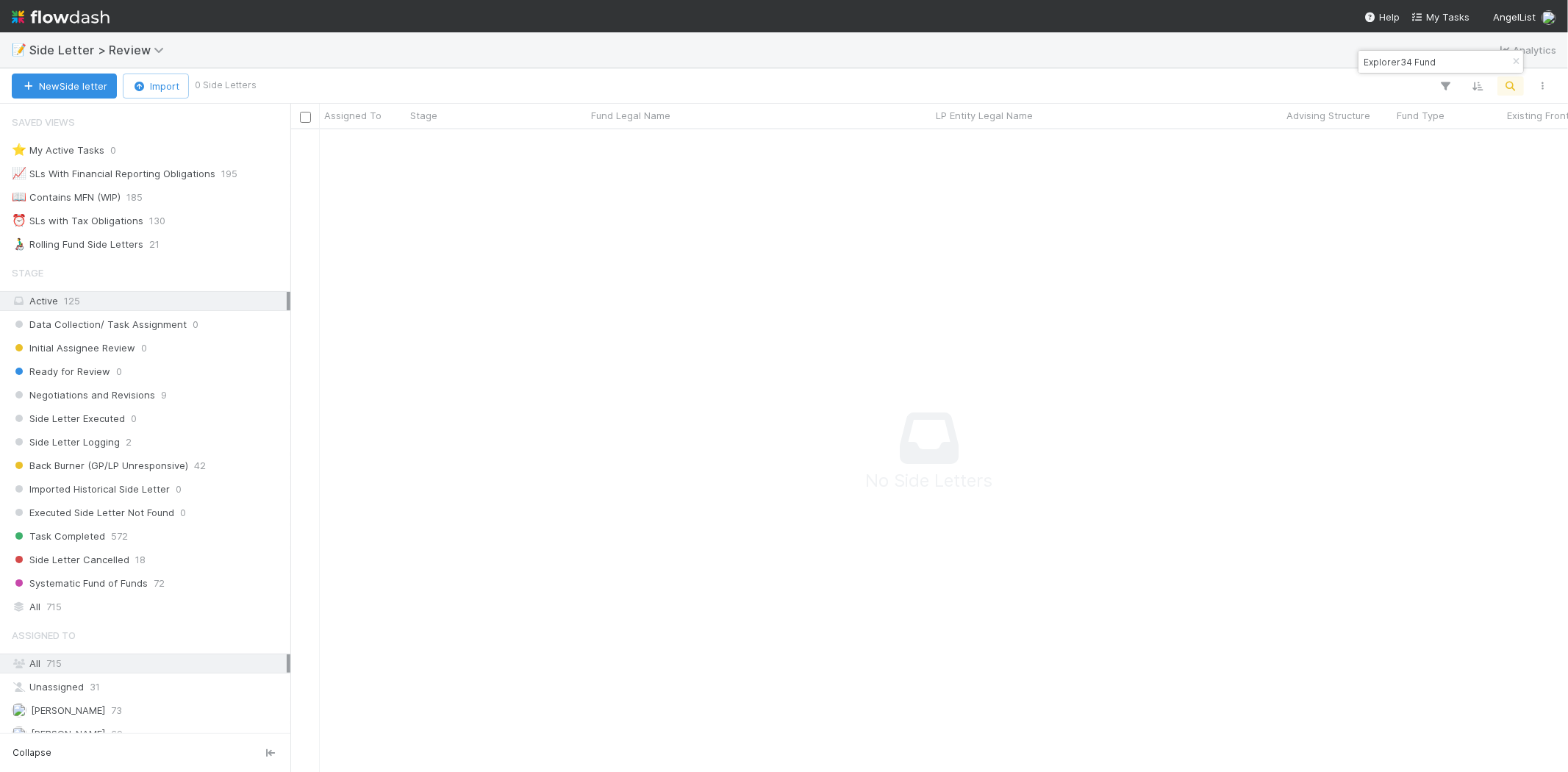
scroll to position [82, 0]
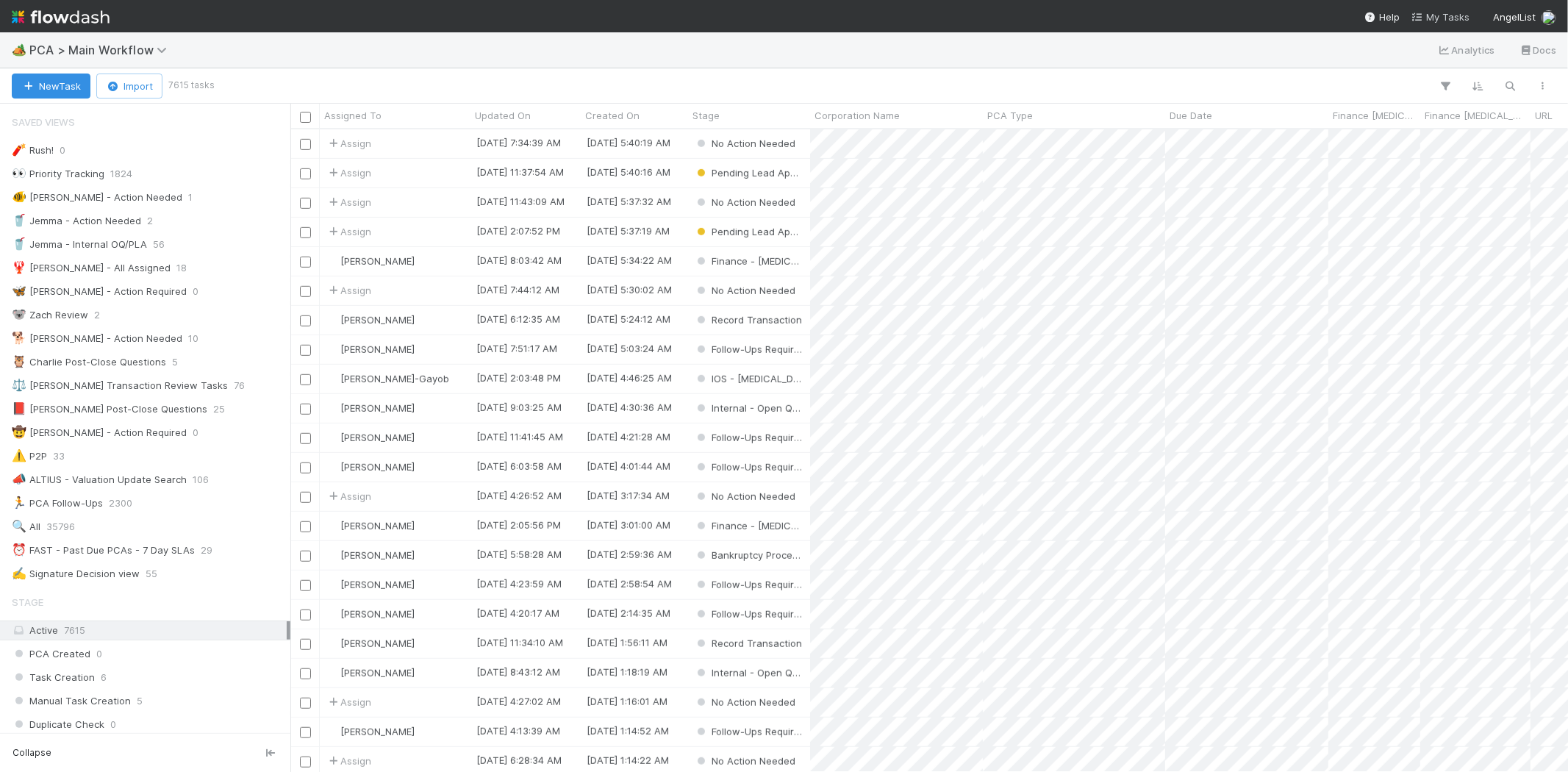
scroll to position [817, 0]
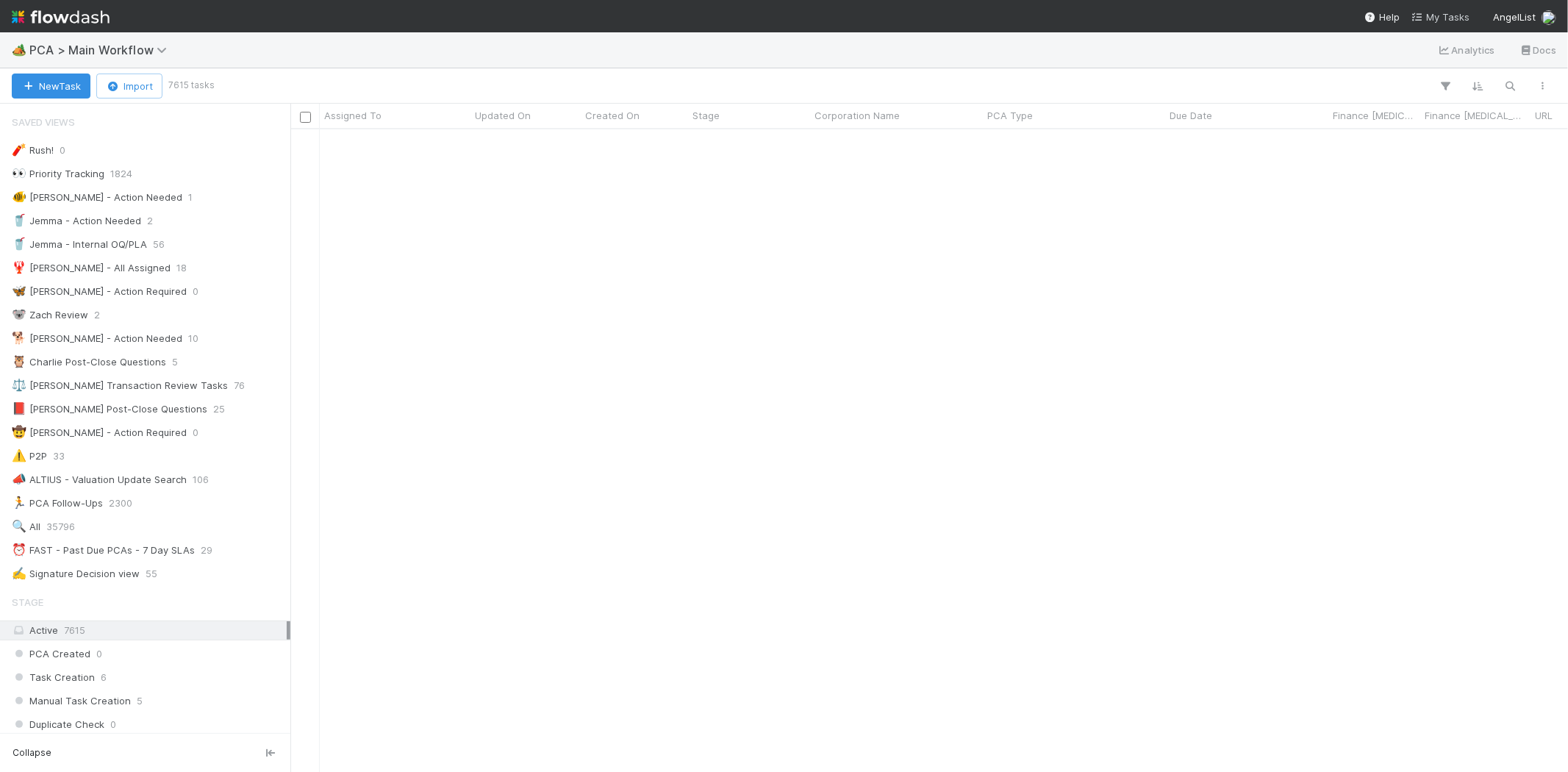
click at [1443, 17] on span "My Tasks" at bounding box center [1440, 17] width 58 height 12
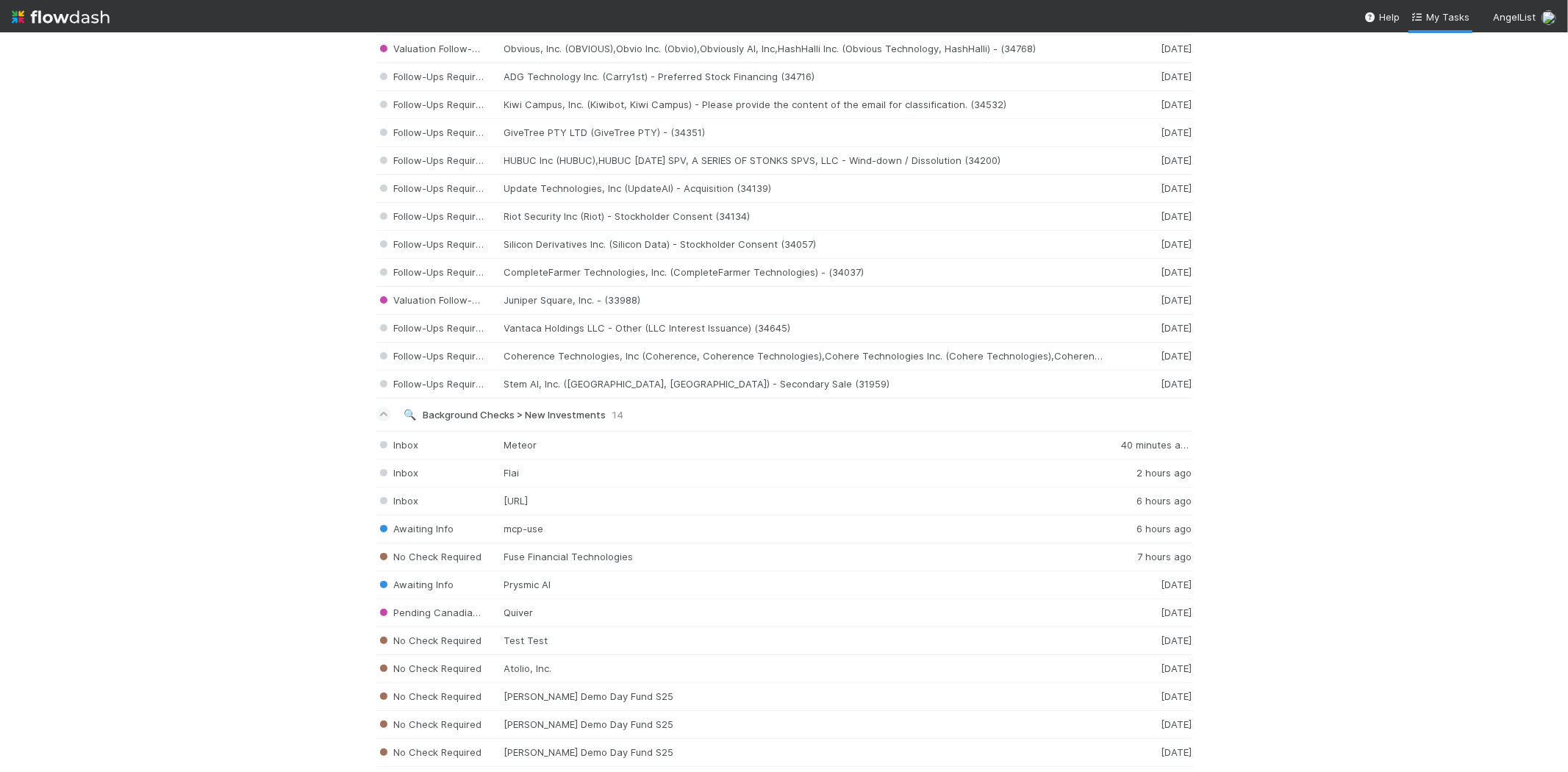
scroll to position [2369, 0]
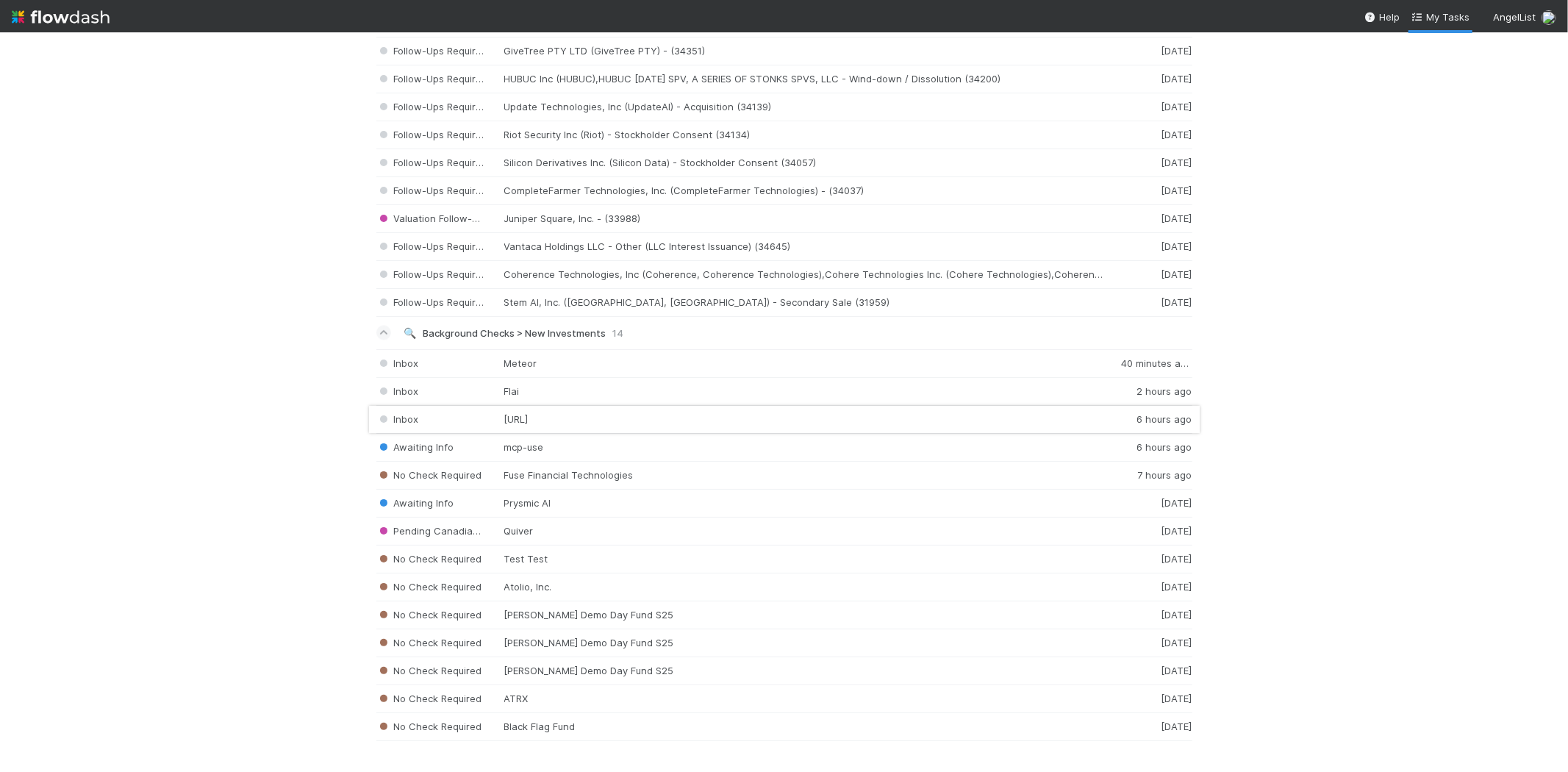
click at [565, 427] on div "Inbox thetaste.ai 6 hours ago" at bounding box center [784, 420] width 816 height 28
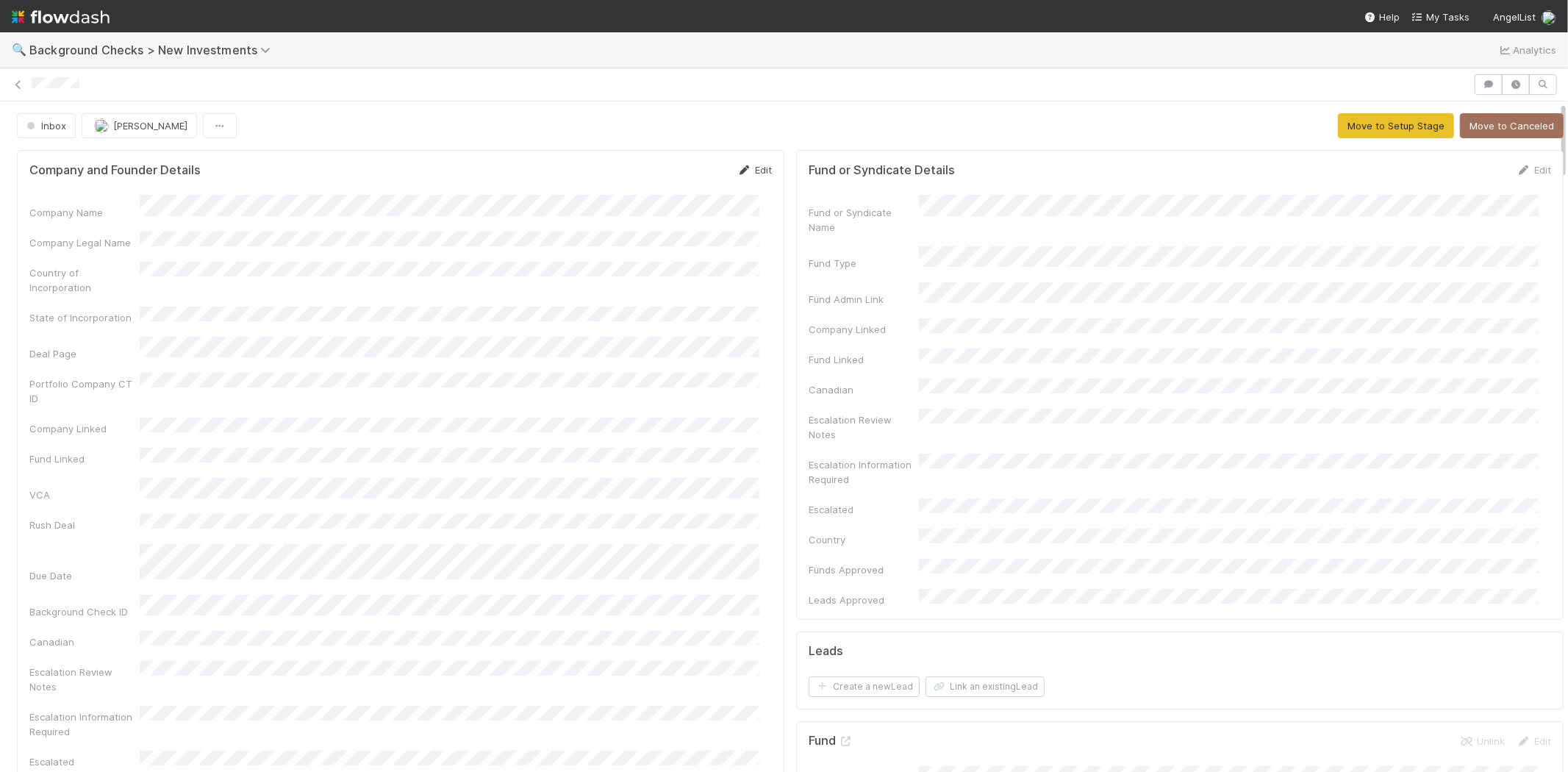
click at [751, 166] on link "Edit" at bounding box center [755, 169] width 35 height 12
click at [684, 178] on button "Save" at bounding box center [693, 175] width 42 height 25
click at [740, 170] on link "Edit" at bounding box center [755, 169] width 35 height 12
click at [685, 174] on button "Save" at bounding box center [693, 175] width 42 height 25
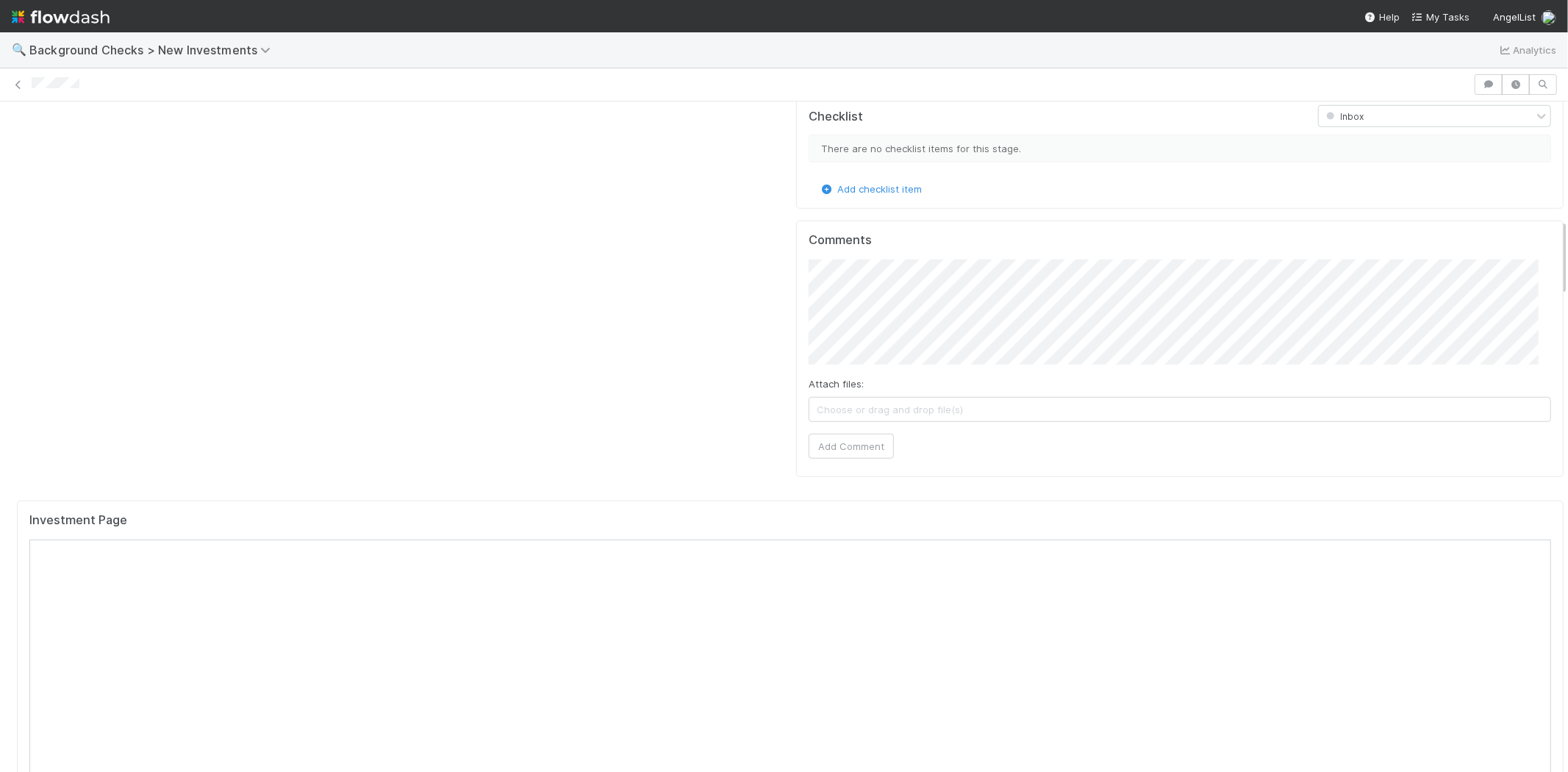
scroll to position [1062, 0]
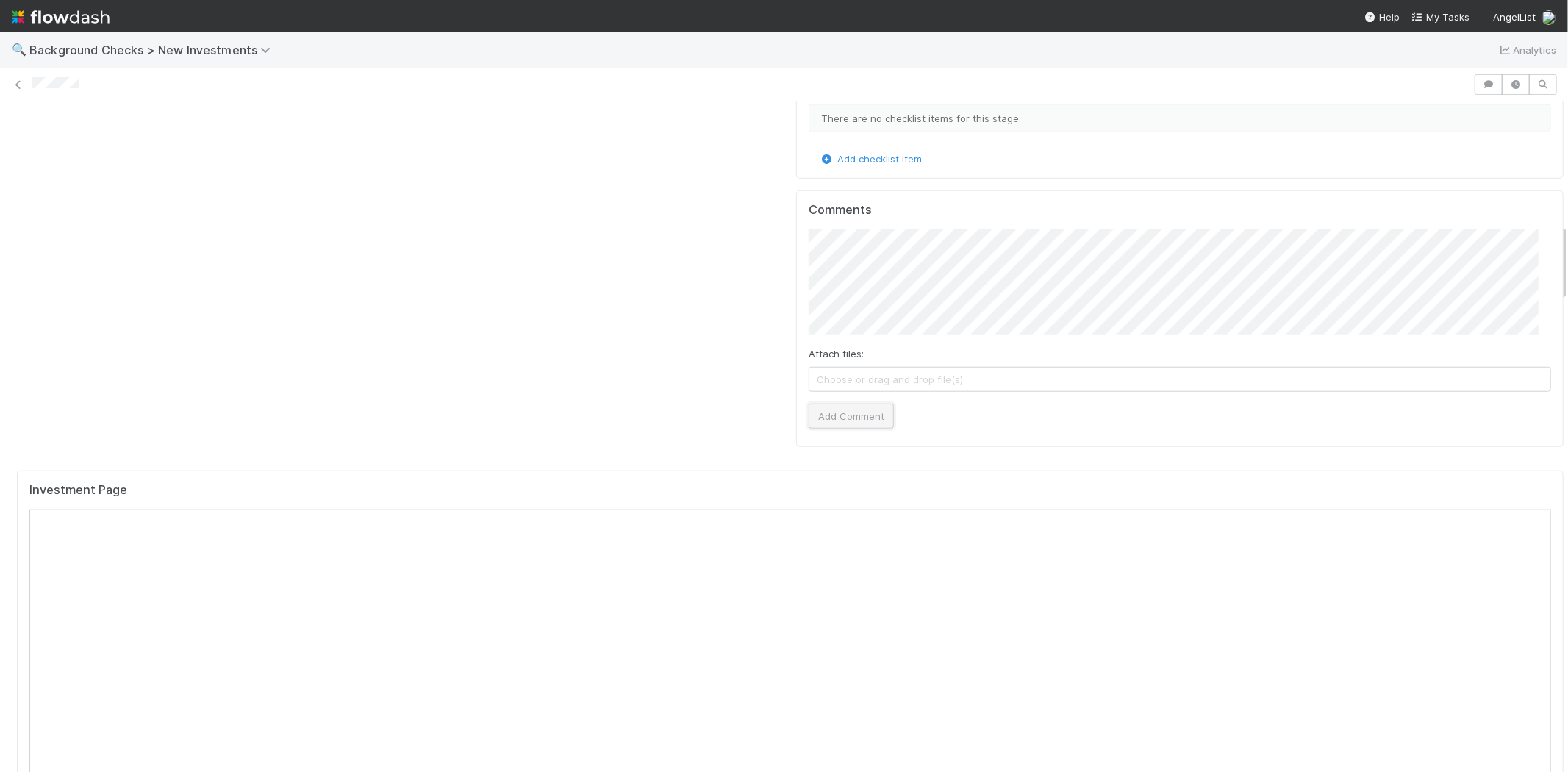
click at [844, 404] on button "Add Comment" at bounding box center [851, 416] width 86 height 25
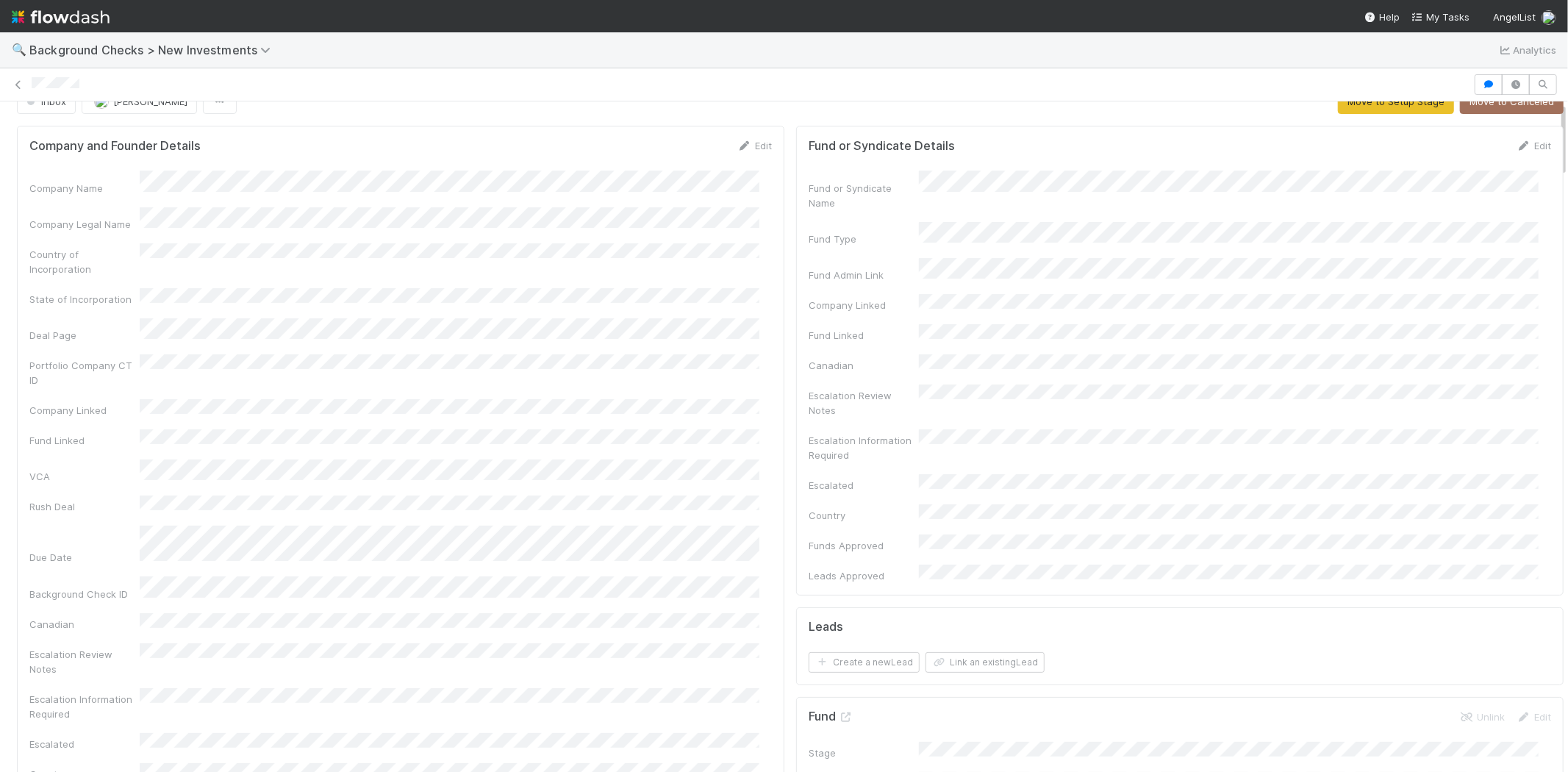
scroll to position [0, 0]
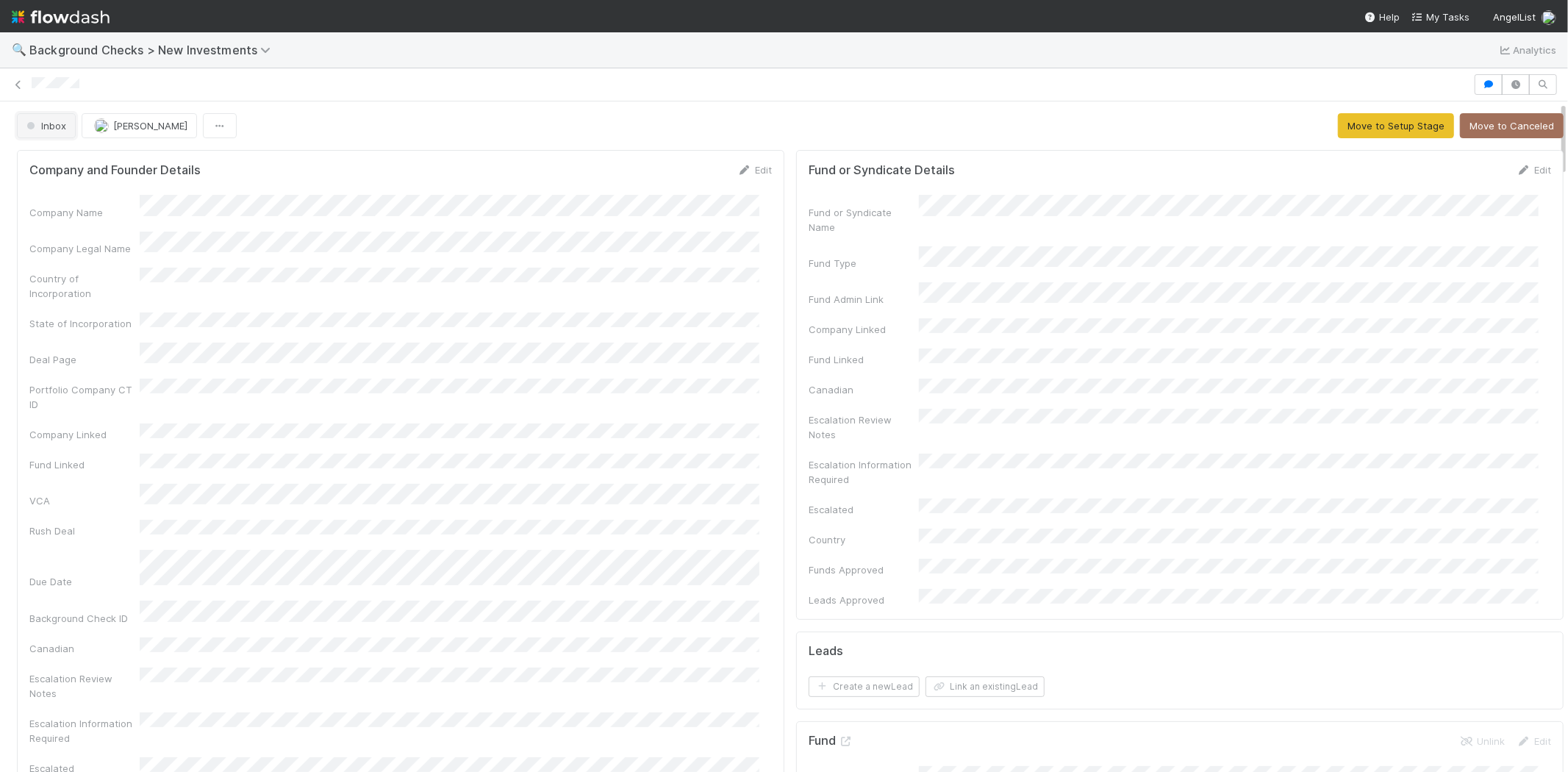
click at [28, 128] on span "button" at bounding box center [31, 126] width 7 height 7
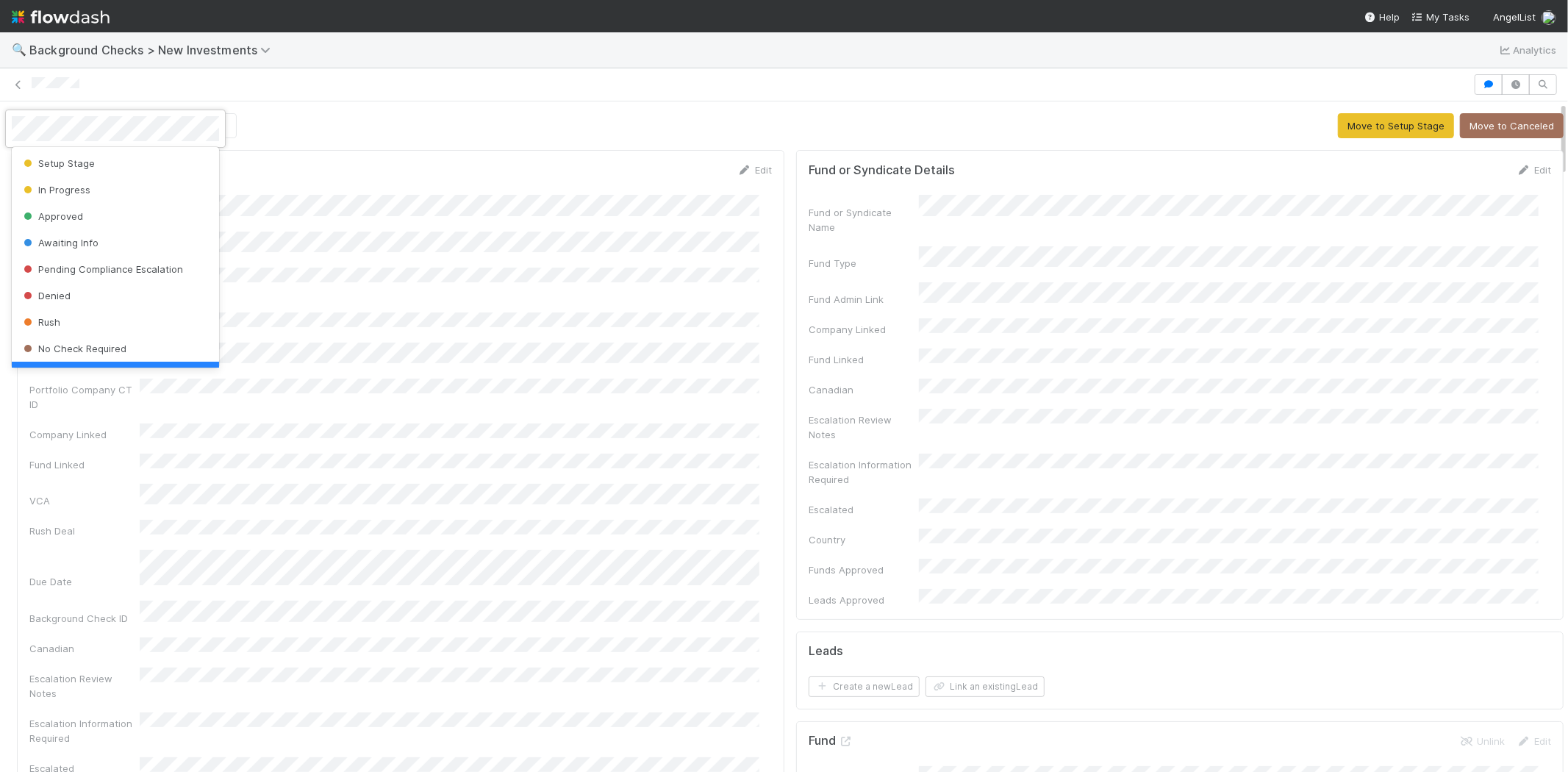
scroll to position [29, 0]
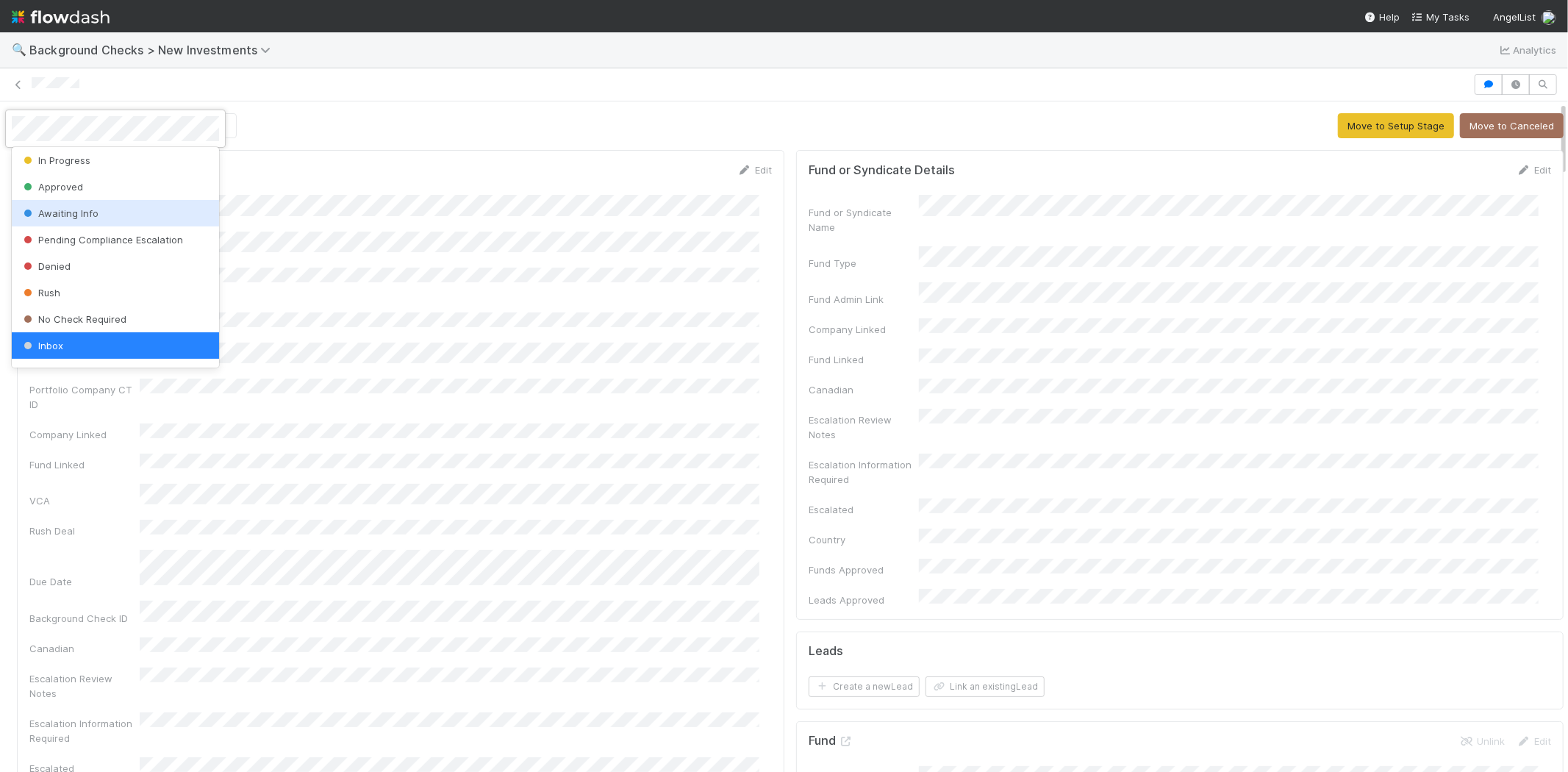
click at [78, 218] on span "Awaiting Info" at bounding box center [59, 213] width 78 height 12
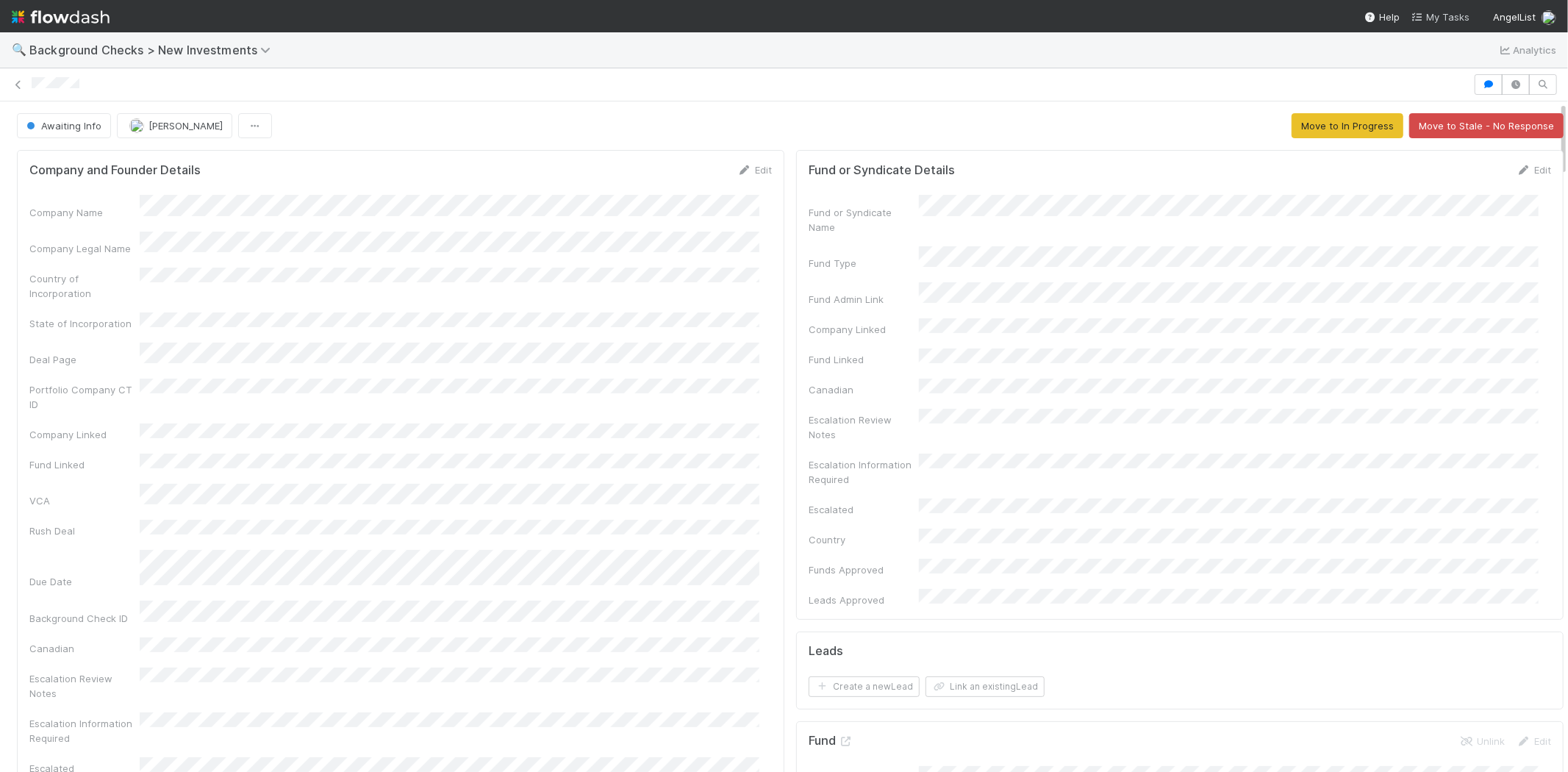
click at [1438, 17] on span "My Tasks" at bounding box center [1440, 17] width 58 height 12
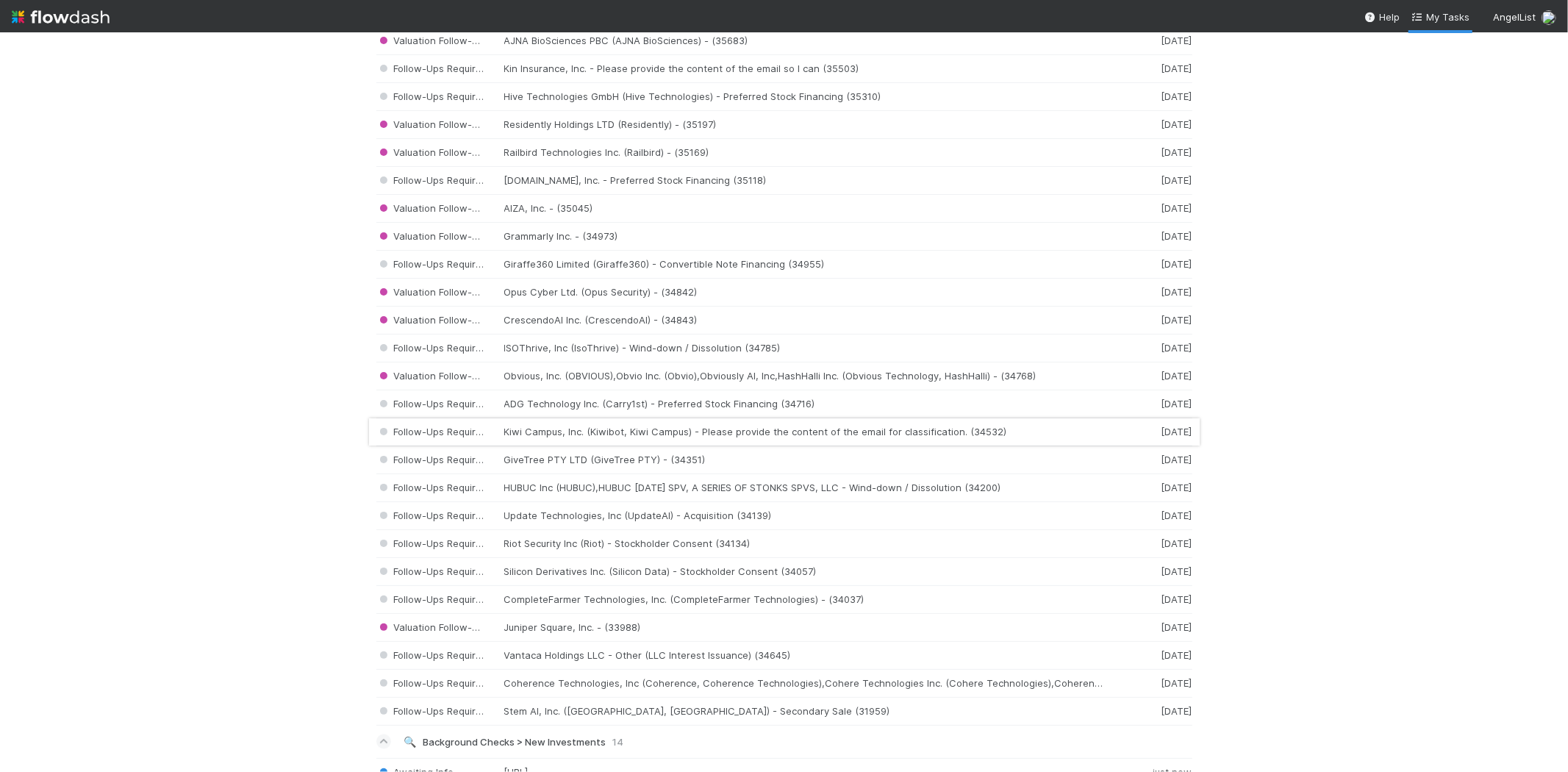
scroll to position [2369, 0]
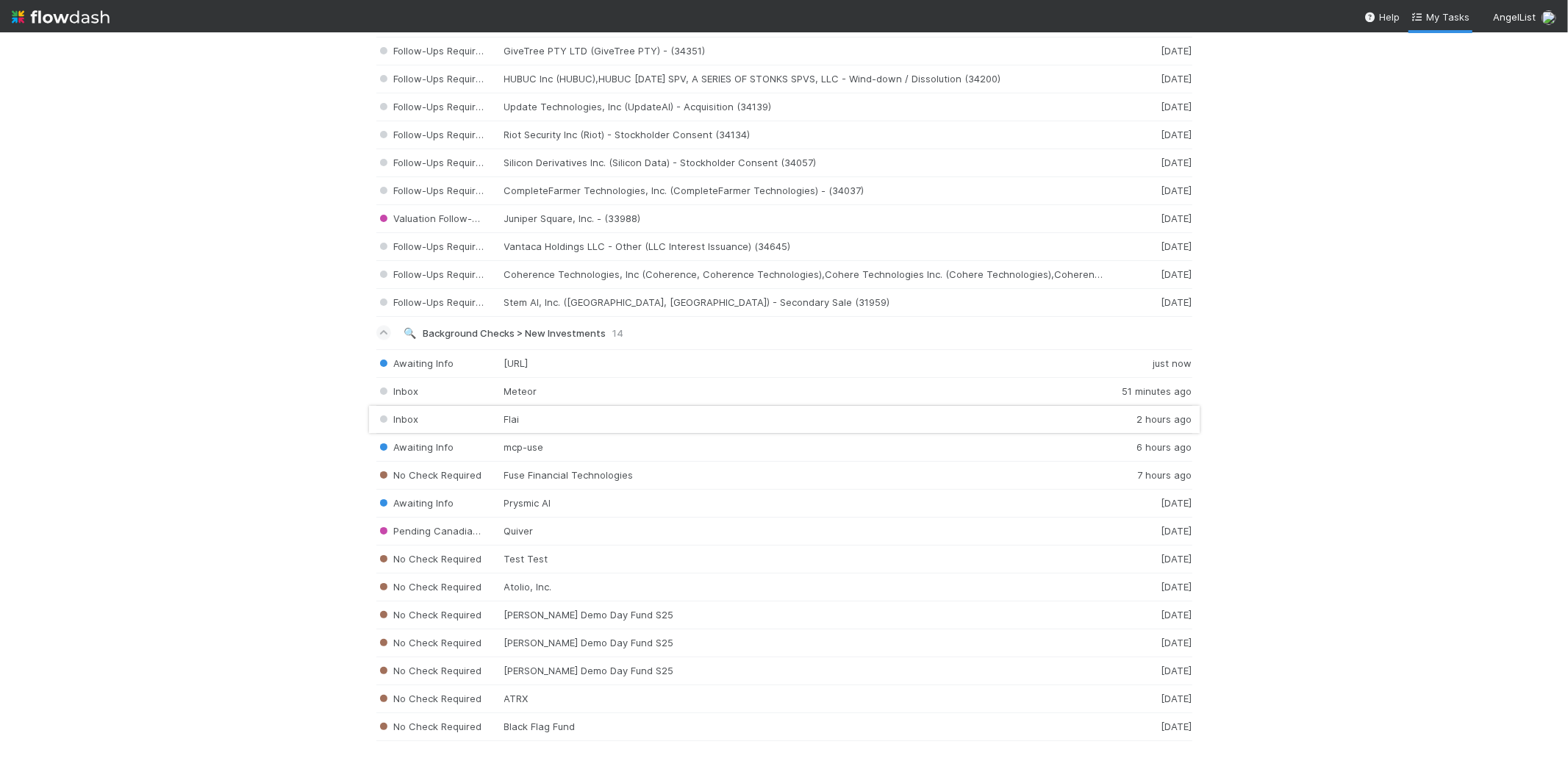
click at [555, 425] on div "Inbox Flai 2 hours ago" at bounding box center [784, 420] width 816 height 28
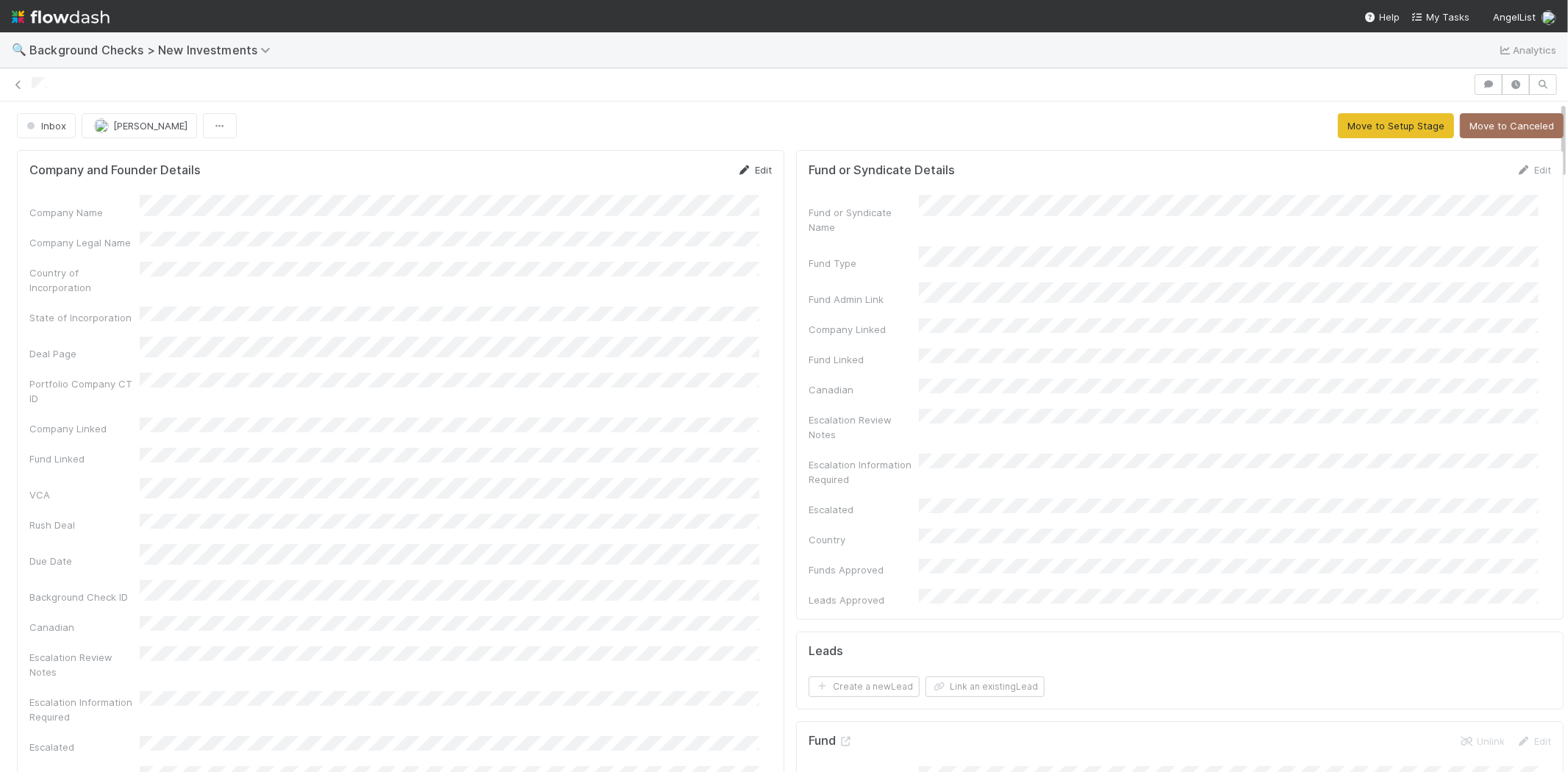
click at [751, 170] on link "Edit" at bounding box center [755, 169] width 35 height 12
click at [686, 171] on button "Save" at bounding box center [693, 175] width 42 height 25
click at [1360, 127] on button "Move to Setup Stage" at bounding box center [1396, 125] width 116 height 25
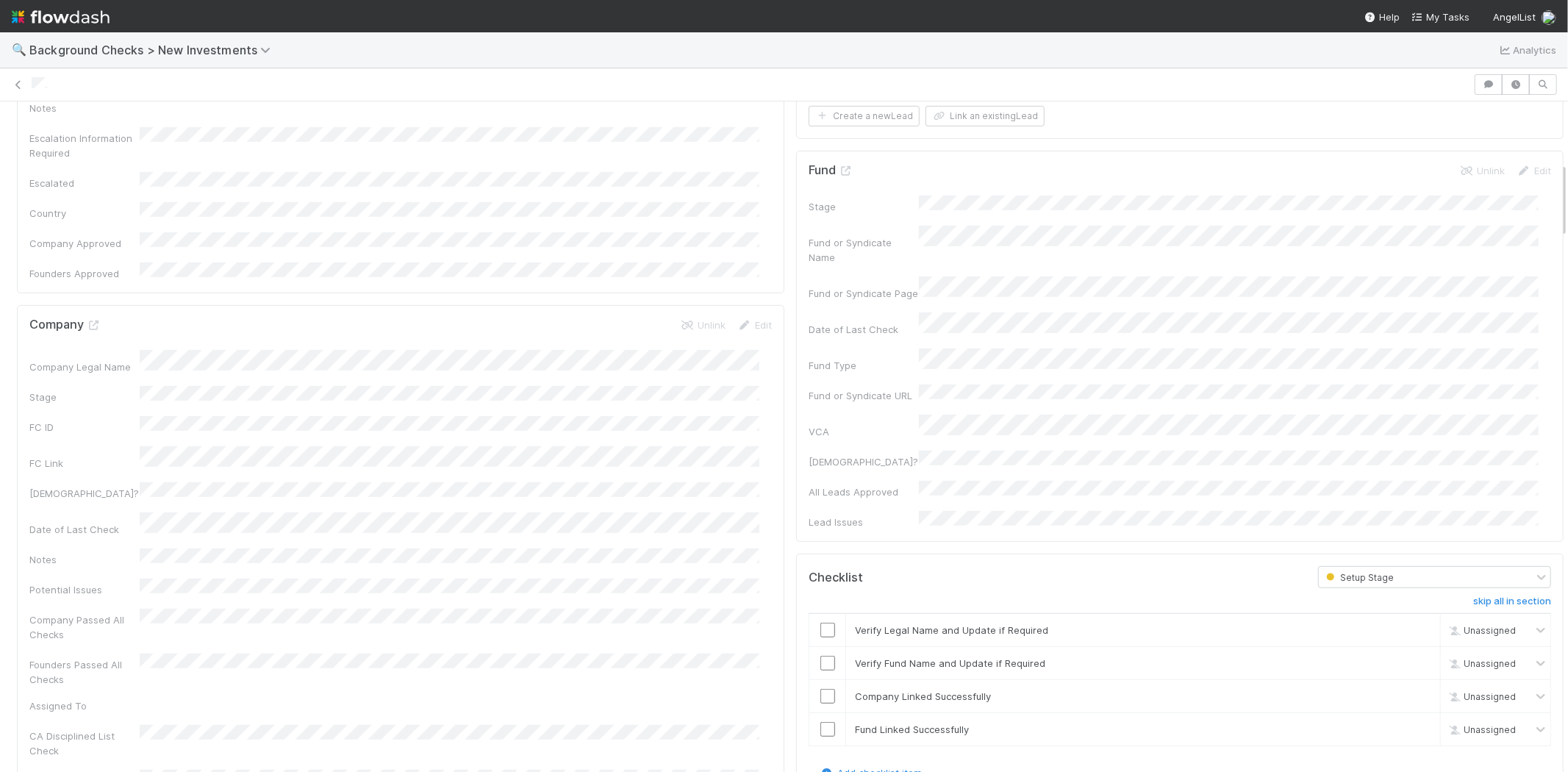
scroll to position [571, 0]
click at [820, 622] on input "checkbox" at bounding box center [828, 629] width 15 height 15
click at [820, 655] on input "checkbox" at bounding box center [828, 663] width 15 height 15
click at [818, 680] on td at bounding box center [828, 697] width 37 height 33
click at [820, 688] on input "checkbox" at bounding box center [828, 696] width 15 height 15
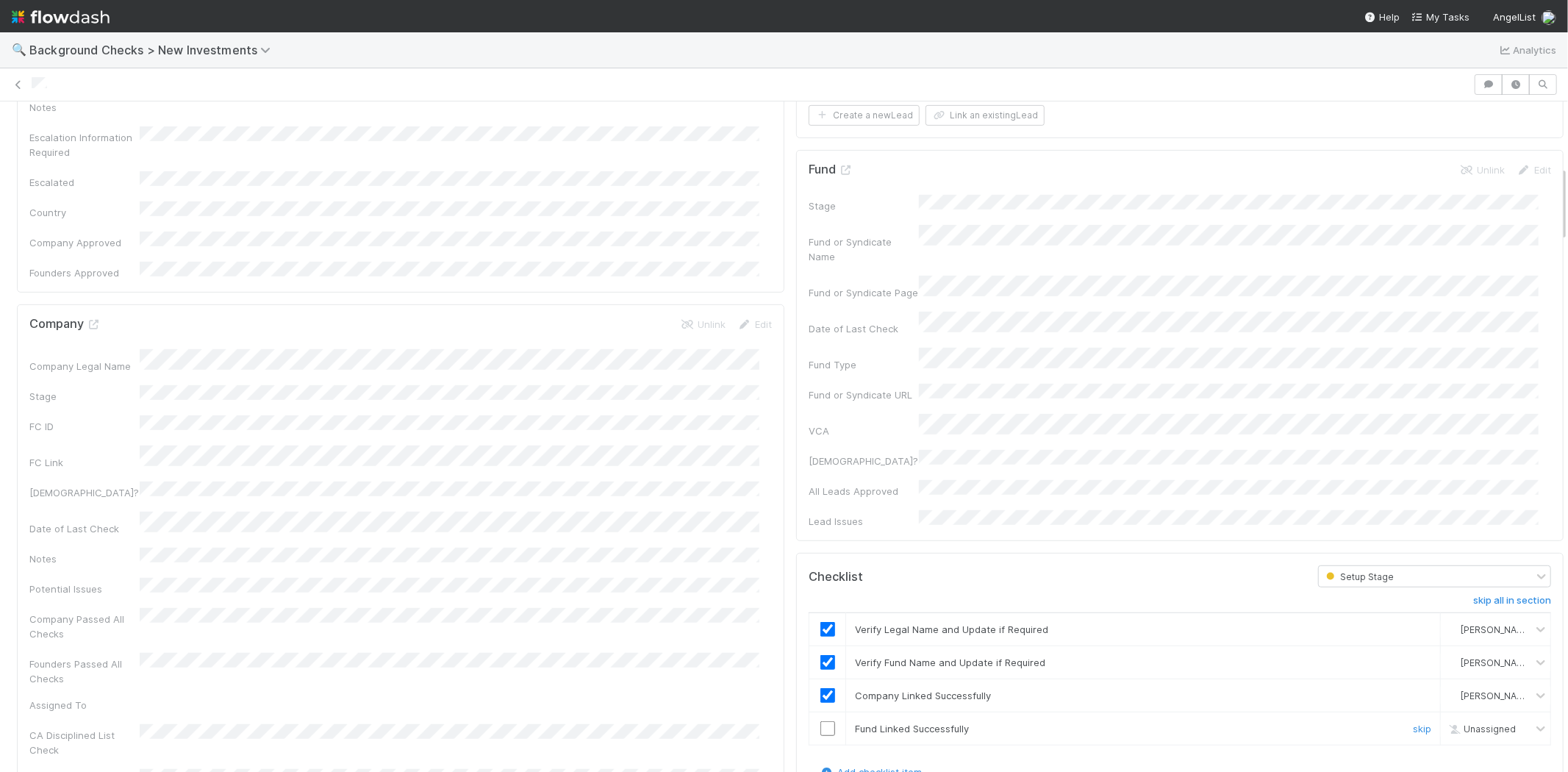
click at [820, 721] on input "checkbox" at bounding box center [828, 729] width 15 height 15
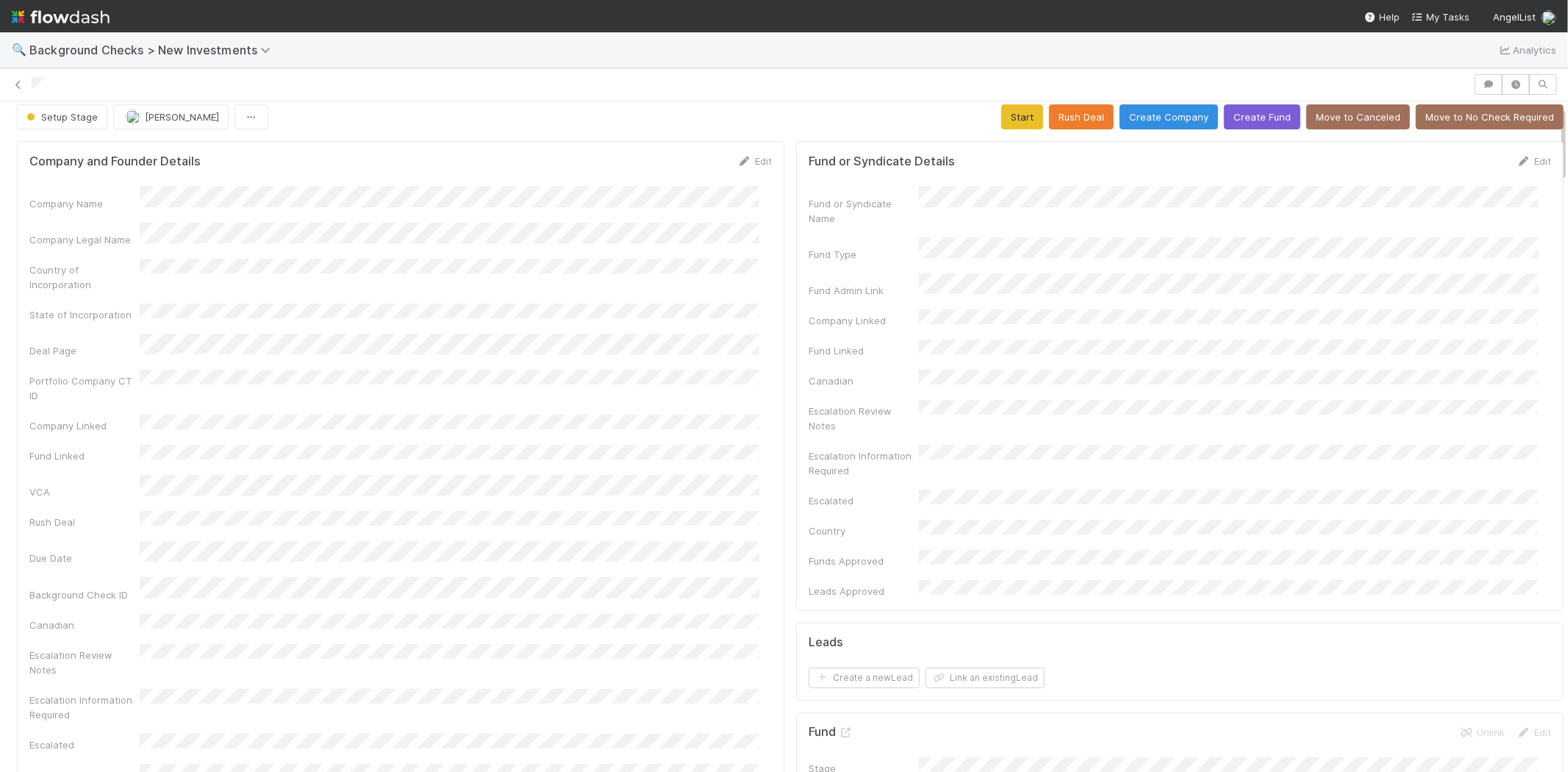
scroll to position [0, 0]
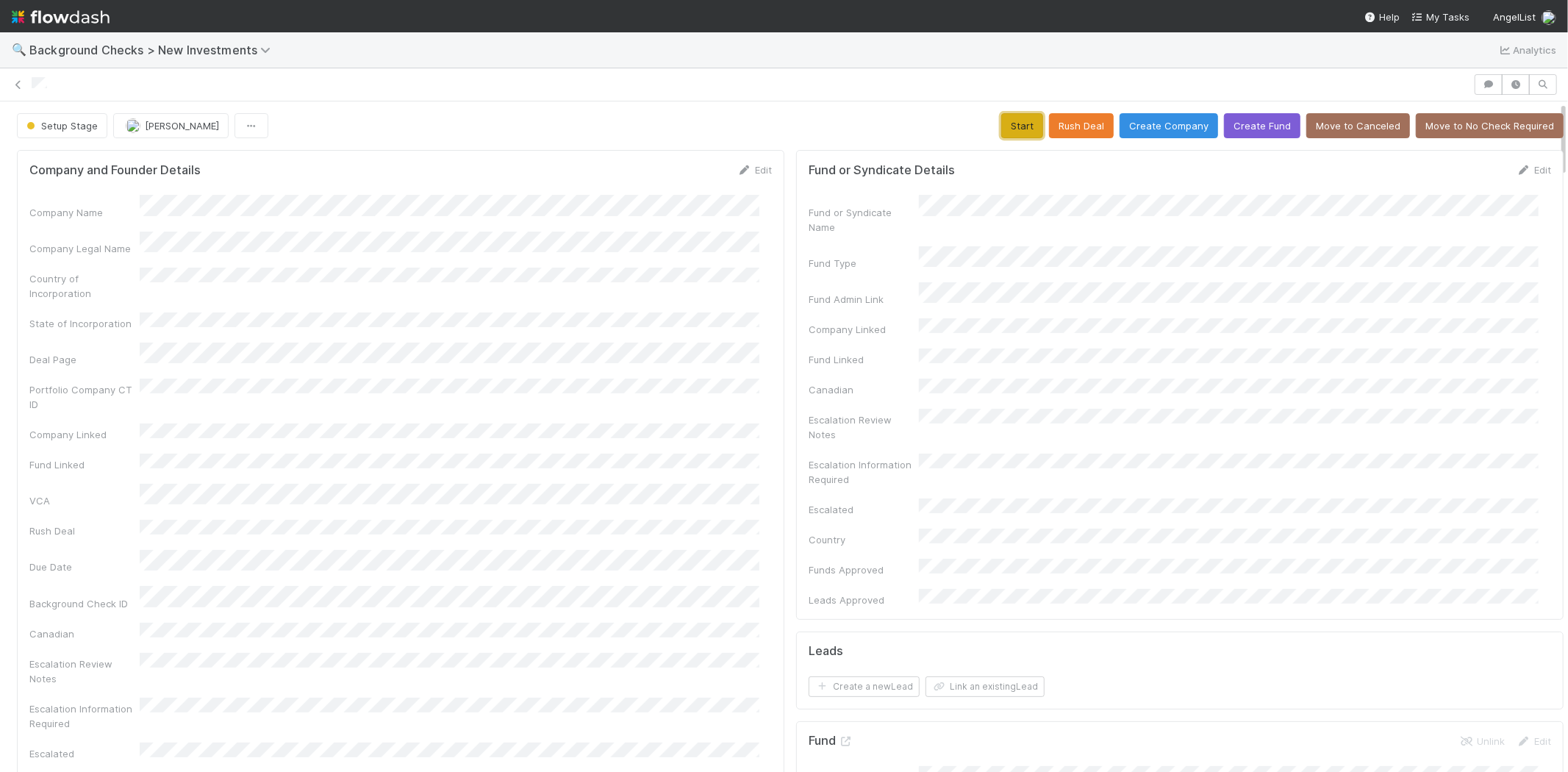
click at [1001, 125] on button "Start" at bounding box center [1023, 125] width 42 height 25
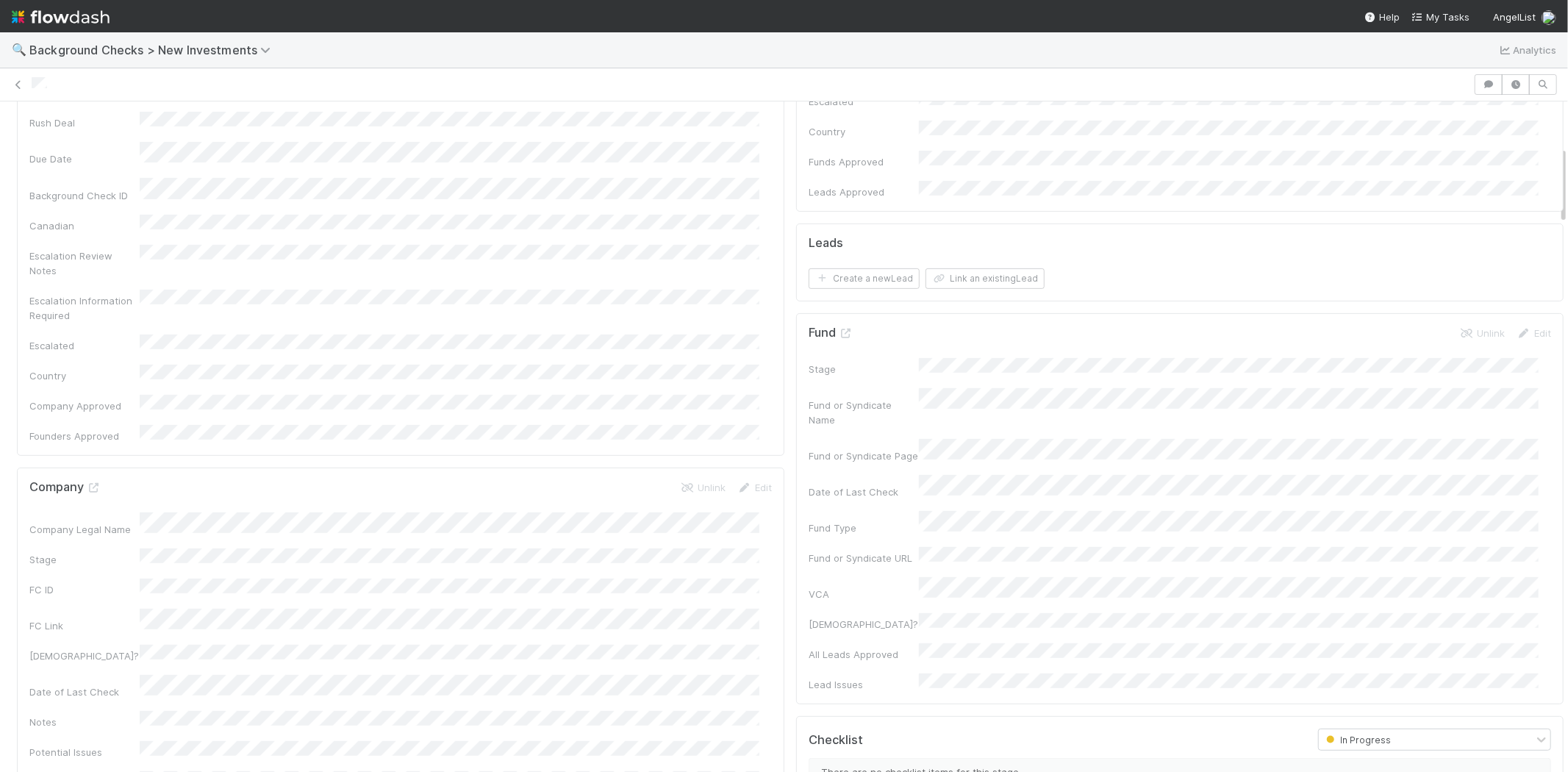
scroll to position [163, 0]
click at [982, 513] on button "Link an existing Lead" at bounding box center [984, 524] width 119 height 20
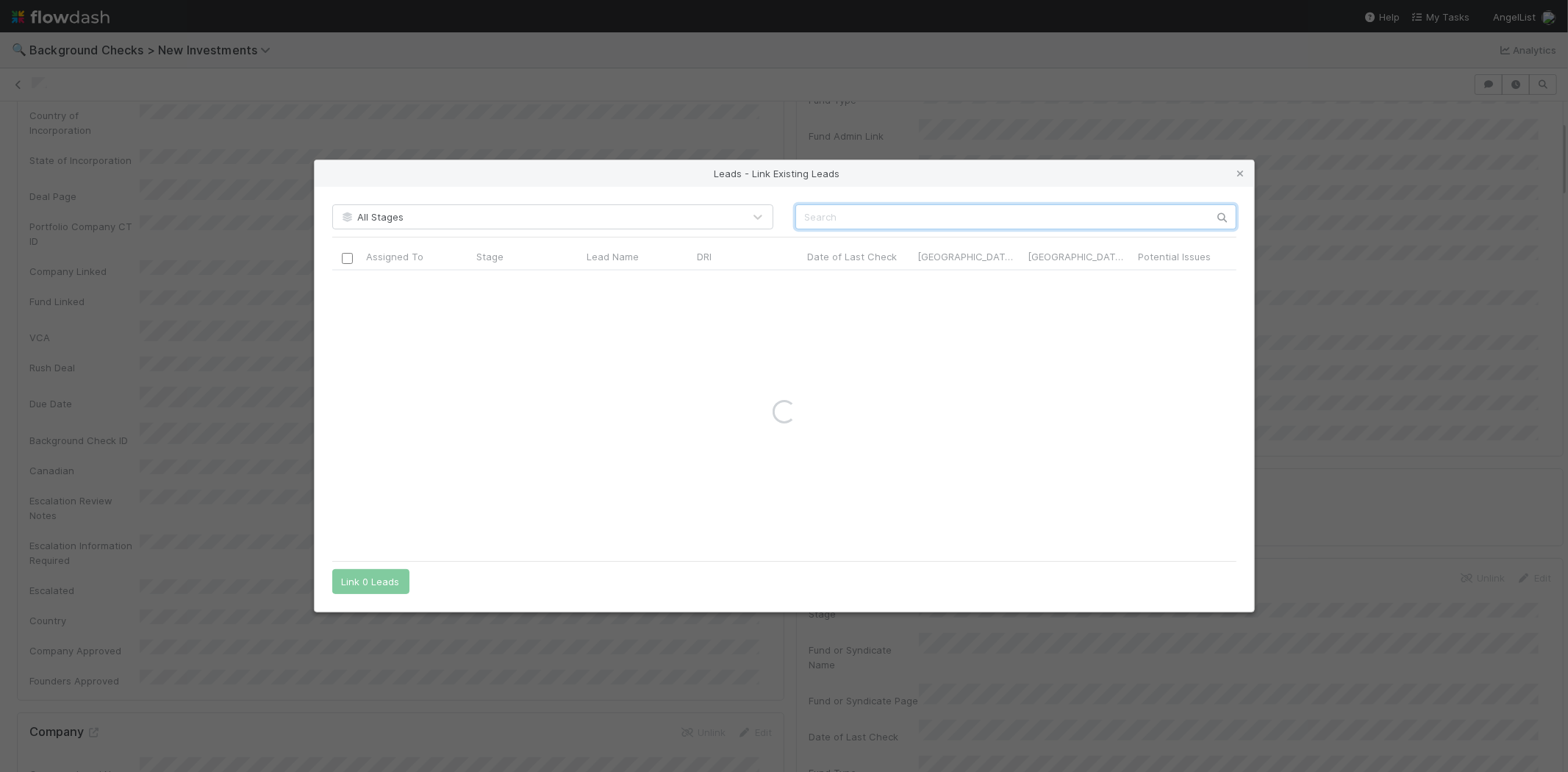
click at [1027, 211] on input "text" at bounding box center [1016, 216] width 441 height 25
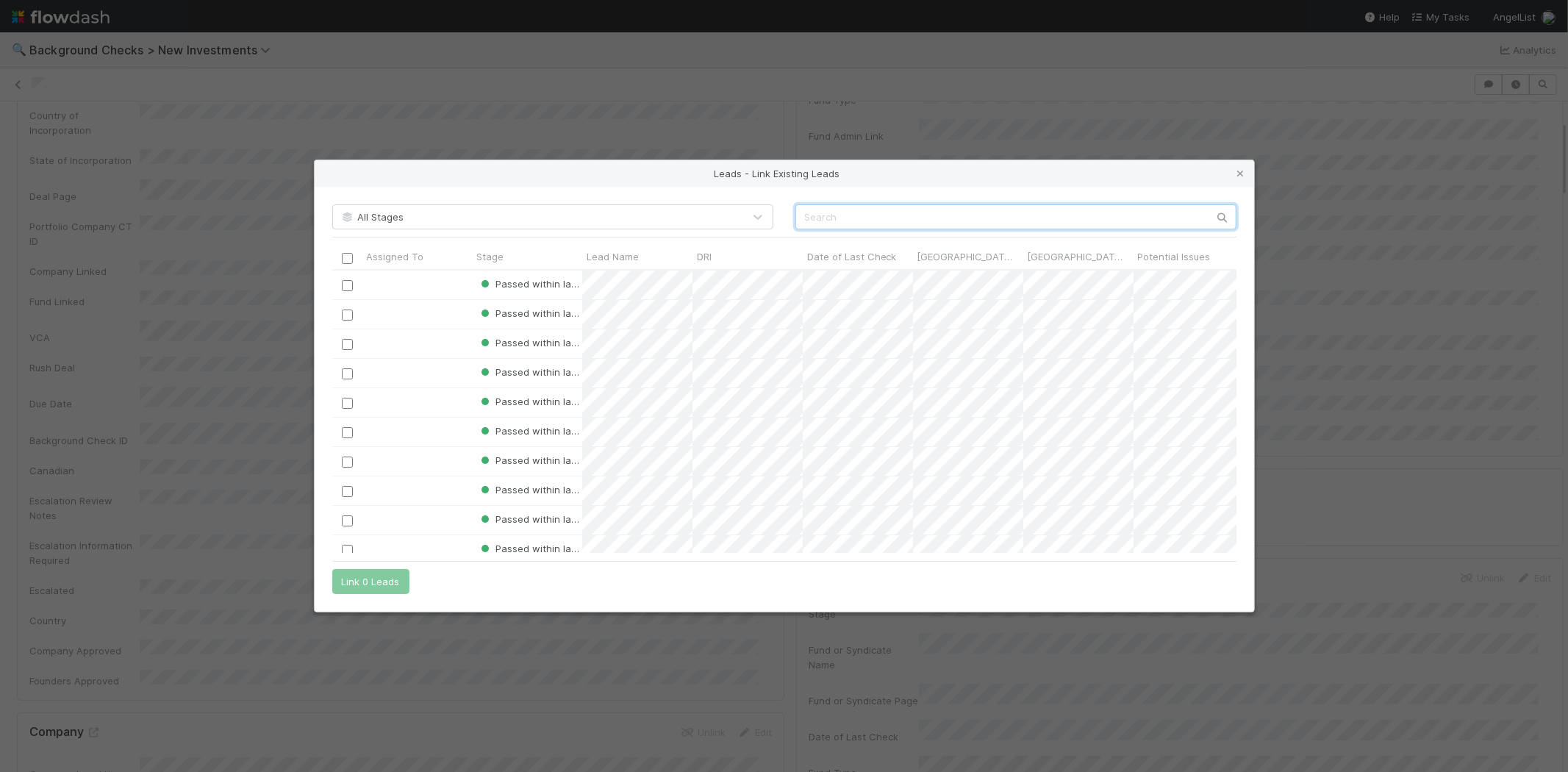
scroll to position [271, 892]
paste input "J.J. Fliegelman"
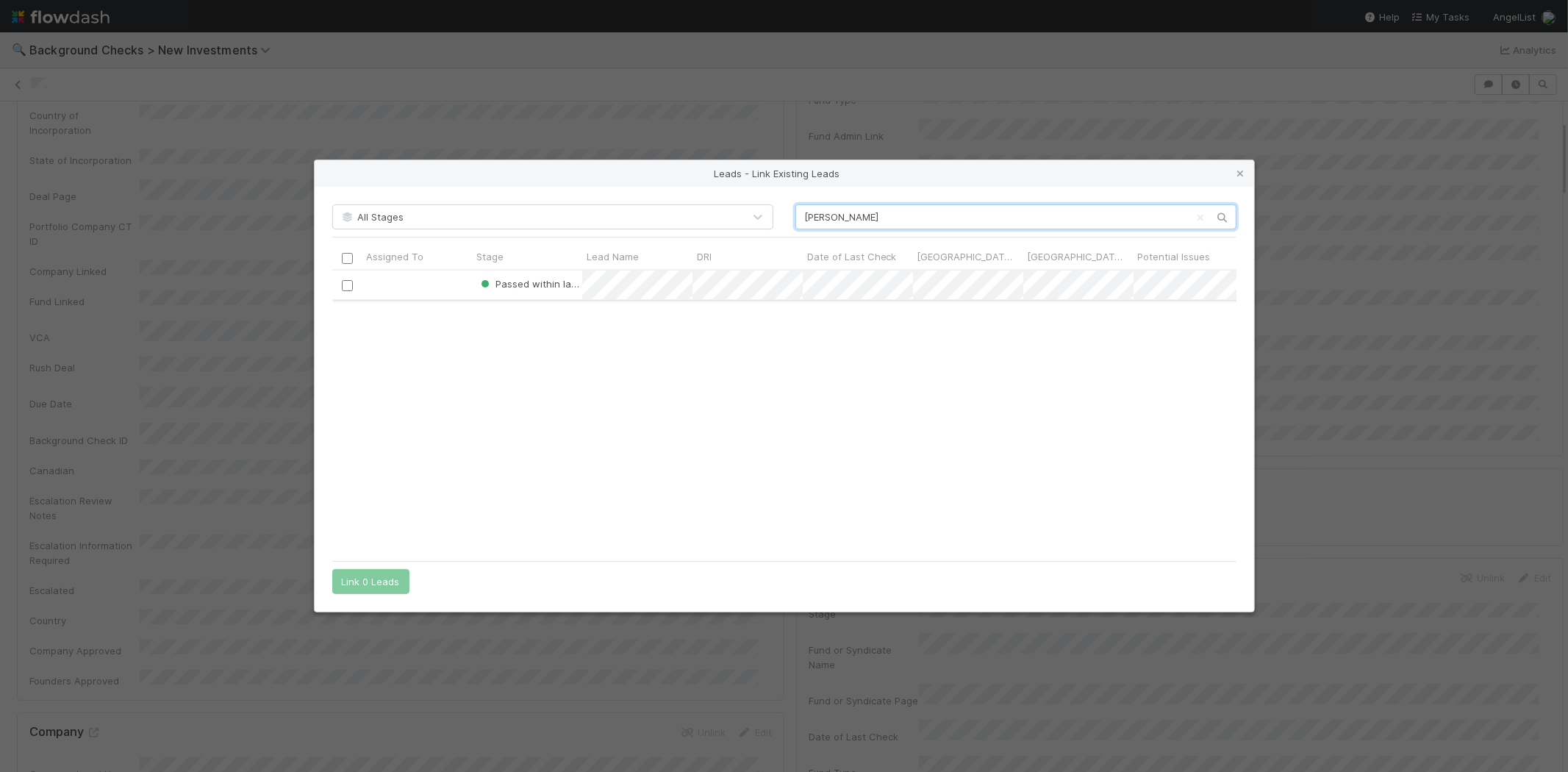
type input "J.J. Fliegelman"
click at [343, 285] on input "checkbox" at bounding box center [347, 286] width 11 height 11
click at [364, 585] on button "Link 1 Lead" at bounding box center [367, 582] width 71 height 25
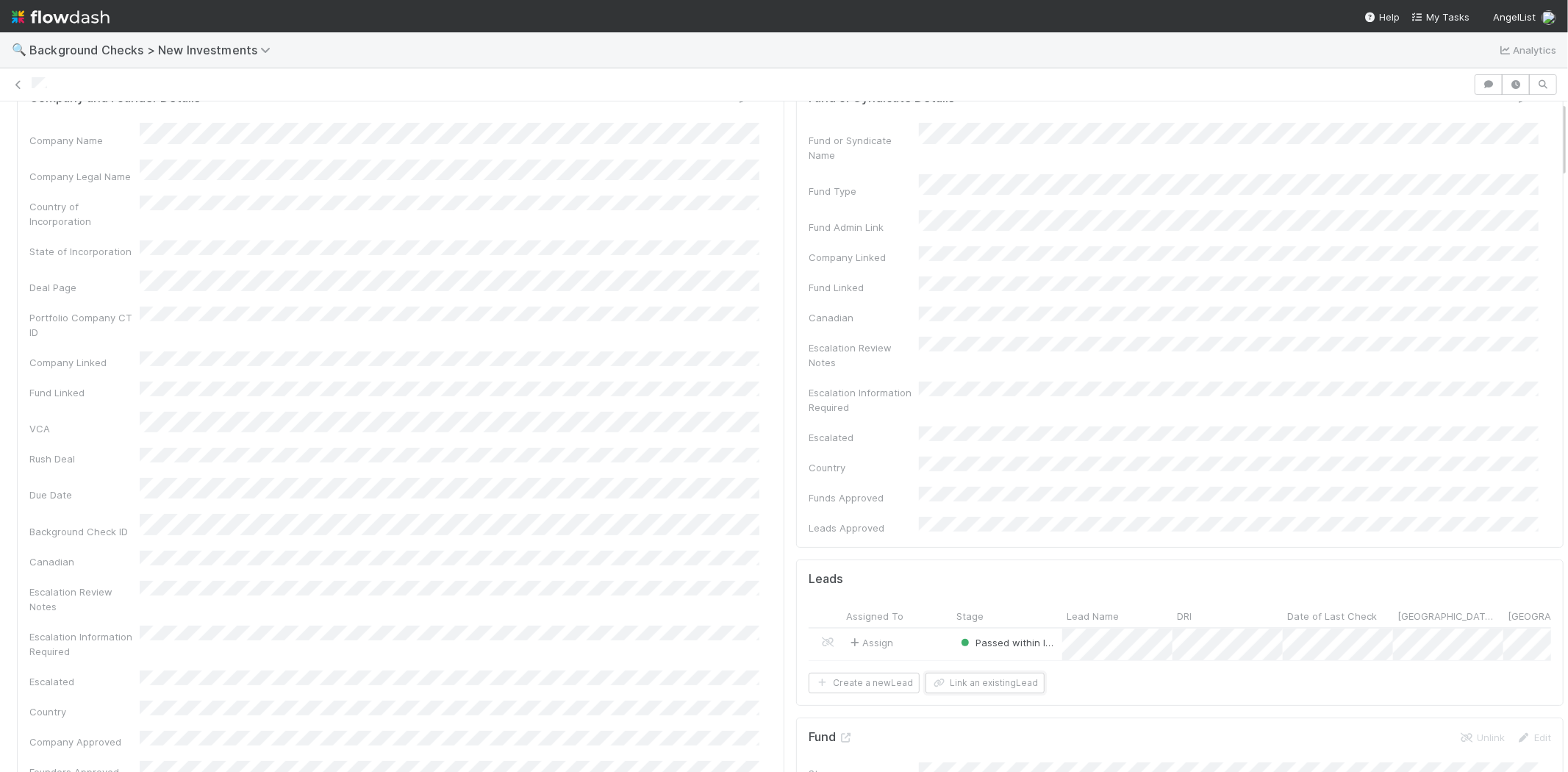
scroll to position [0, 0]
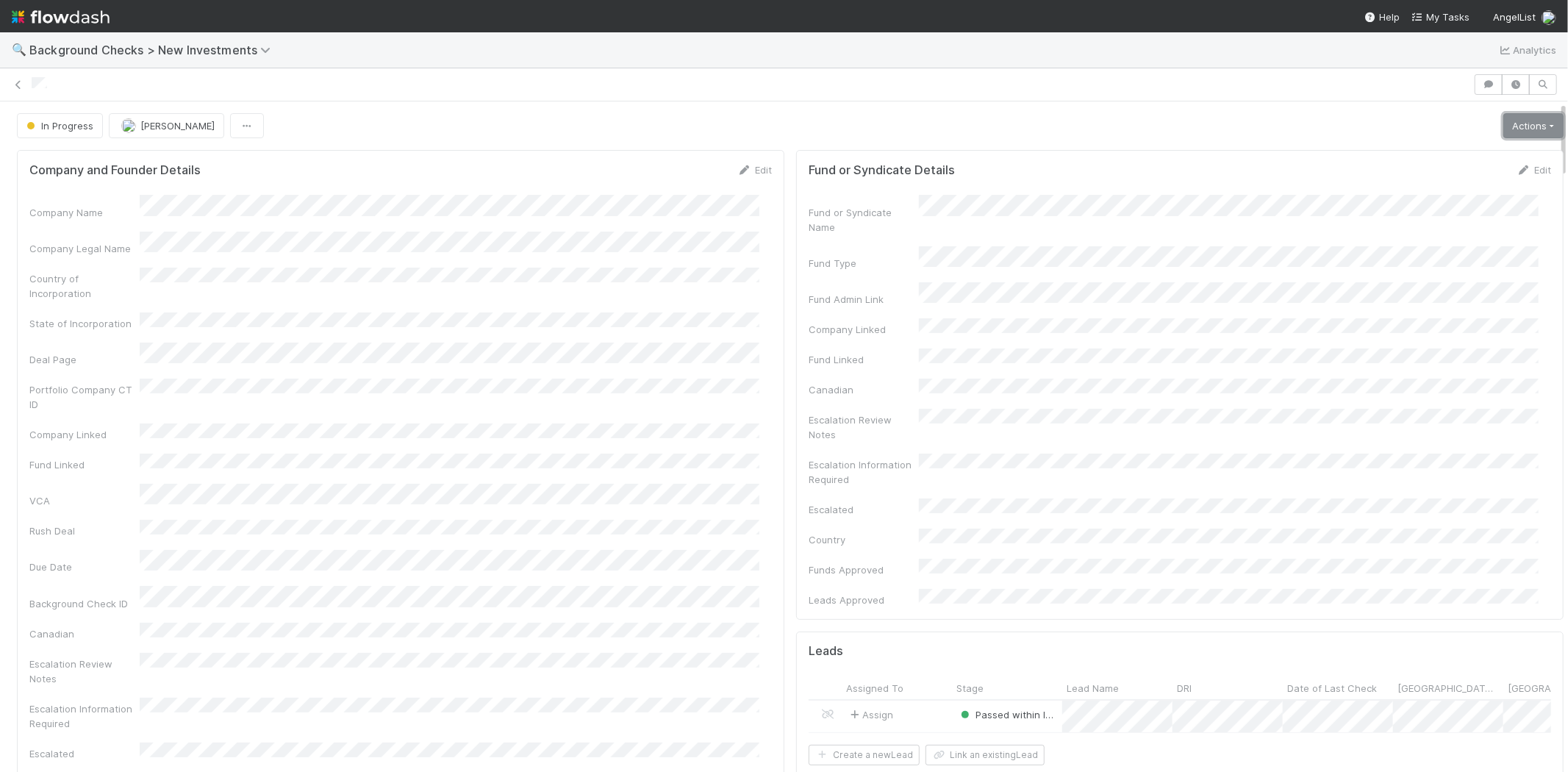
click at [1511, 128] on link "Actions" at bounding box center [1534, 125] width 61 height 25
click at [1456, 155] on button "Finish" at bounding box center [1482, 156] width 164 height 20
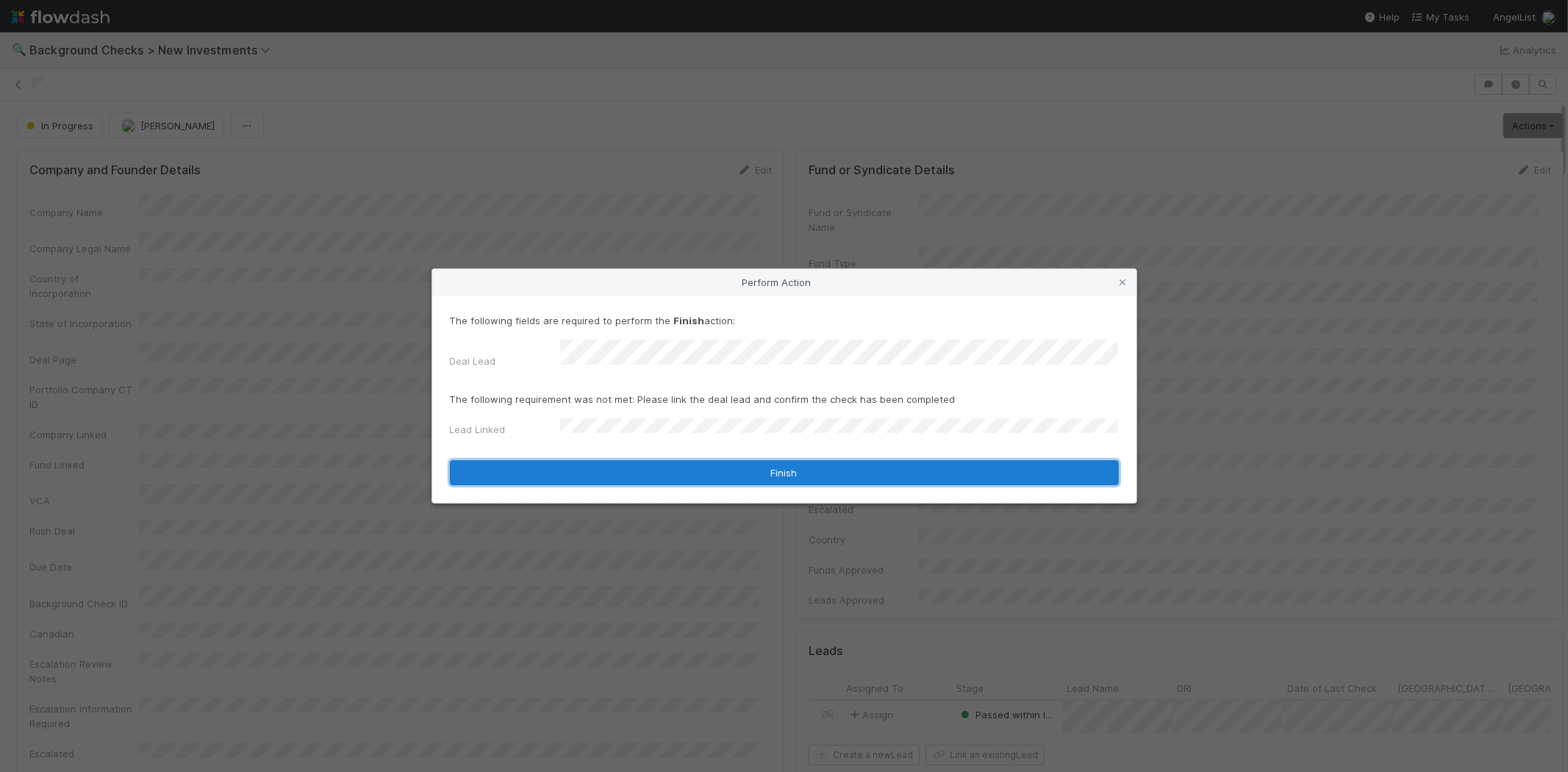
click at [644, 467] on button "Finish" at bounding box center [784, 472] width 669 height 25
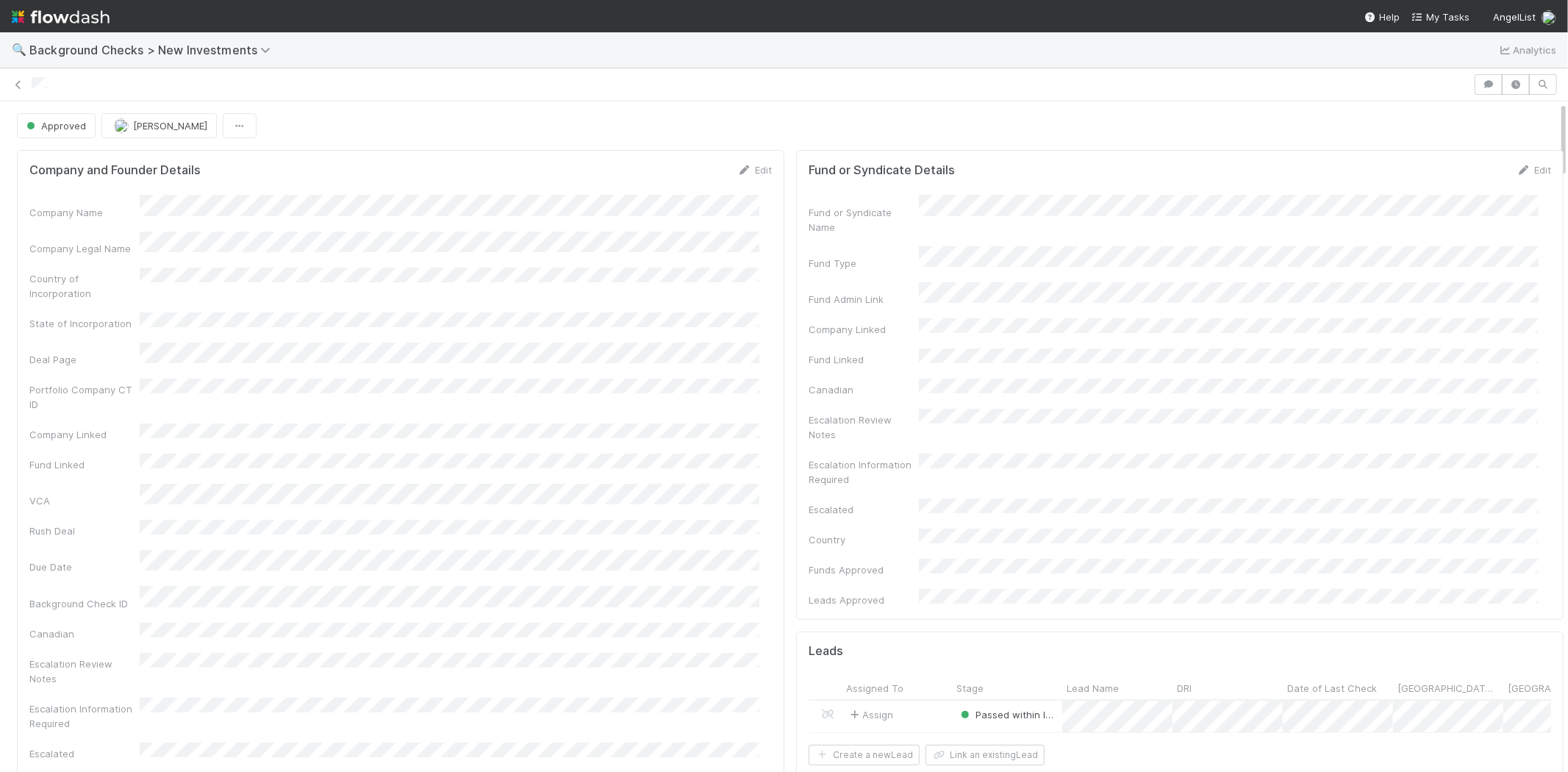
click at [31, 85] on div at bounding box center [750, 85] width 1437 height 16
click at [1448, 15] on span "My Tasks" at bounding box center [1440, 17] width 58 height 12
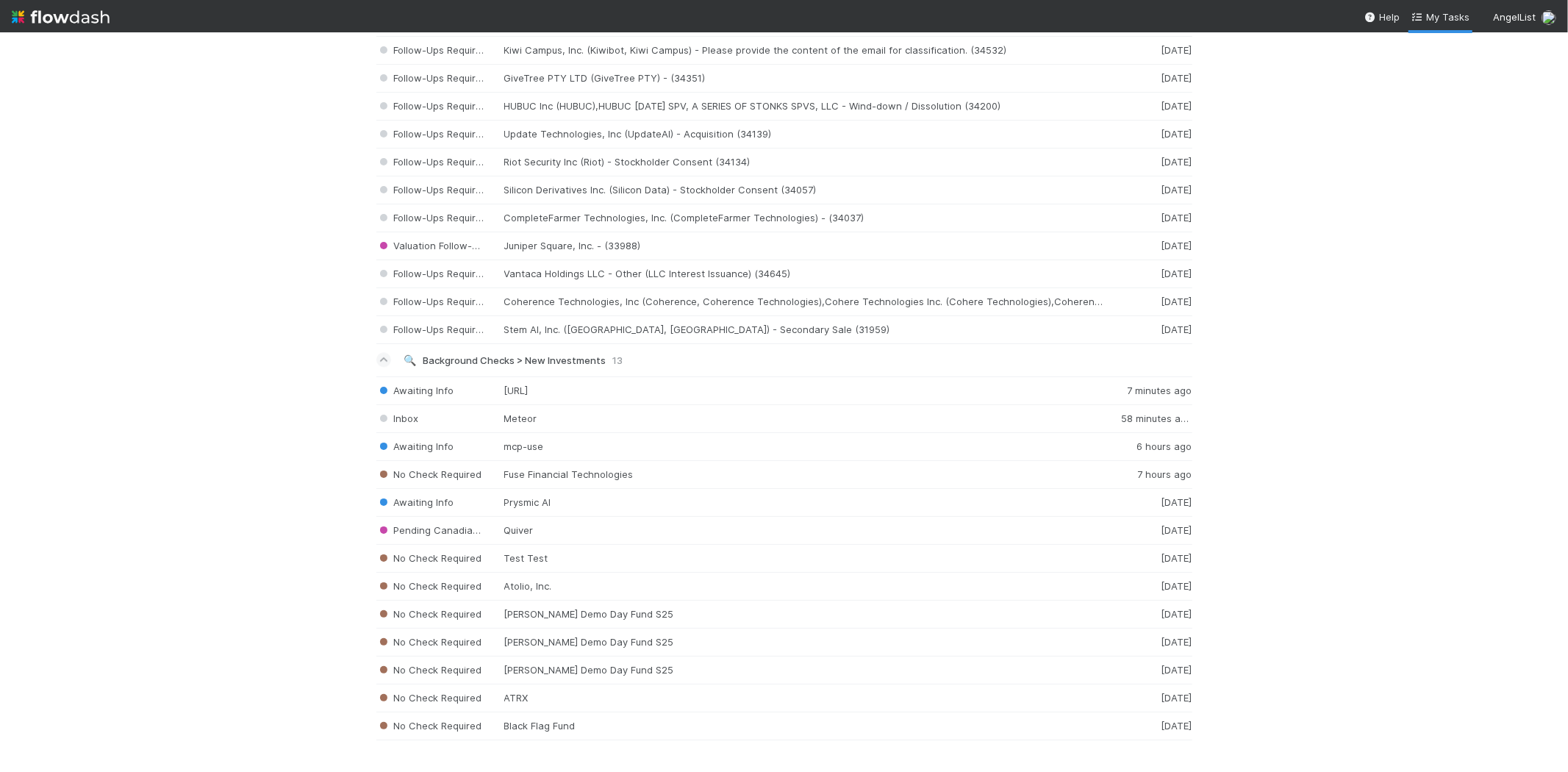
scroll to position [2354, 0]
click at [482, 420] on div "Inbox Meteor 58 minutes ago" at bounding box center [784, 415] width 816 height 28
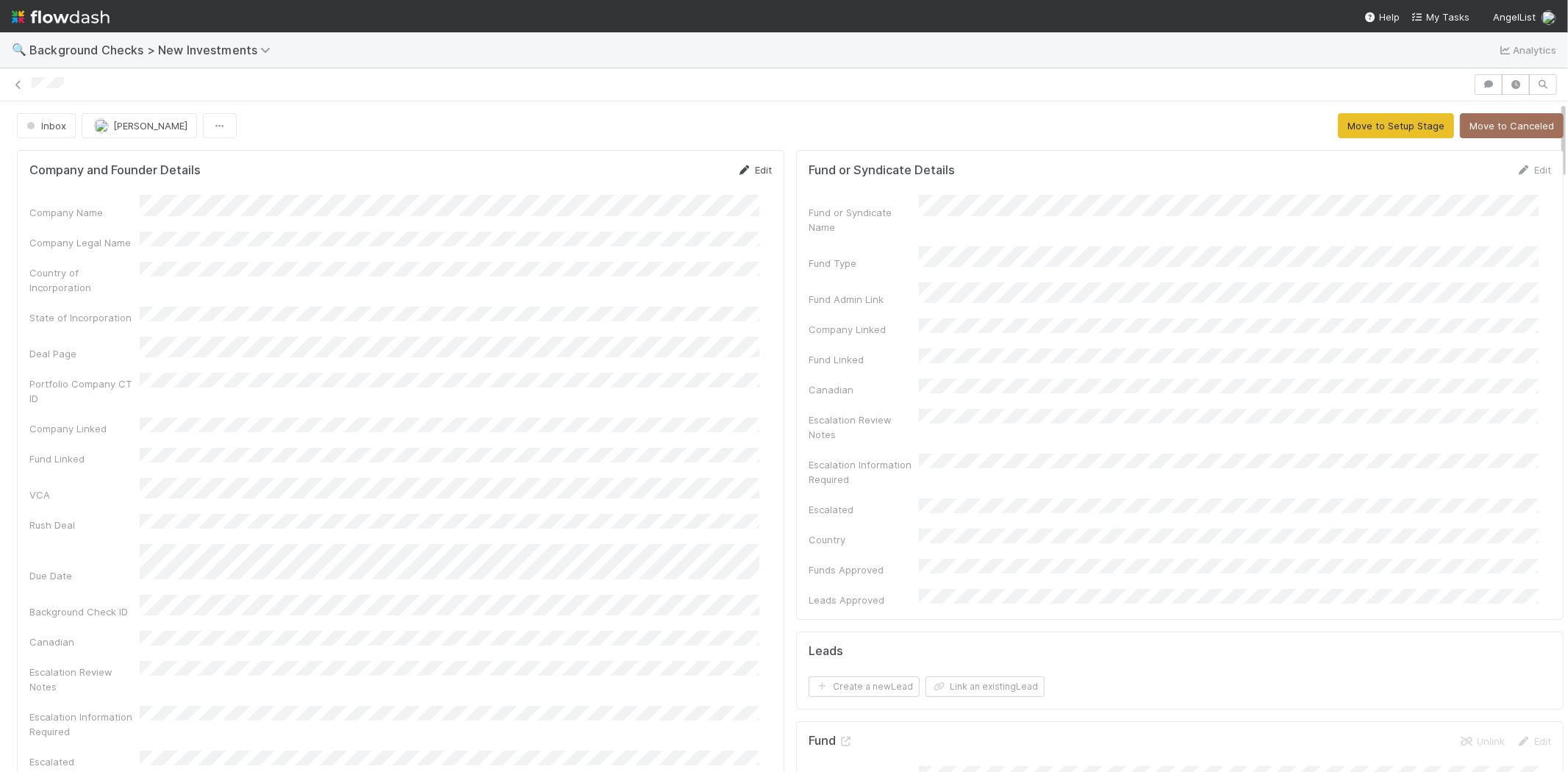
click at [738, 171] on icon at bounding box center [745, 170] width 15 height 9
click at [679, 174] on button "Save" at bounding box center [693, 175] width 42 height 25
click at [738, 169] on icon at bounding box center [745, 170] width 15 height 9
click at [674, 185] on button "Save" at bounding box center [693, 175] width 42 height 25
click at [1368, 118] on button "Move to Setup Stage" at bounding box center [1396, 125] width 116 height 25
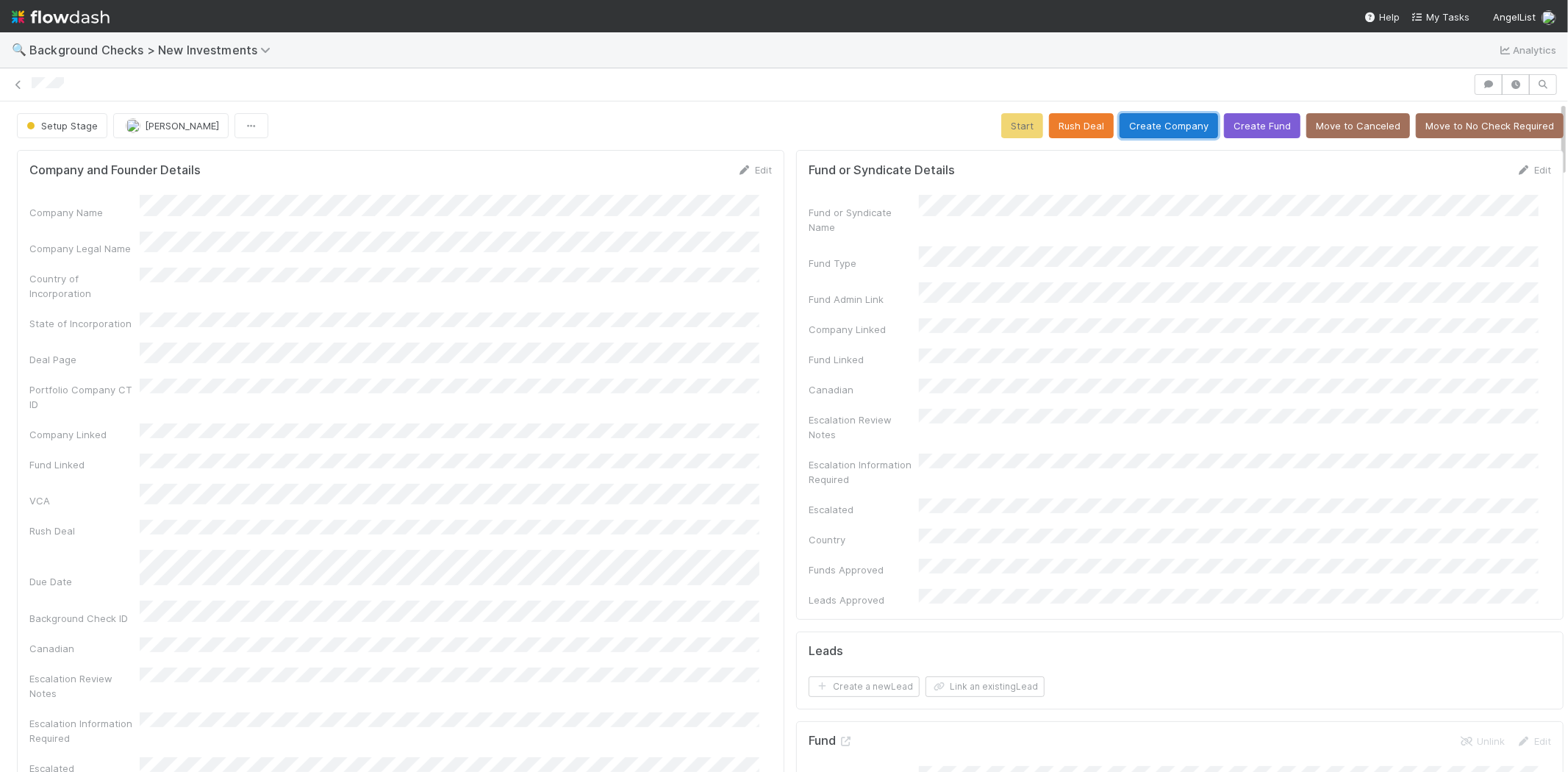
click at [1164, 127] on button "Create Company" at bounding box center [1168, 125] width 98 height 25
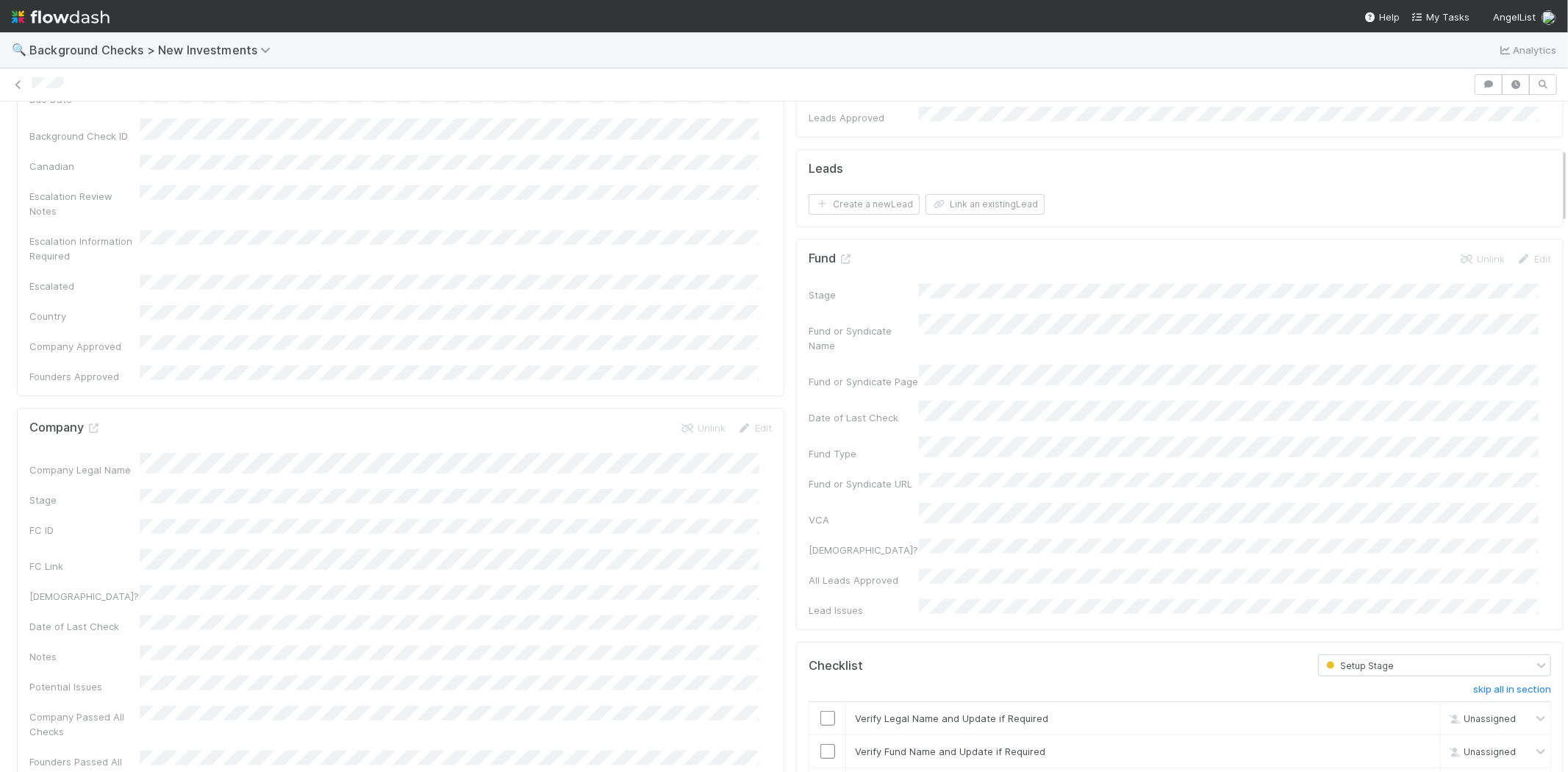
scroll to position [571, 0]
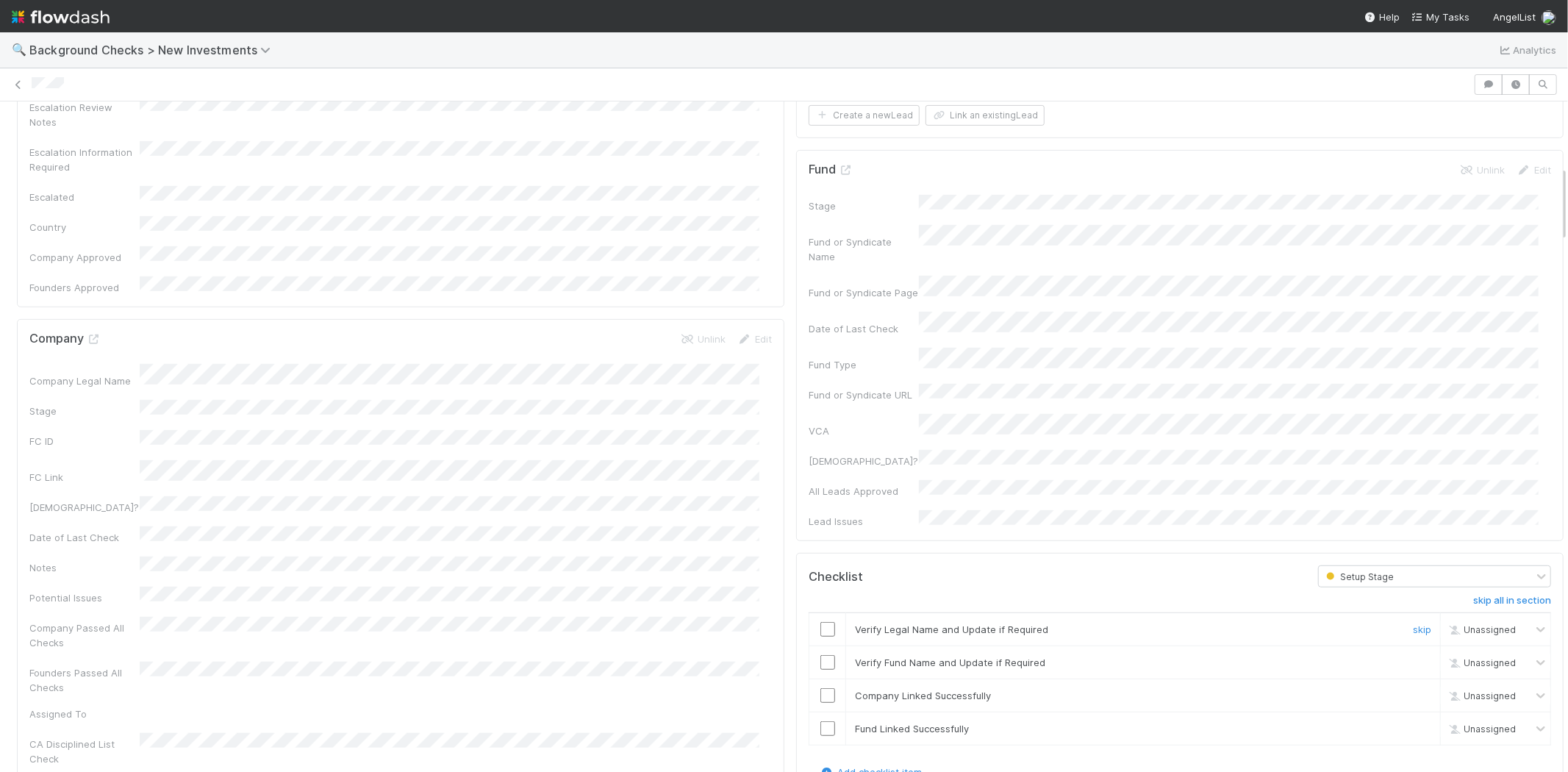
click at [821, 622] on input "checkbox" at bounding box center [828, 629] width 15 height 15
click at [820, 655] on input "checkbox" at bounding box center [828, 663] width 15 height 15
click at [820, 688] on input "checkbox" at bounding box center [828, 696] width 15 height 15
click at [820, 721] on input "checkbox" at bounding box center [828, 729] width 15 height 15
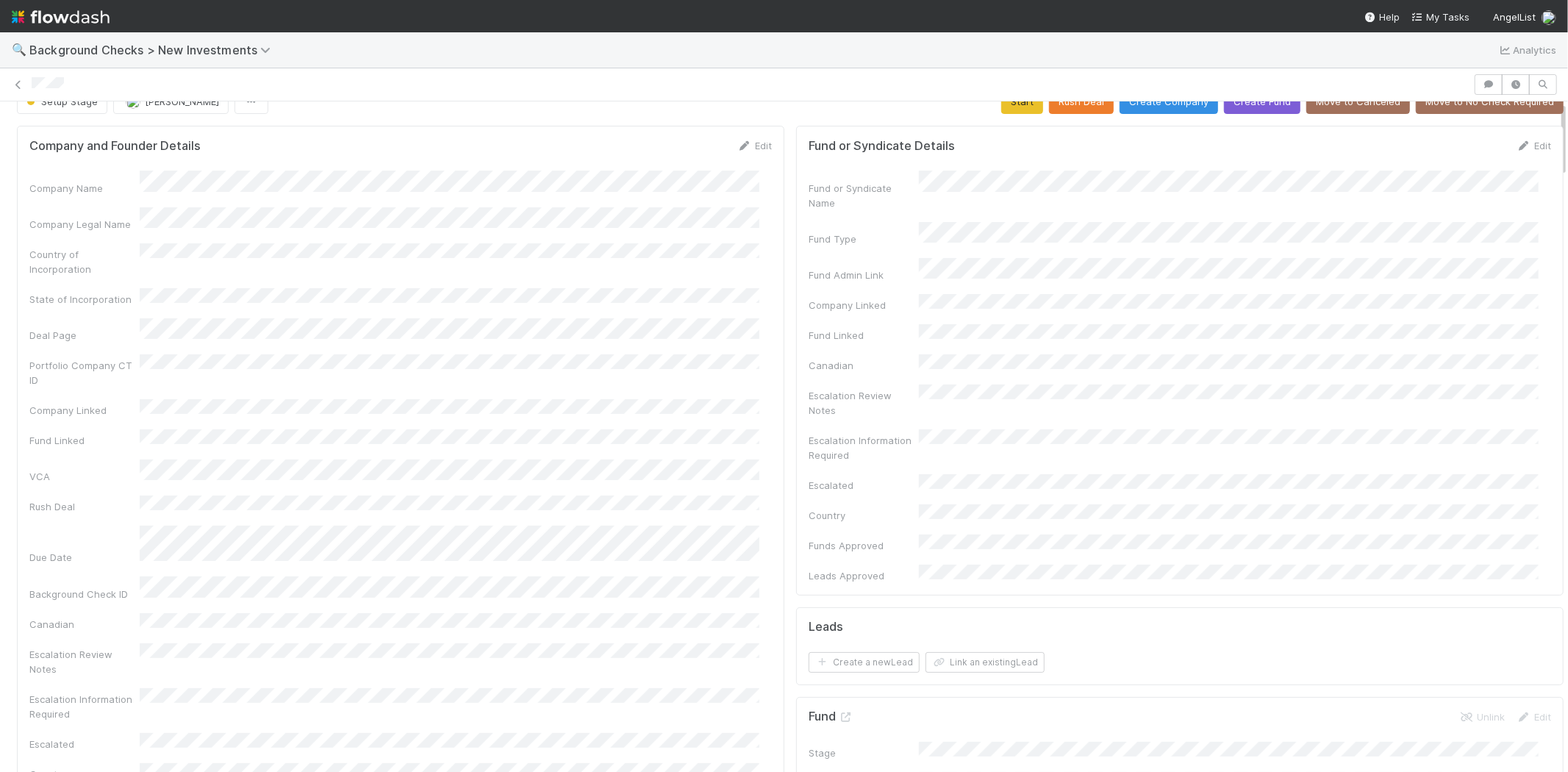
scroll to position [0, 0]
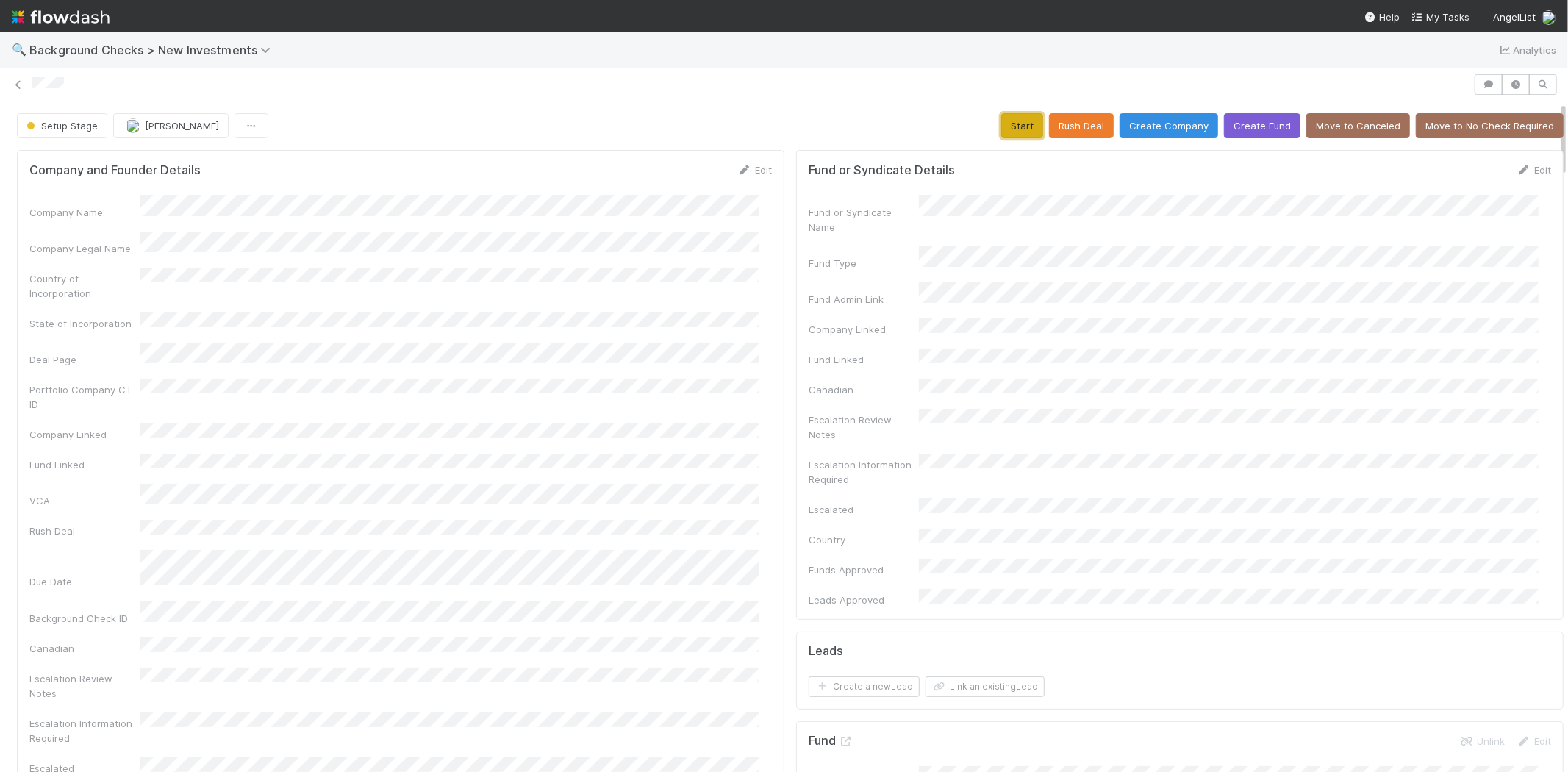
click at [1012, 126] on button "Start" at bounding box center [1023, 125] width 42 height 25
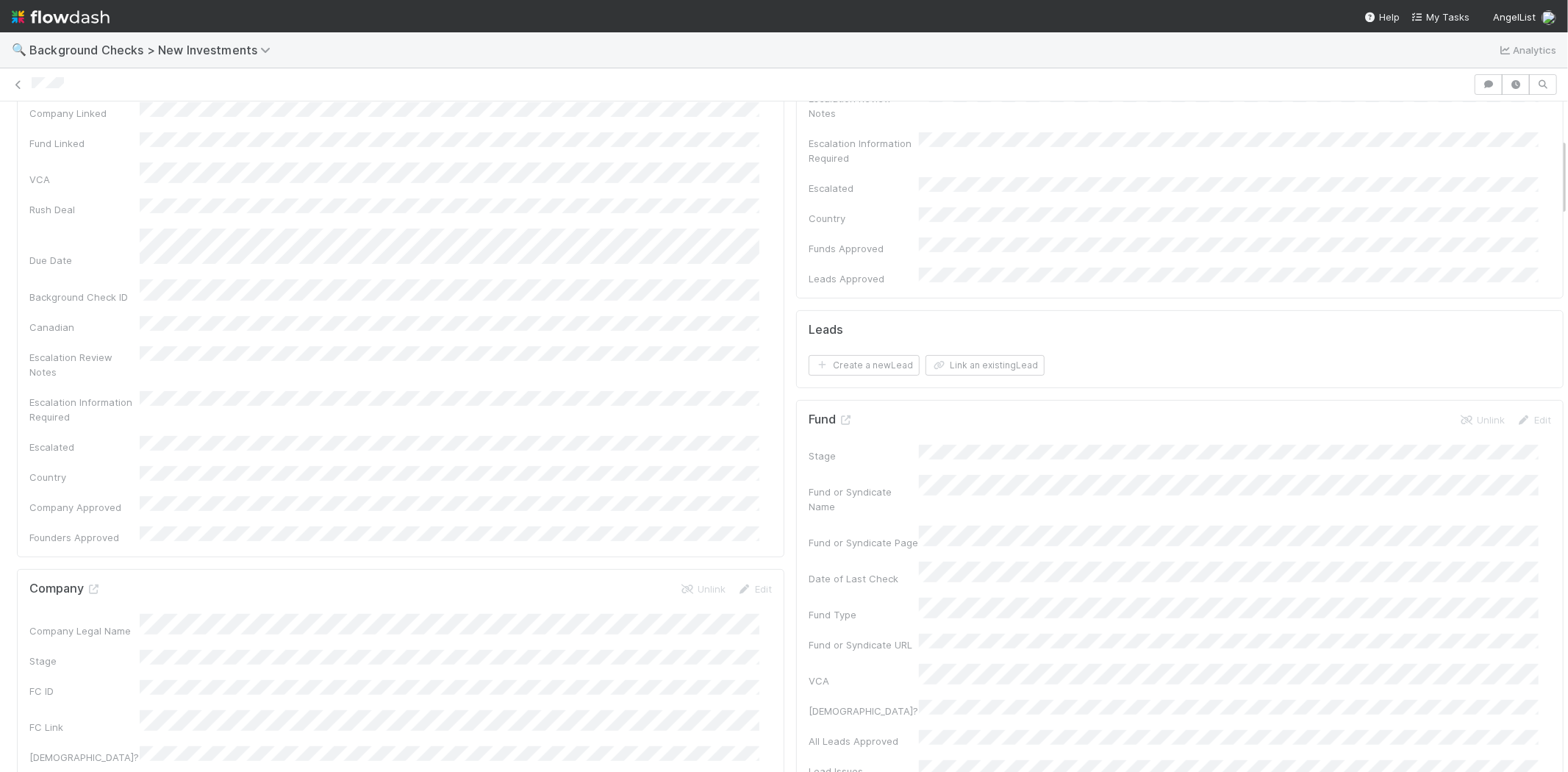
scroll to position [163, 0]
click at [945, 513] on button "Link an existing Lead" at bounding box center [984, 524] width 119 height 20
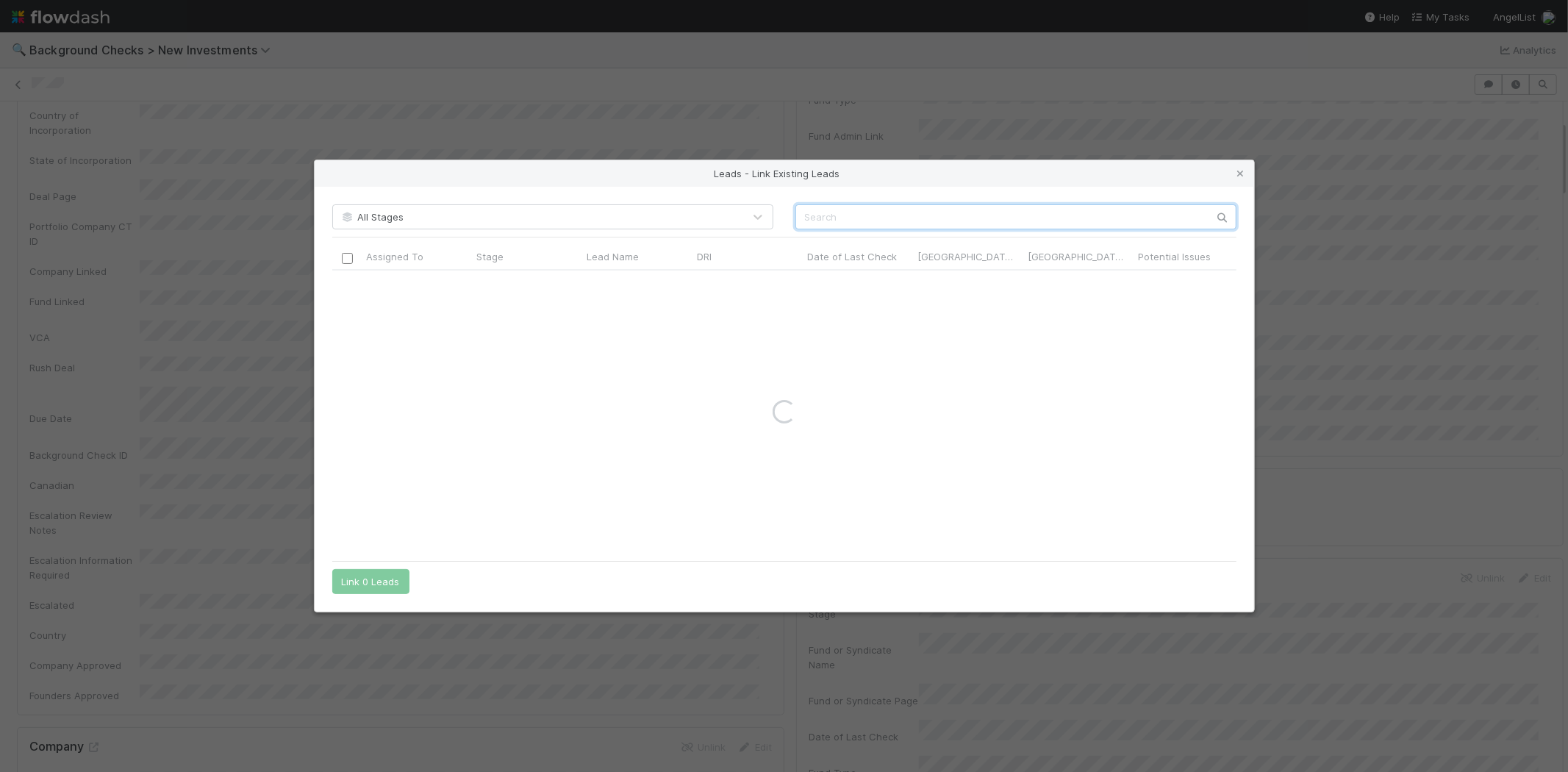
click at [972, 213] on input "text" at bounding box center [1016, 216] width 441 height 25
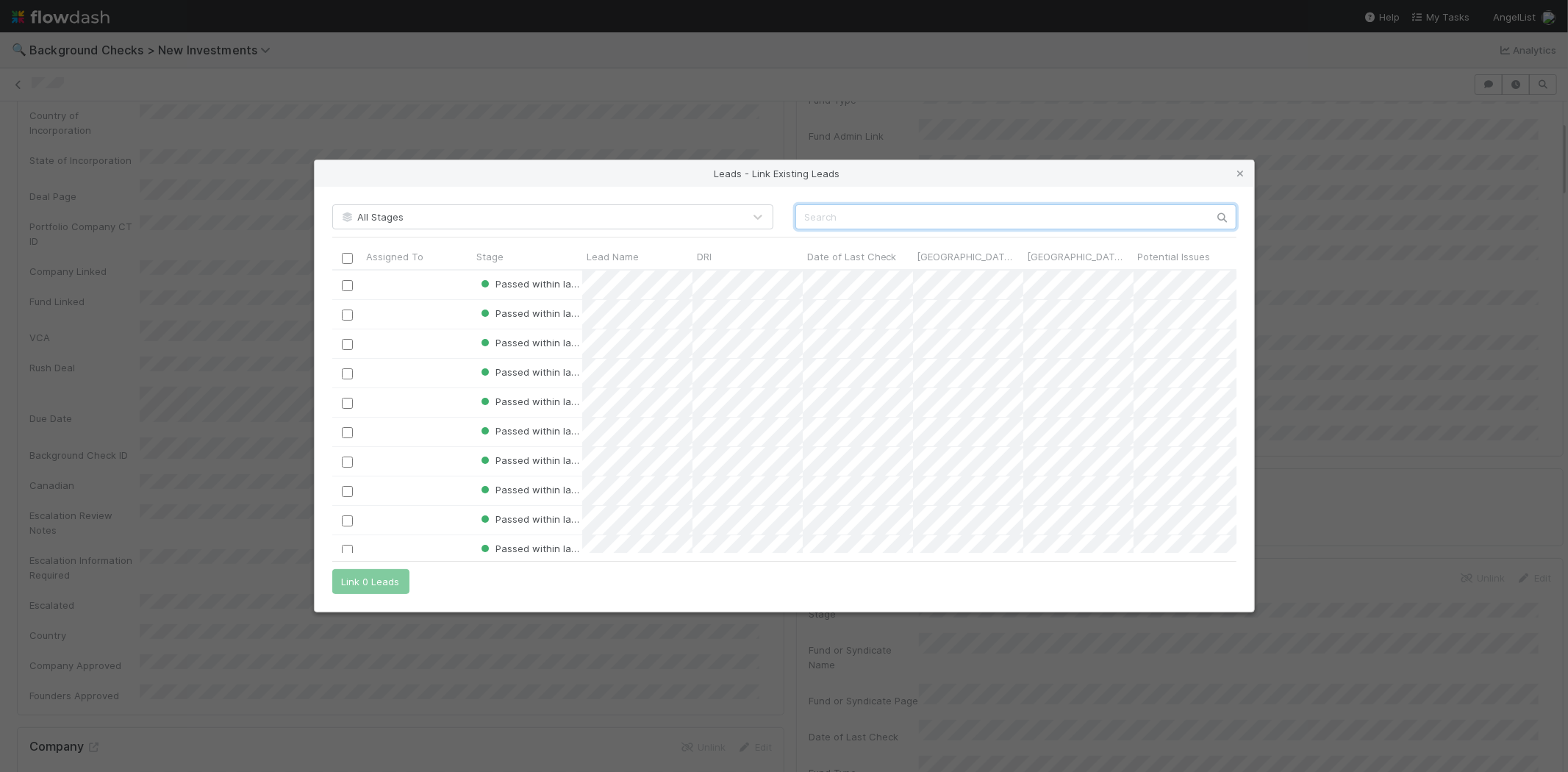
paste input "Benjamin Bryant"
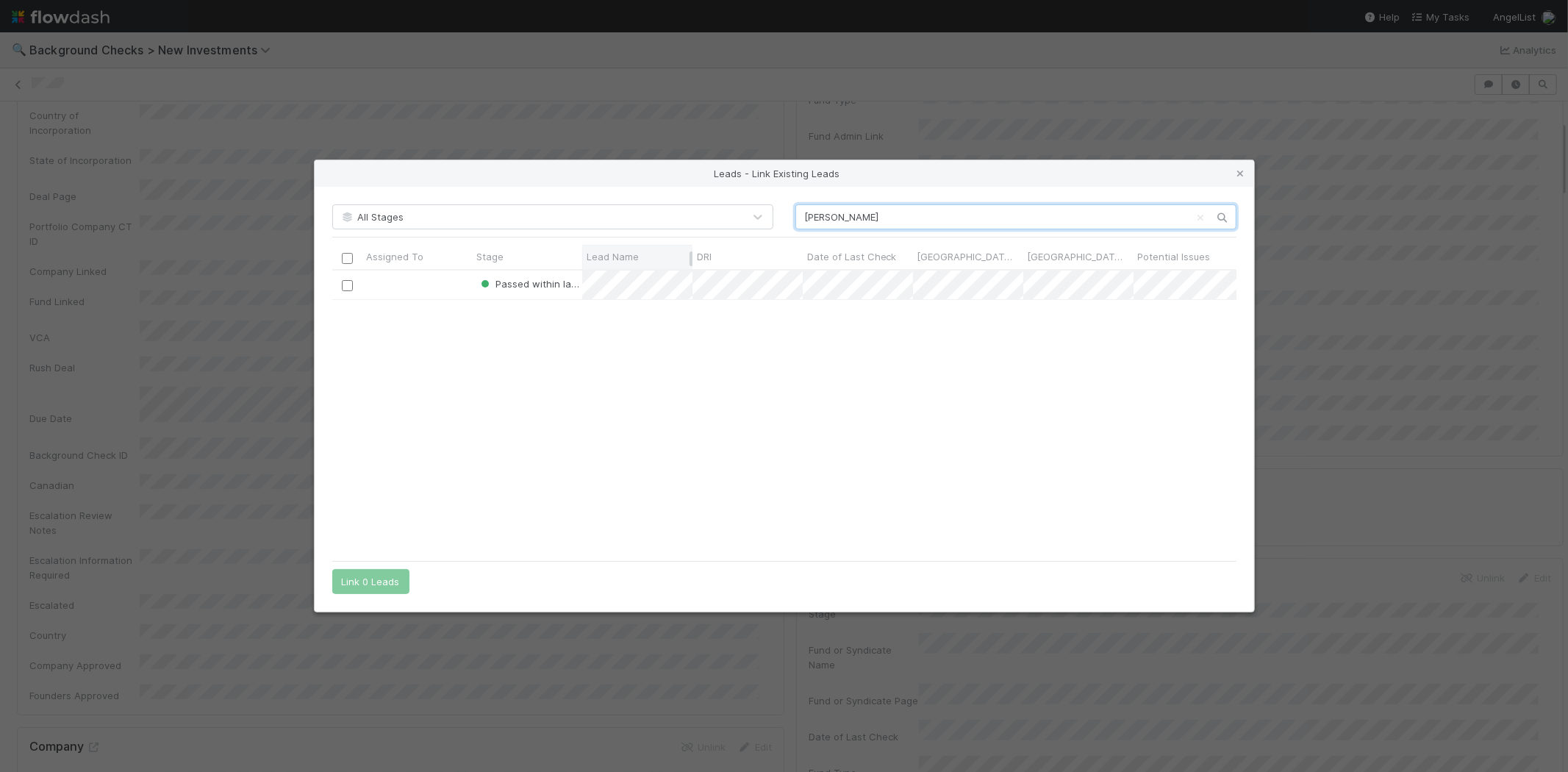
scroll to position [271, 892]
type input "Benjamin Bryant"
click at [349, 285] on input "checkbox" at bounding box center [347, 286] width 11 height 11
click at [383, 578] on button "Link 1 Lead" at bounding box center [367, 582] width 71 height 25
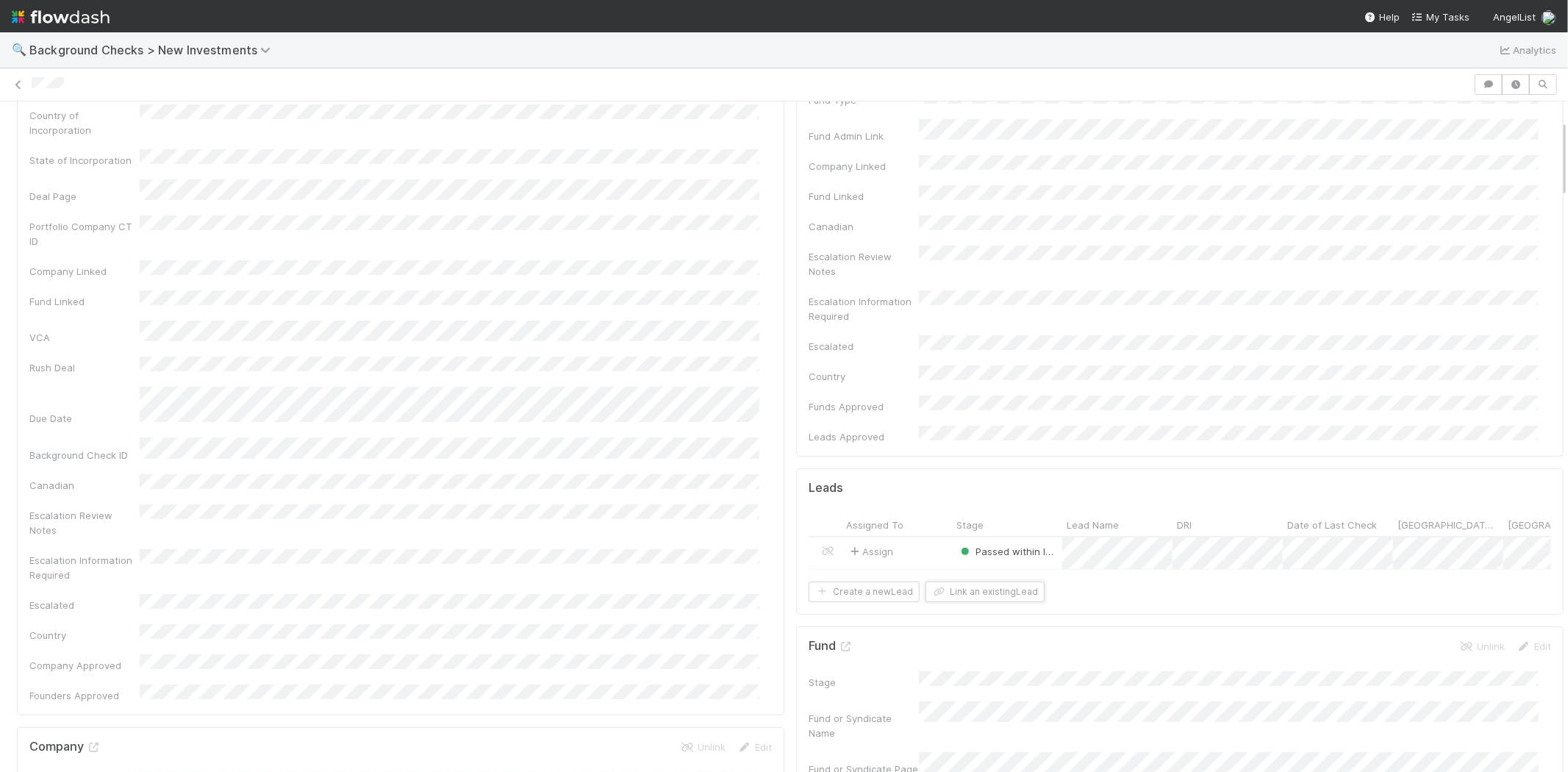
scroll to position [0, 0]
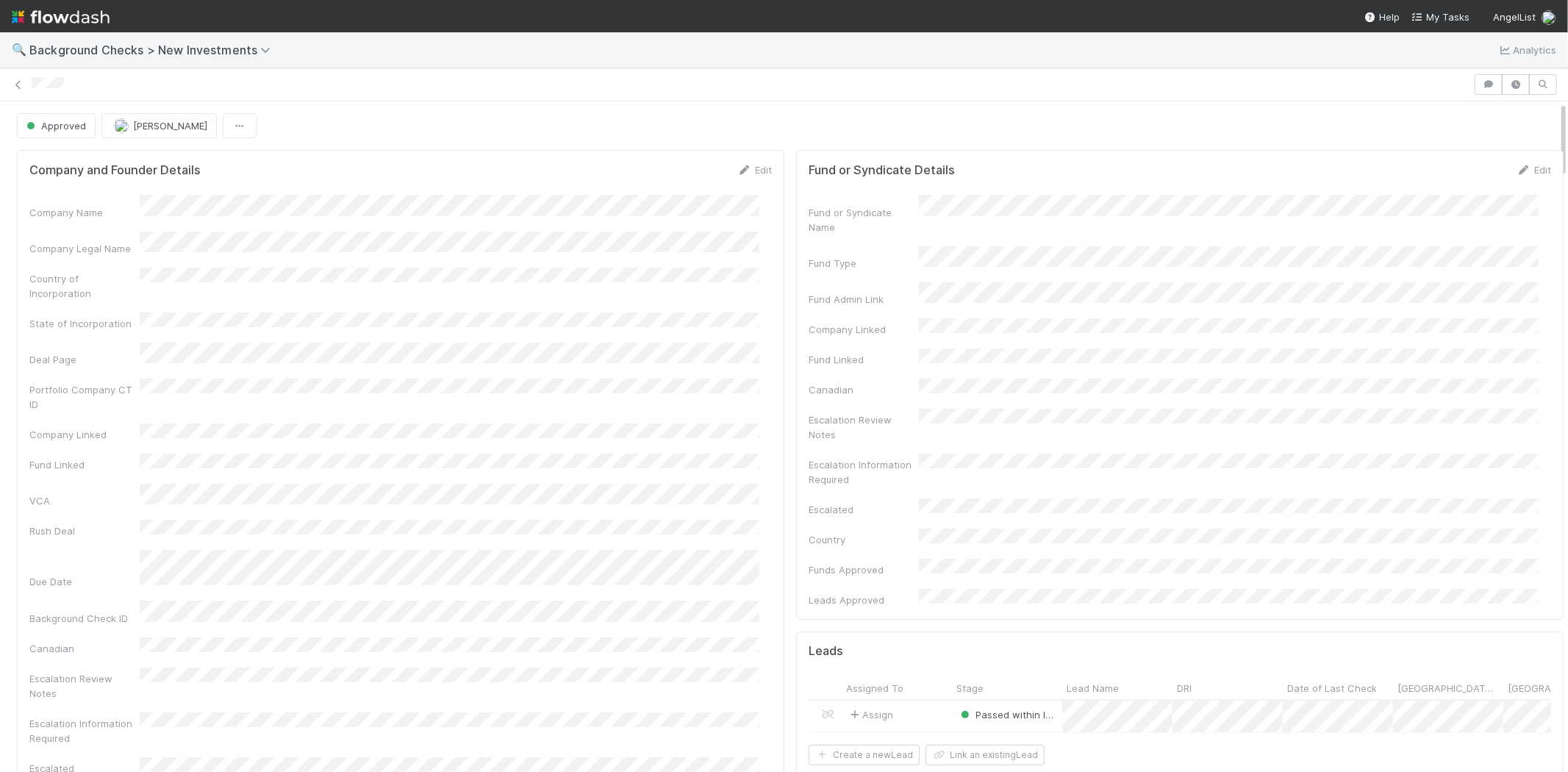
click at [35, 81] on div at bounding box center [750, 85] width 1437 height 16
click at [1442, 13] on span "My Tasks" at bounding box center [1440, 17] width 58 height 12
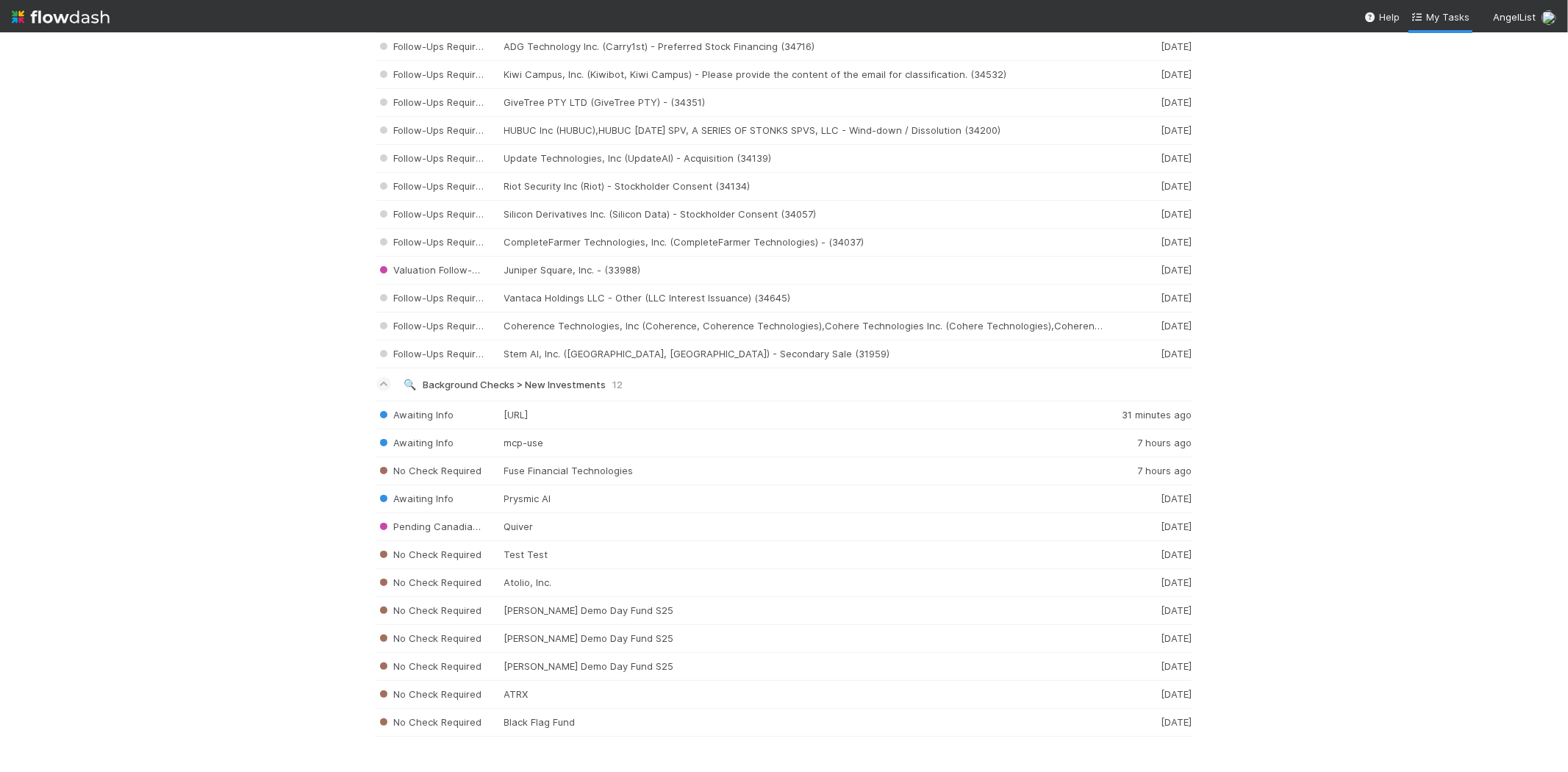
scroll to position [2387, 0]
click at [544, 501] on div "Awaiting Info Prysmic AI 1 day ago" at bounding box center [784, 500] width 816 height 28
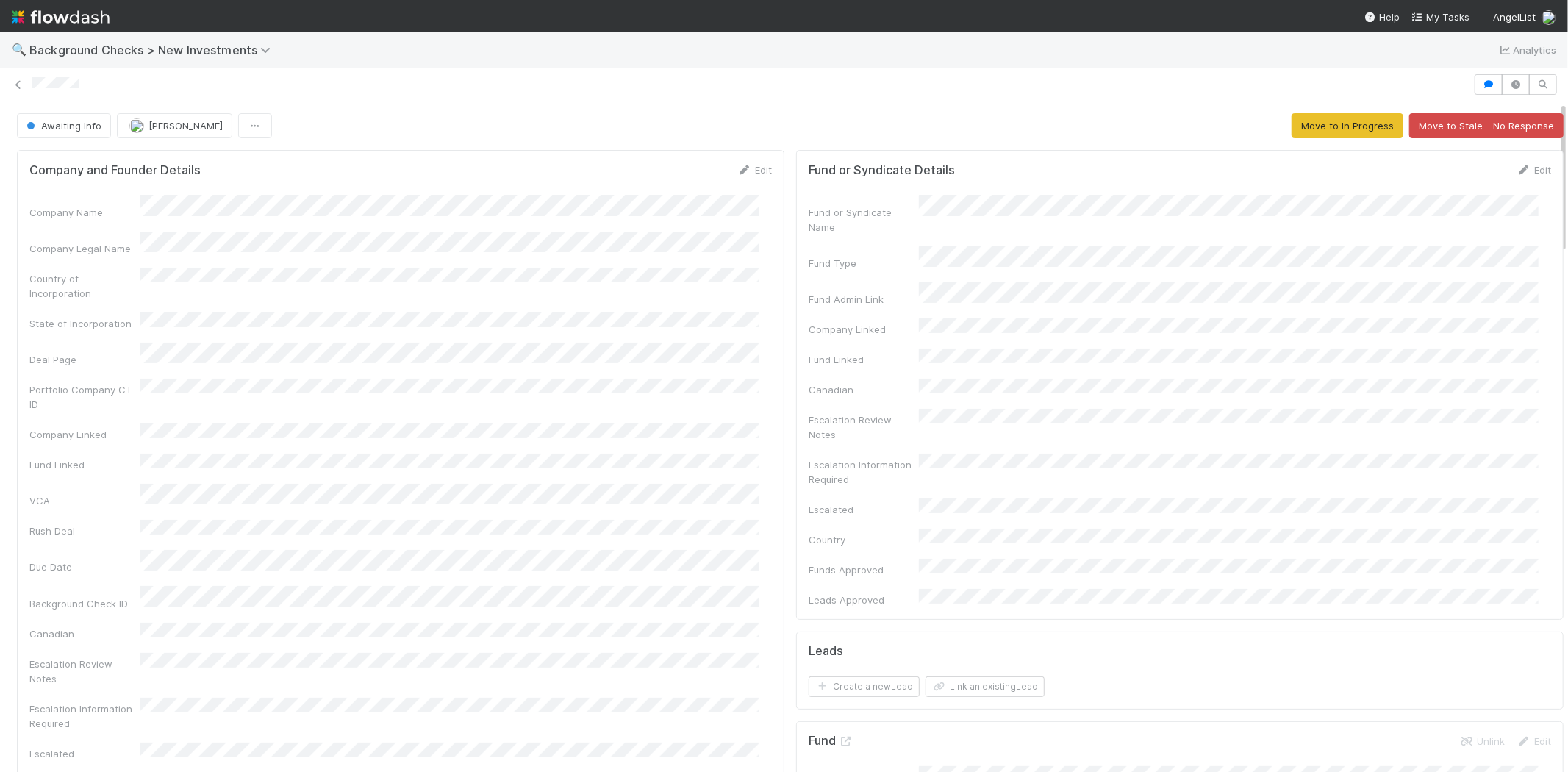
drag, startPoint x: 86, startPoint y: 84, endPoint x: 28, endPoint y: 84, distance: 58.0
click at [28, 84] on div at bounding box center [784, 85] width 1568 height 20
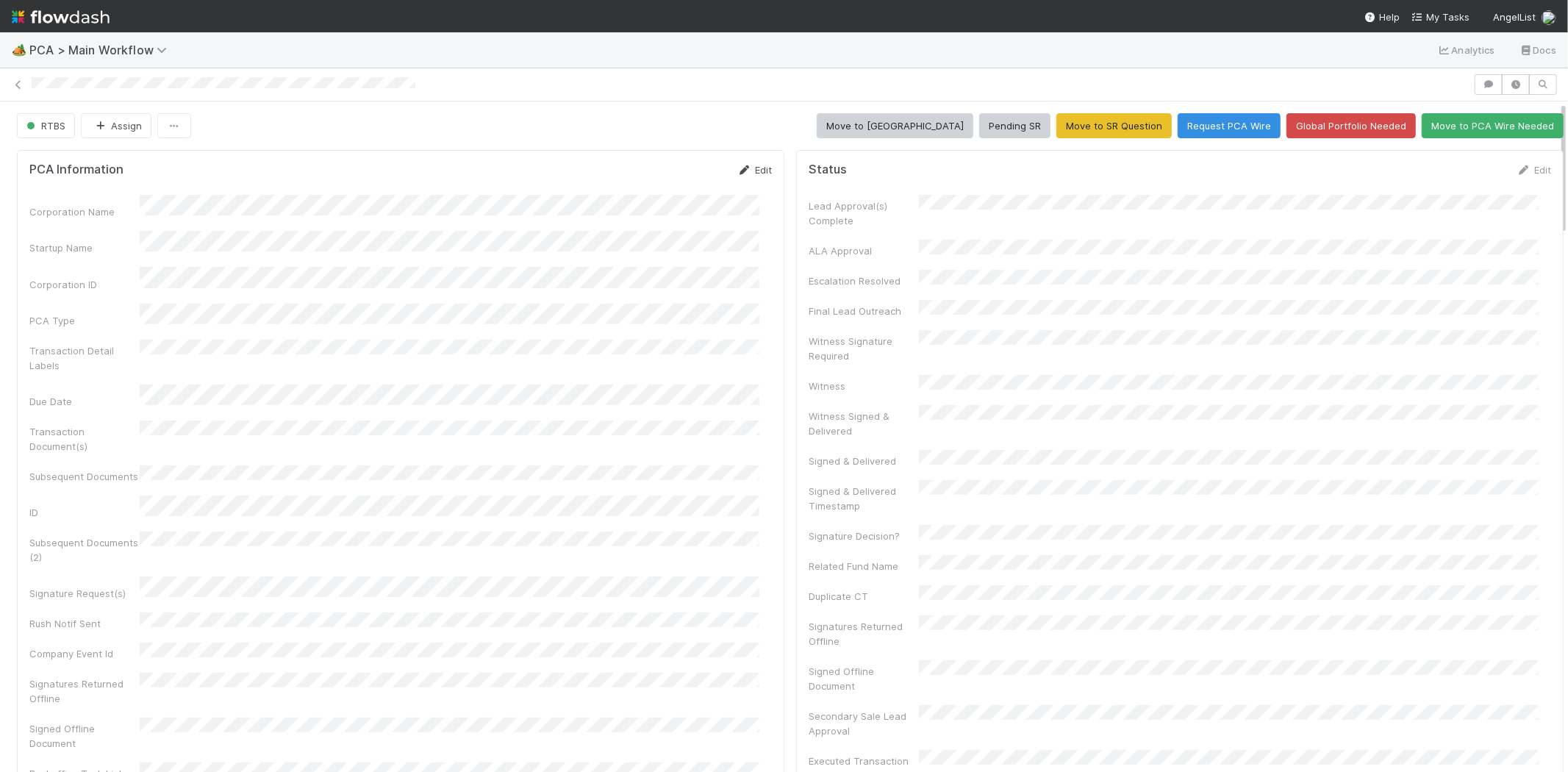
click at [741, 171] on link "Edit" at bounding box center [755, 169] width 35 height 12
click at [680, 167] on button "Save" at bounding box center [693, 175] width 42 height 25
click at [1516, 169] on link "Edit" at bounding box center [1534, 169] width 35 height 12
drag, startPoint x: 1445, startPoint y: 173, endPoint x: 564, endPoint y: 363, distance: 901.3
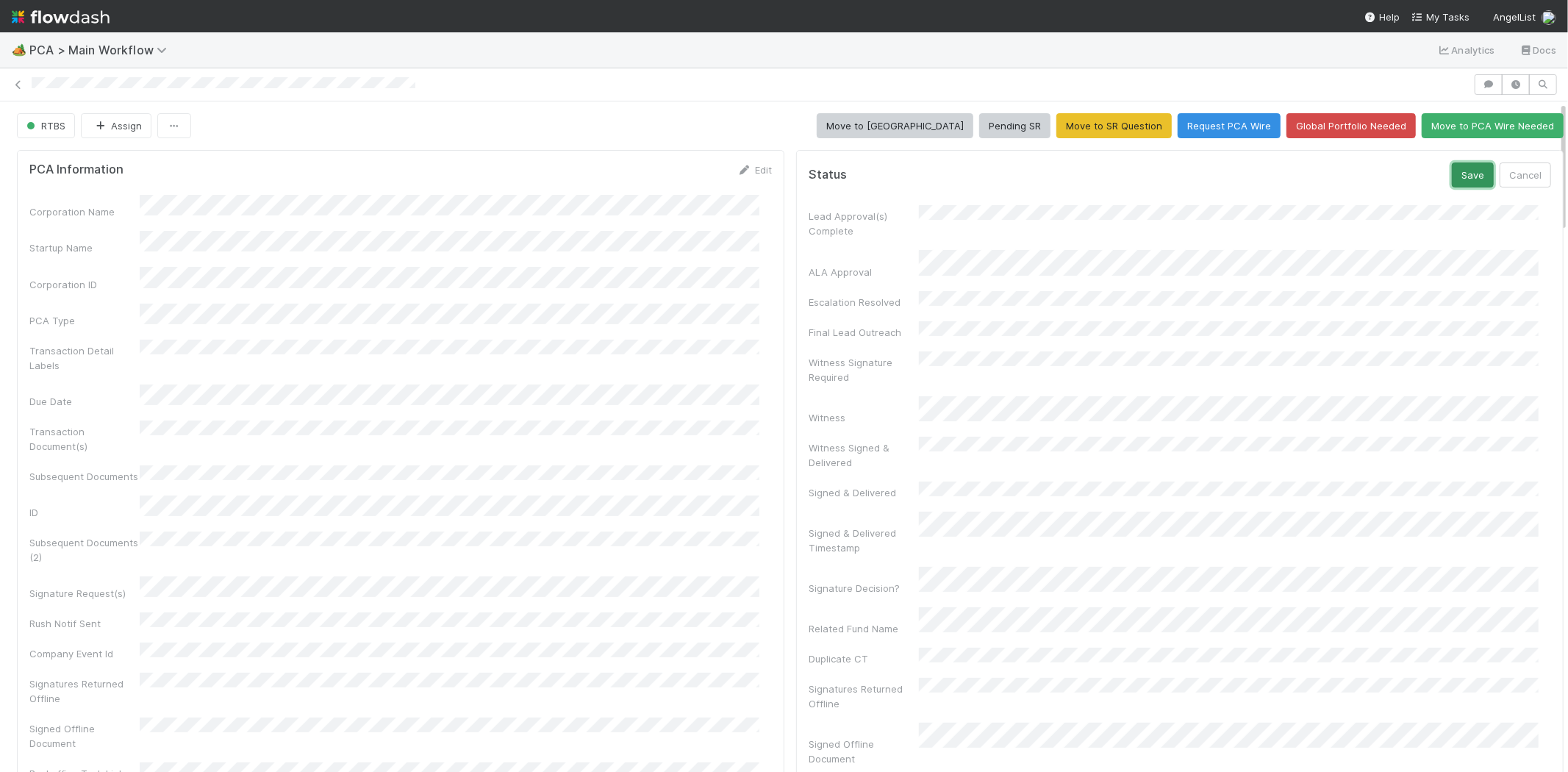
click at [1452, 174] on button "Save" at bounding box center [1473, 175] width 42 height 25
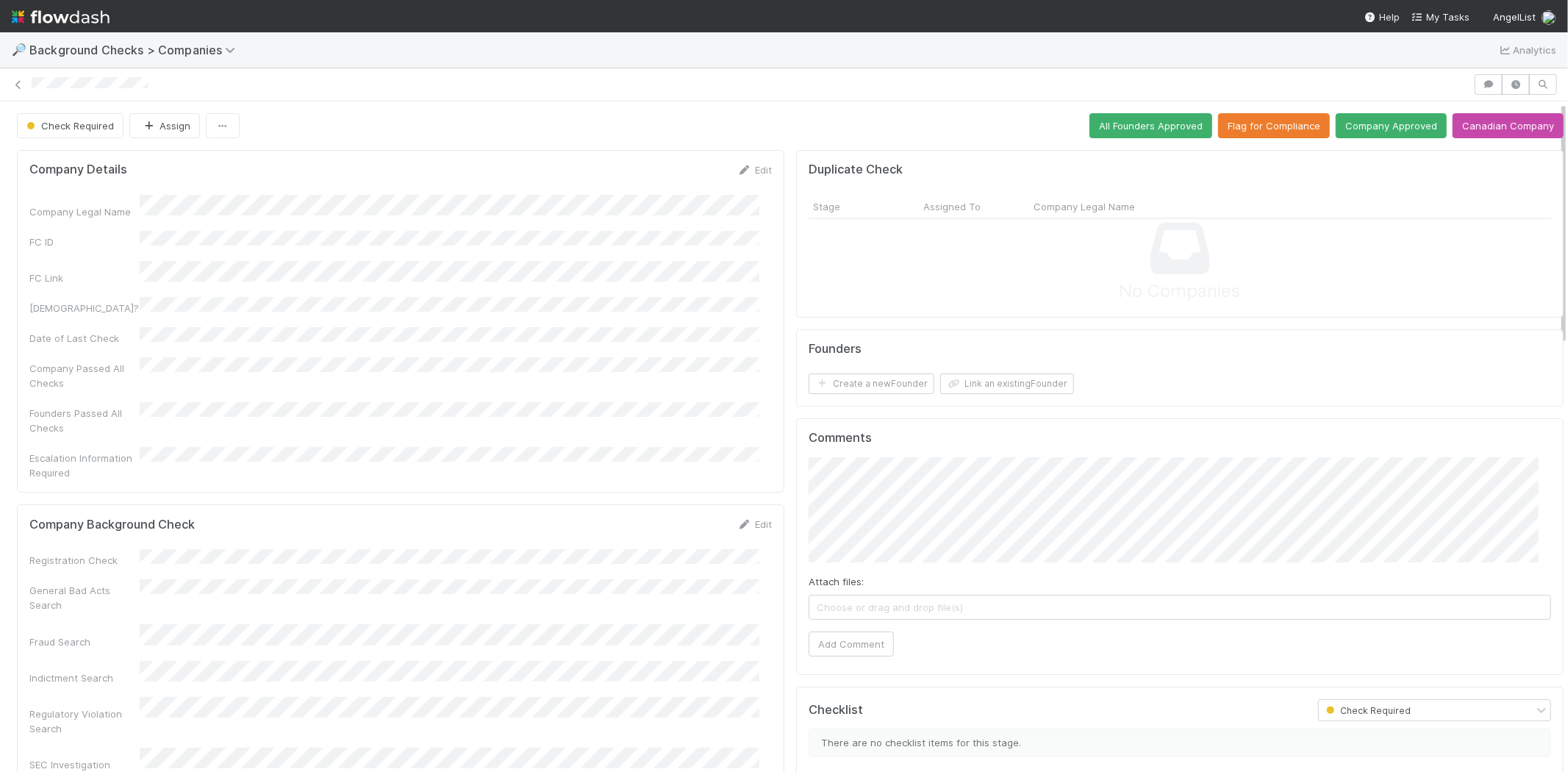
click at [740, 517] on form "Company Background Check Edit Registration Check General Bad Acts Search Fraud …" at bounding box center [400, 730] width 742 height 425
click at [741, 518] on link "Edit" at bounding box center [755, 524] width 35 height 12
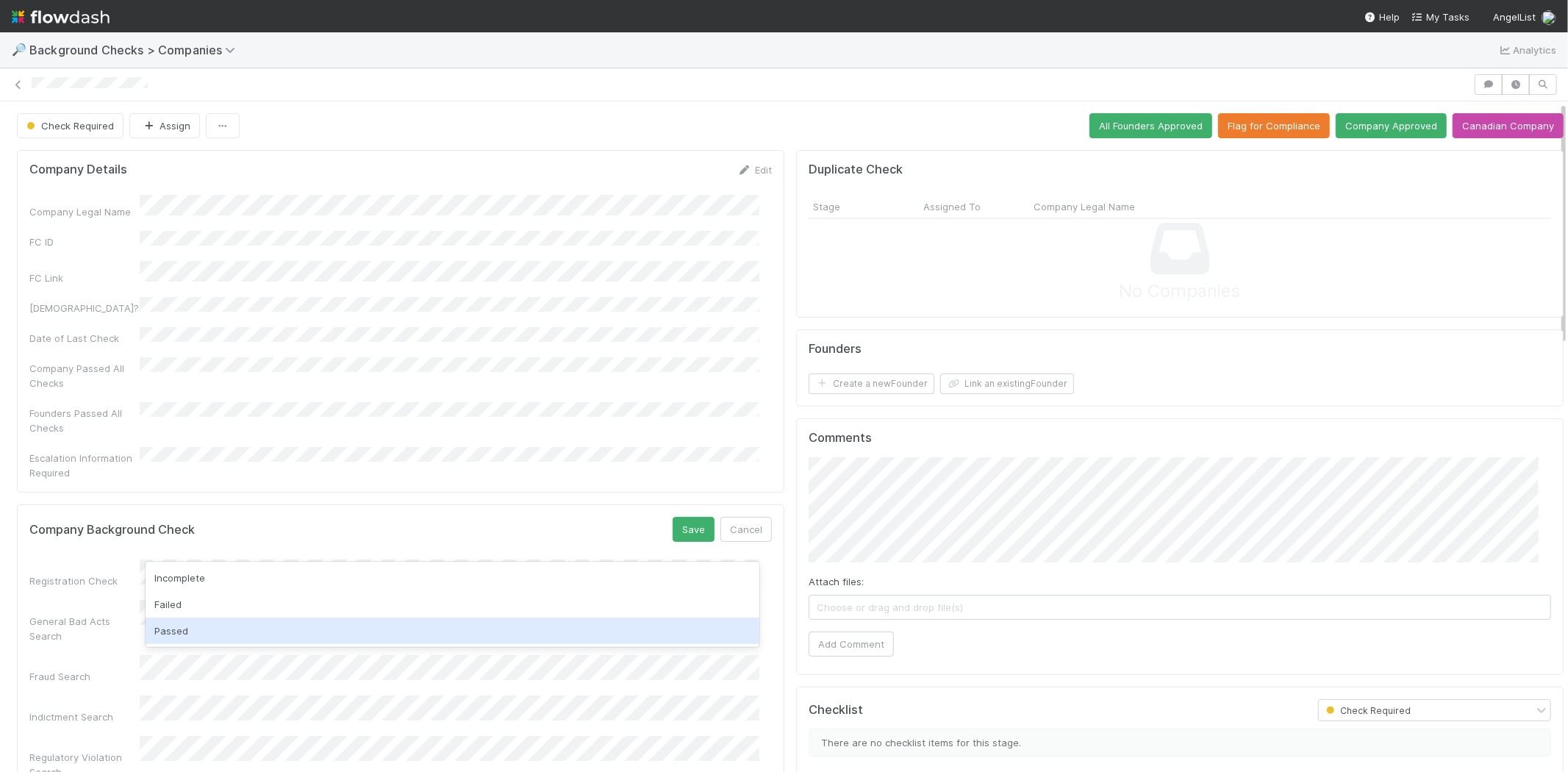
click at [263, 628] on div "Passed" at bounding box center [452, 630] width 613 height 27
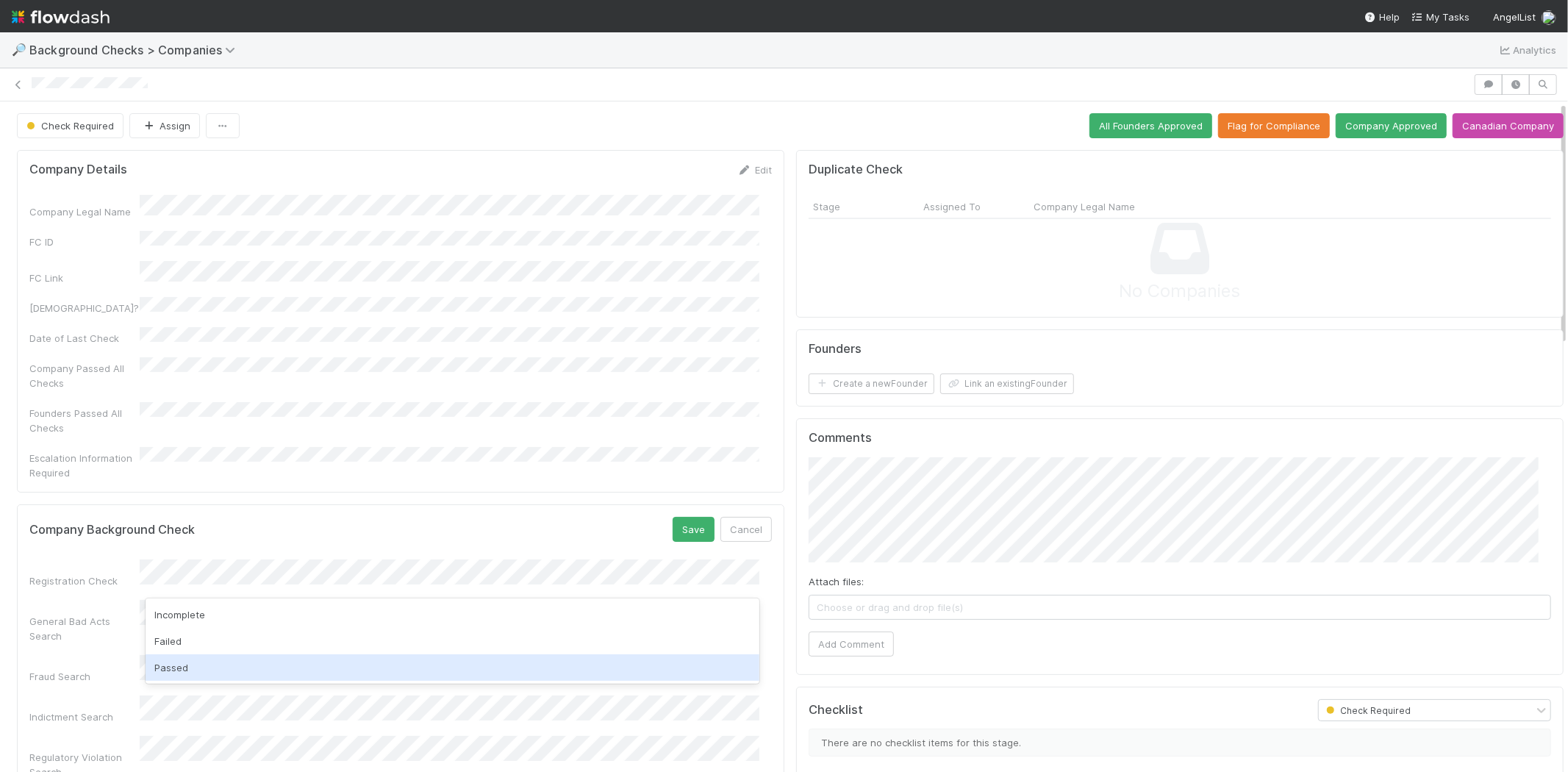
click at [226, 660] on div "Passed" at bounding box center [452, 667] width 613 height 27
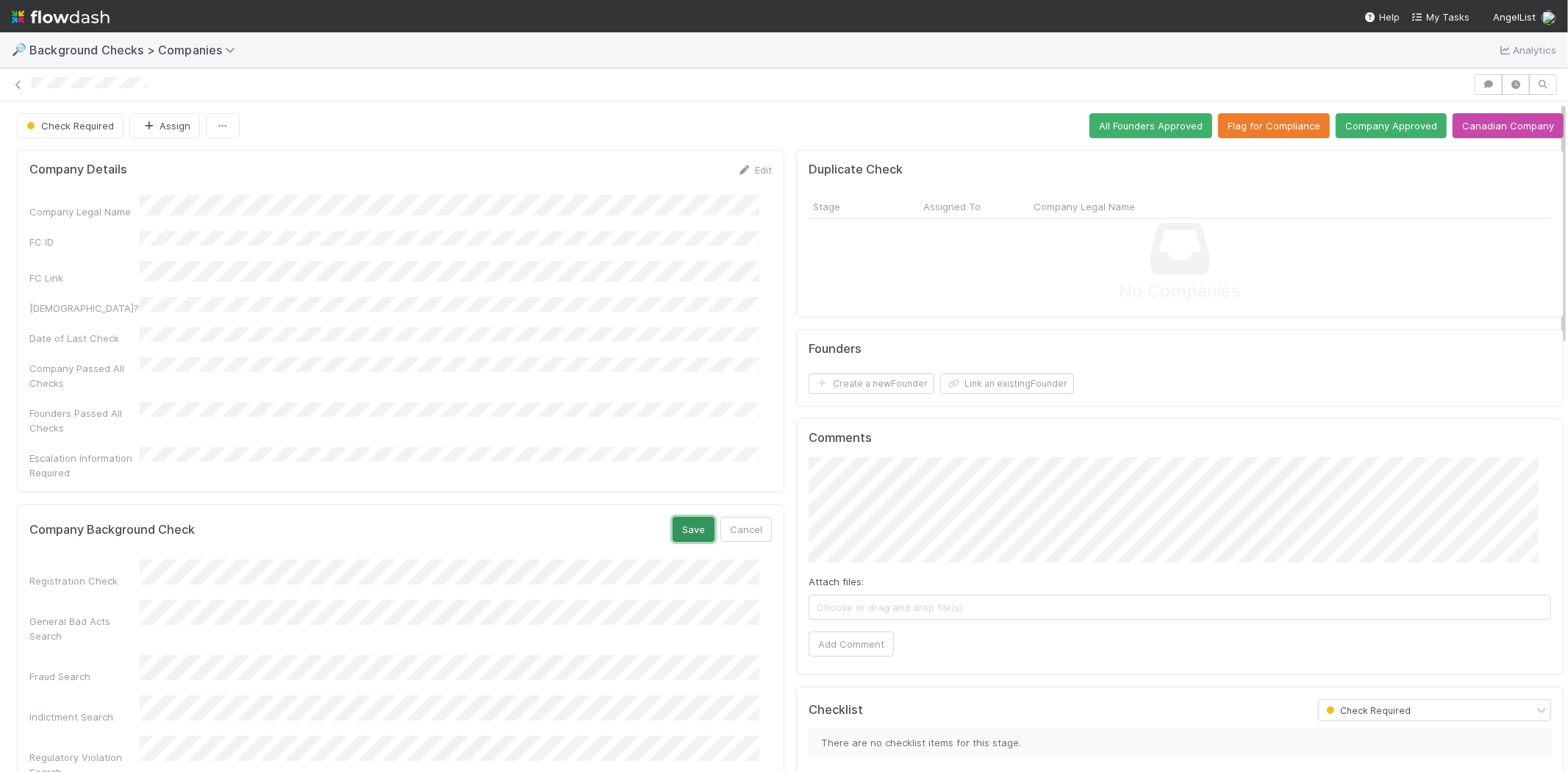
click at [672, 517] on button "Save" at bounding box center [693, 529] width 42 height 25
click at [1001, 384] on button "Link an existing Founder" at bounding box center [1006, 384] width 133 height 20
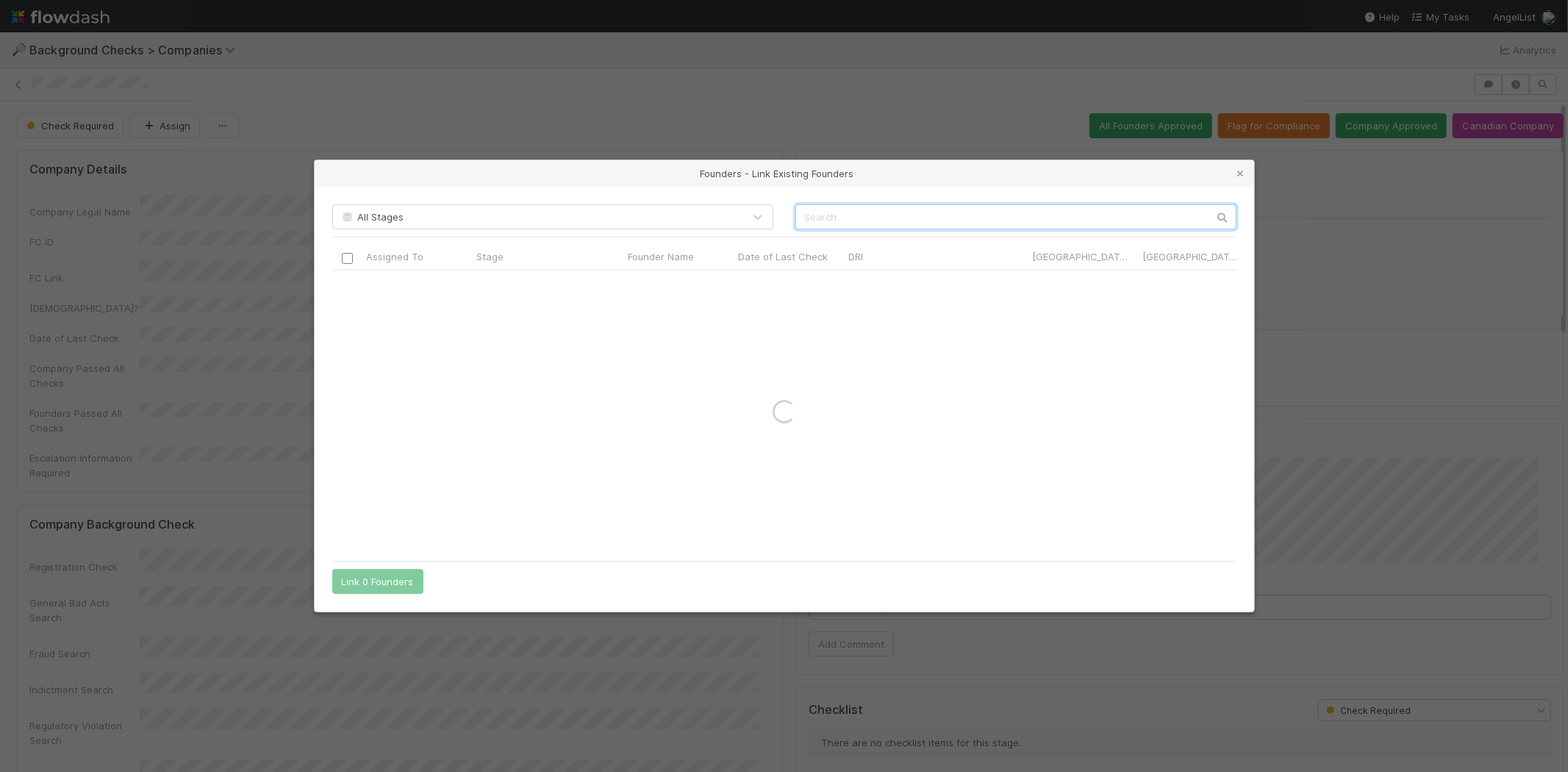
click at [1055, 210] on input "text" at bounding box center [1016, 216] width 441 height 25
paste input "Farhan Khan"
click at [804, 214] on input "Farhan Khan" at bounding box center [1016, 216] width 441 height 25
type input "Farhan Khan"
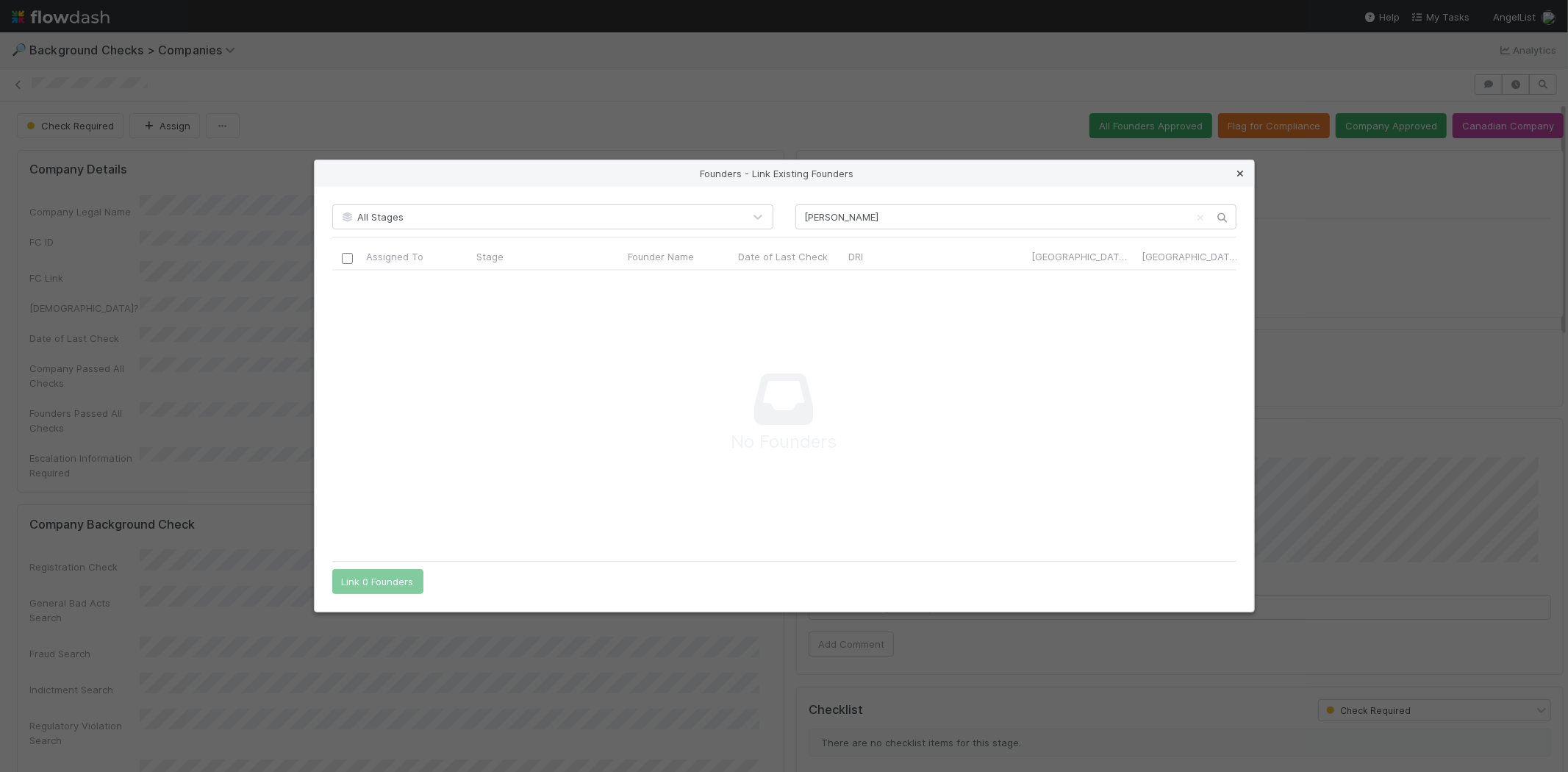
click at [1237, 173] on icon at bounding box center [1241, 174] width 15 height 9
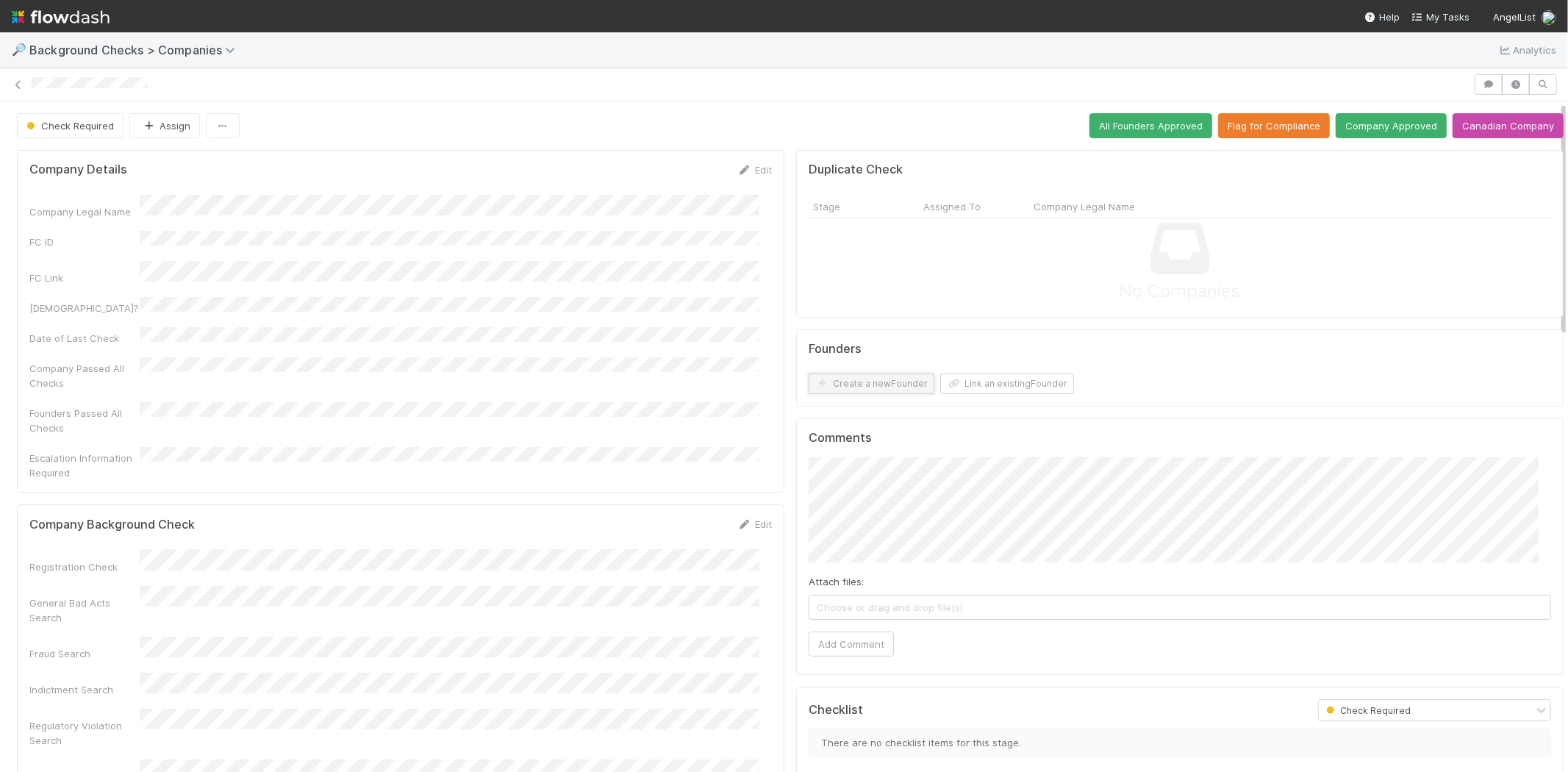
click at [850, 384] on button "Create a new Founder" at bounding box center [871, 384] width 126 height 20
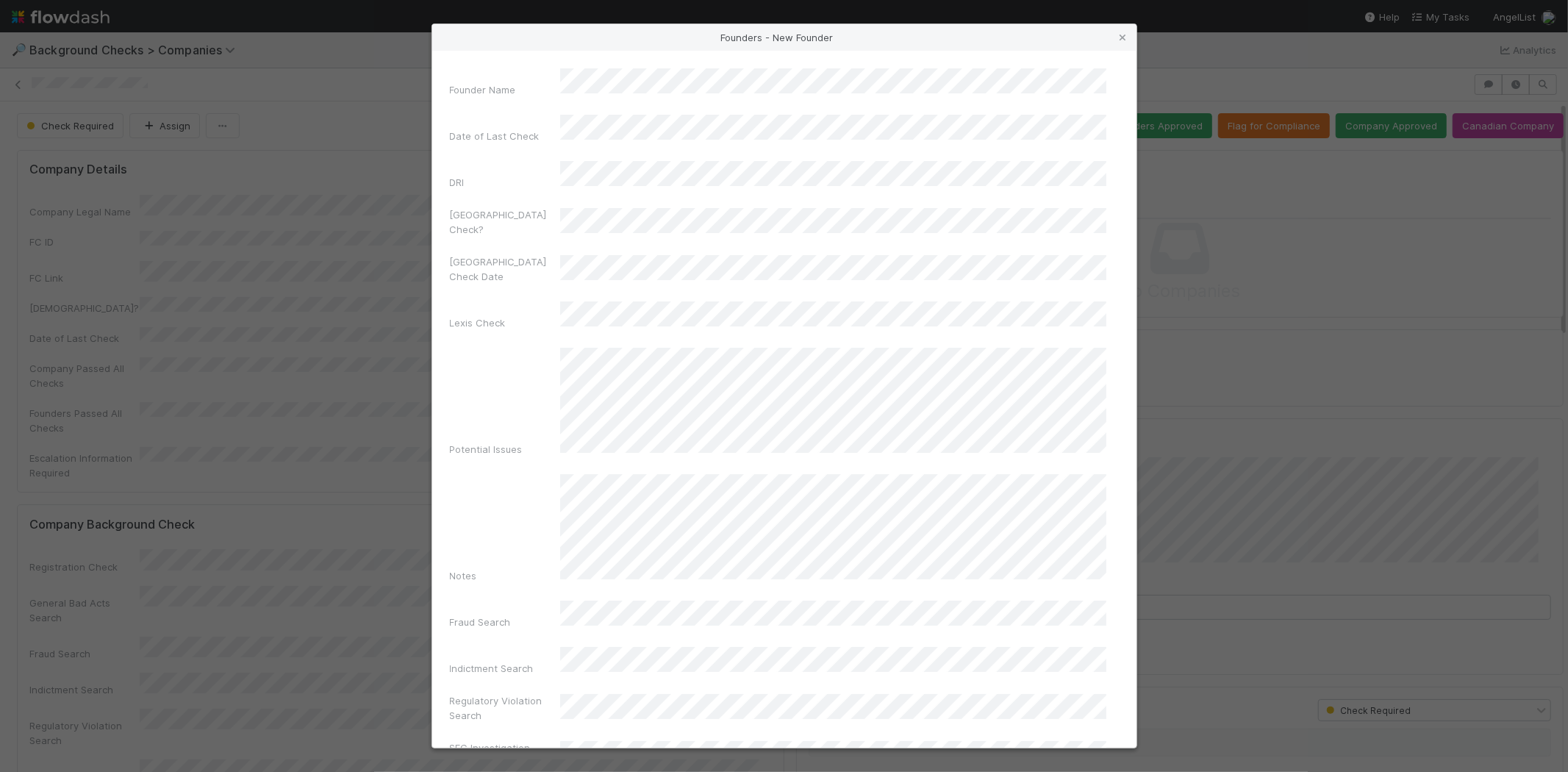
click at [769, 66] on div "Founder Name Date of Last Check DRI Canada Check? Canada Check Date Lexis Check…" at bounding box center [784, 399] width 704 height 697
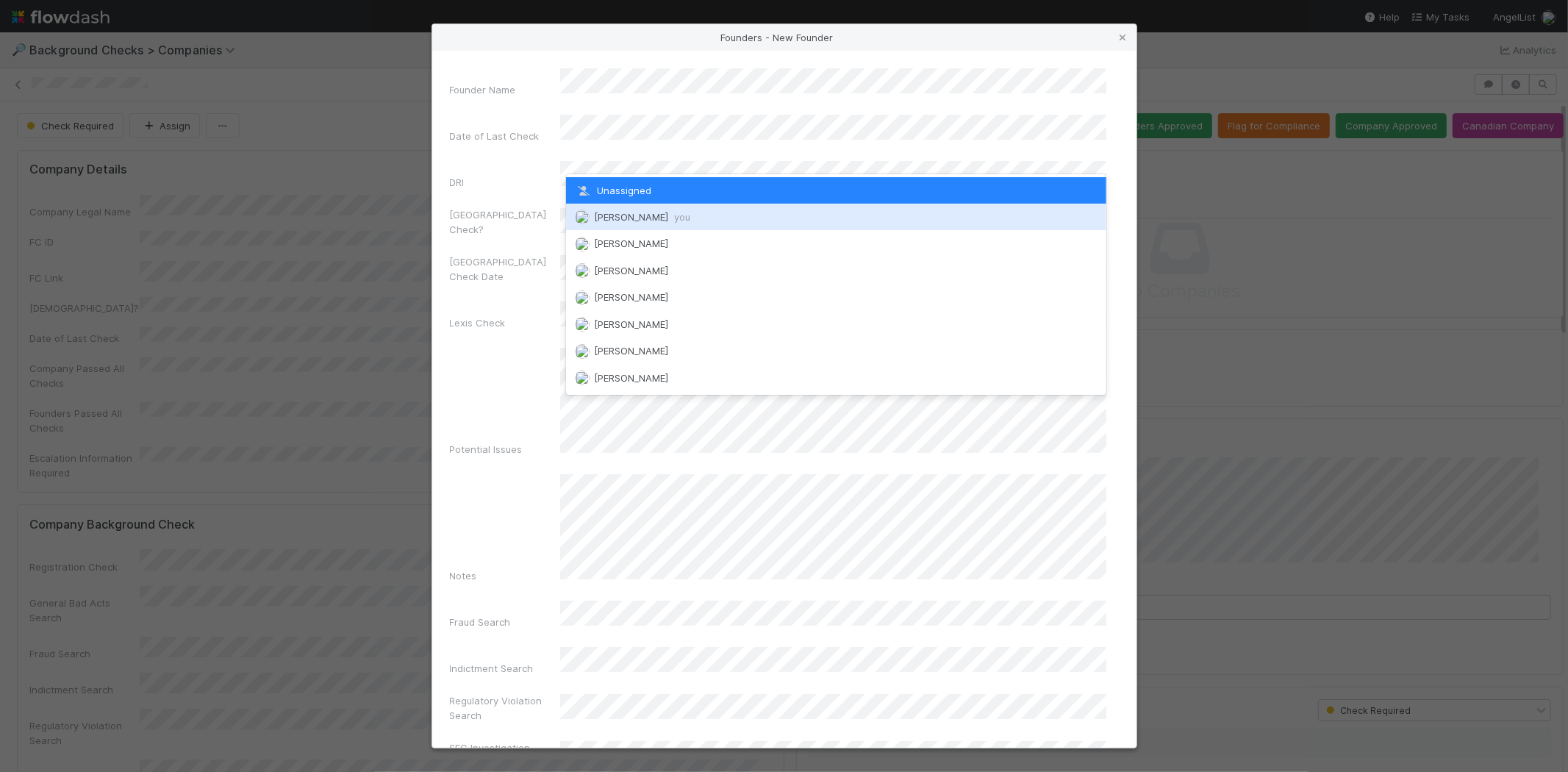
click at [668, 221] on span "Michael Capilitan you" at bounding box center [642, 216] width 97 height 12
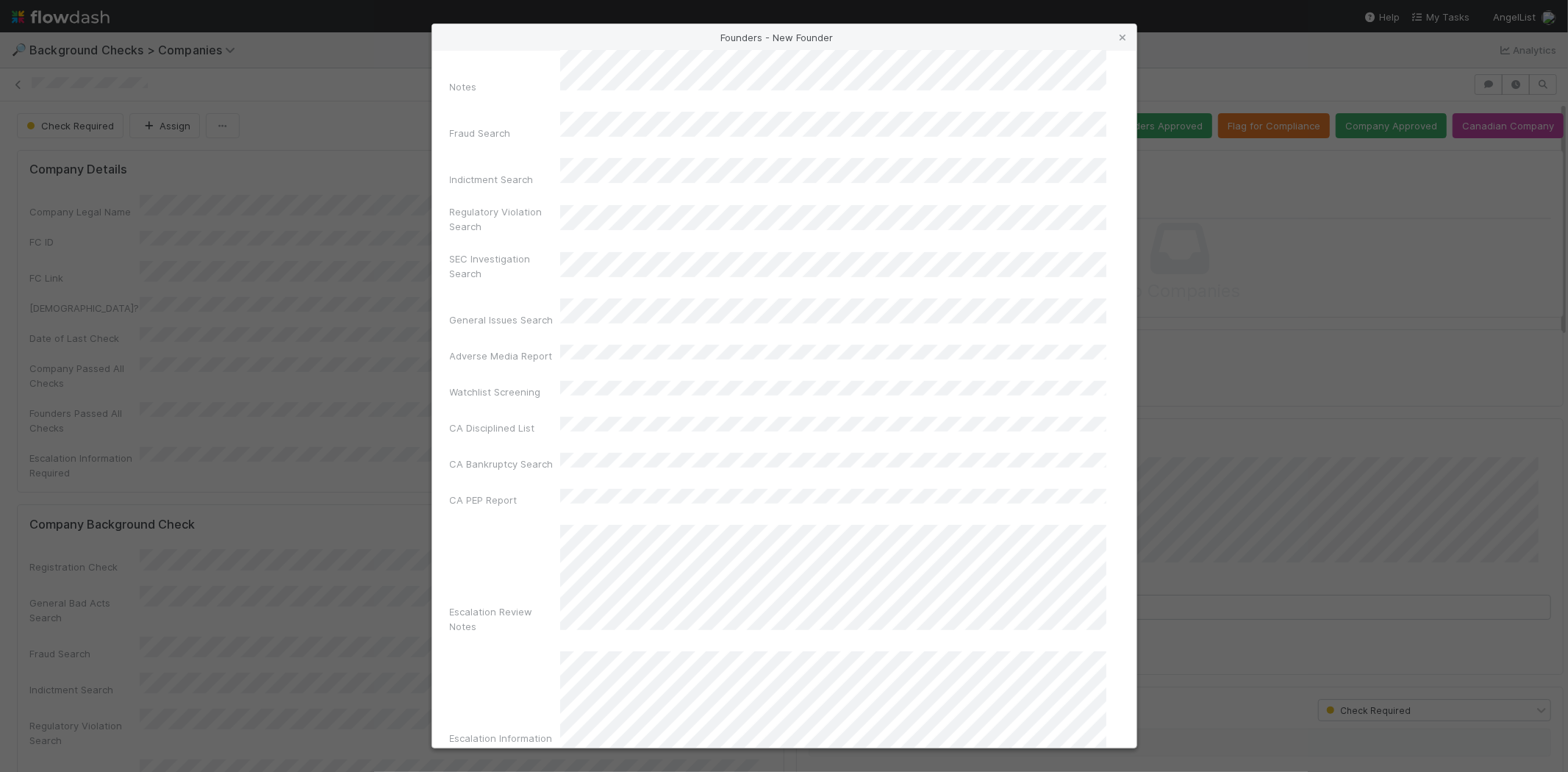
scroll to position [493, 0]
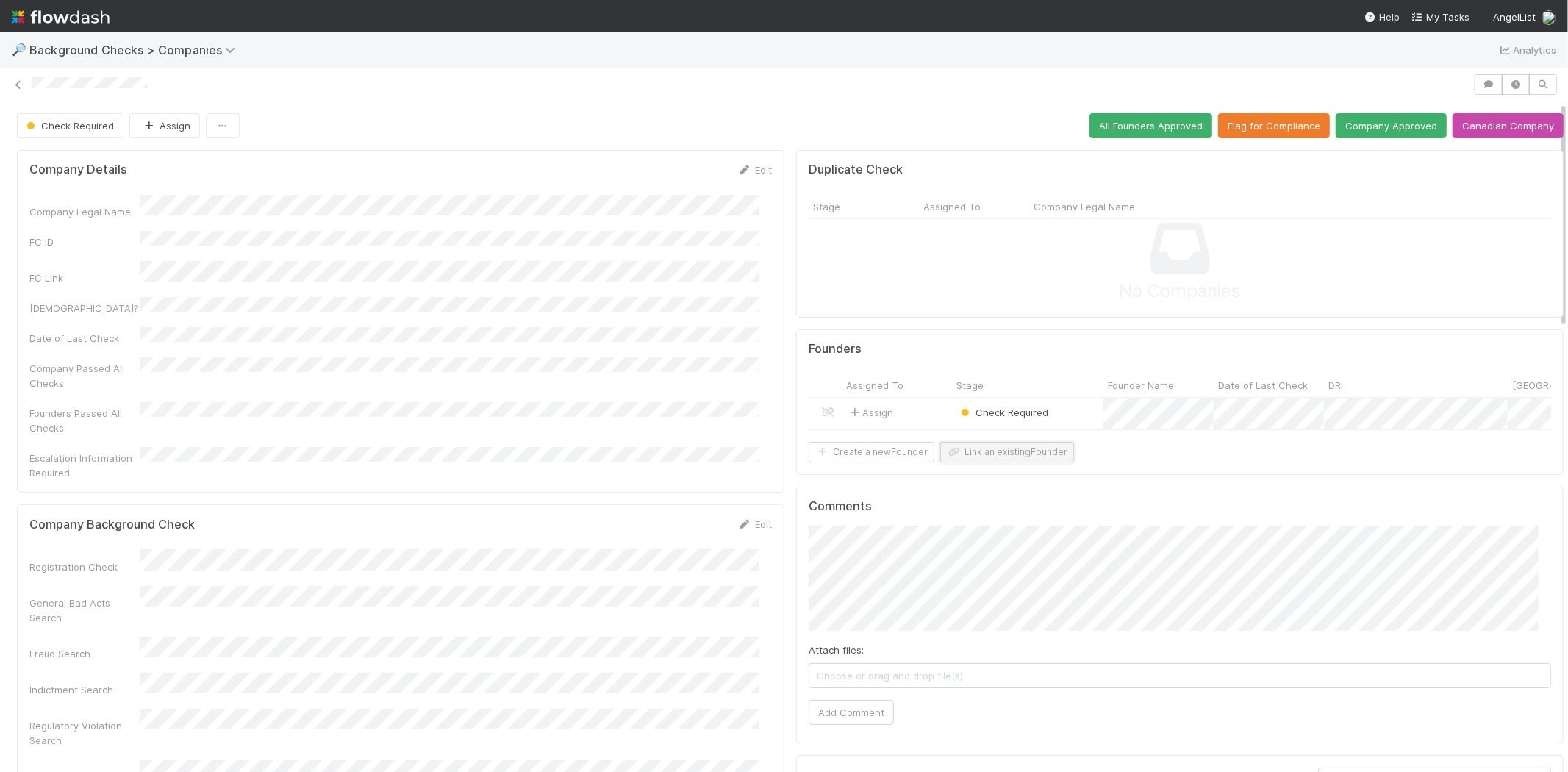
click at [994, 463] on button "Link an existing Founder" at bounding box center [1006, 452] width 133 height 20
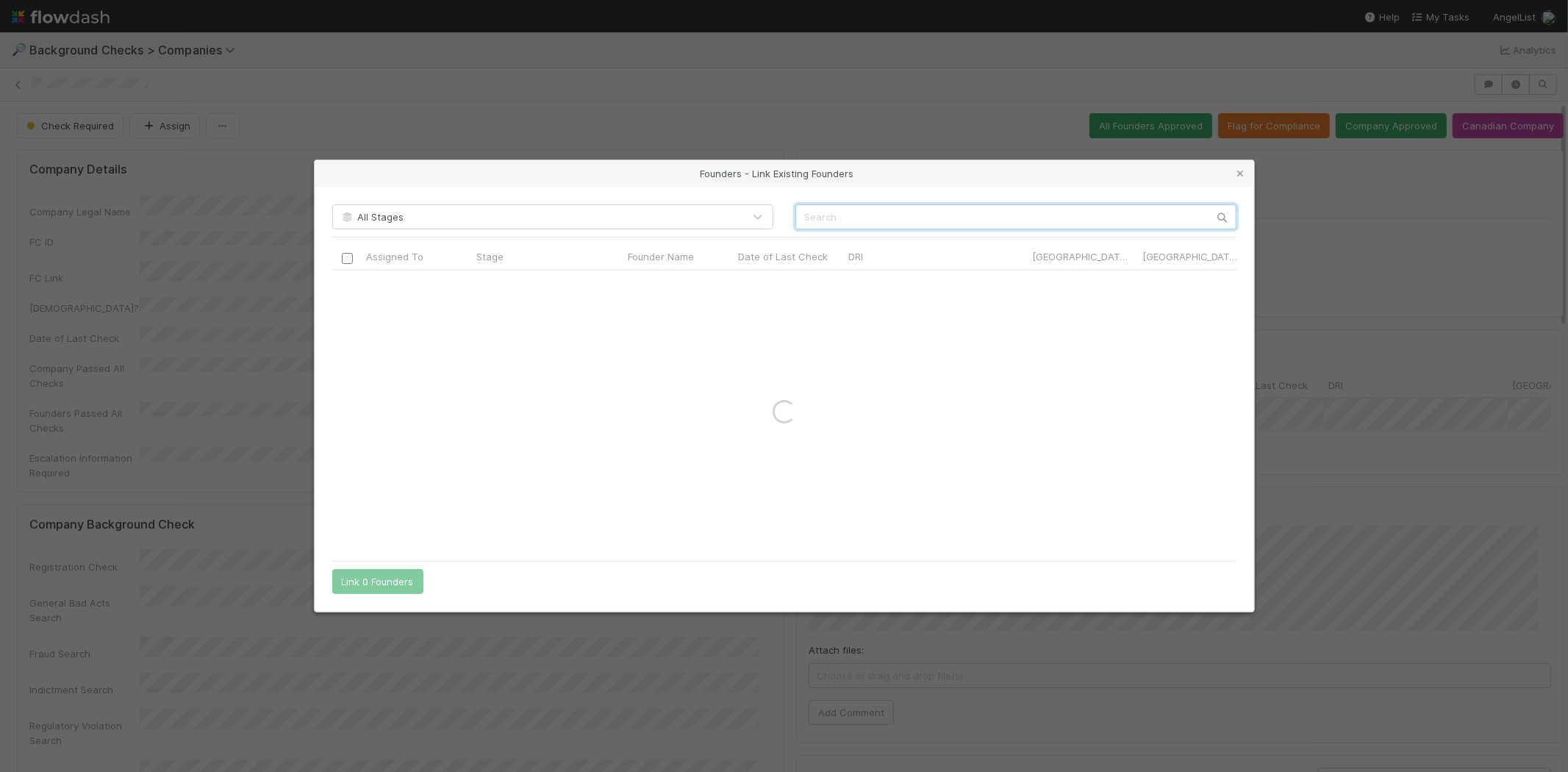
click at [902, 215] on input "text" at bounding box center [1016, 216] width 441 height 25
paste input "Pranav Madhukar"
type input "Pranav Madhukar"
click at [1245, 171] on icon at bounding box center [1241, 174] width 15 height 9
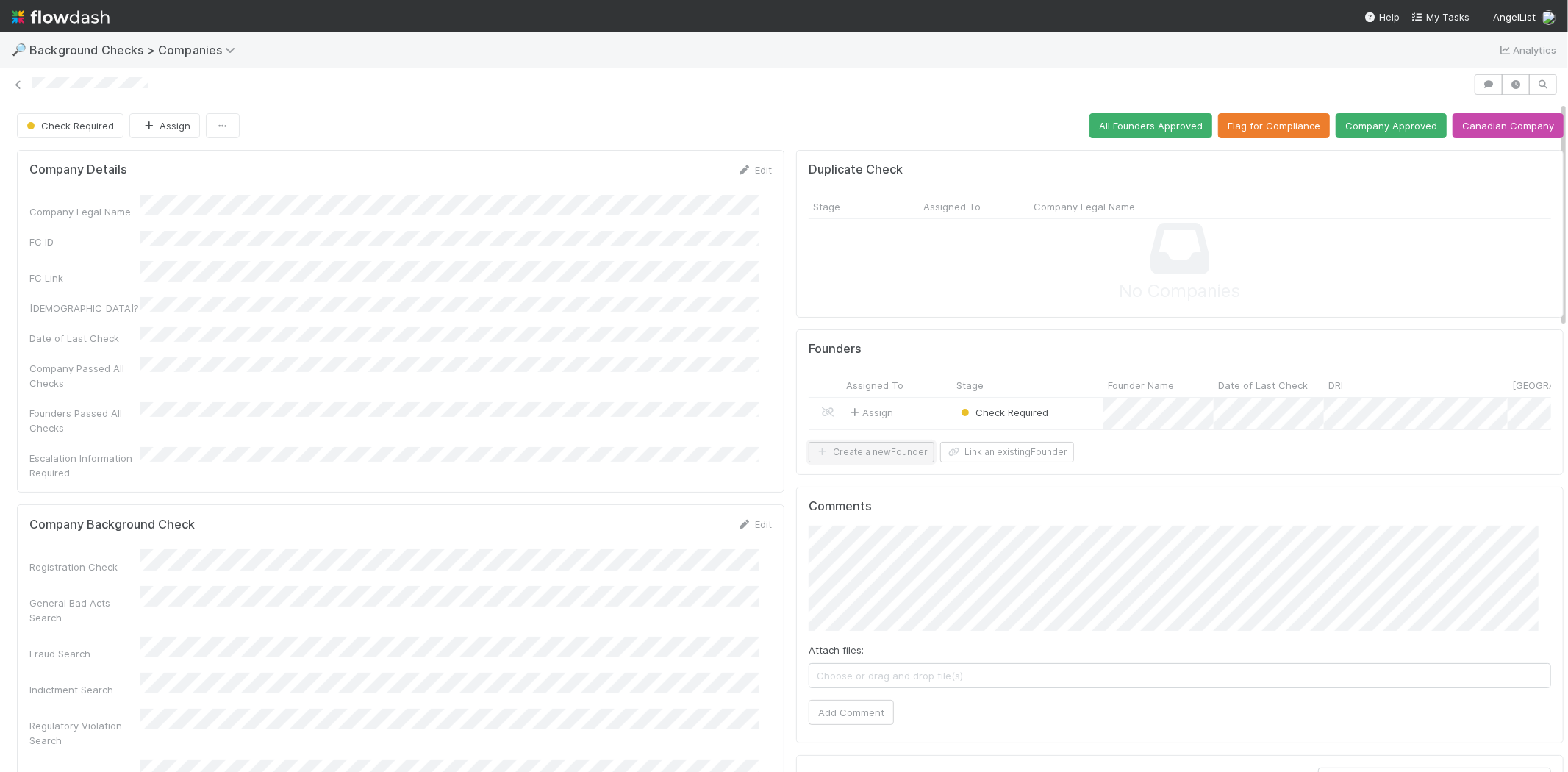
click at [880, 462] on button "Create a new Founder" at bounding box center [871, 452] width 126 height 20
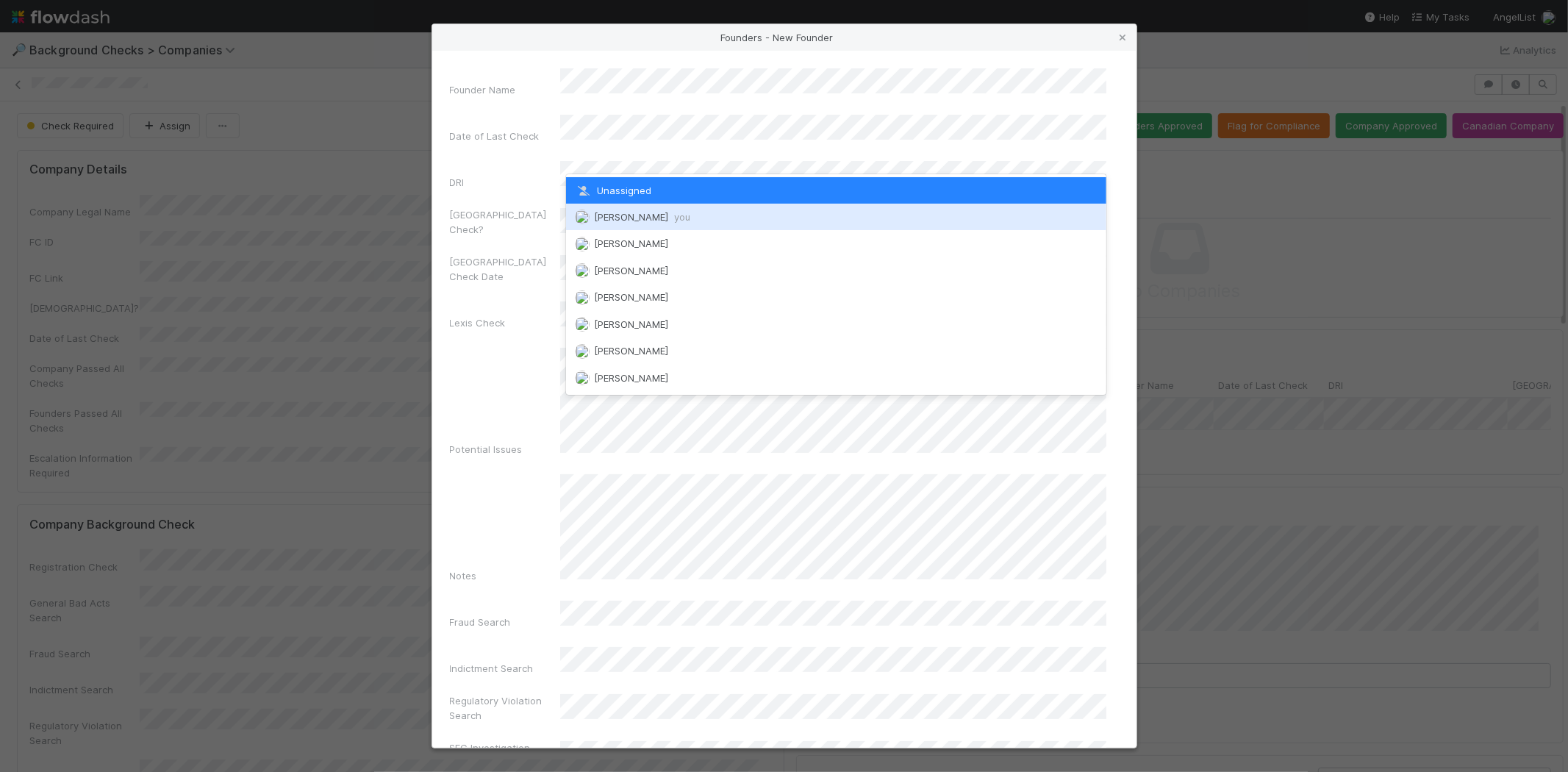
click at [680, 211] on span "you" at bounding box center [682, 216] width 17 height 12
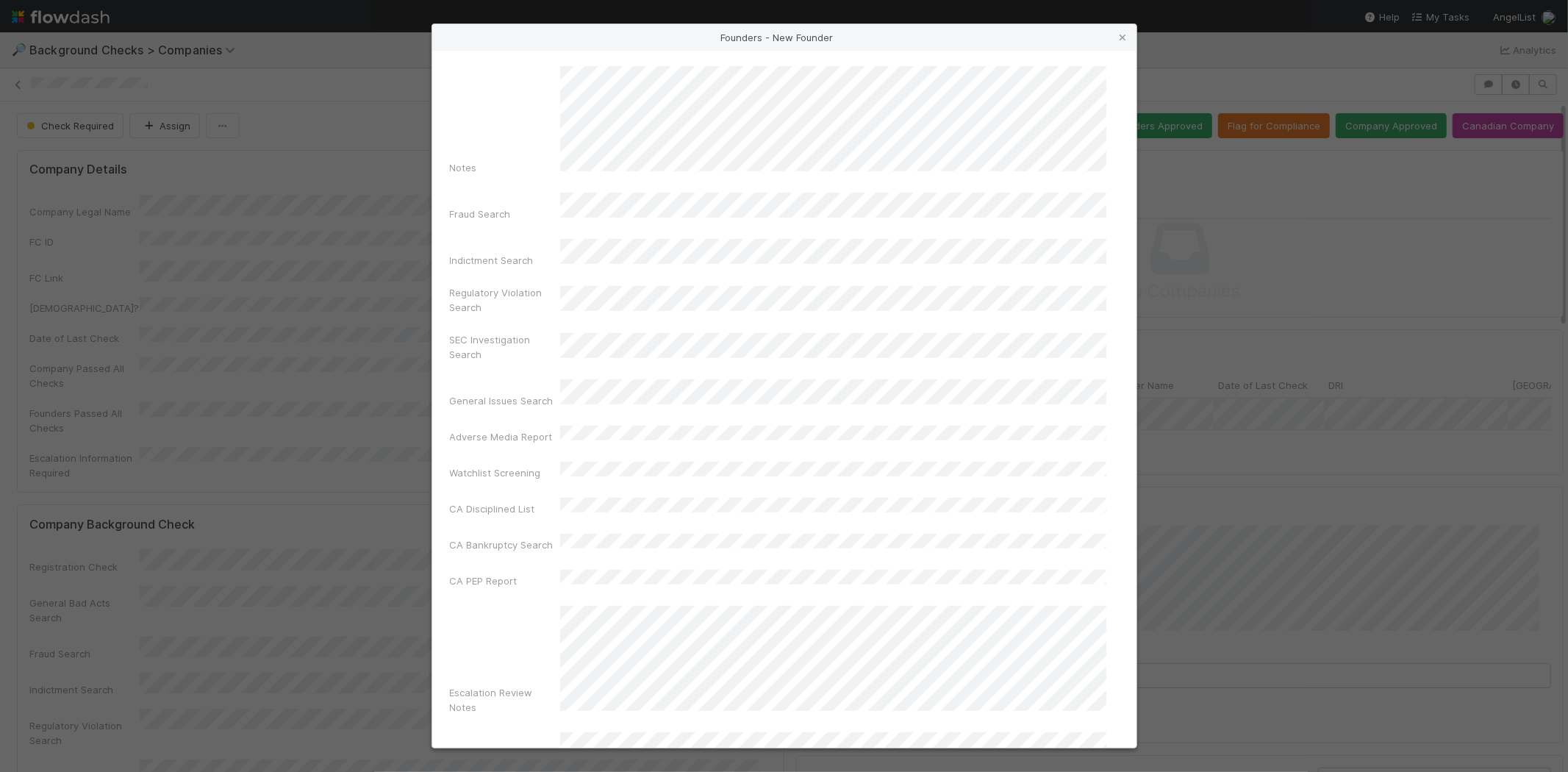
scroll to position [493, 0]
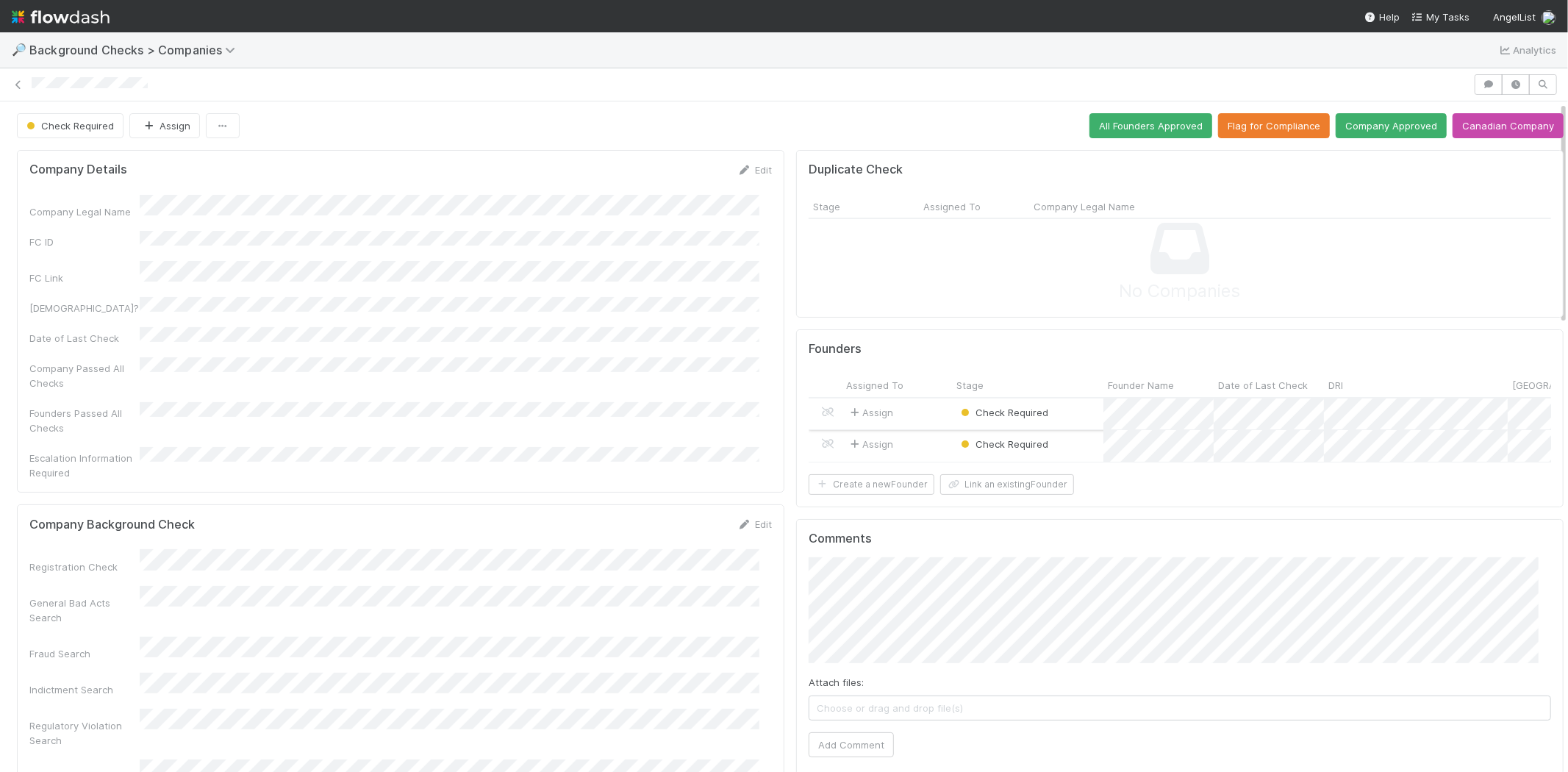
click at [904, 412] on div "Assign" at bounding box center [897, 414] width 110 height 31
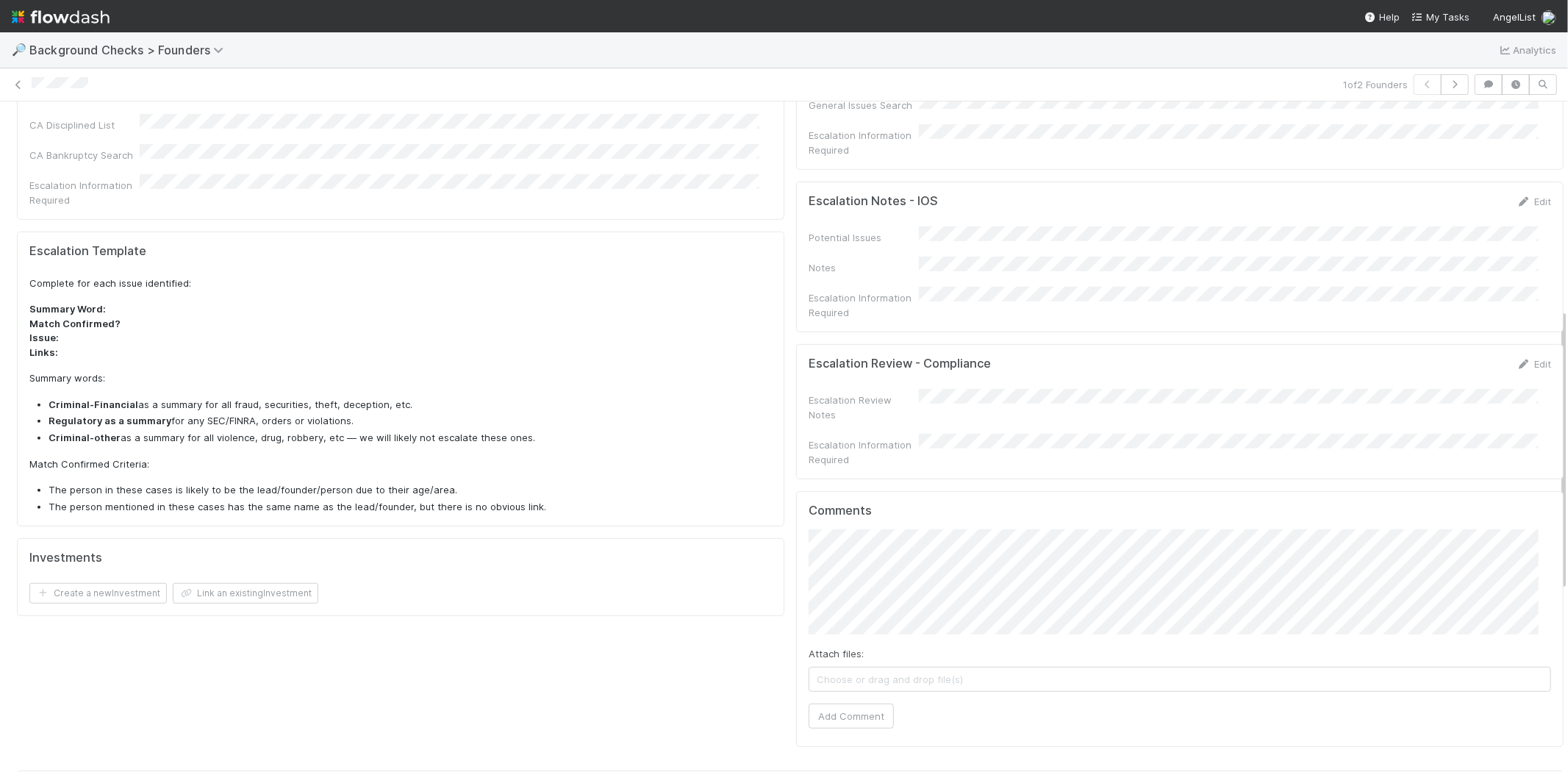
scroll to position [735, 0]
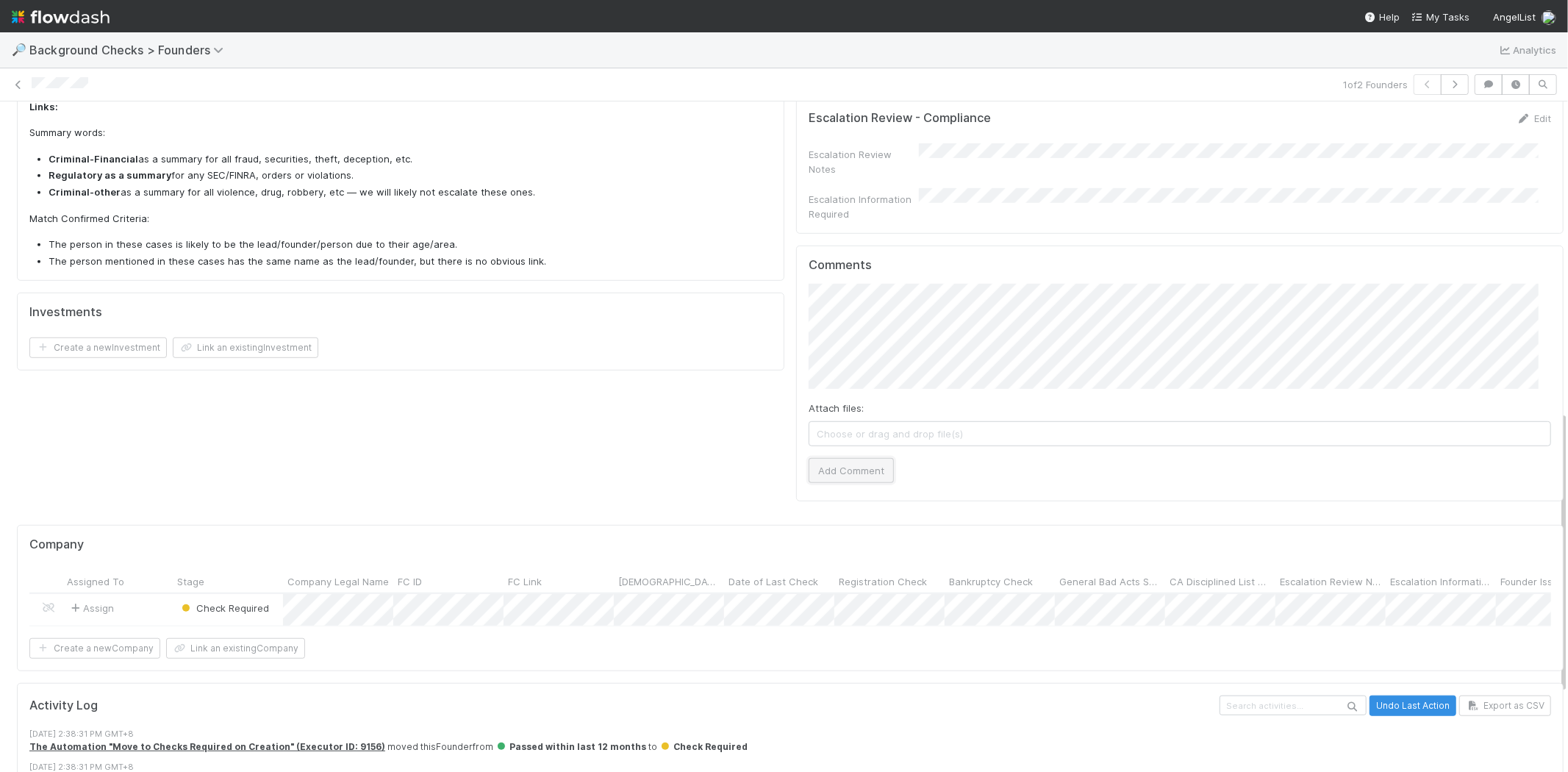
click at [862, 458] on button "Add Comment" at bounding box center [851, 470] width 86 height 25
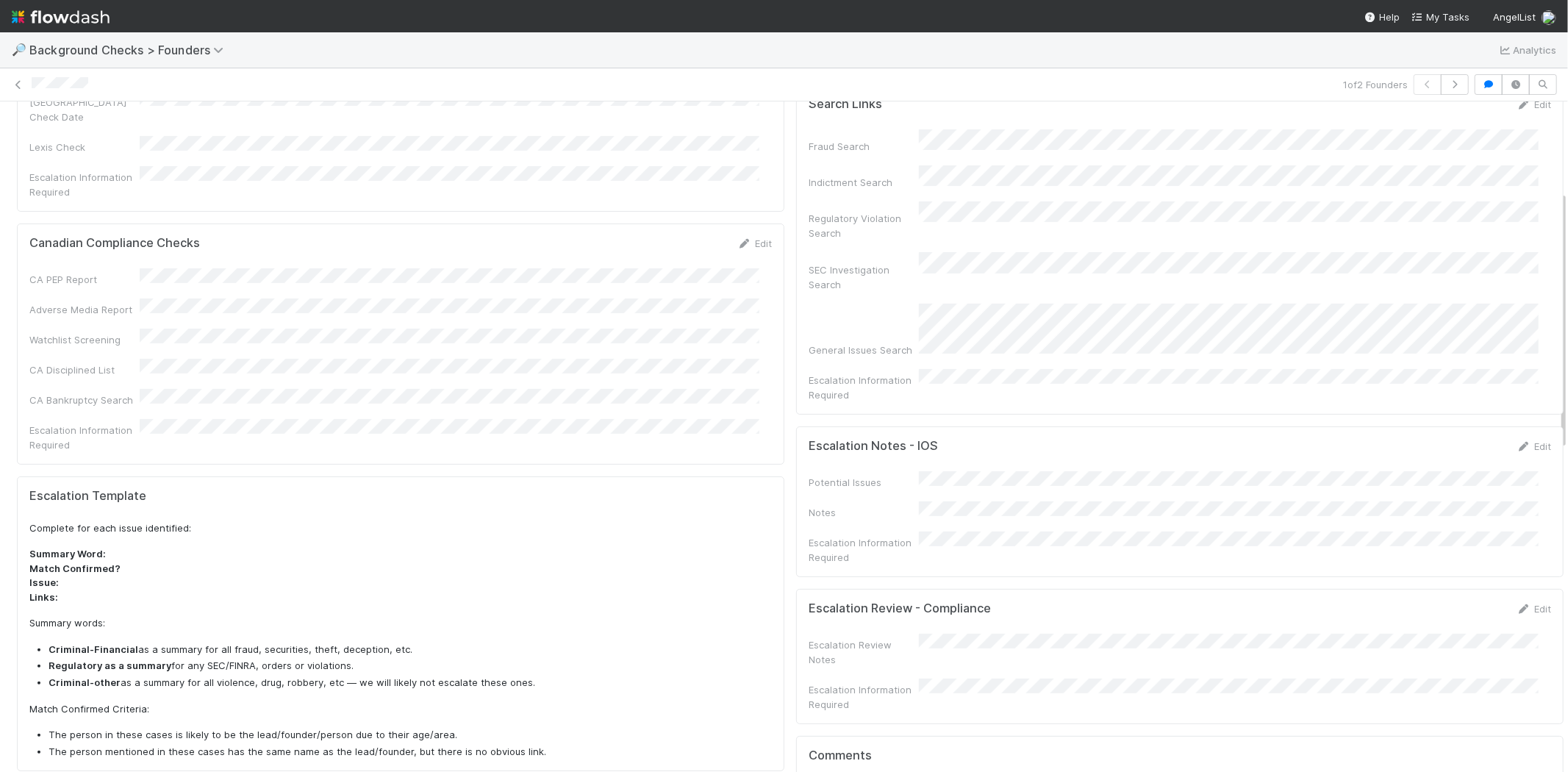
scroll to position [0, 0]
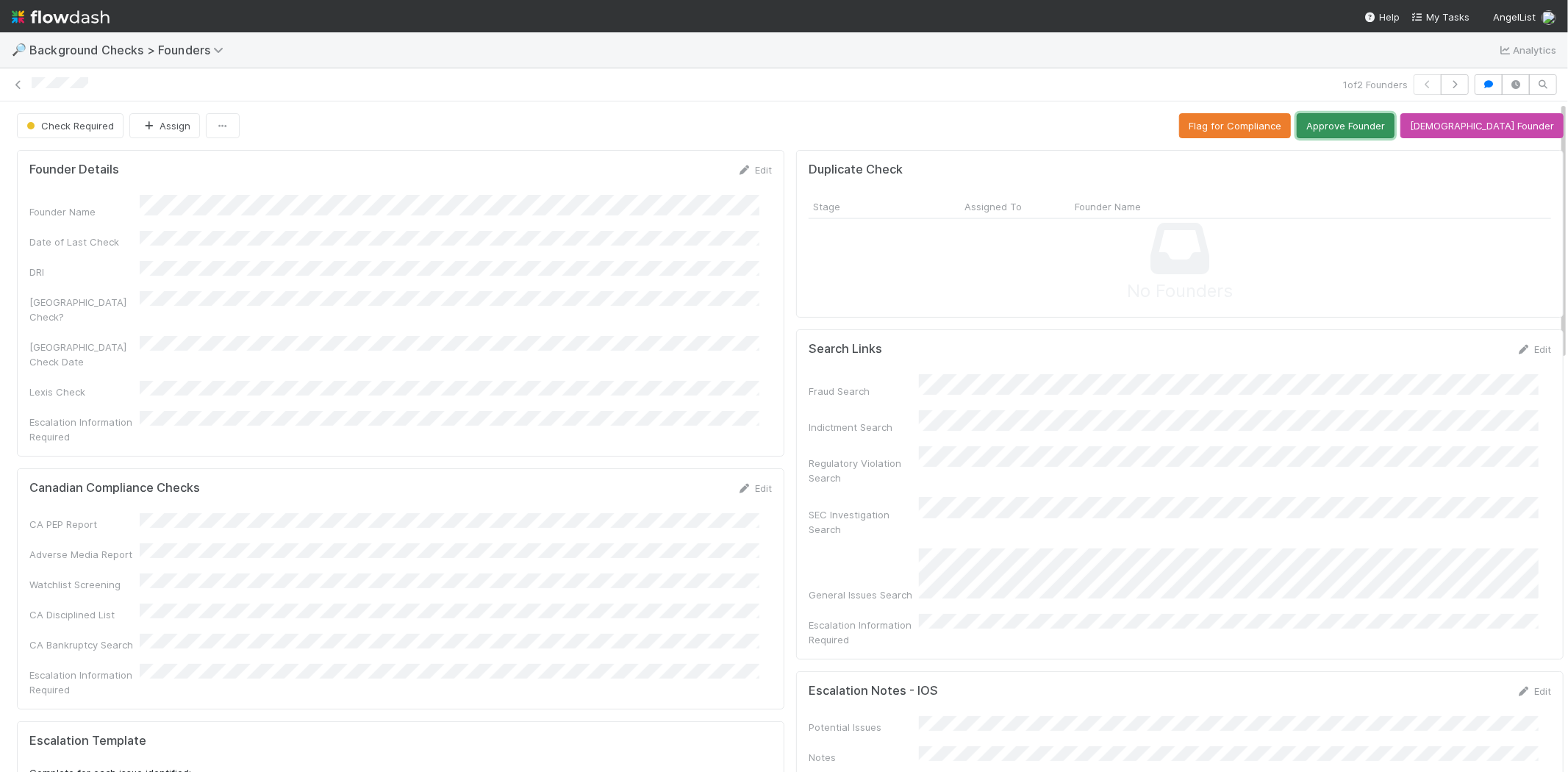
click at [1377, 129] on button "Approve Founder" at bounding box center [1345, 125] width 97 height 25
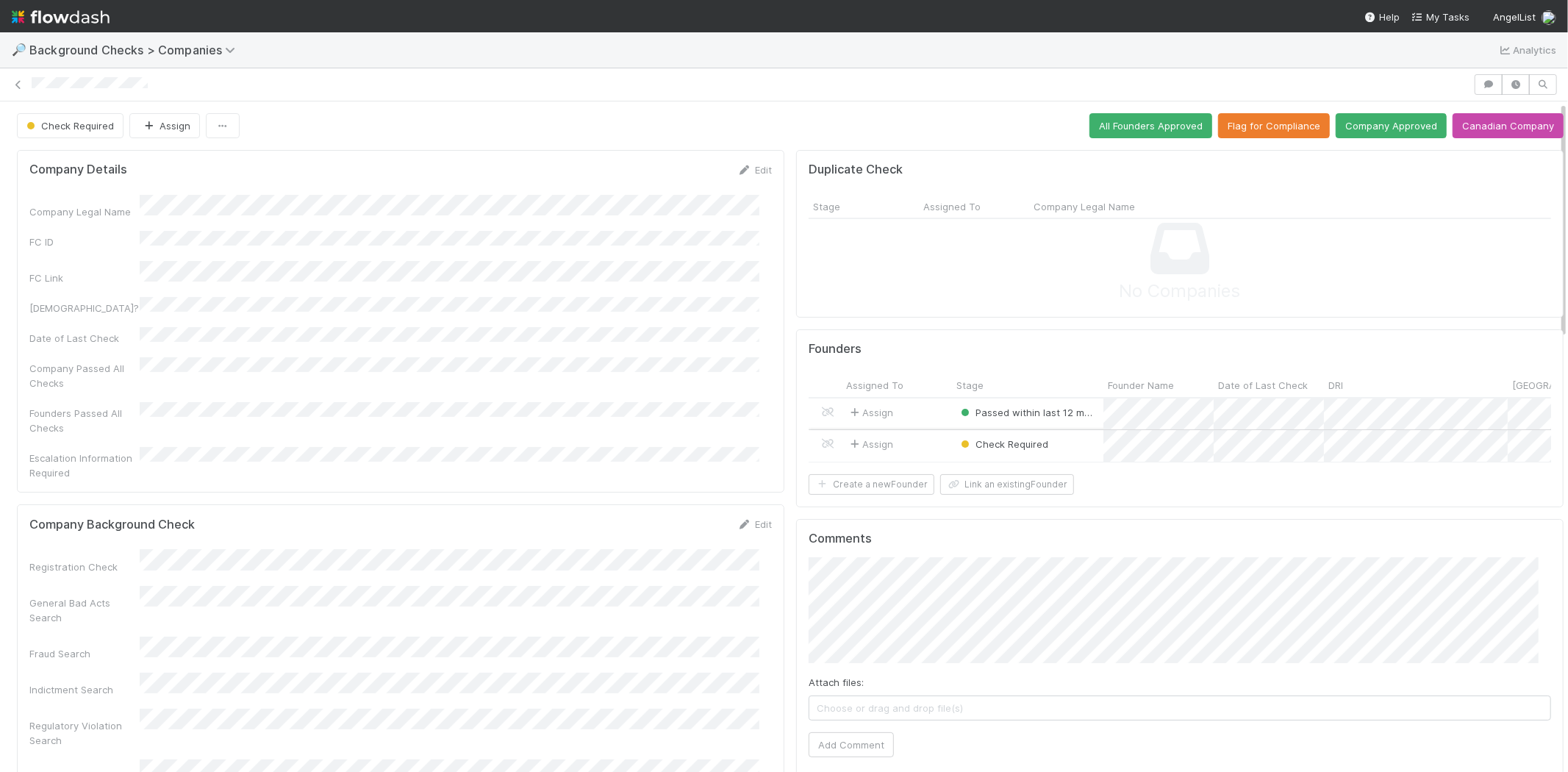
click at [916, 445] on div "Assign" at bounding box center [897, 446] width 110 height 31
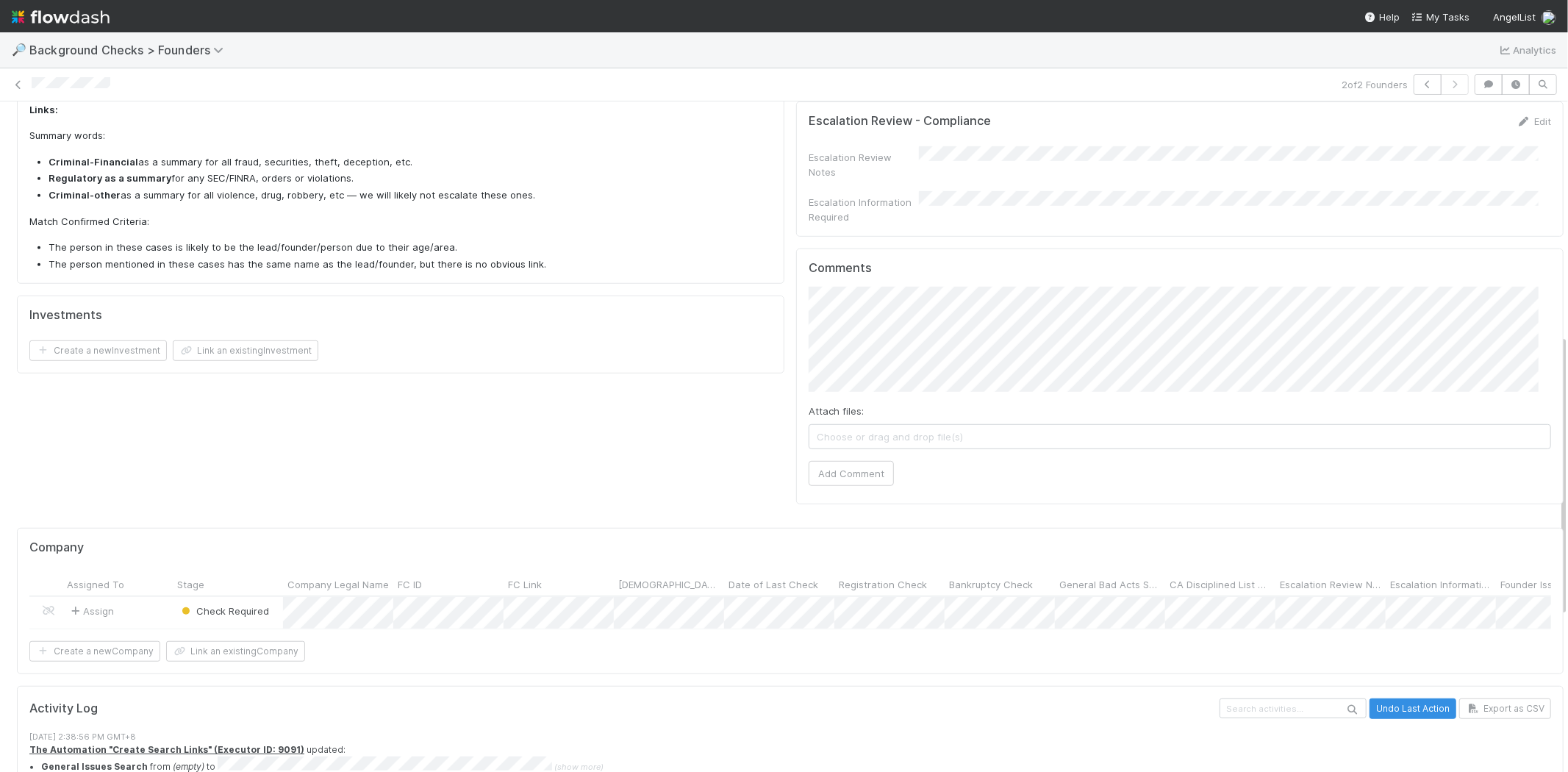
scroll to position [735, 0]
click at [855, 458] on button "Add Comment" at bounding box center [851, 470] width 86 height 25
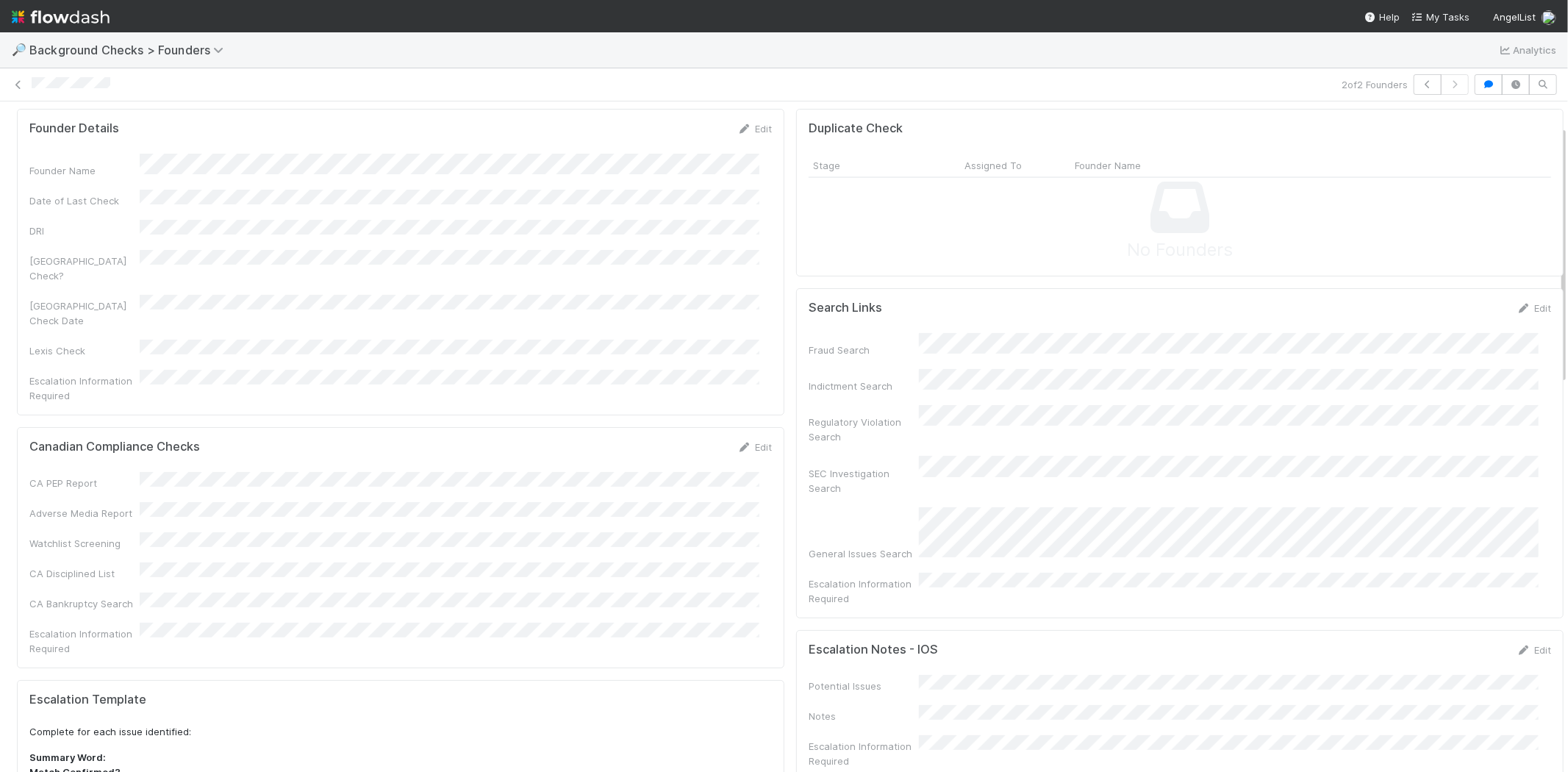
scroll to position [0, 0]
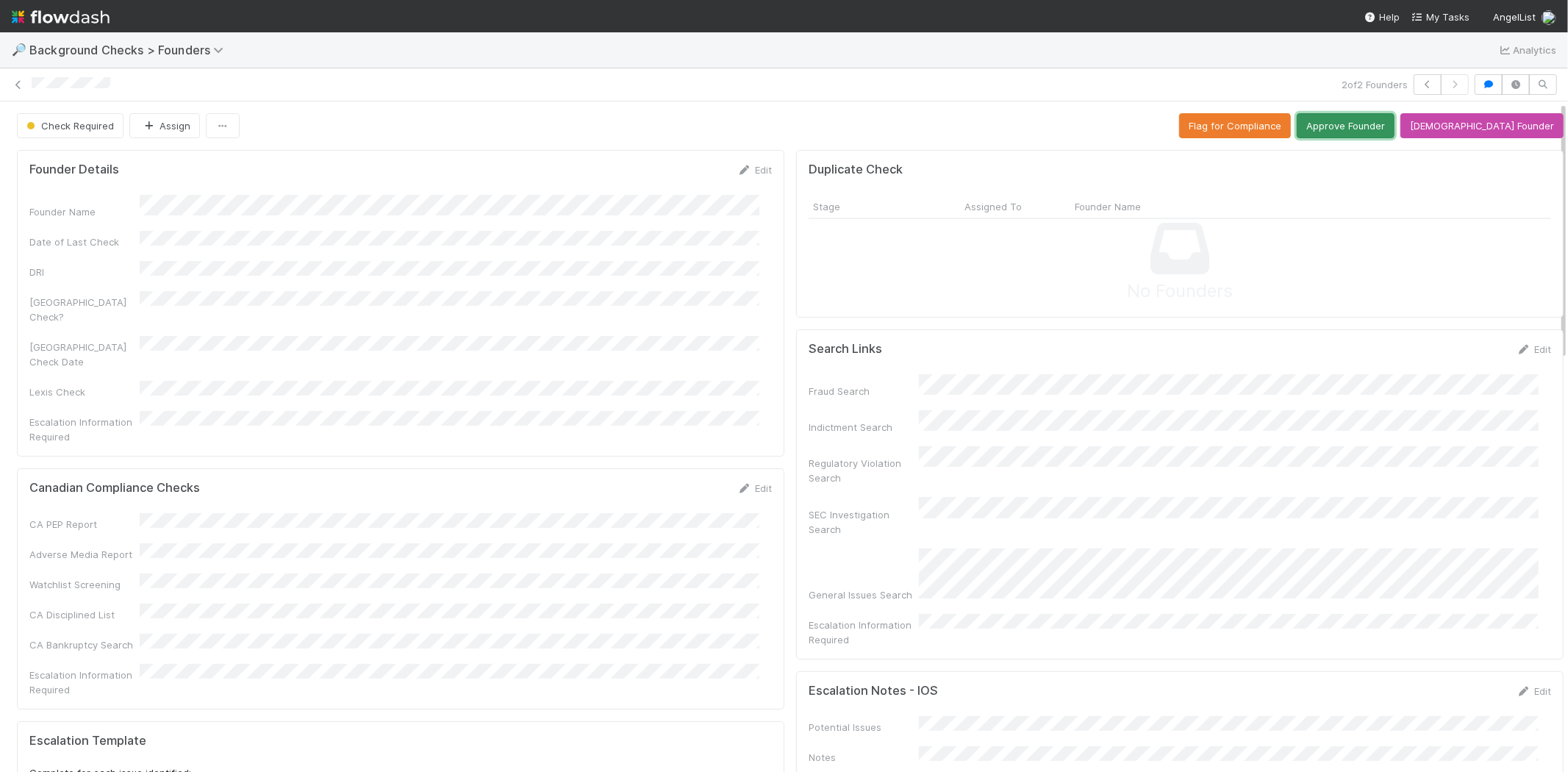
click at [1376, 131] on button "Approve Founder" at bounding box center [1345, 125] width 97 height 25
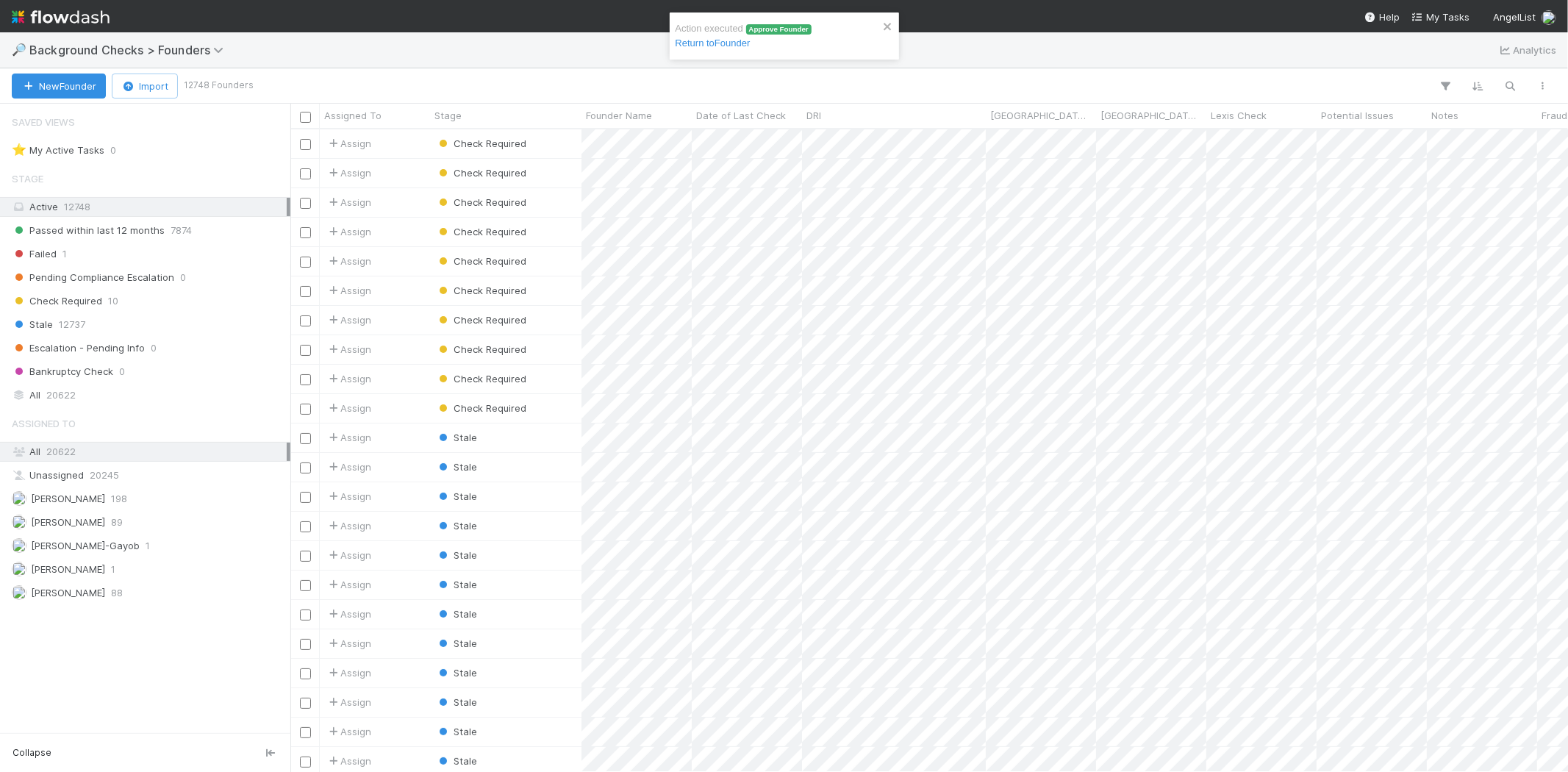
scroll to position [630, 1265]
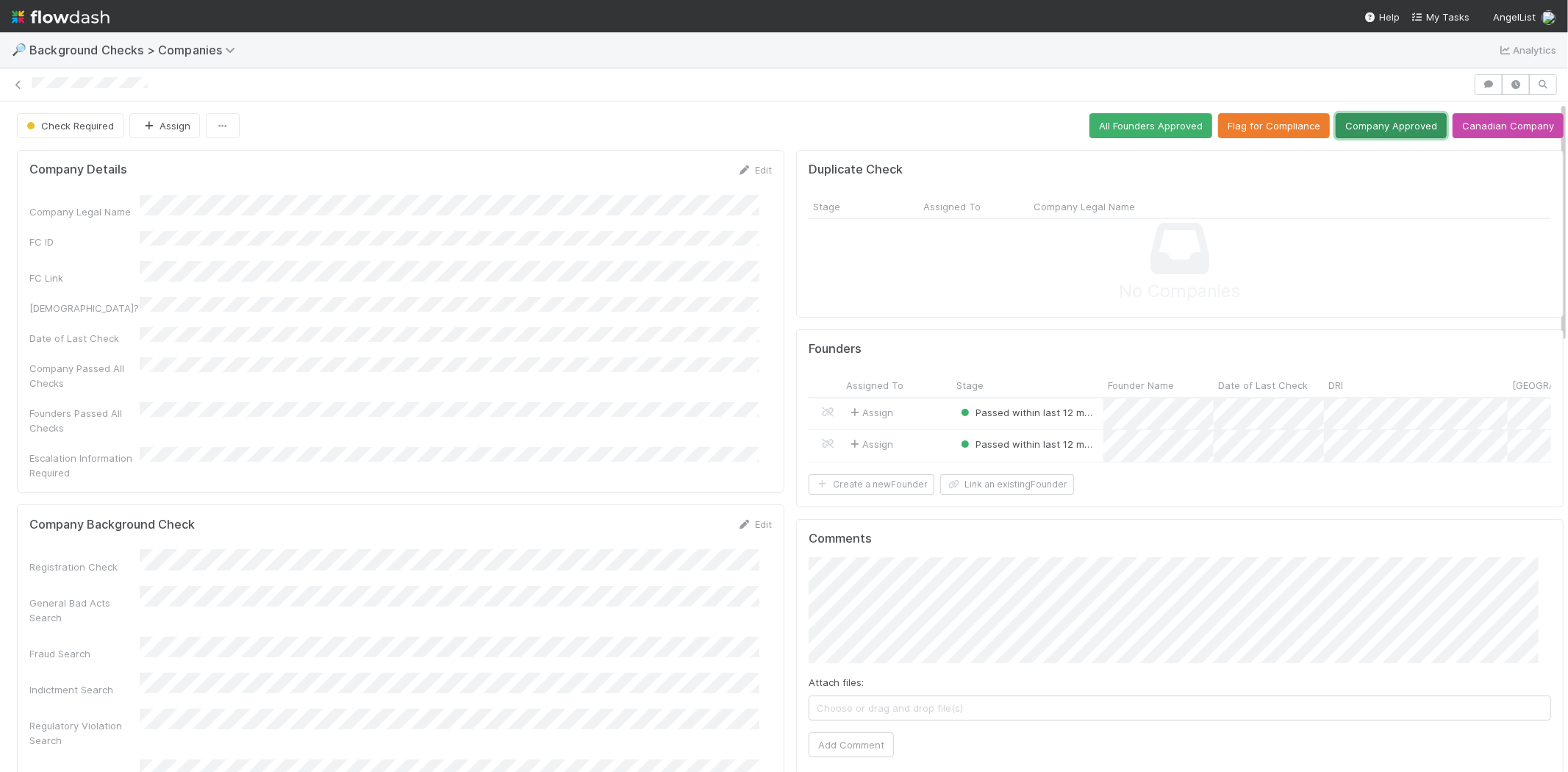
click at [1368, 126] on button "Company Approved" at bounding box center [1391, 125] width 111 height 25
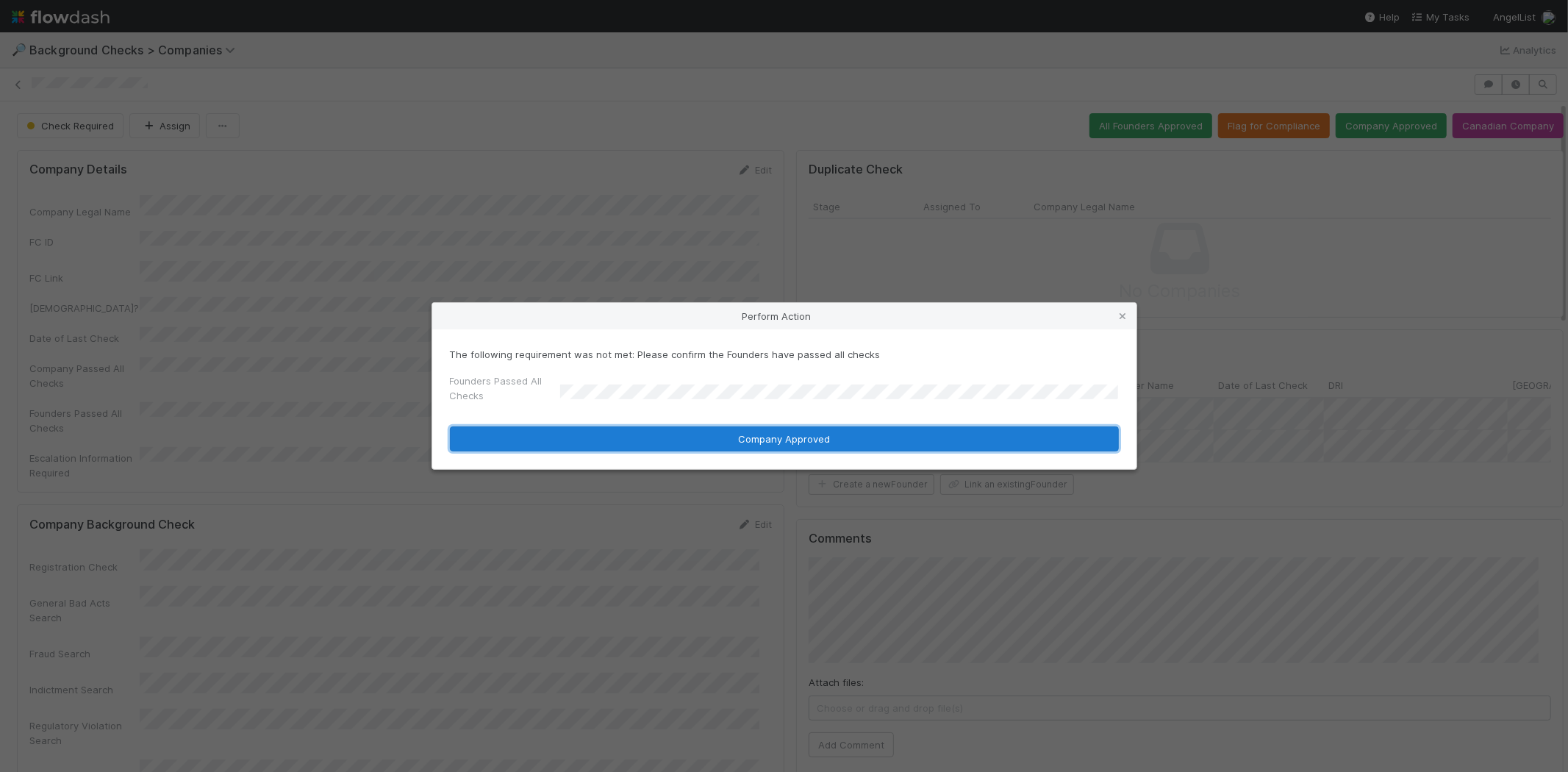
click at [647, 432] on button "Company Approved" at bounding box center [784, 439] width 669 height 25
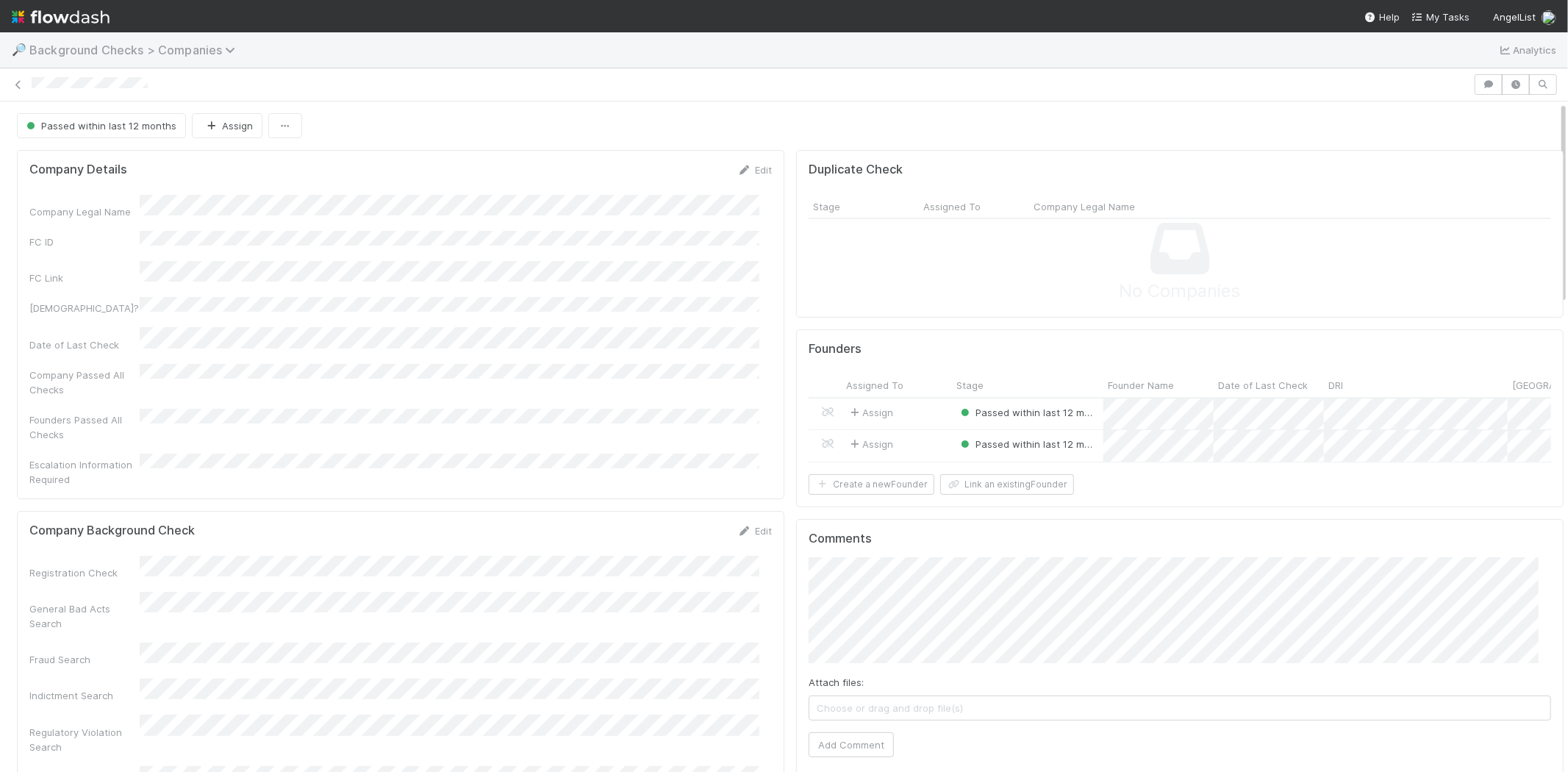
click at [162, 52] on span "Background Checks > Companies" at bounding box center [136, 50] width 213 height 15
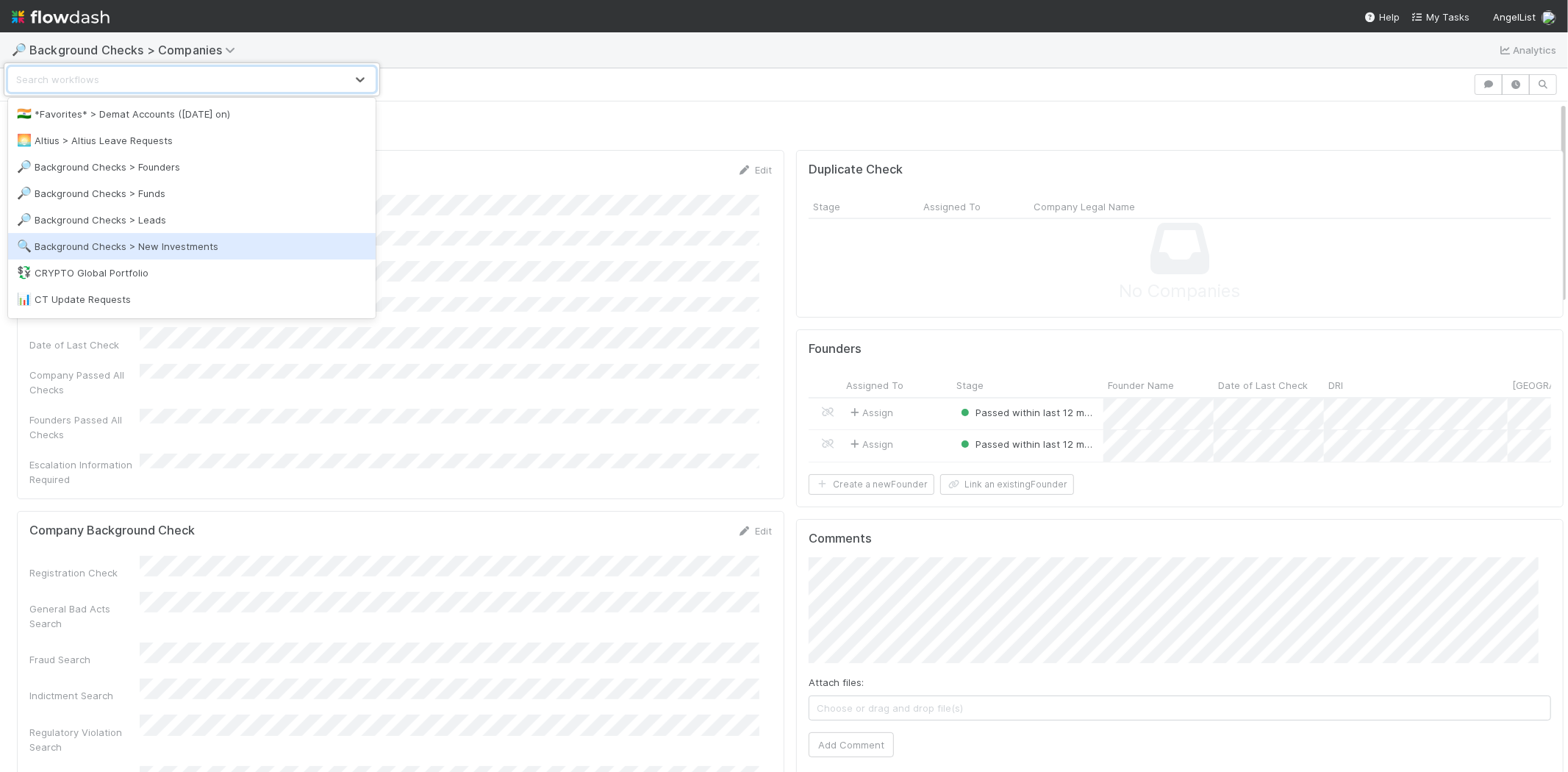
click at [169, 241] on div "🔍 Background Checks > New Investments" at bounding box center [191, 247] width 349 height 15
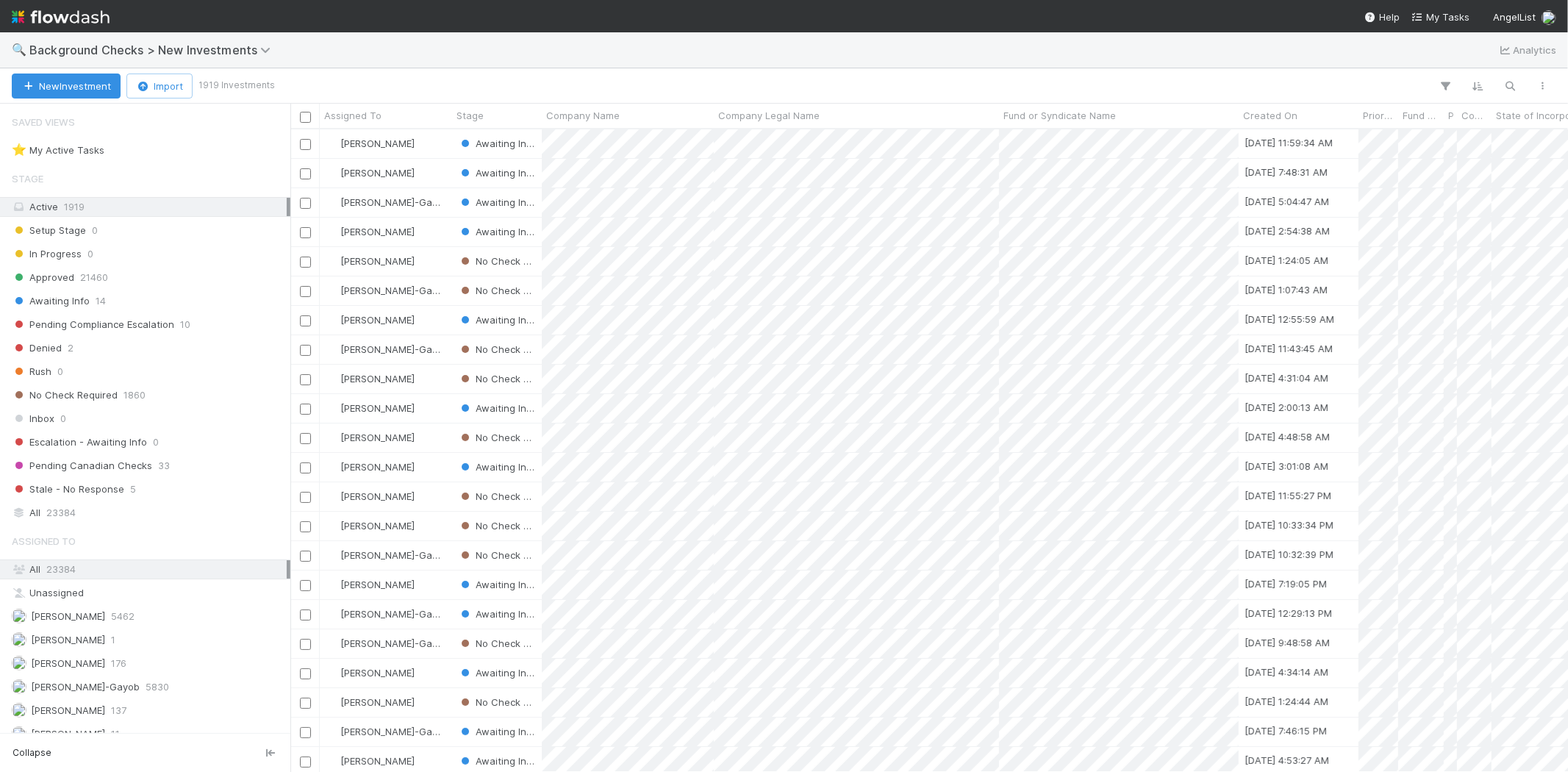
scroll to position [630, 1265]
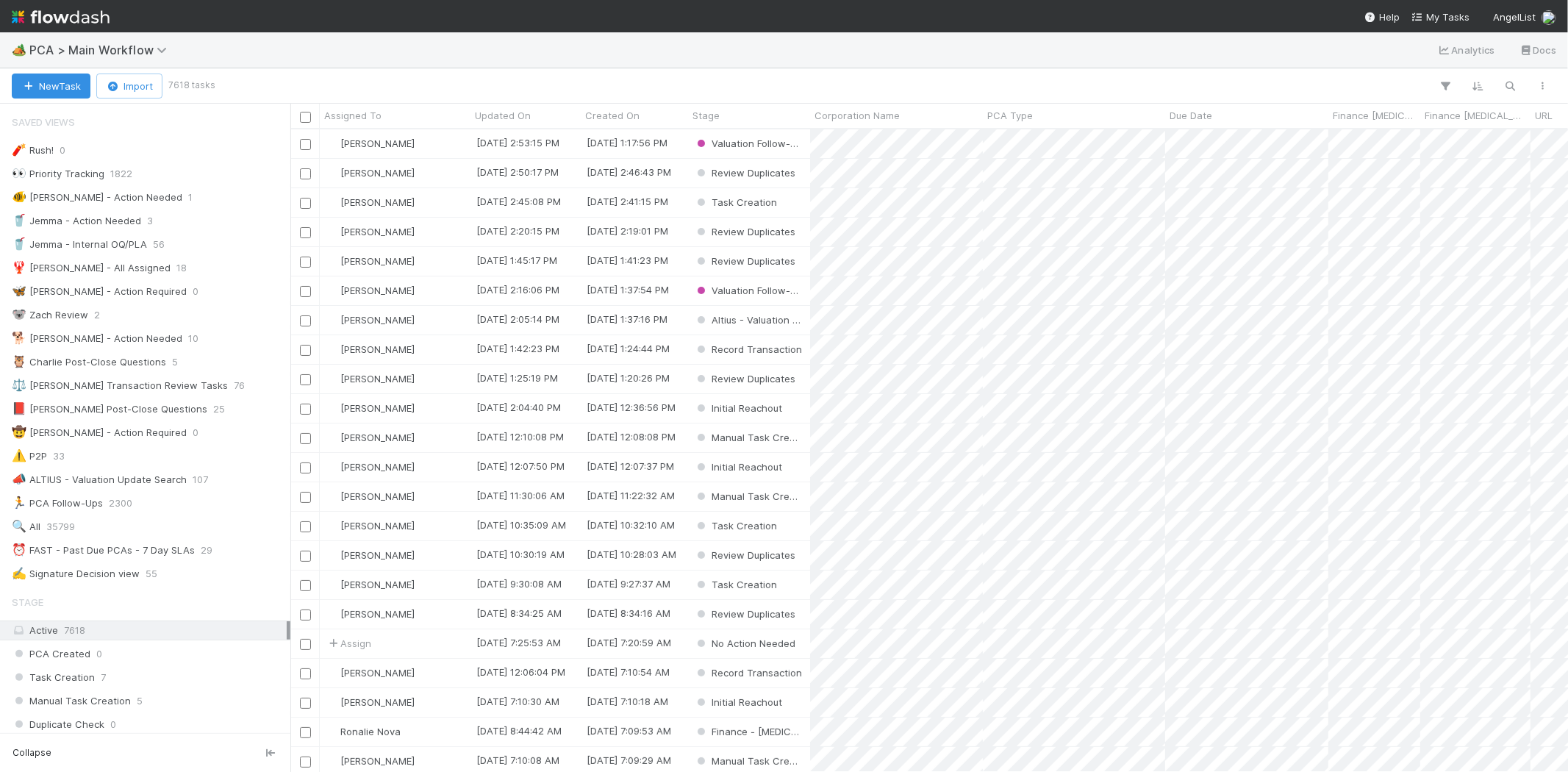
scroll to position [630, 1265]
click at [1441, 12] on span "My Tasks" at bounding box center [1440, 17] width 58 height 12
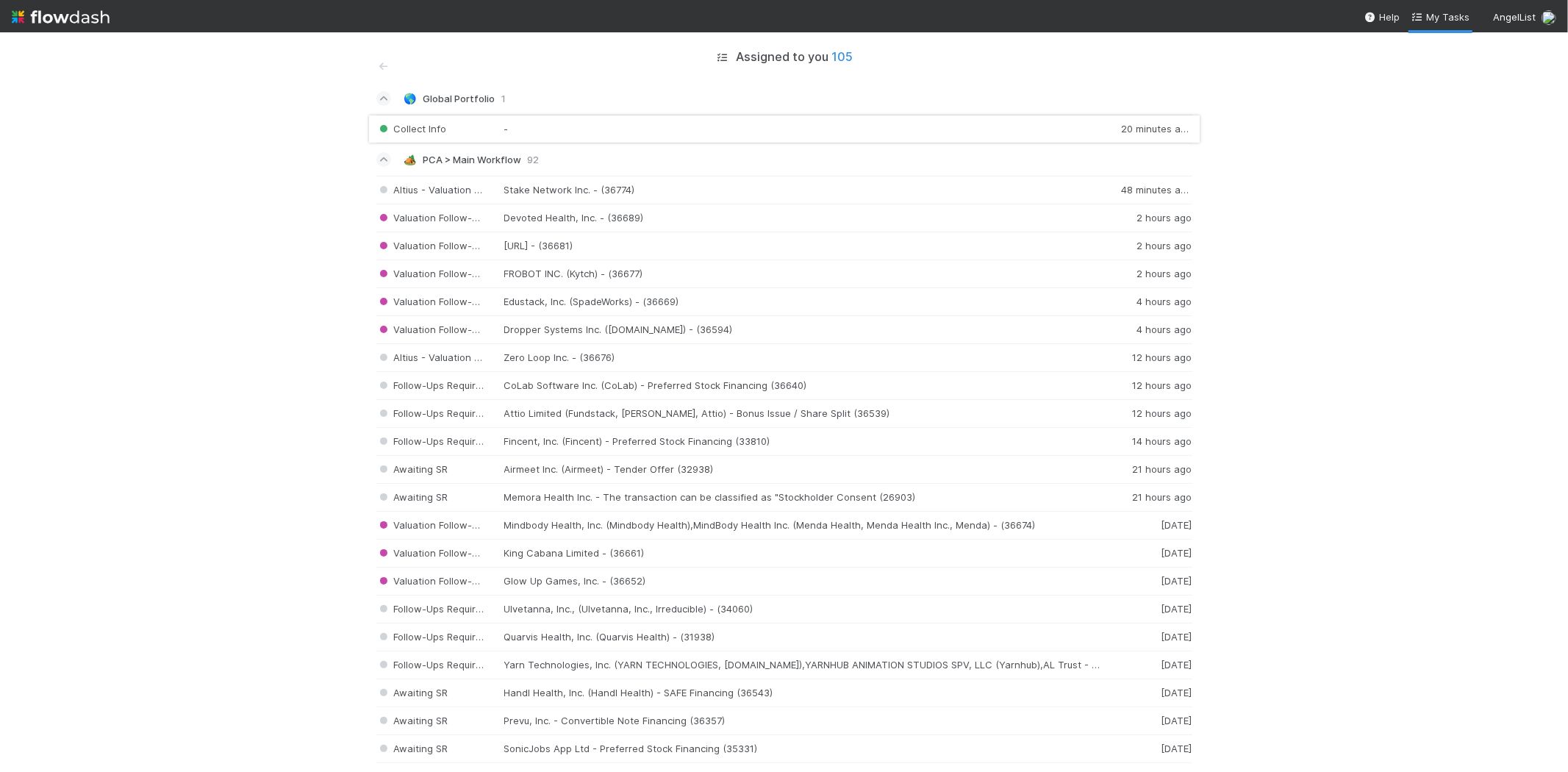
click at [423, 126] on div "Collect Info - 20 minutes ago" at bounding box center [784, 129] width 816 height 29
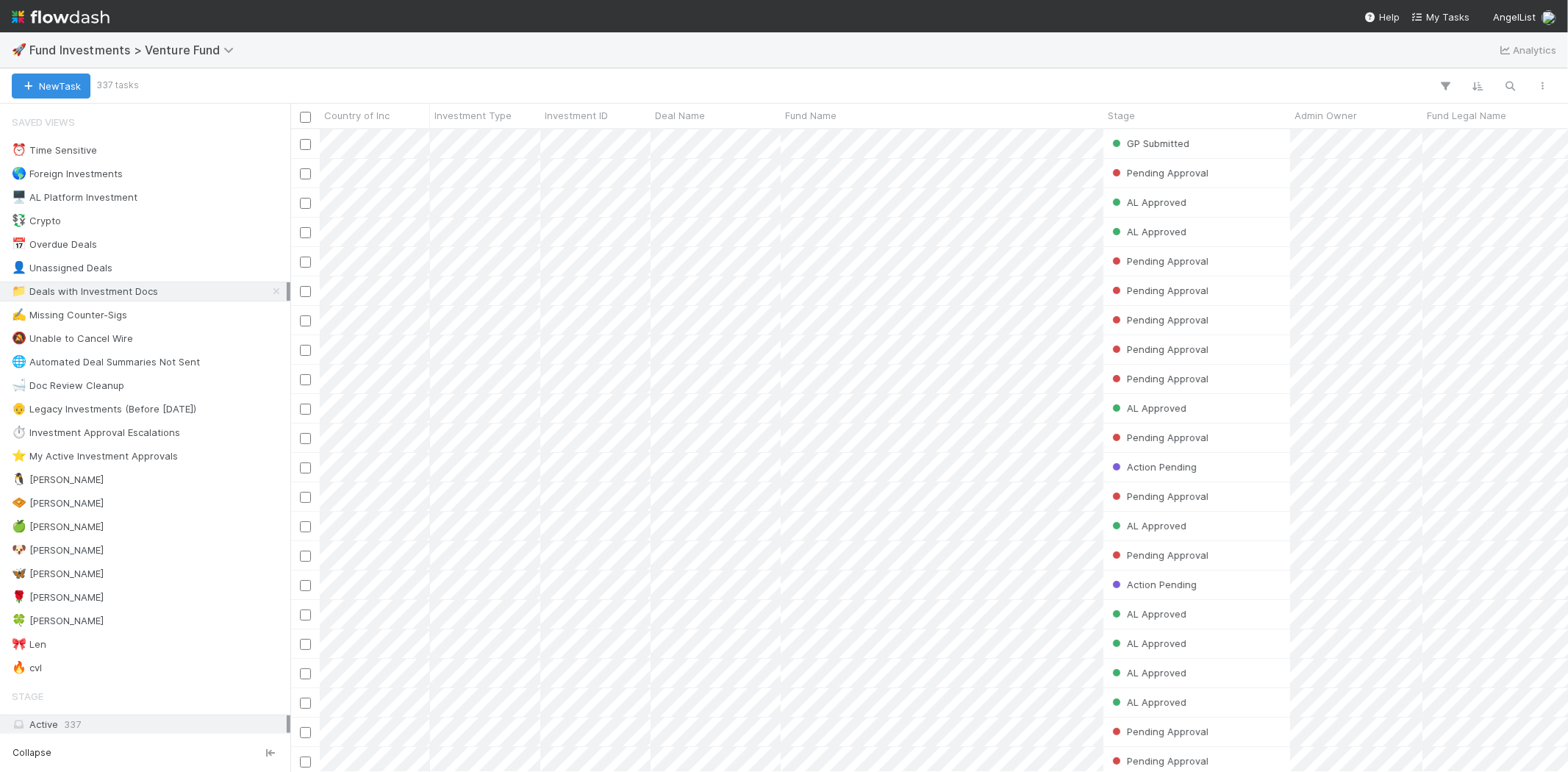
scroll to position [630, 1265]
click at [29, 616] on div "🍀 Mike" at bounding box center [58, 621] width 92 height 18
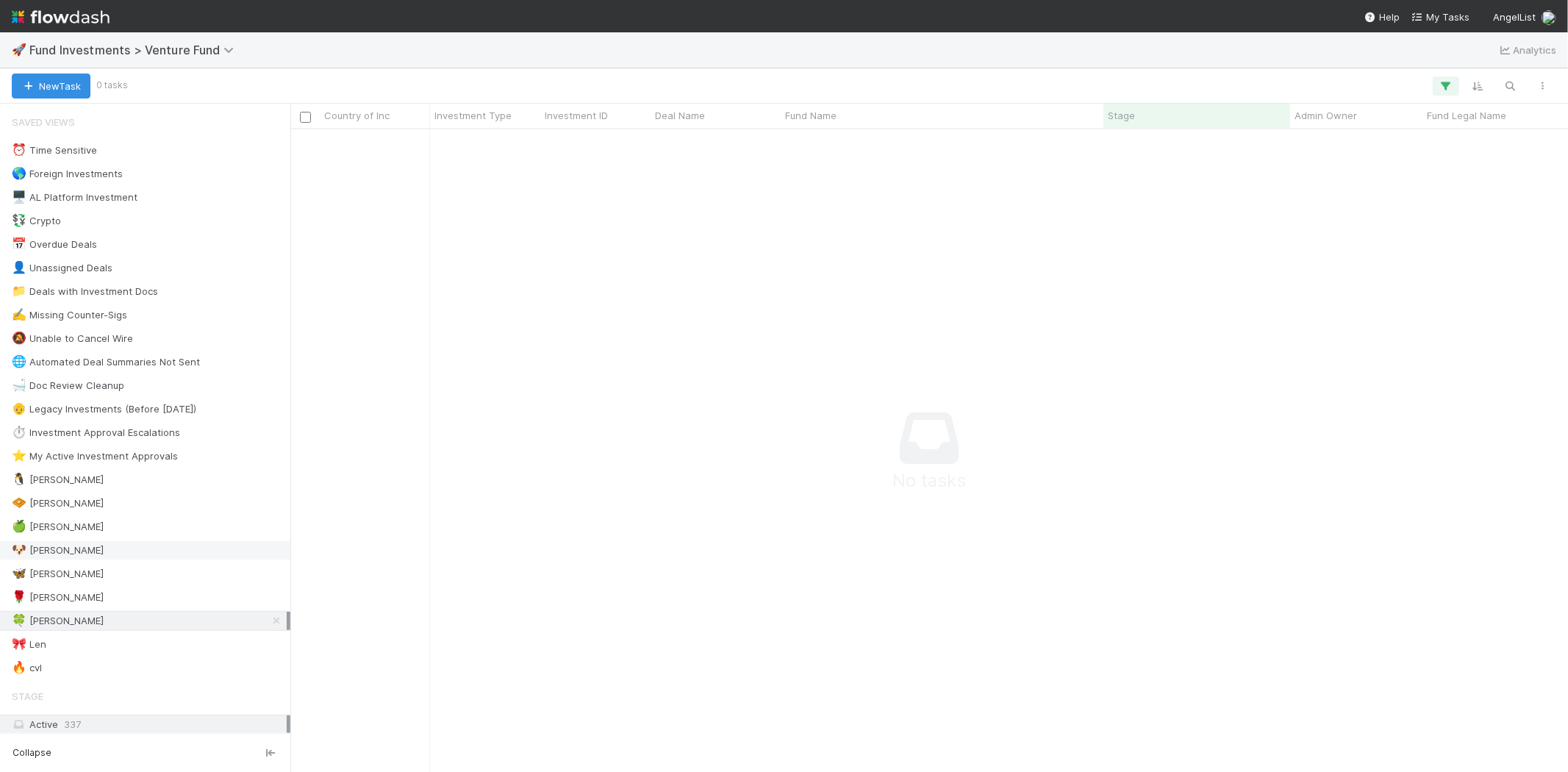
scroll to position [618, 1253]
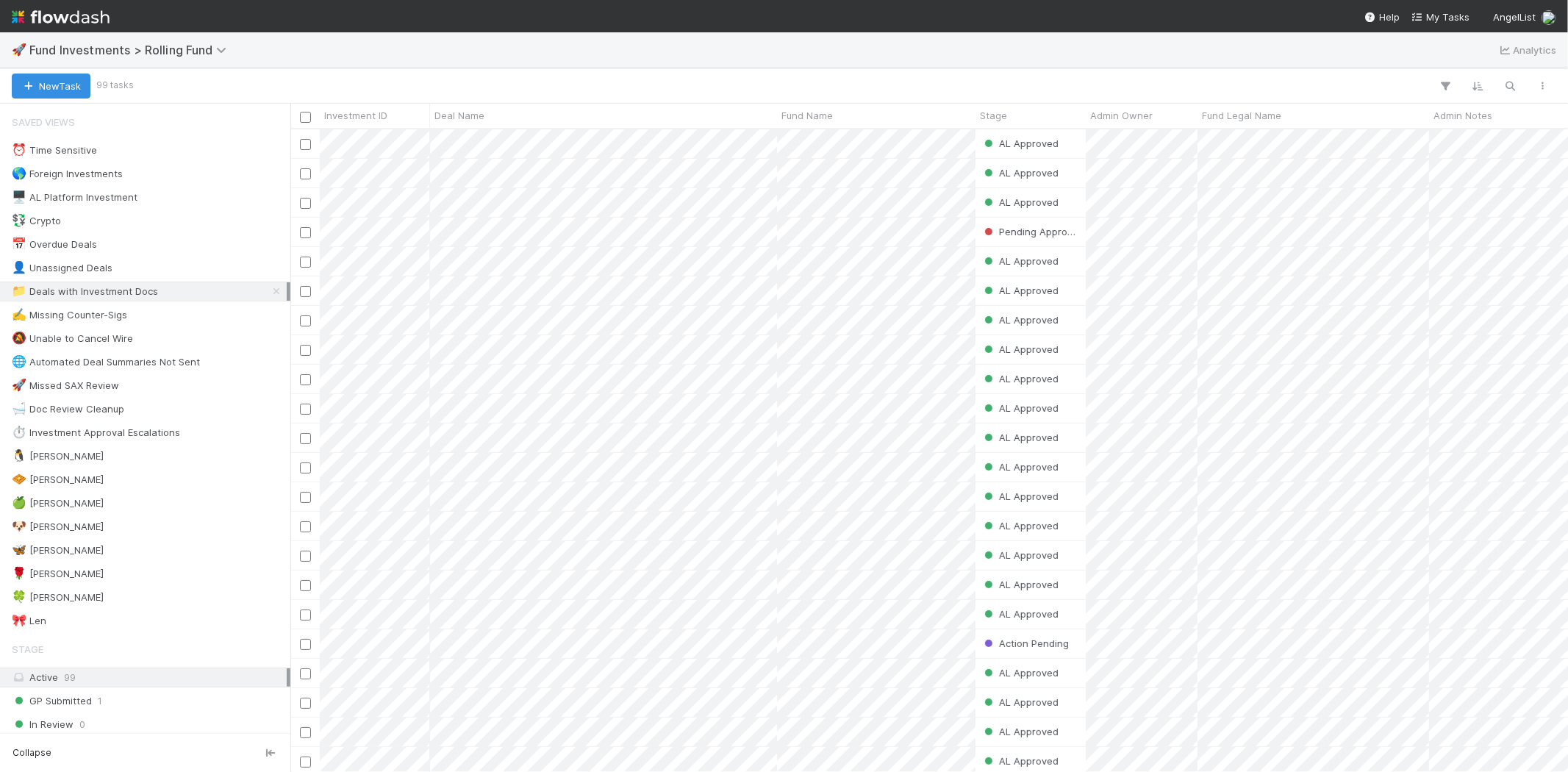
scroll to position [630, 1265]
click at [53, 599] on div "🍀 [PERSON_NAME] 0" at bounding box center [149, 597] width 275 height 18
